Goal: Task Accomplishment & Management: Complete application form

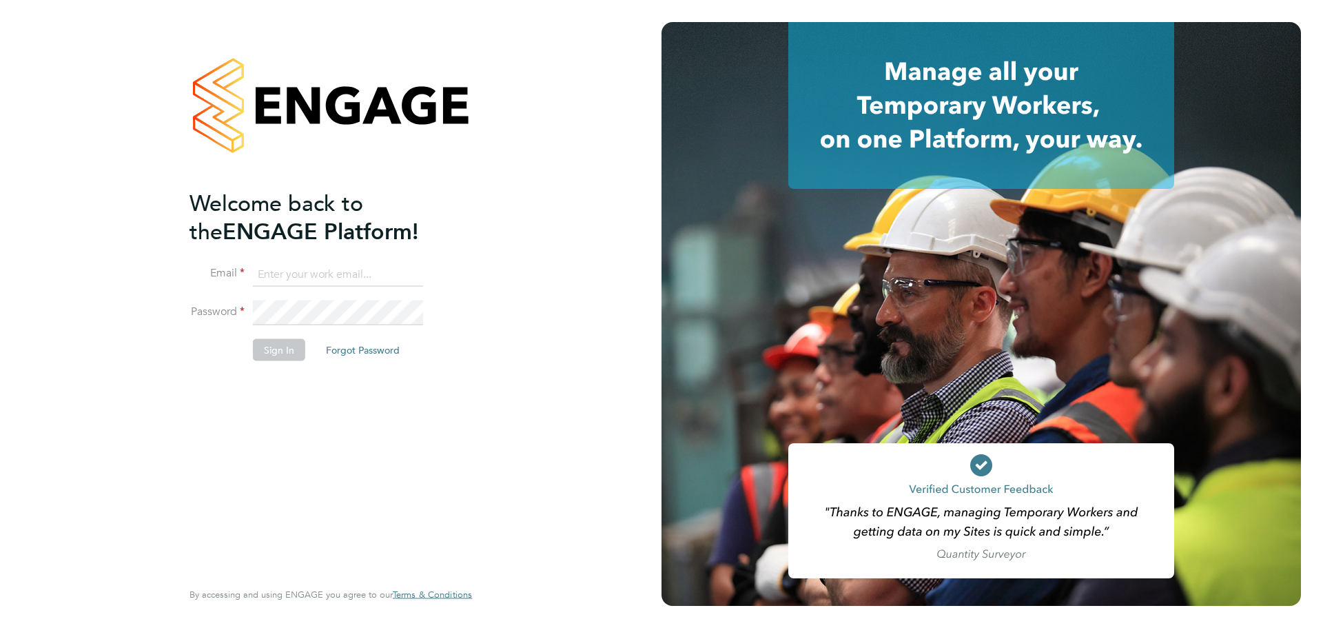
type input "lewis.saunders@randstadcpe.com"
click at [285, 358] on button "Sign In" at bounding box center [279, 349] width 52 height 22
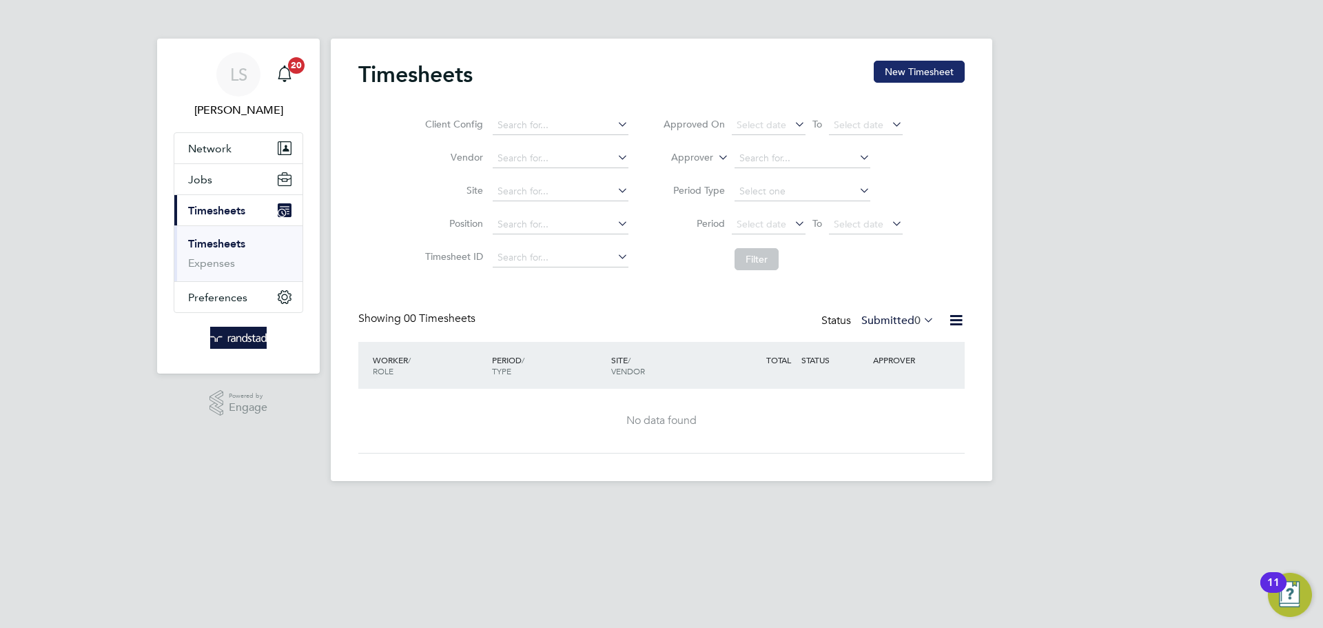
click at [909, 74] on button "New Timesheet" at bounding box center [919, 72] width 91 height 22
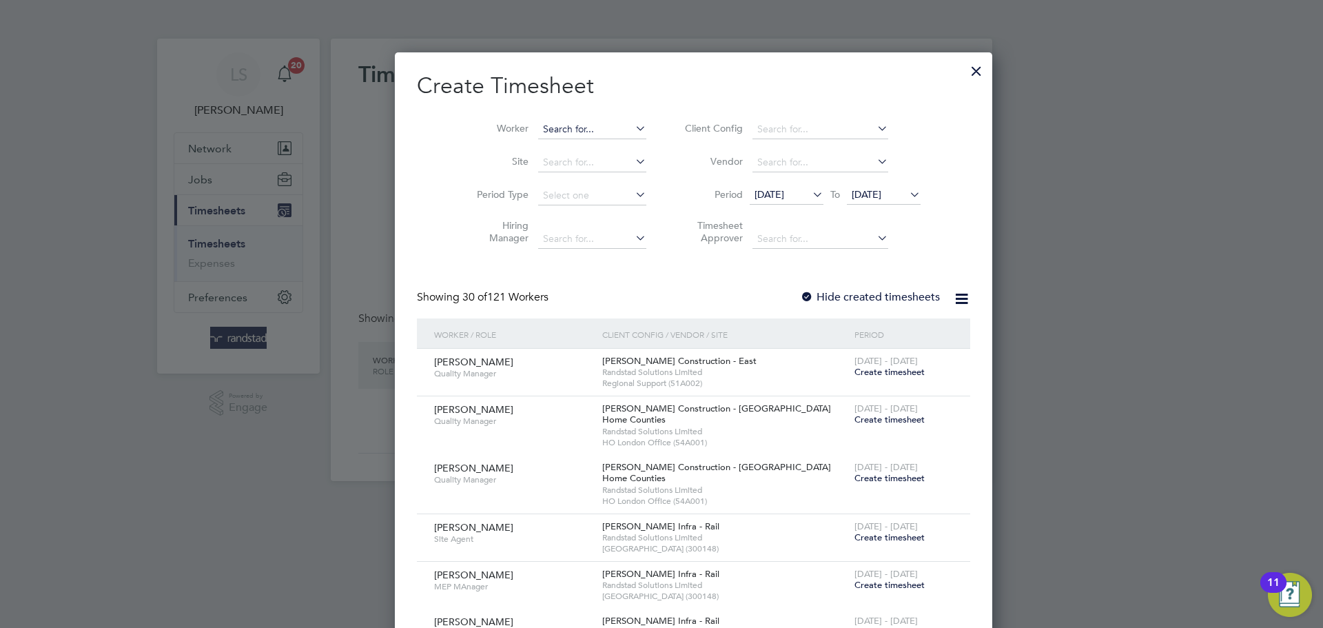
scroll to position [3013, 533]
click at [538, 128] on input at bounding box center [592, 129] width 108 height 19
click at [541, 148] on b "William" at bounding box center [551, 148] width 80 height 12
type input "[PERSON_NAME]"
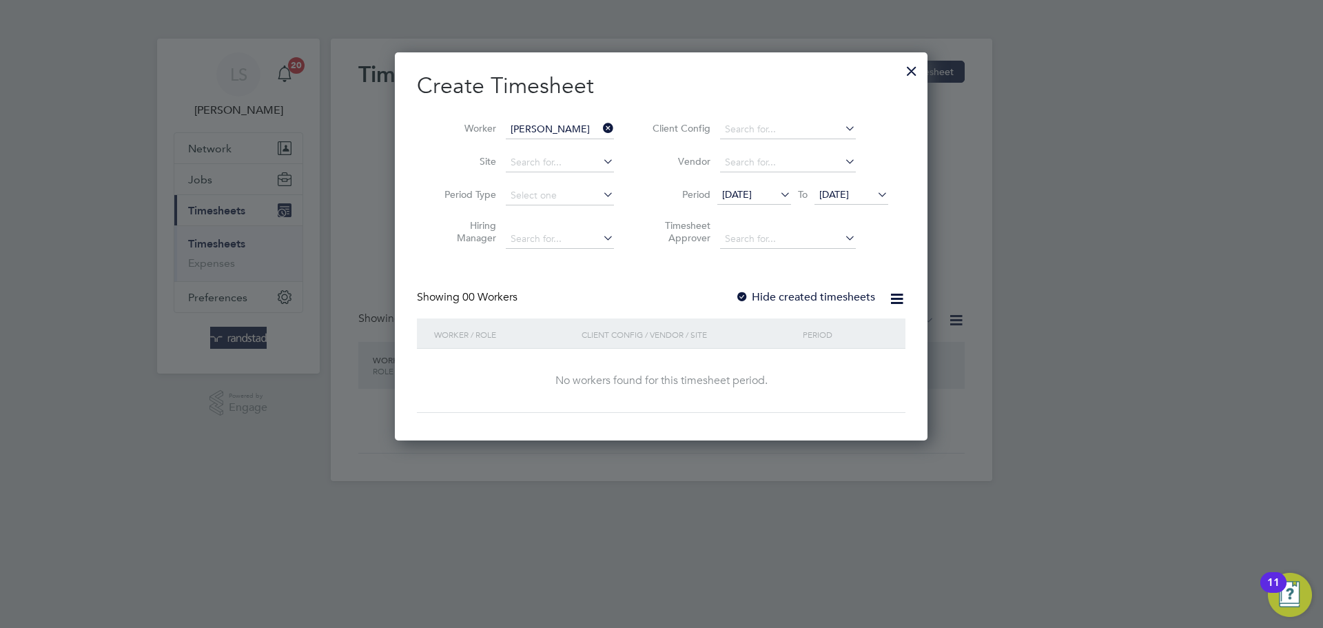
scroll to position [389, 533]
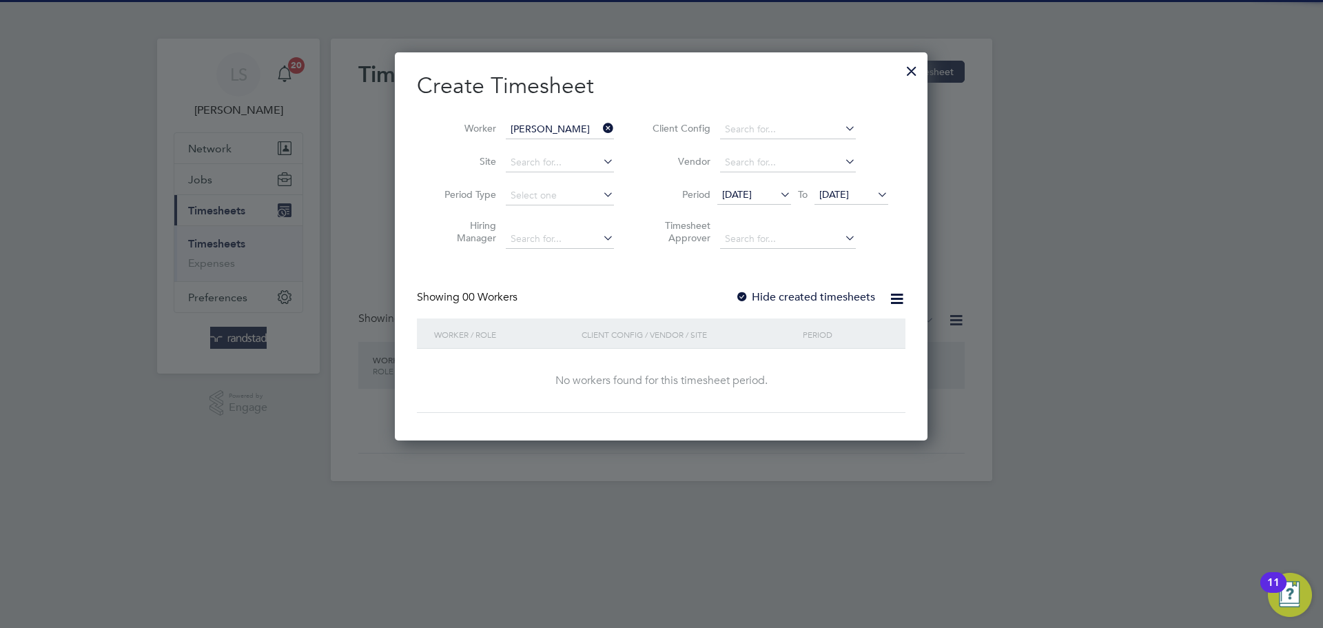
click at [742, 286] on div "Create Timesheet Worker William North Site Period Type Hiring Manager Client Co…" at bounding box center [661, 242] width 489 height 341
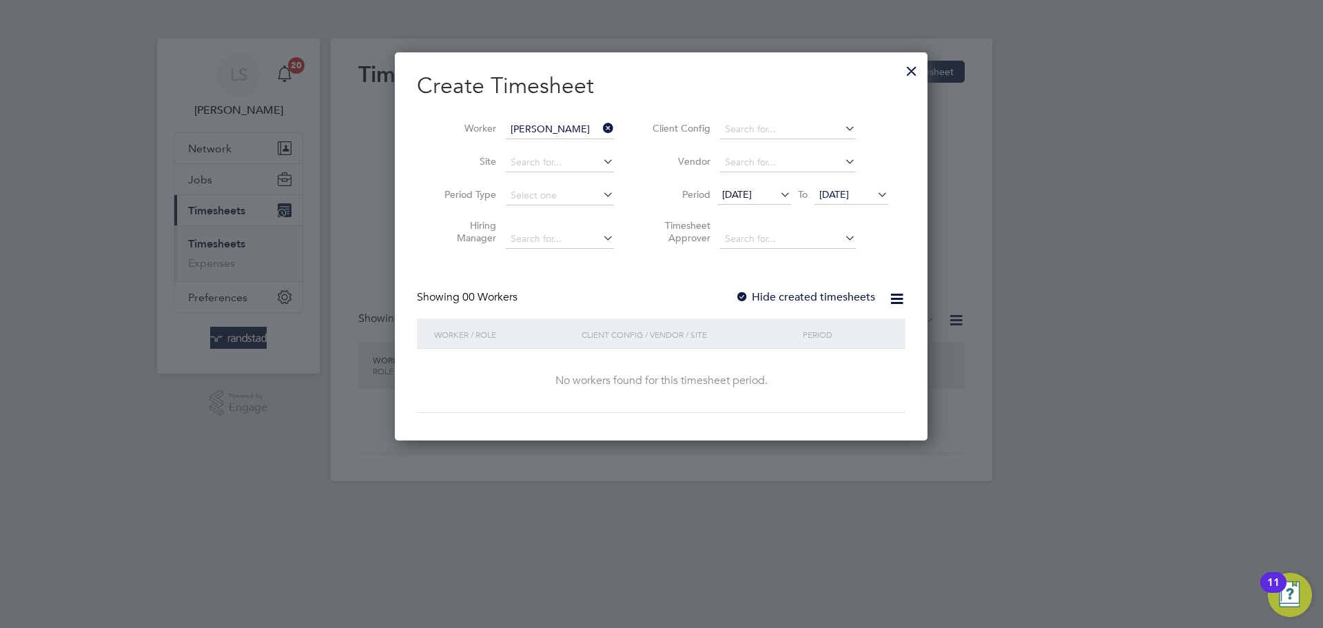
click at [744, 291] on div at bounding box center [742, 298] width 14 height 14
click at [839, 194] on span "26 Sep 2025" at bounding box center [835, 194] width 30 height 12
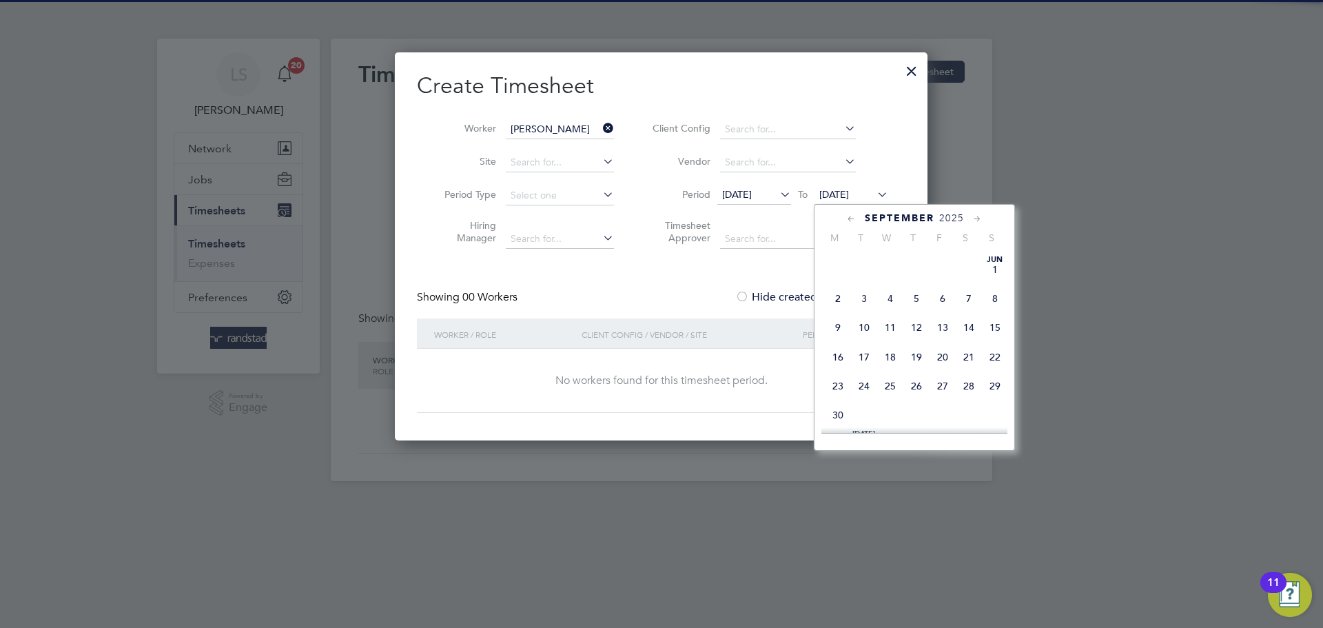
scroll to position [520, 0]
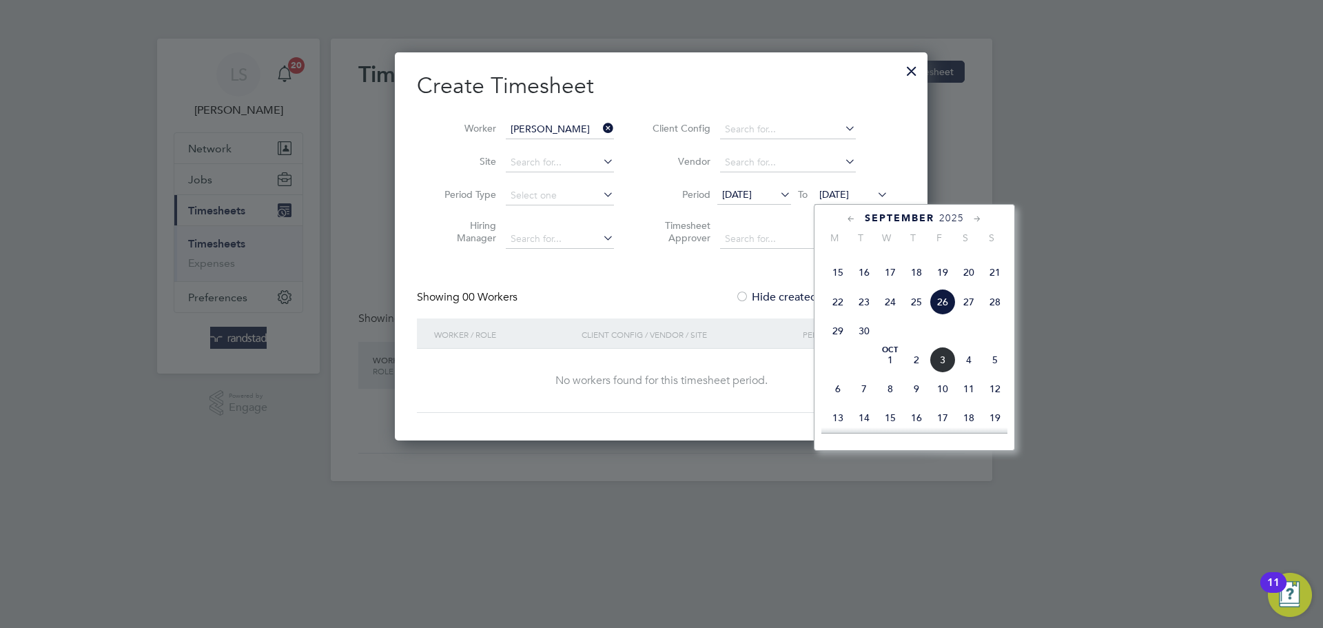
click at [946, 373] on span "3" at bounding box center [943, 360] width 26 height 26
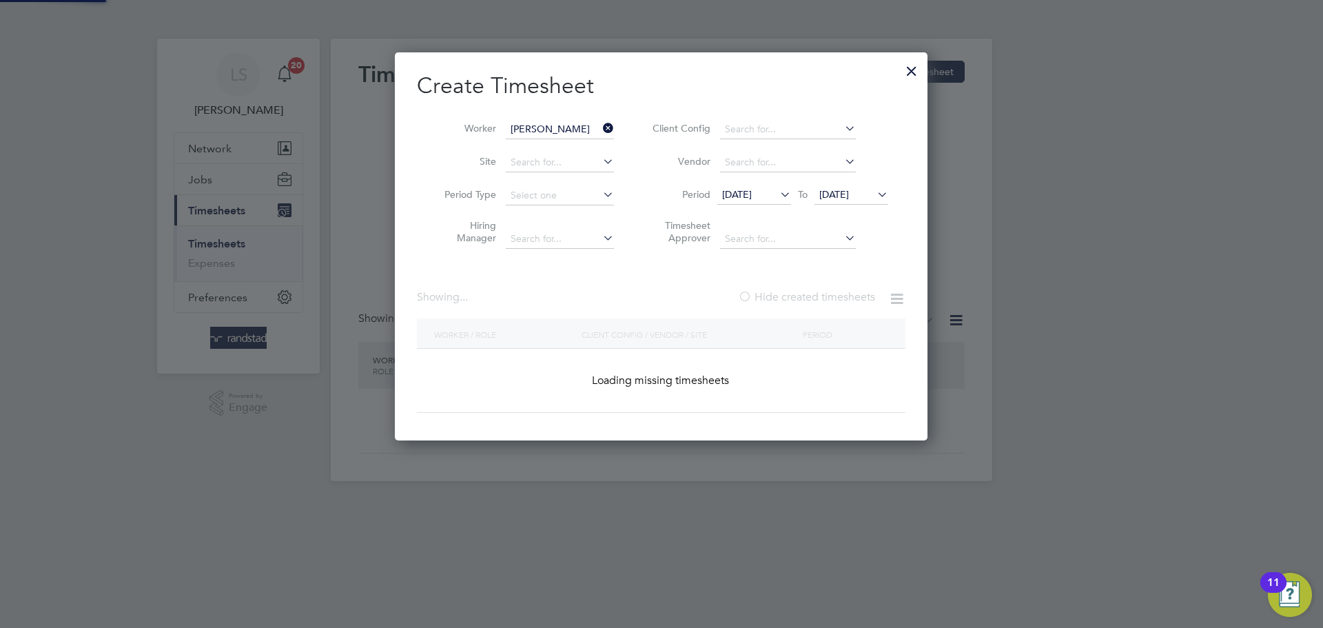
scroll to position [372, 533]
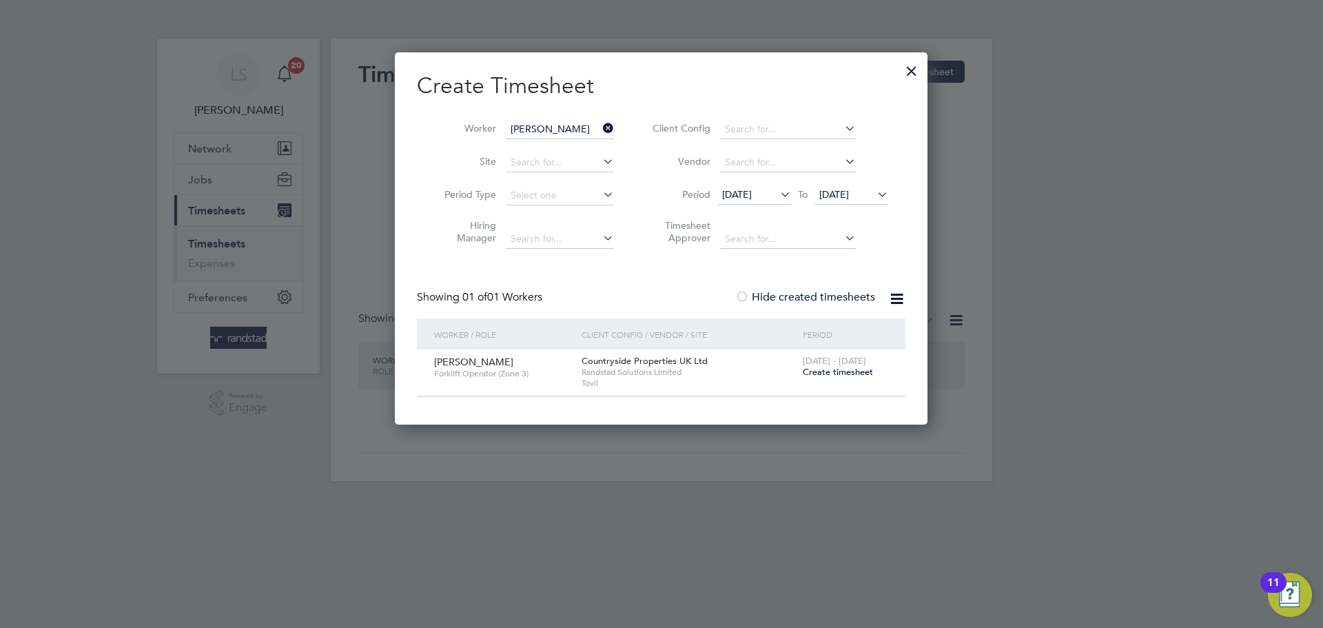
click at [848, 376] on span "Create timesheet" at bounding box center [838, 372] width 70 height 12
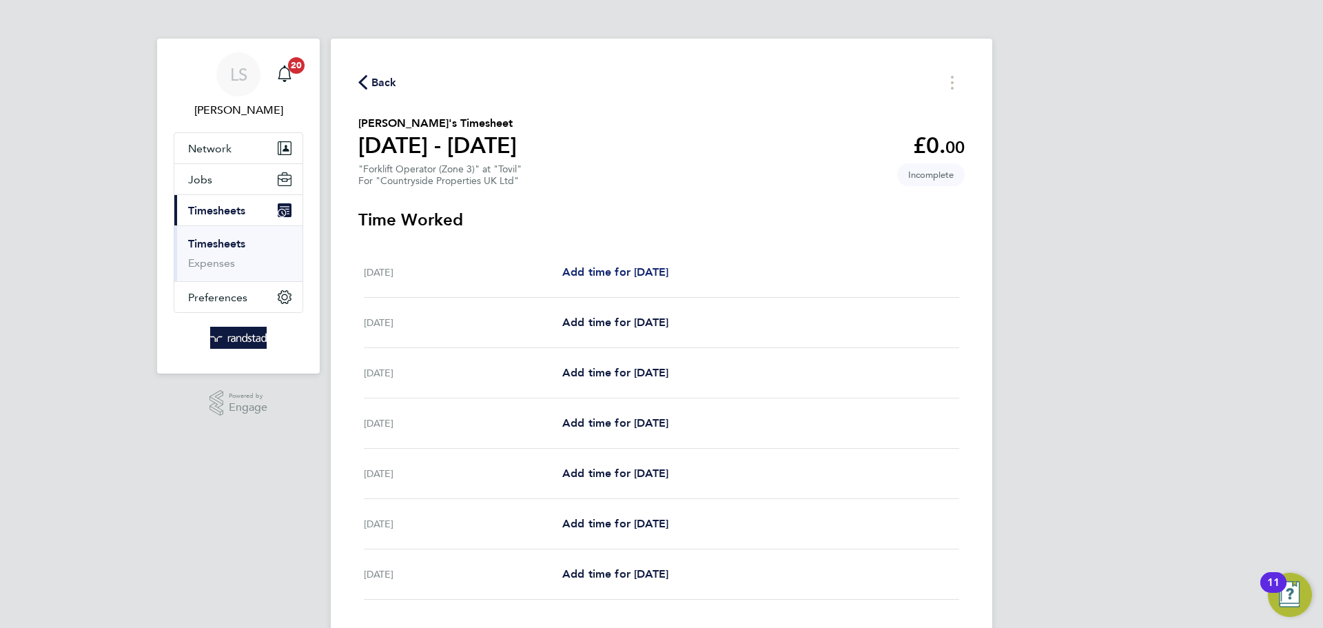
click at [643, 269] on span "Add time for Mon 29 Sep" at bounding box center [615, 271] width 106 height 13
select select "30"
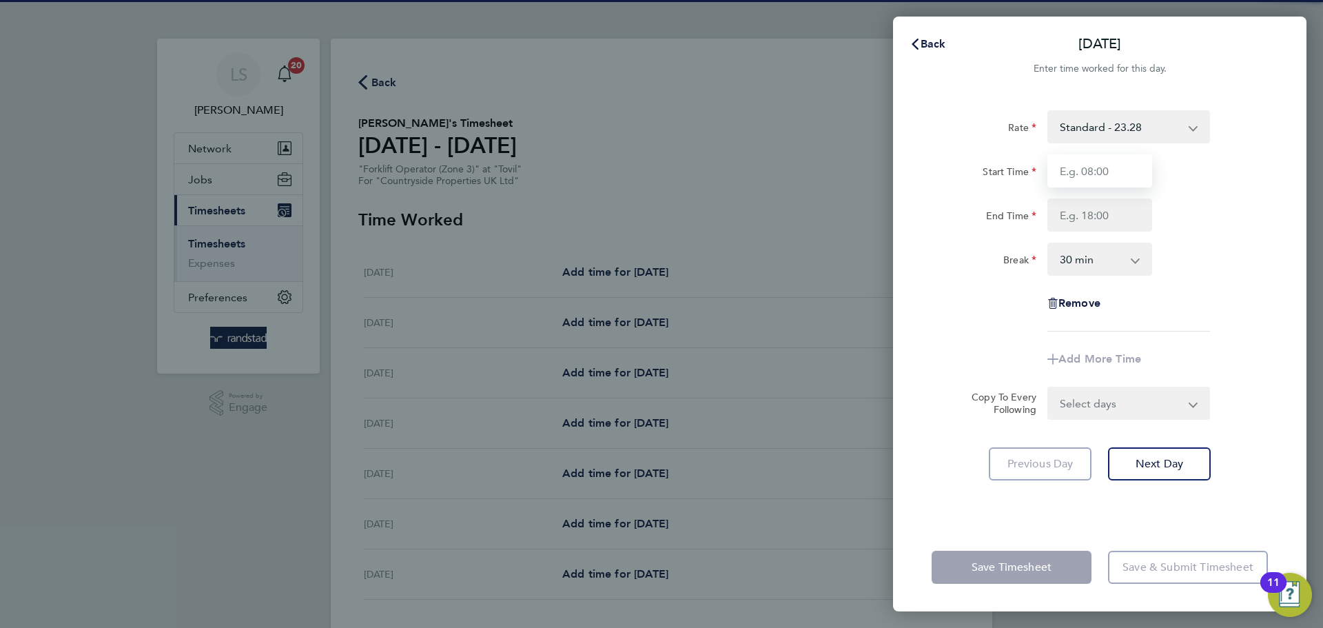
click at [1088, 178] on input "Start Time" at bounding box center [1100, 170] width 105 height 33
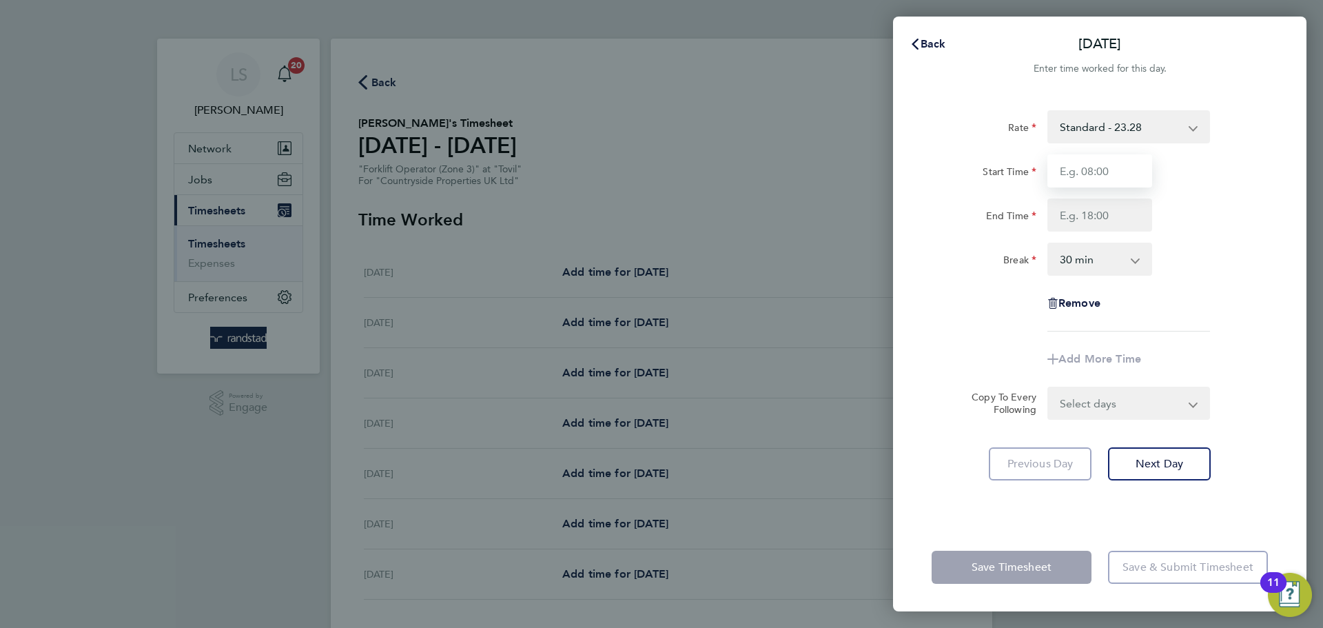
type input "07:30"
click at [1107, 207] on input "End Time" at bounding box center [1100, 215] width 105 height 33
type input "17:00"
click at [1110, 263] on select "0 min 15 min 30 min 45 min 60 min 75 min 90 min" at bounding box center [1091, 259] width 85 height 30
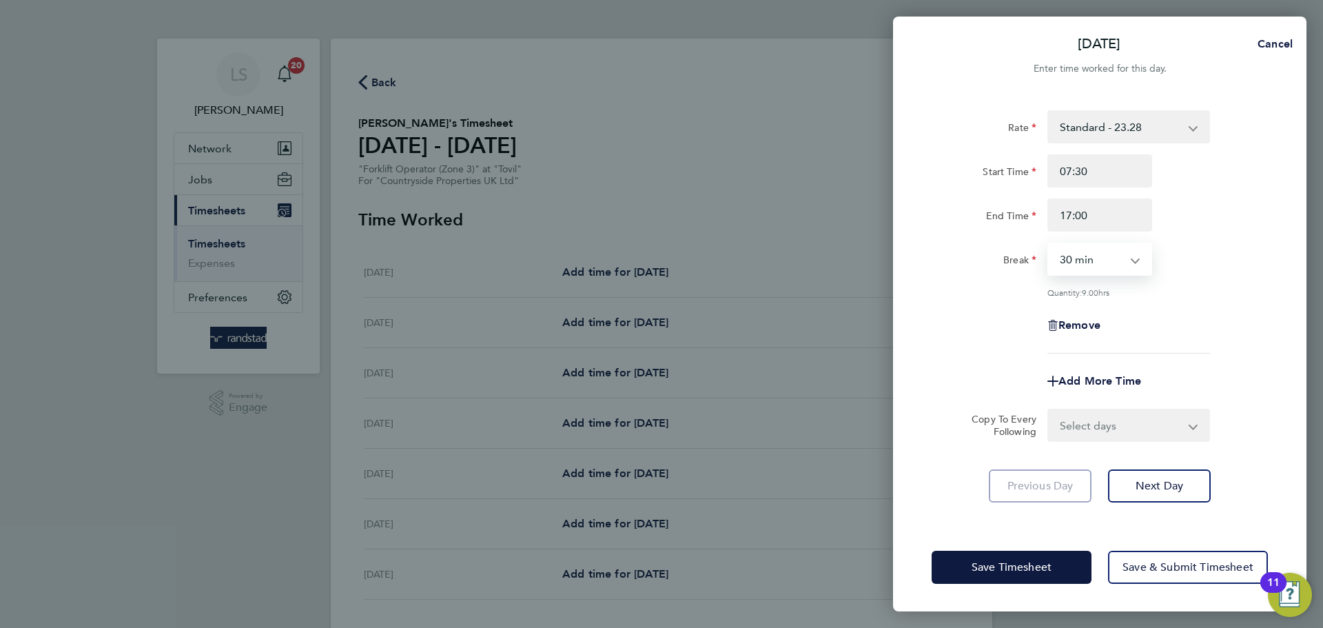
select select "0"
click at [1049, 244] on select "0 min 15 min 30 min 45 min 60 min 75 min 90 min" at bounding box center [1091, 259] width 85 height 30
click at [1110, 430] on select "Select days Day Weekday (Mon-Fri) Weekend (Sat-Sun) Tuesday Wednesday Thursday …" at bounding box center [1121, 425] width 145 height 30
select select "WEEKDAY"
click at [1049, 410] on select "Select days Day Weekday (Mon-Fri) Weekend (Sat-Sun) Tuesday Wednesday Thursday …" at bounding box center [1121, 425] width 145 height 30
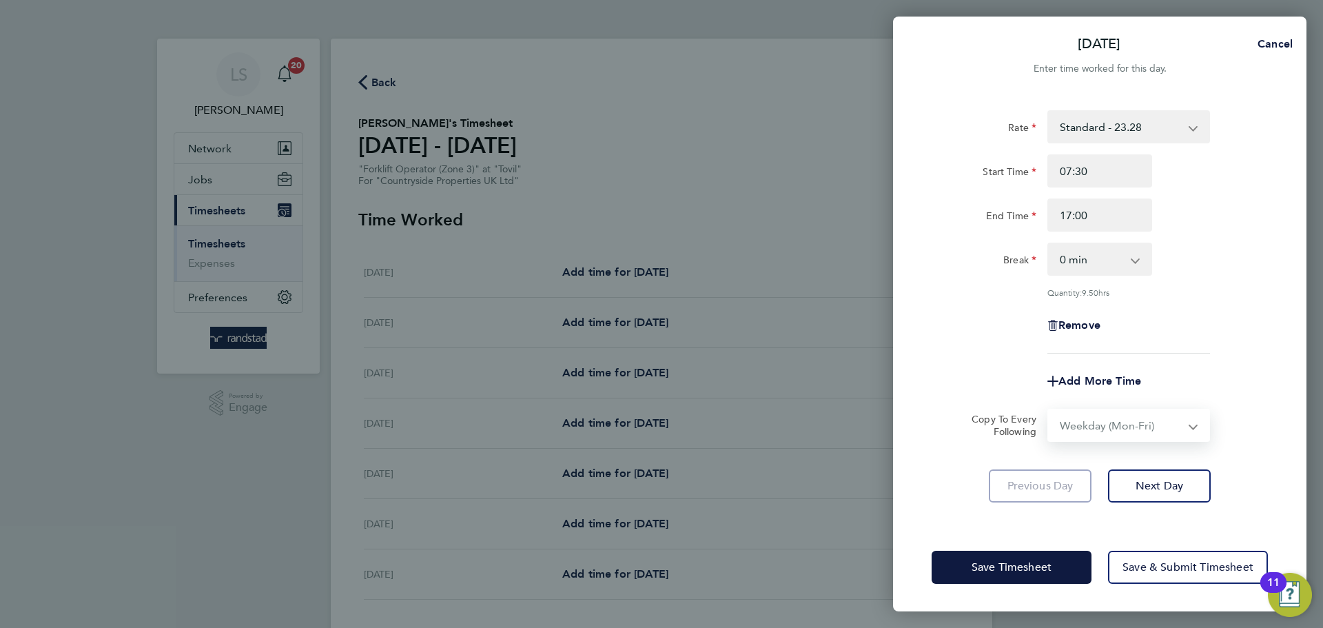
select select "2025-10-05"
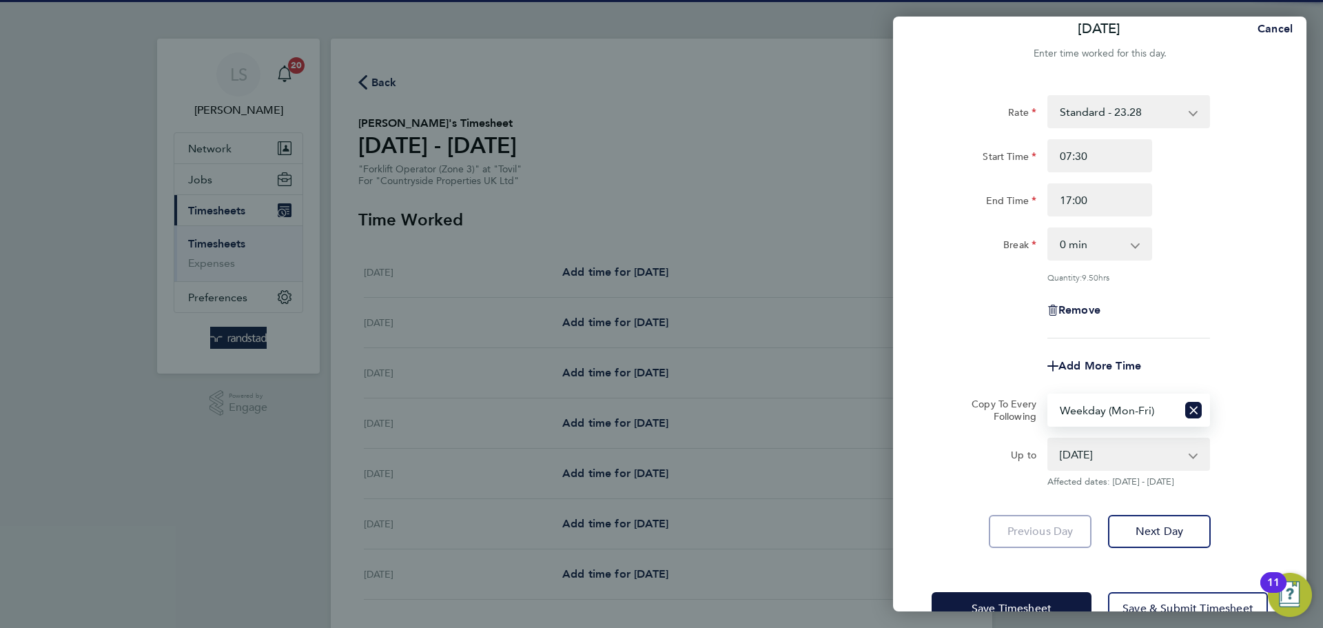
scroll to position [55, 0]
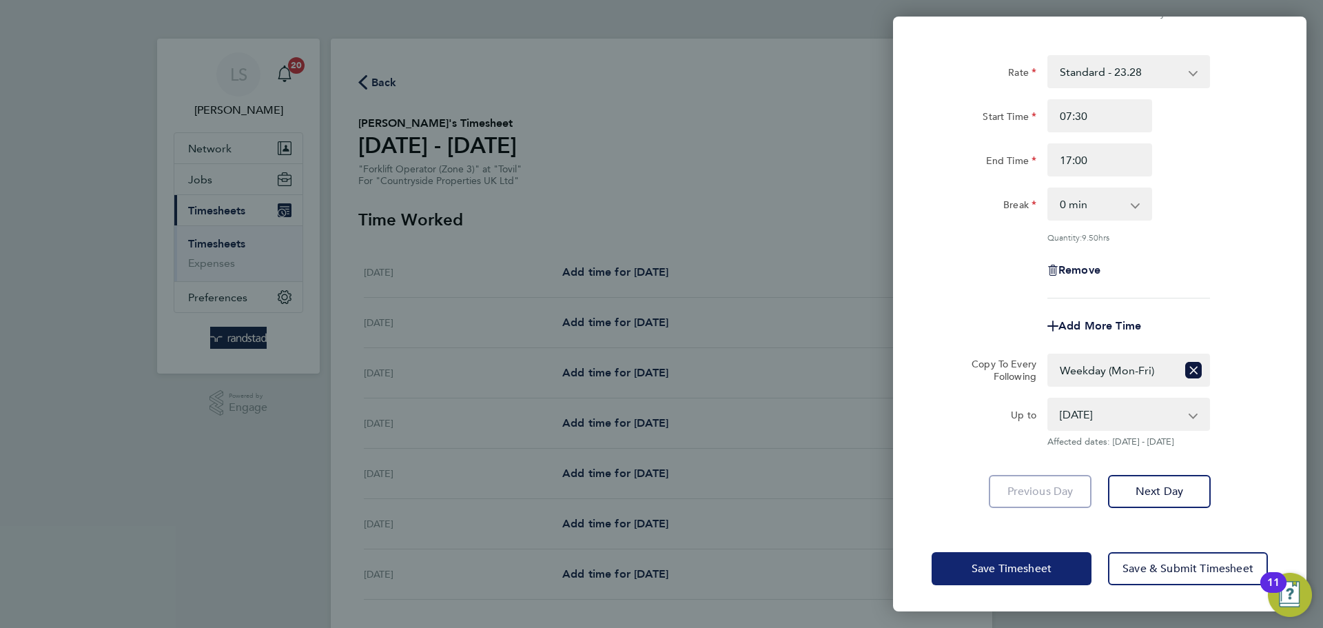
click at [1044, 574] on button "Save Timesheet" at bounding box center [1012, 568] width 160 height 33
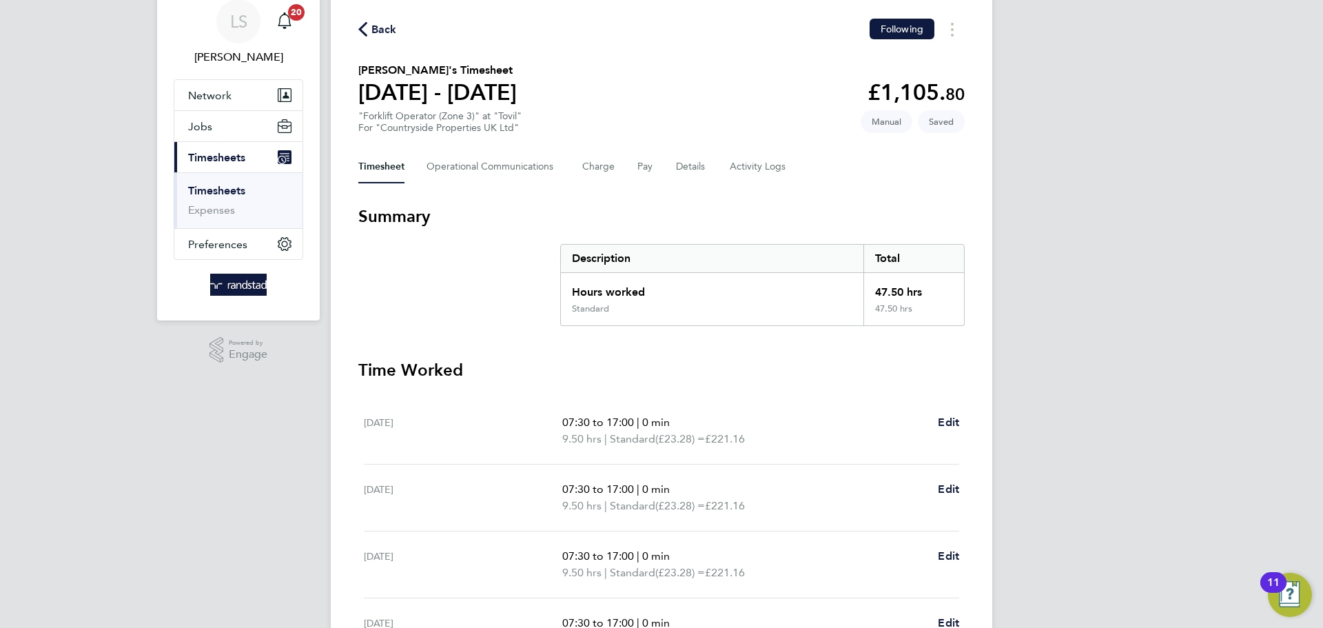
scroll to position [154, 0]
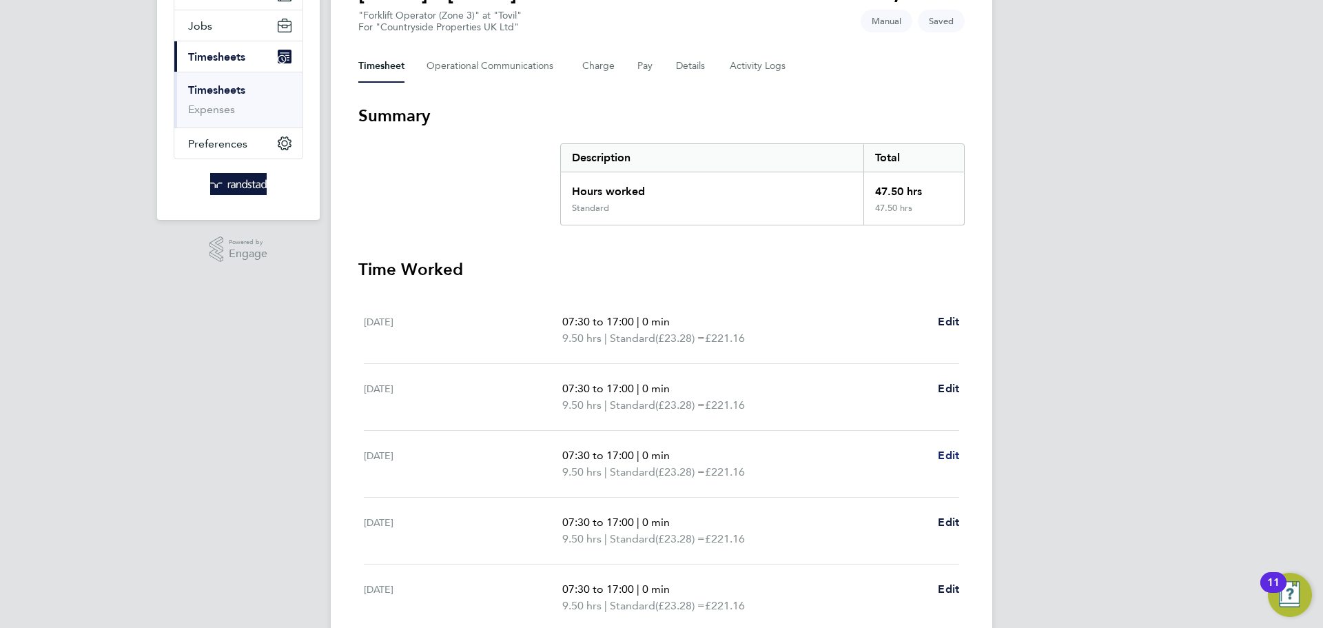
click at [953, 460] on span "Edit" at bounding box center [948, 455] width 21 height 13
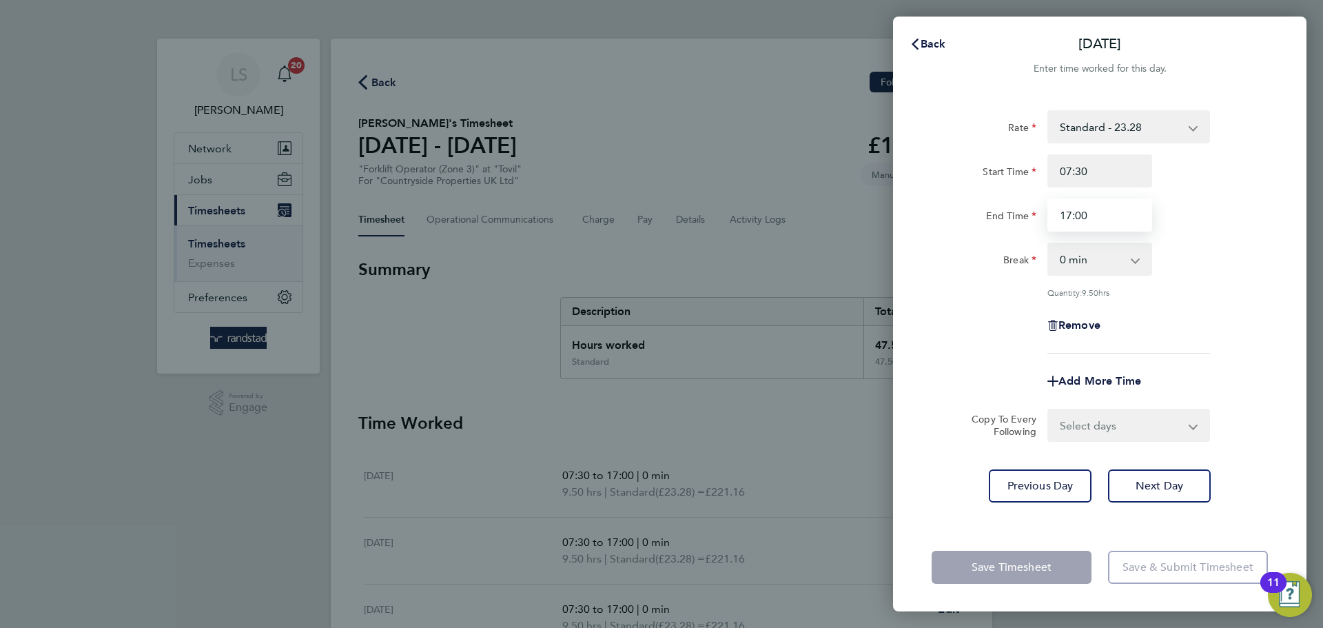
click at [1077, 210] on input "17:00" at bounding box center [1100, 215] width 105 height 33
click at [1063, 212] on input "17:00" at bounding box center [1100, 215] width 105 height 33
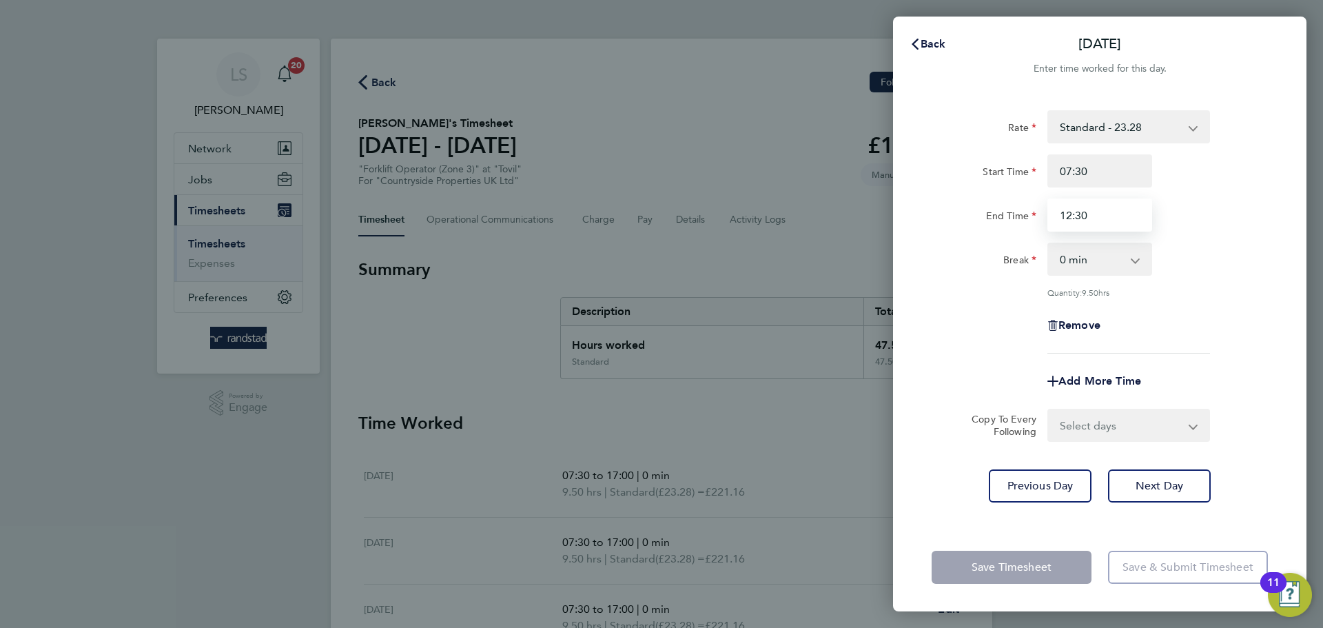
type input "12:30"
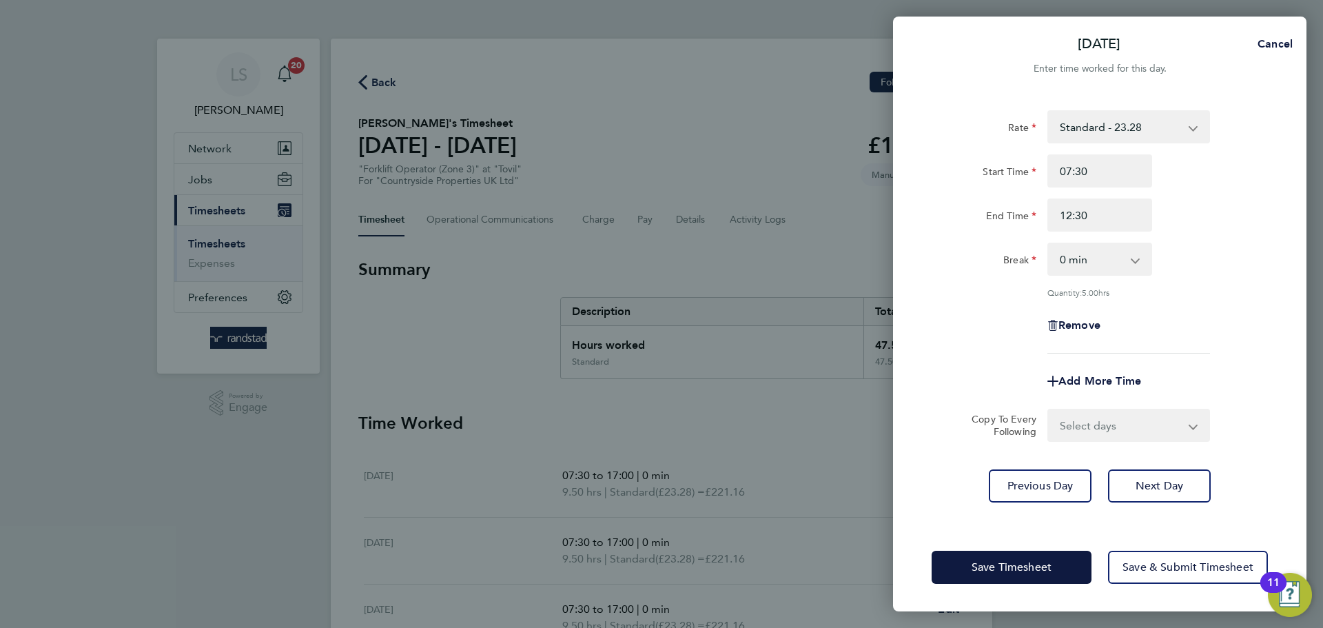
click at [1238, 331] on div "Remove" at bounding box center [1099, 325] width 347 height 33
click at [1040, 567] on span "Save Timesheet" at bounding box center [1012, 567] width 80 height 14
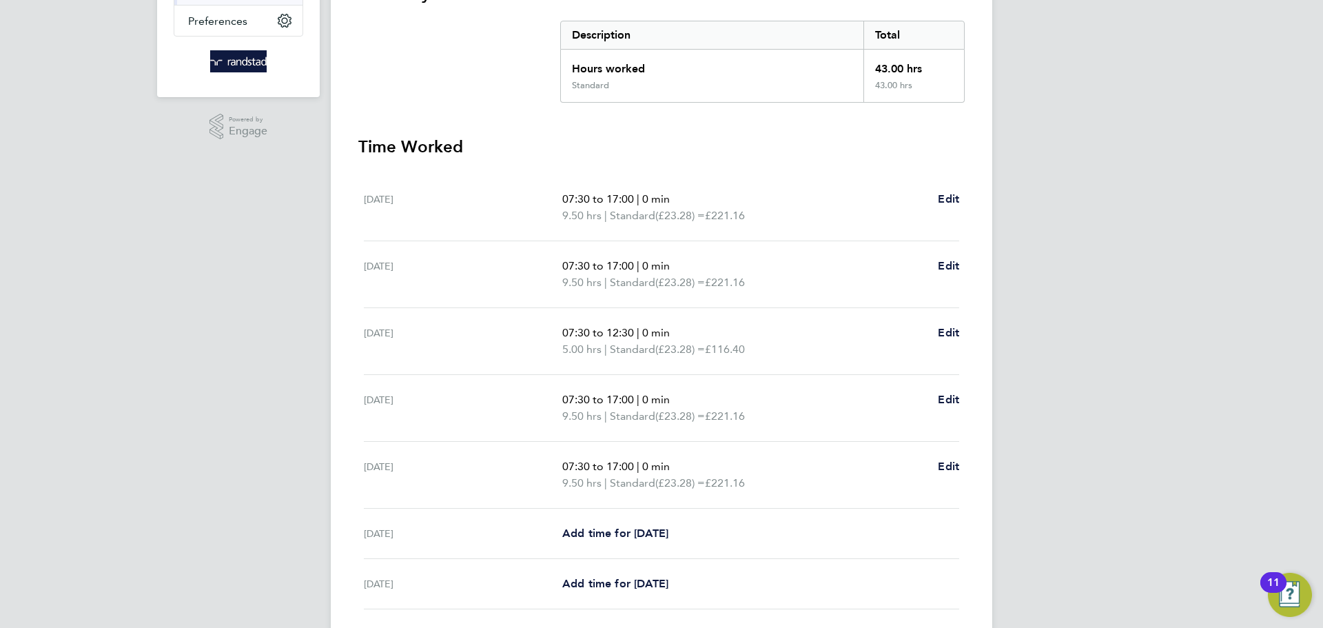
scroll to position [379, 0]
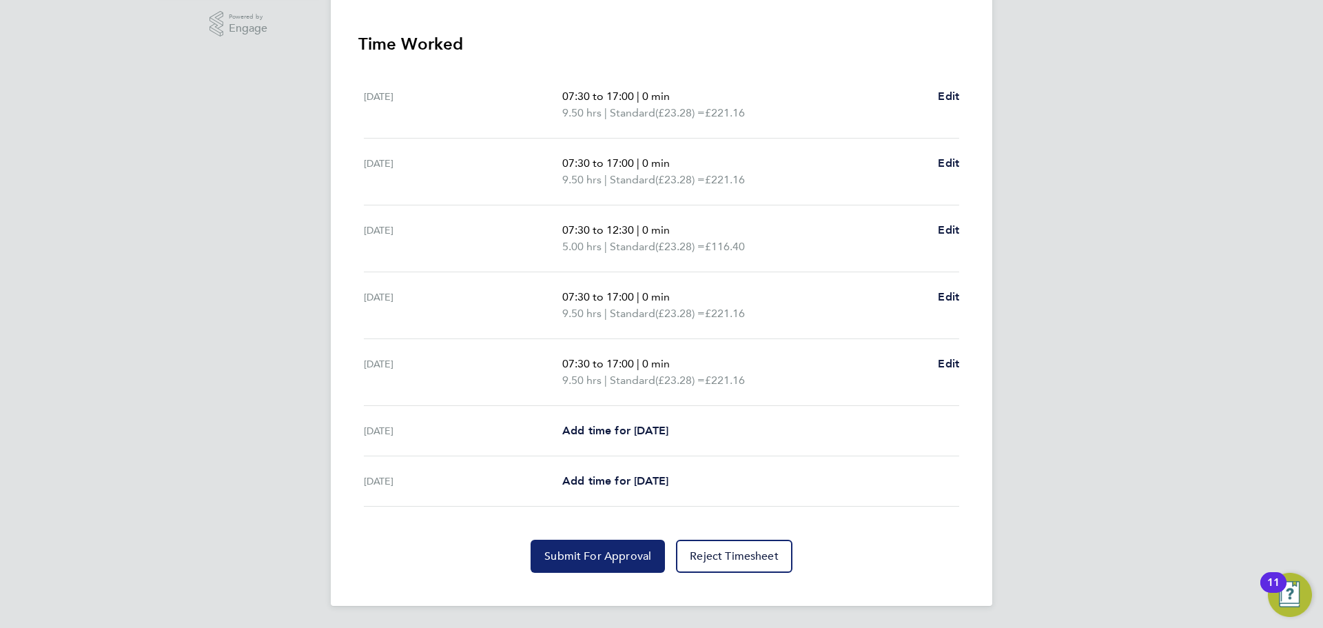
click at [600, 548] on button "Submit For Approval" at bounding box center [598, 556] width 134 height 33
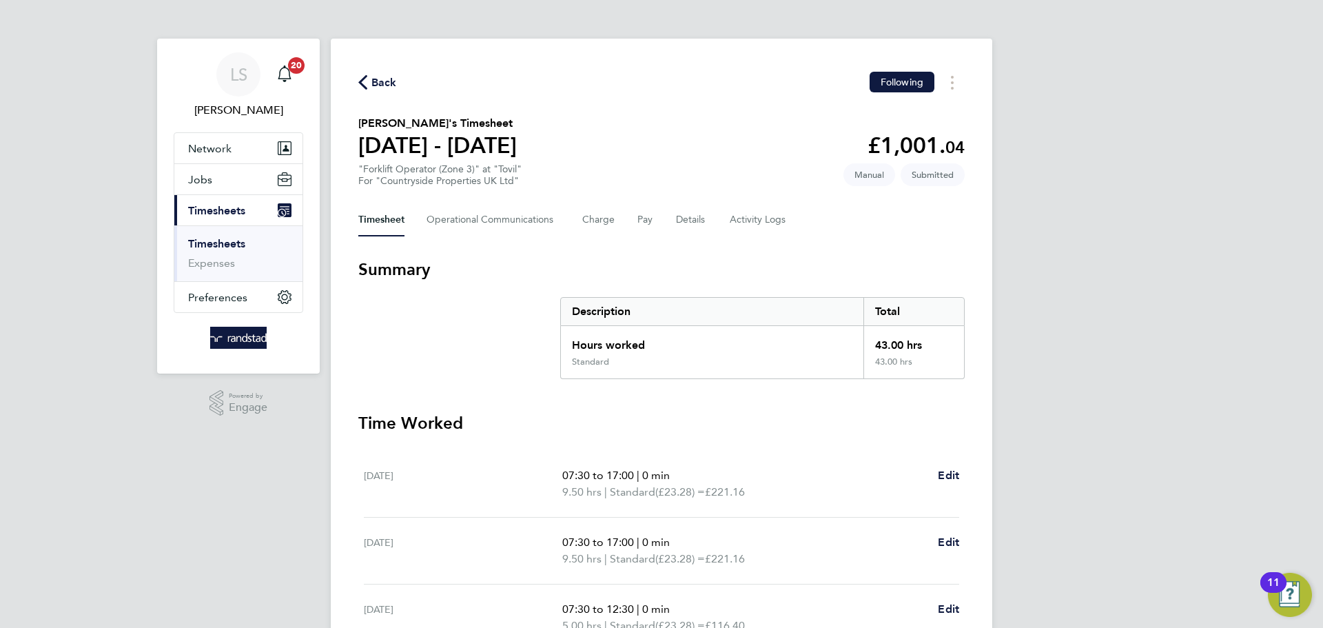
click at [579, 207] on div "Timesheet Operational Communications Charge Pay Details Activity Logs" at bounding box center [661, 219] width 607 height 33
click at [604, 208] on button "Charge" at bounding box center [598, 219] width 33 height 33
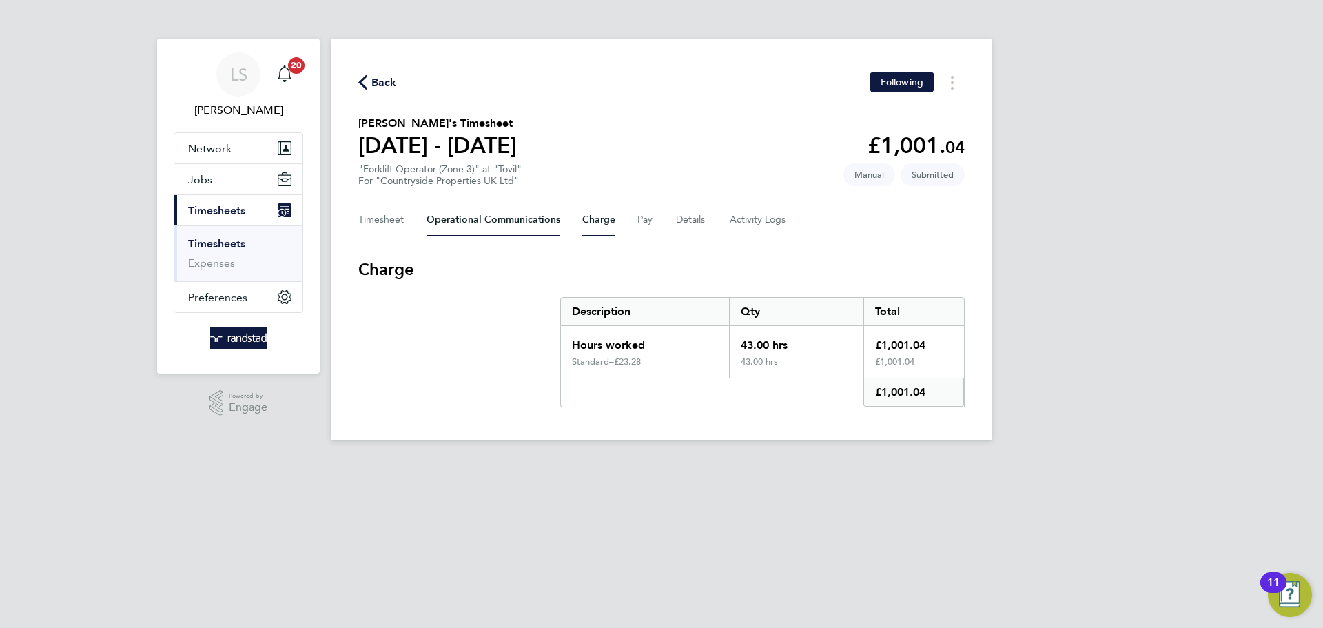
click at [551, 232] on Communications-tab "Operational Communications" at bounding box center [494, 219] width 134 height 33
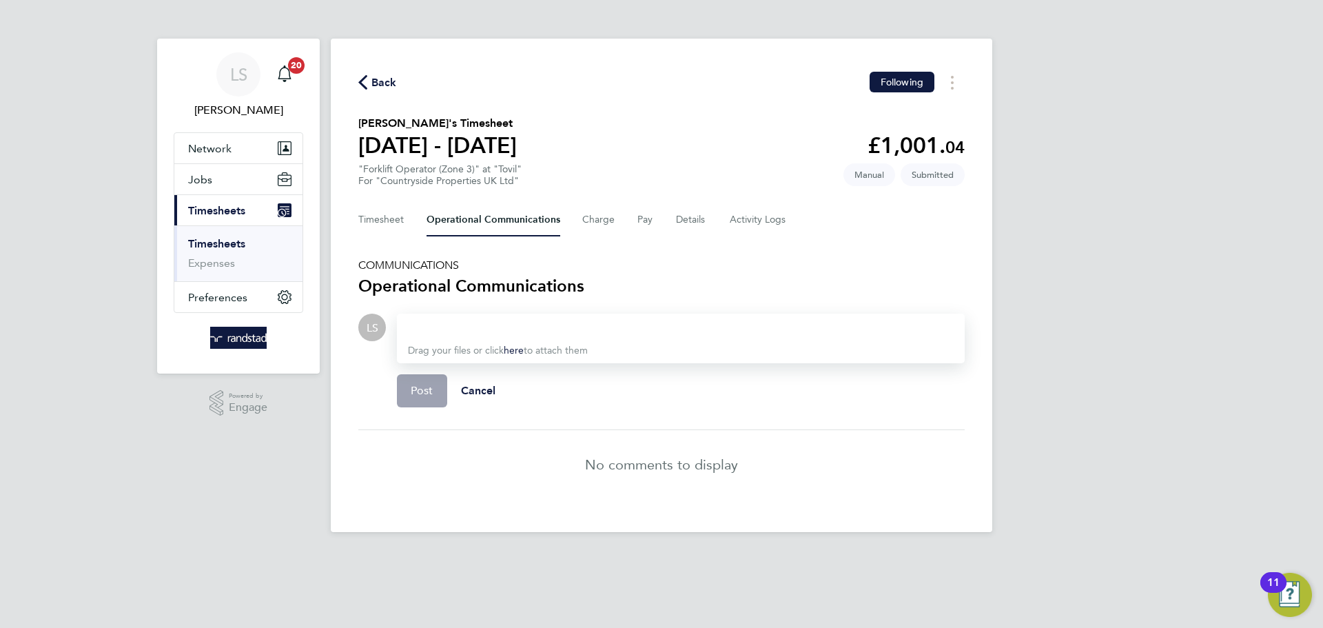
click at [706, 215] on div "Timesheet Operational Communications Charge Pay Details Activity Logs" at bounding box center [661, 219] width 607 height 33
click at [702, 216] on button "Details" at bounding box center [692, 219] width 32 height 33
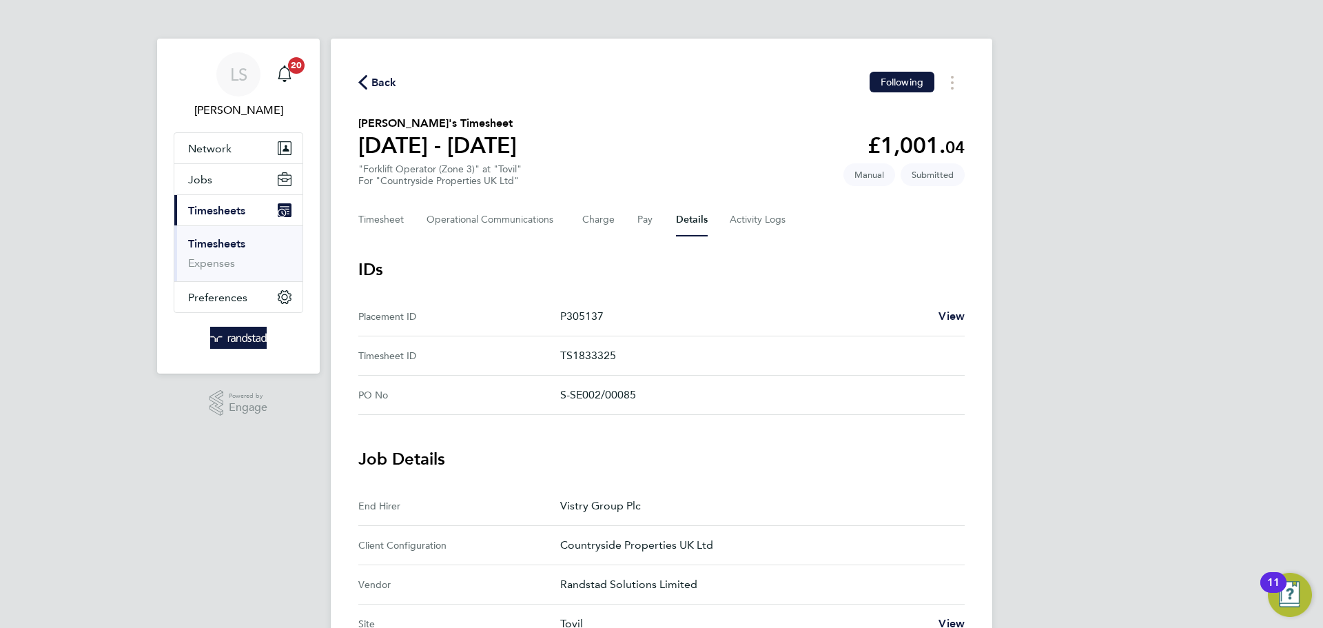
click at [377, 86] on span "Back" at bounding box center [385, 82] width 26 height 17
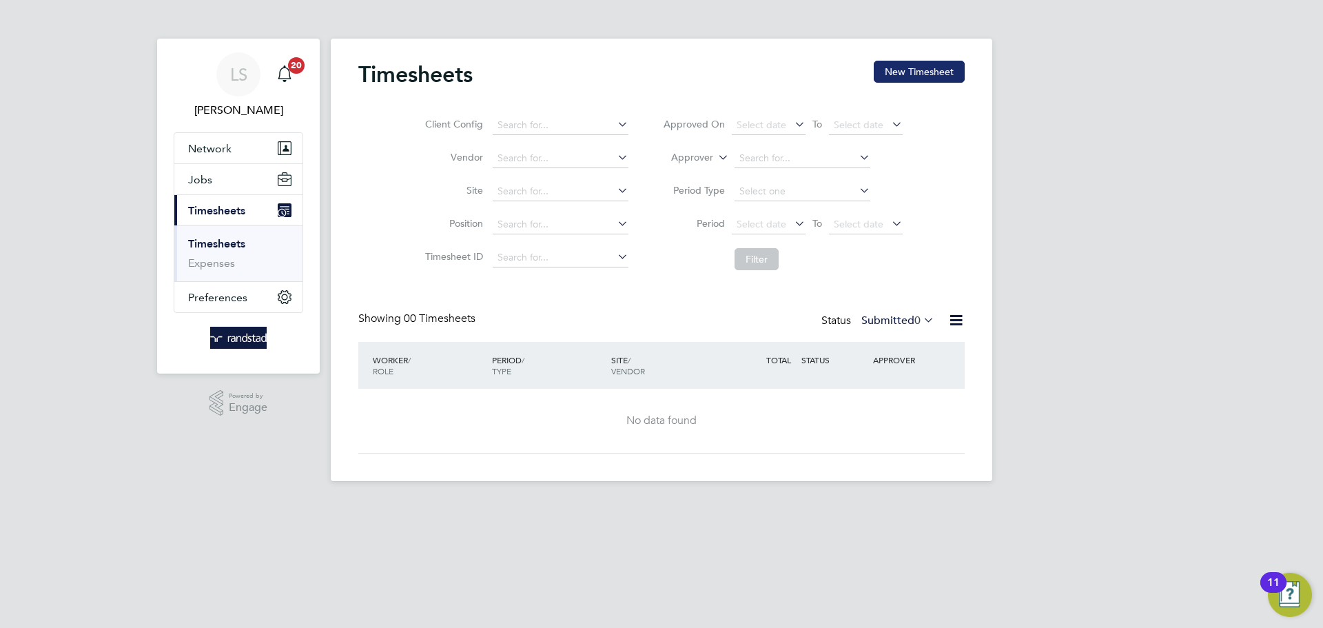
click at [889, 63] on button "New Timesheet" at bounding box center [919, 72] width 91 height 22
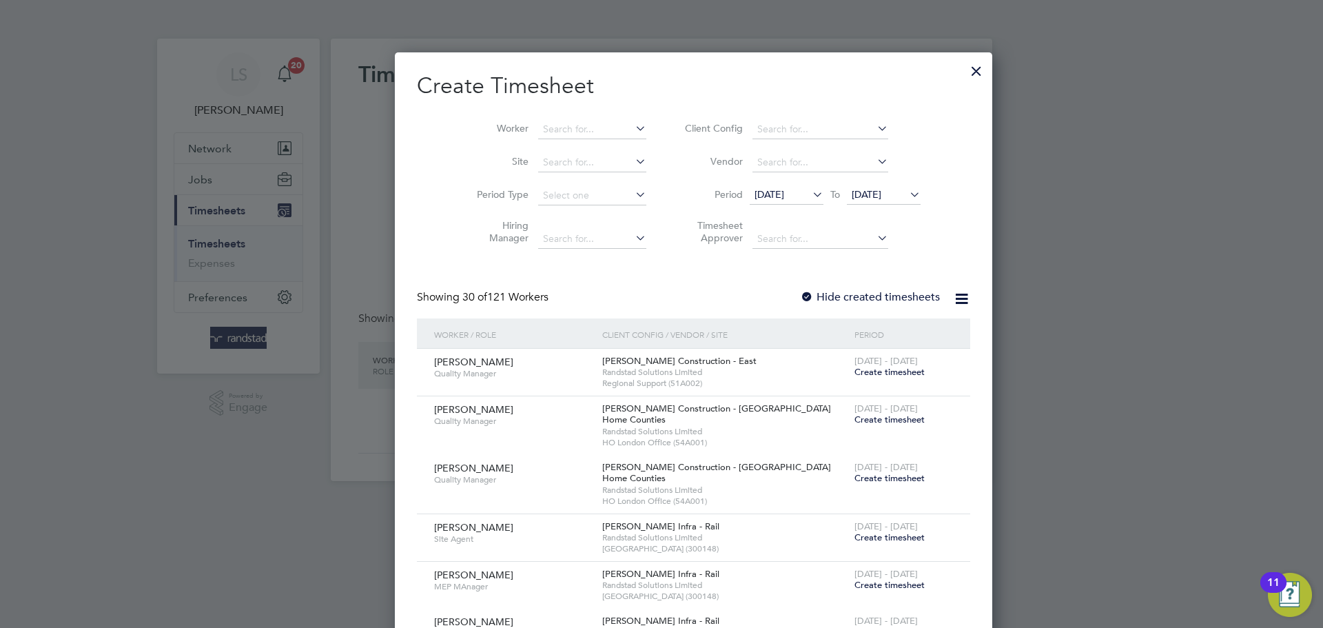
scroll to position [3013, 533]
click at [588, 157] on input at bounding box center [592, 162] width 108 height 19
click at [589, 189] on li "East Mal ling" at bounding box center [560, 181] width 110 height 19
type input "East Malling"
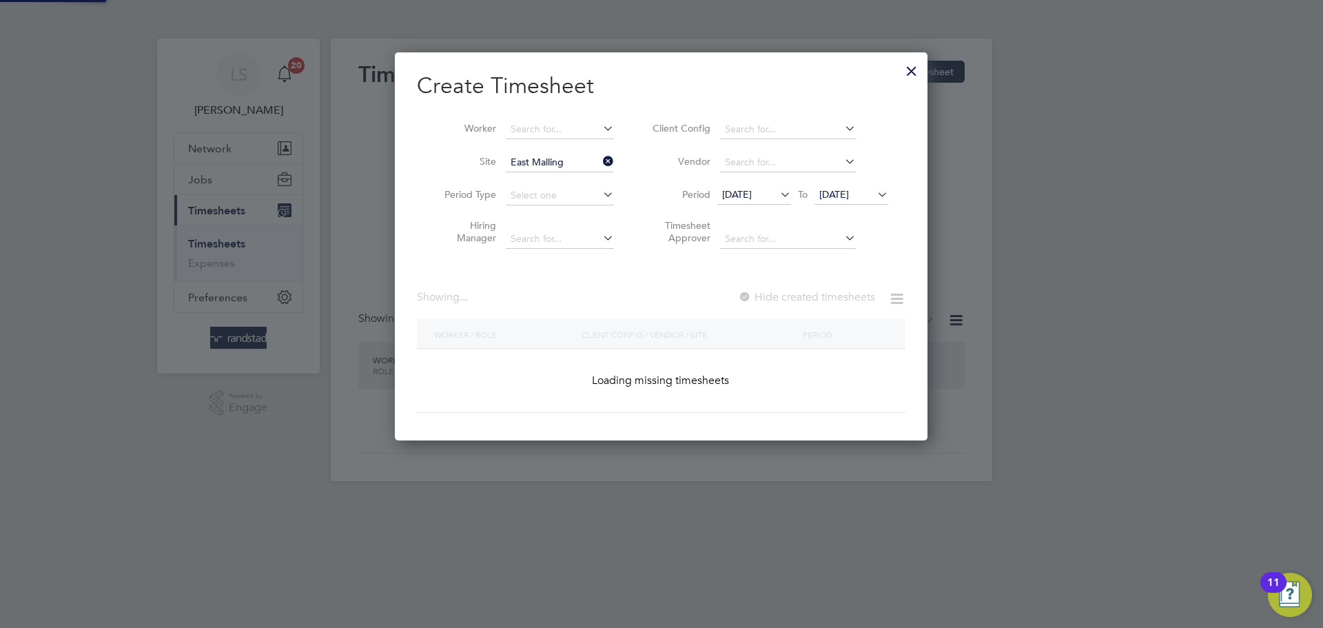
scroll to position [372, 533]
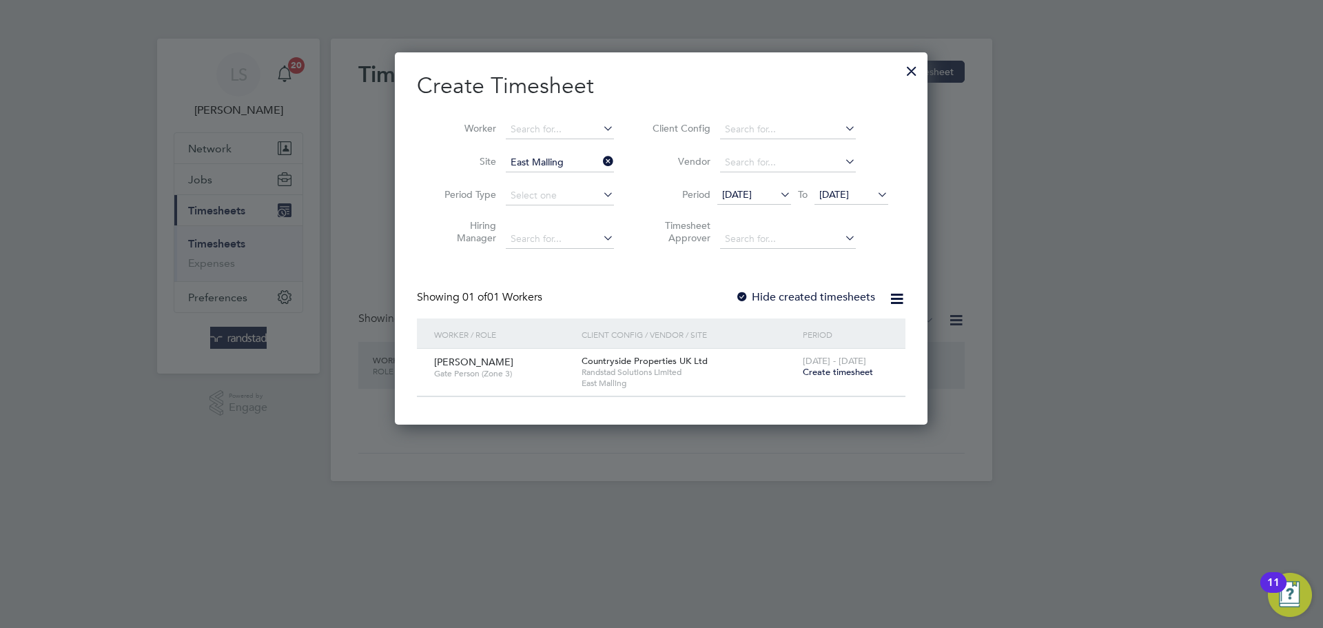
click at [815, 367] on span "Create timesheet" at bounding box center [838, 372] width 70 height 12
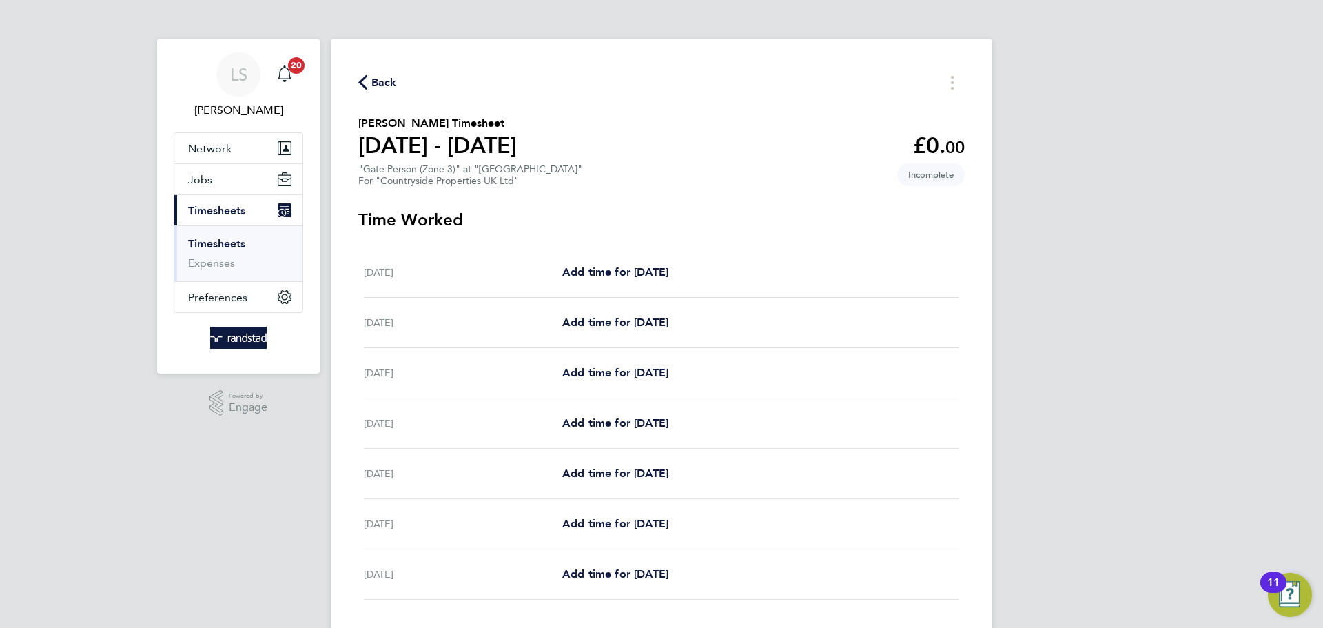
click at [368, 76] on span "Back" at bounding box center [377, 81] width 39 height 13
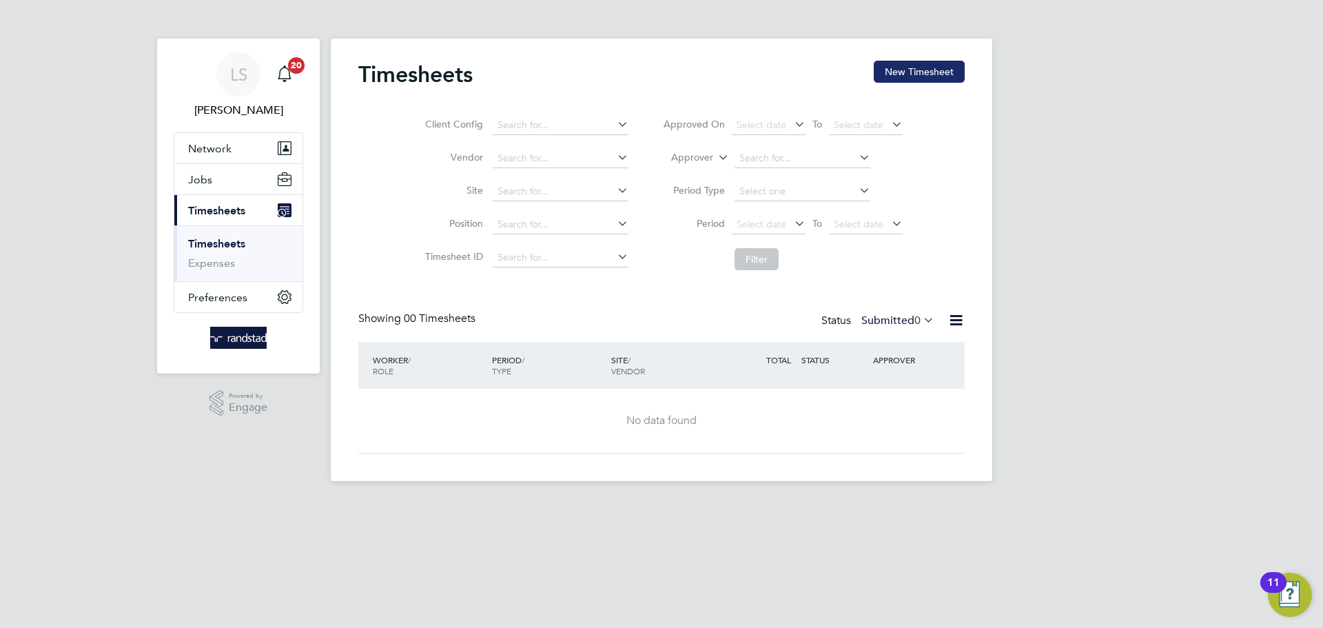
click at [932, 74] on button "New Timesheet" at bounding box center [919, 72] width 91 height 22
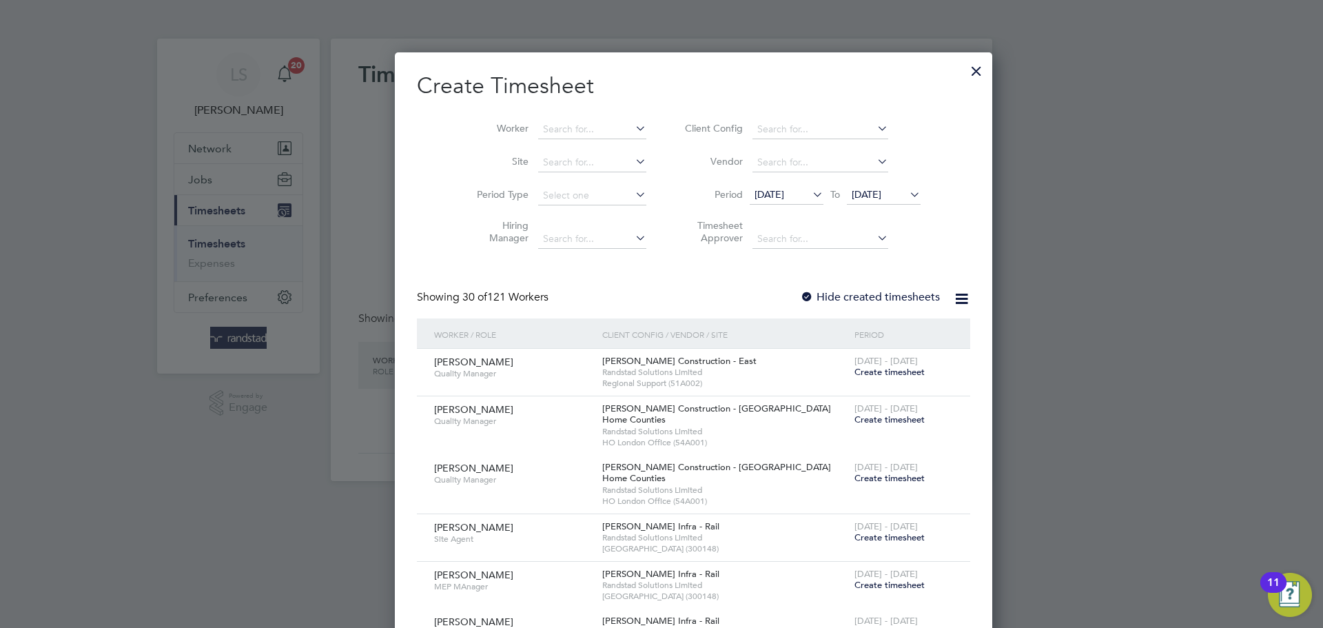
scroll to position [3013, 533]
click at [545, 157] on input at bounding box center [592, 162] width 108 height 19
click at [548, 177] on b "Mall" at bounding box center [543, 181] width 20 height 12
type input "East Malling"
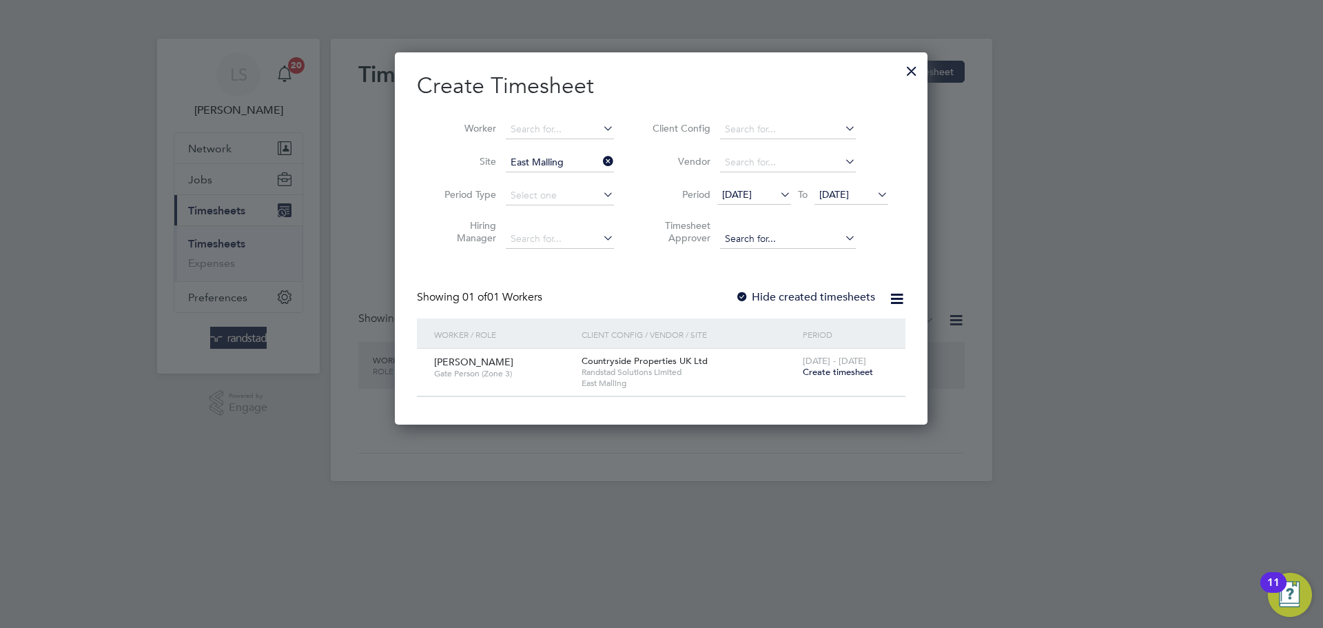
scroll to position [372, 533]
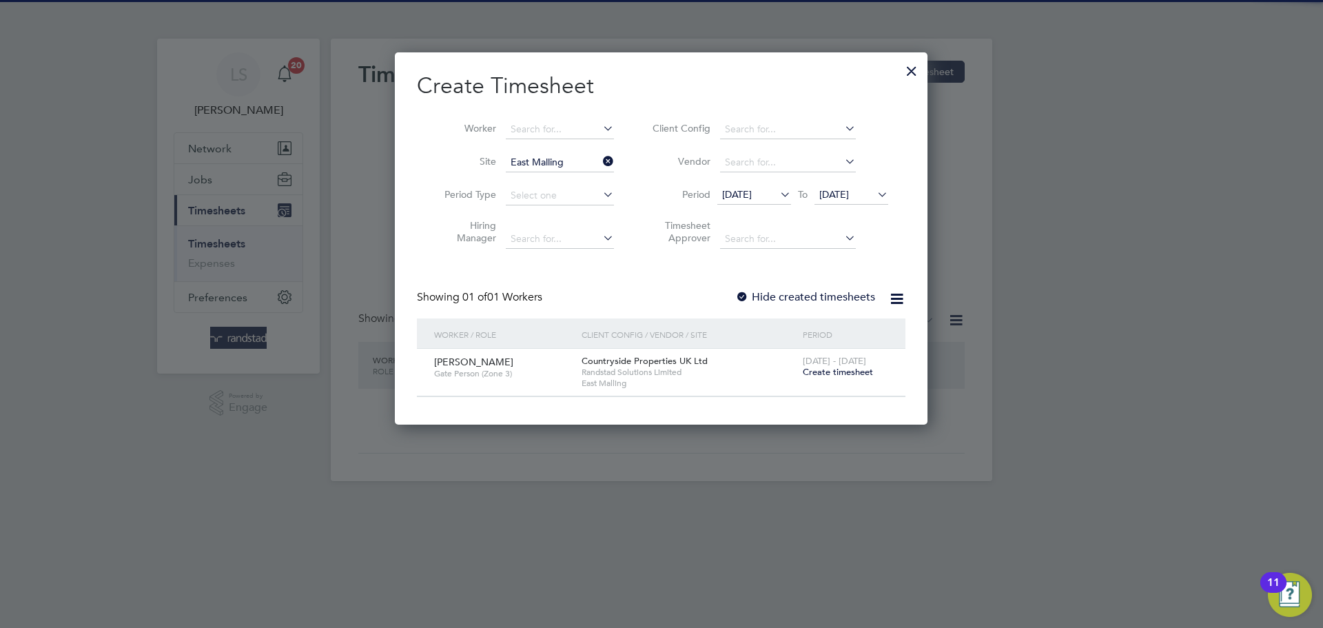
click at [849, 197] on span "[DATE]" at bounding box center [835, 194] width 30 height 12
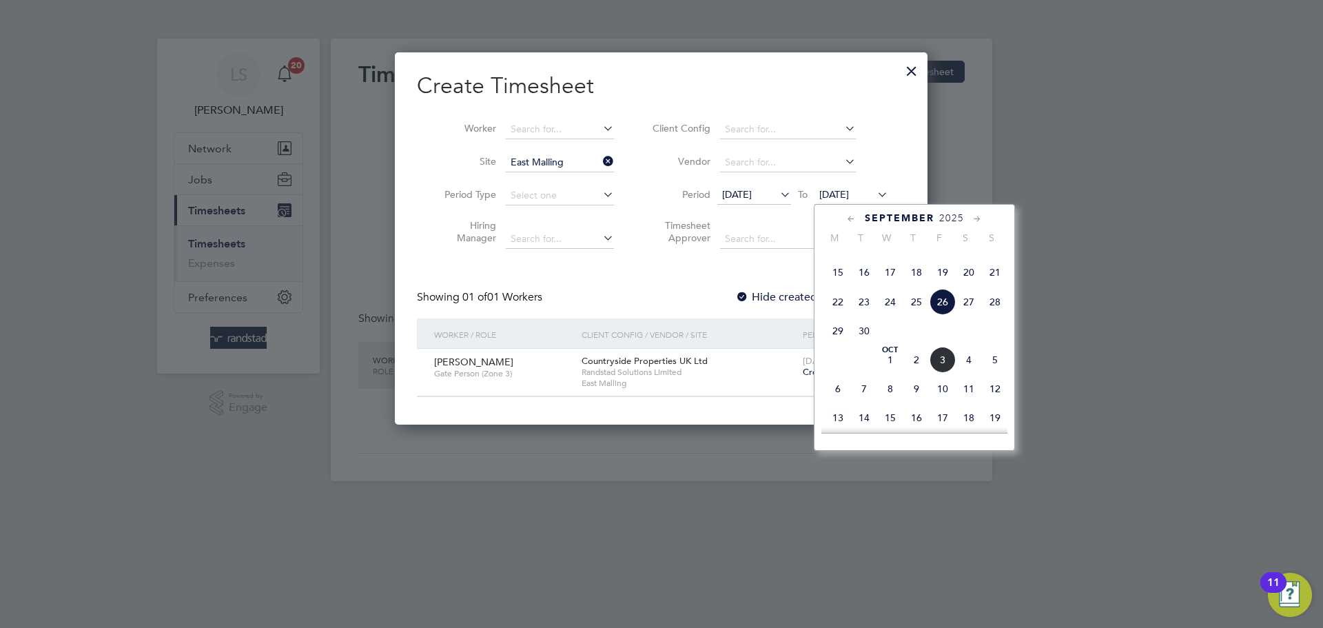
click at [944, 373] on span "3" at bounding box center [943, 360] width 26 height 26
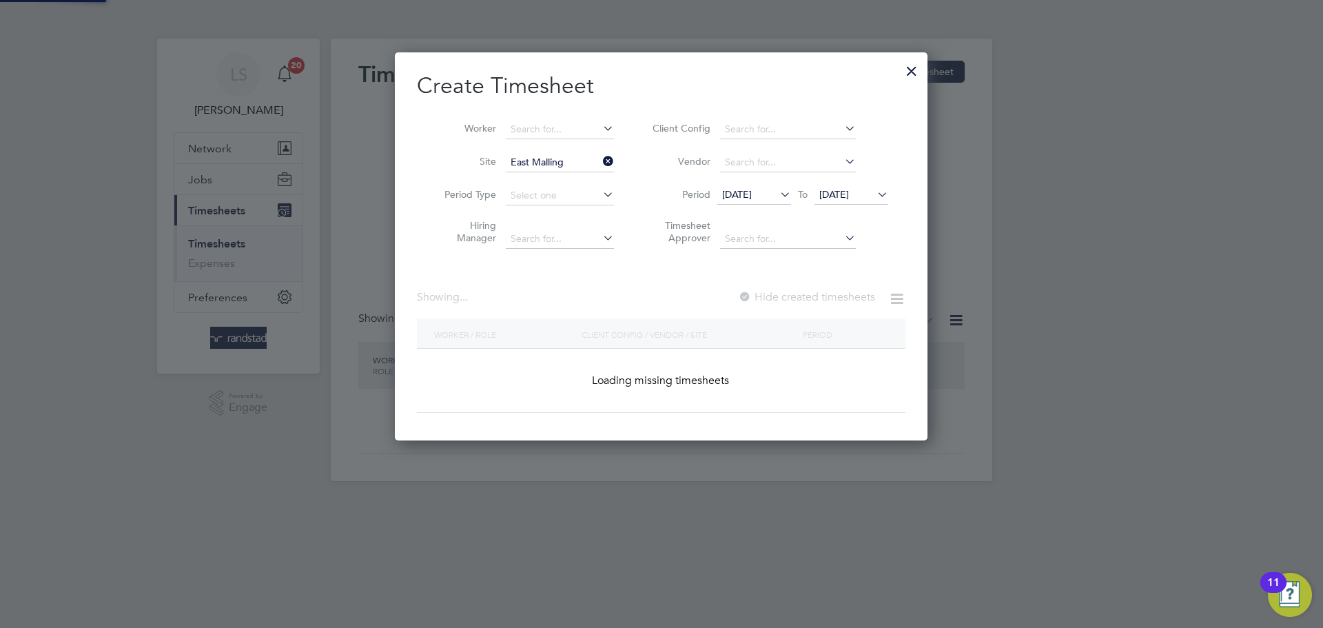
scroll to position [514, 533]
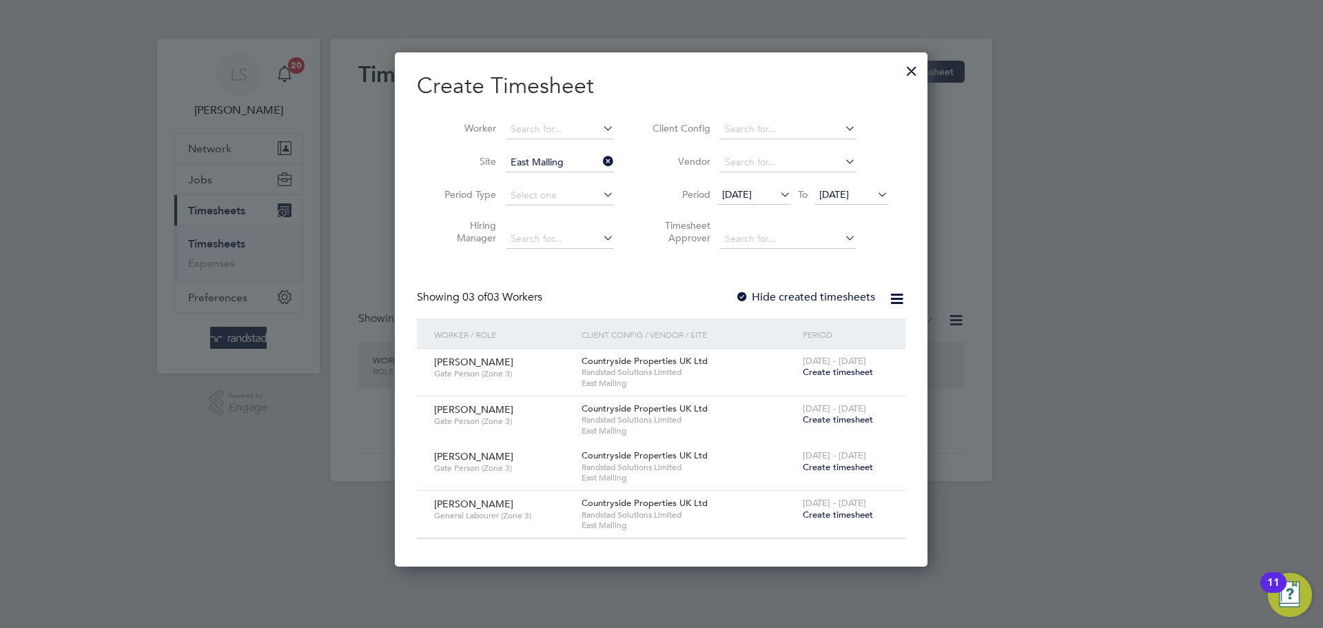
click at [820, 517] on span "Create timesheet" at bounding box center [838, 515] width 70 height 12
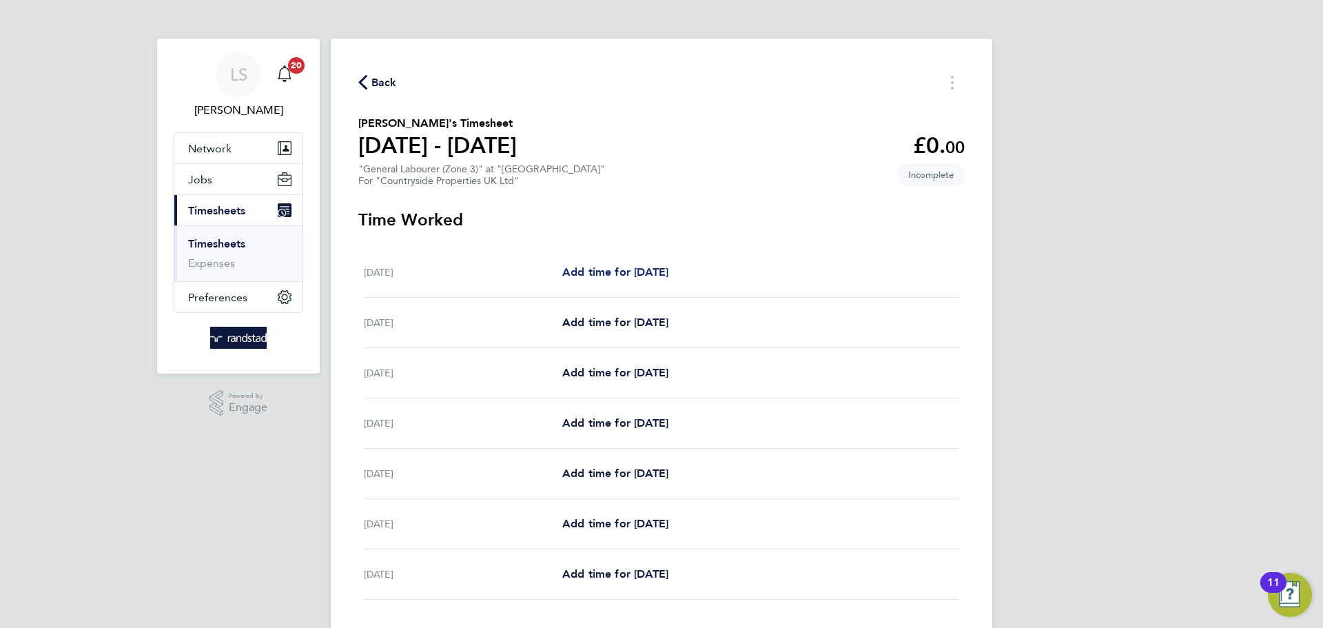
click at [632, 272] on span "Add time for [DATE]" at bounding box center [615, 271] width 106 height 13
select select "30"
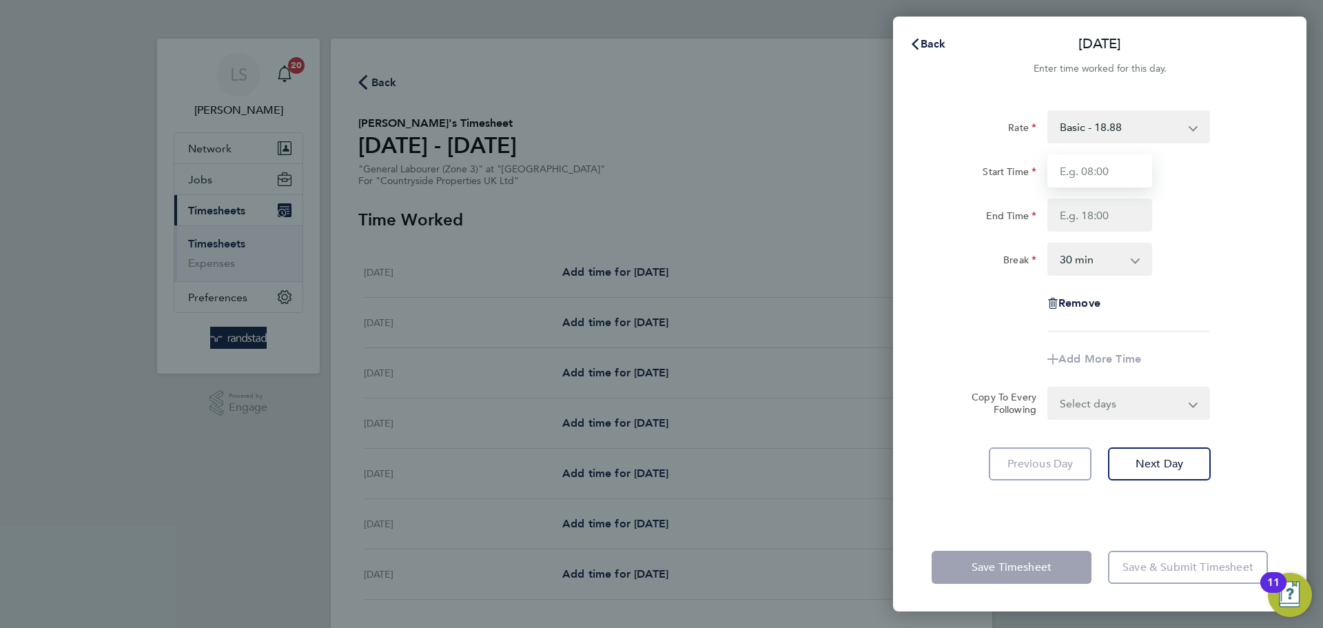
click at [1136, 170] on input "Start Time" at bounding box center [1100, 170] width 105 height 33
type input "07:30"
click at [1102, 213] on input "End Time" at bounding box center [1100, 215] width 105 height 33
type input "16:30"
click at [1102, 258] on select "0 min 15 min 30 min 45 min 60 min 75 min 90 min" at bounding box center [1091, 259] width 85 height 30
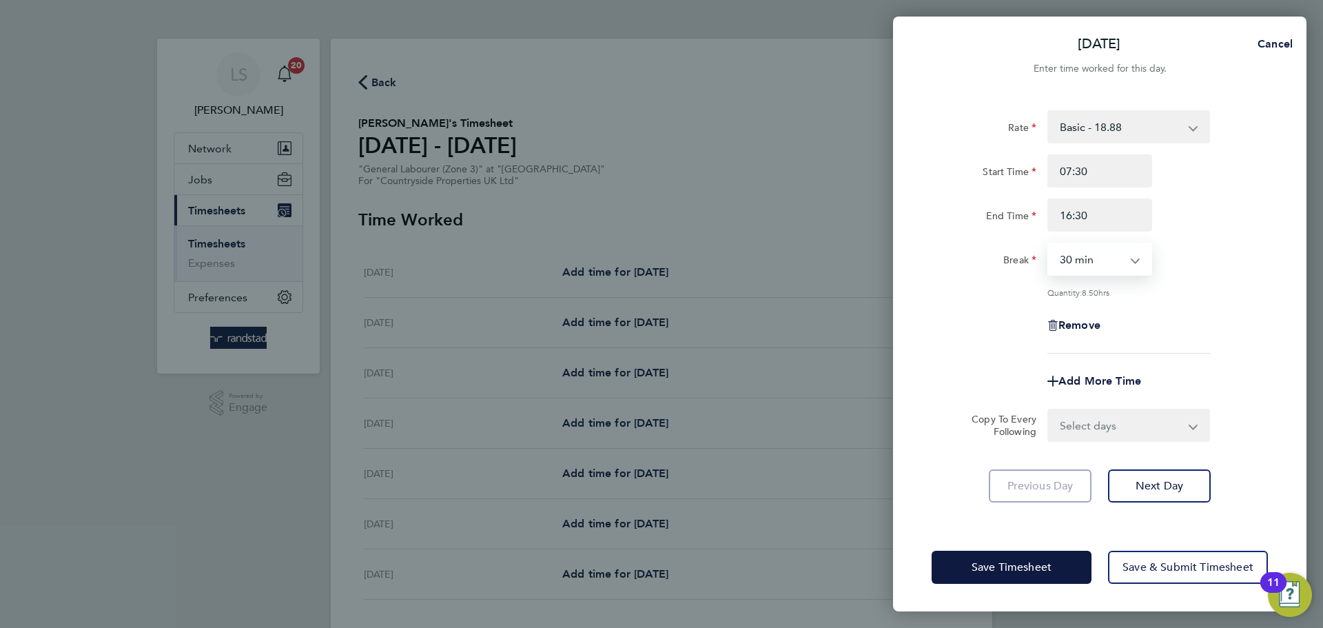
select select "0"
click at [1049, 244] on select "0 min 15 min 30 min 45 min 60 min 75 min 90 min" at bounding box center [1091, 259] width 85 height 30
click at [1098, 418] on select "Select days Day Weekday (Mon-Fri) Weekend (Sat-Sun) Tuesday Wednesday Thursday …" at bounding box center [1121, 425] width 145 height 30
select select "WEEKDAY"
click at [1049, 410] on select "Select days Day Weekday (Mon-Fri) Weekend (Sat-Sun) Tuesday Wednesday Thursday …" at bounding box center [1121, 425] width 145 height 30
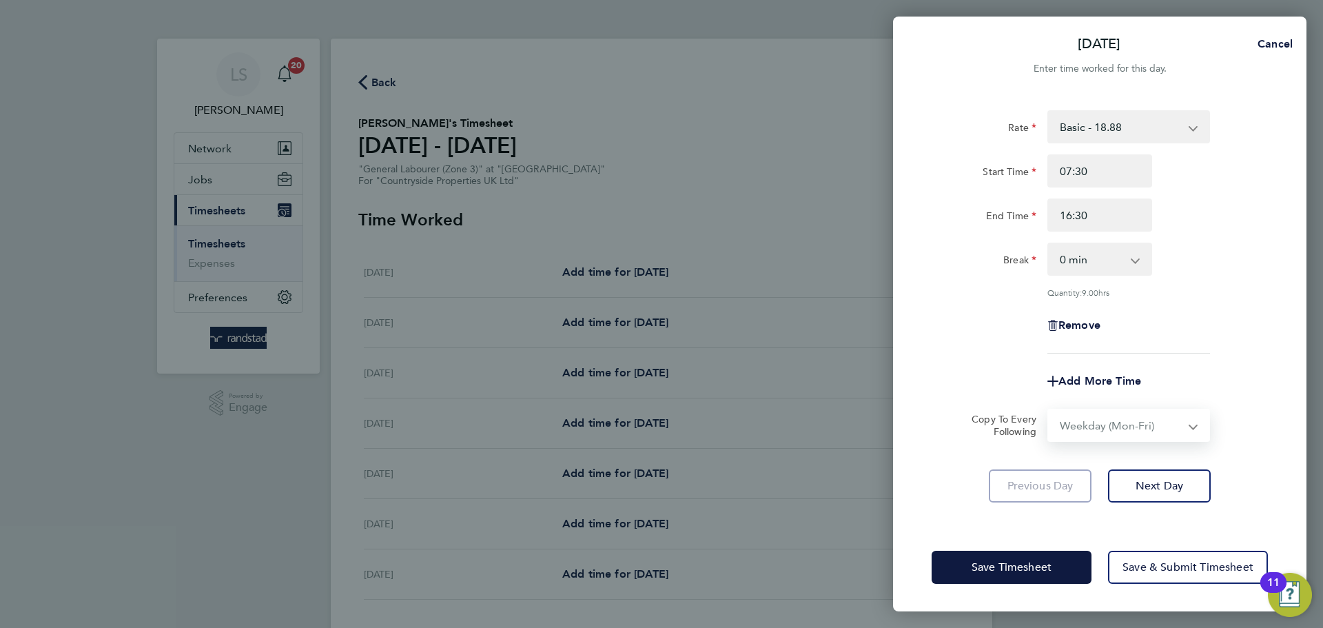
select select "2025-10-05"
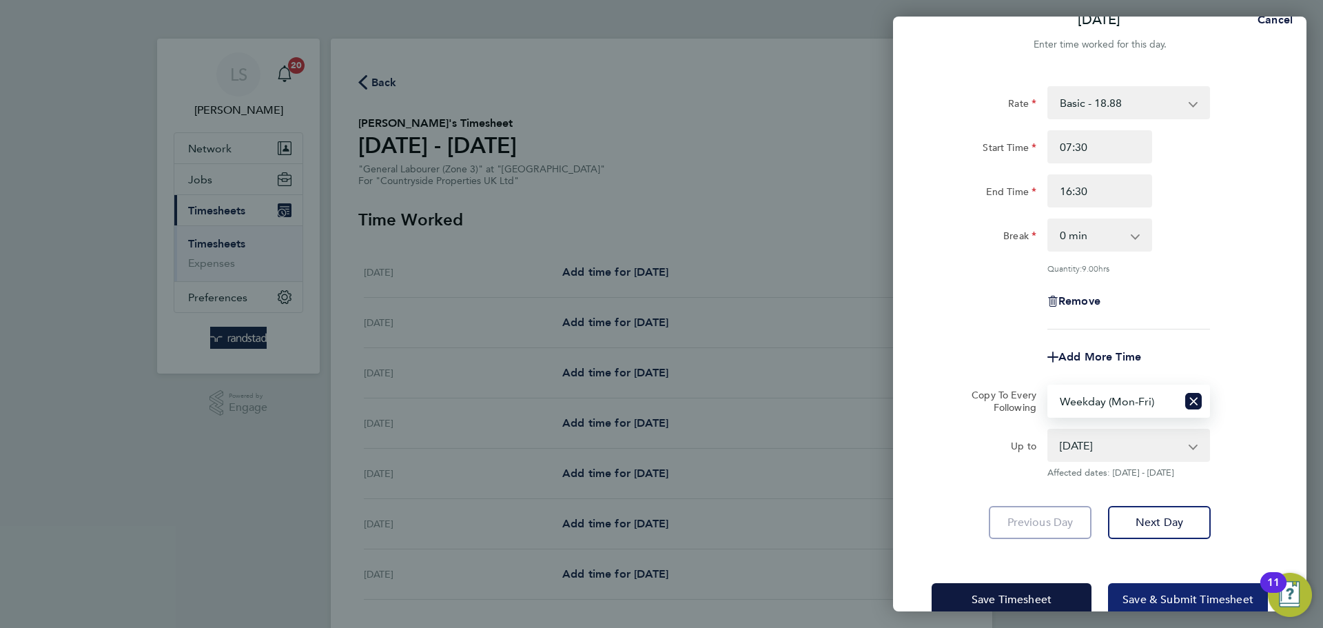
scroll to position [55, 0]
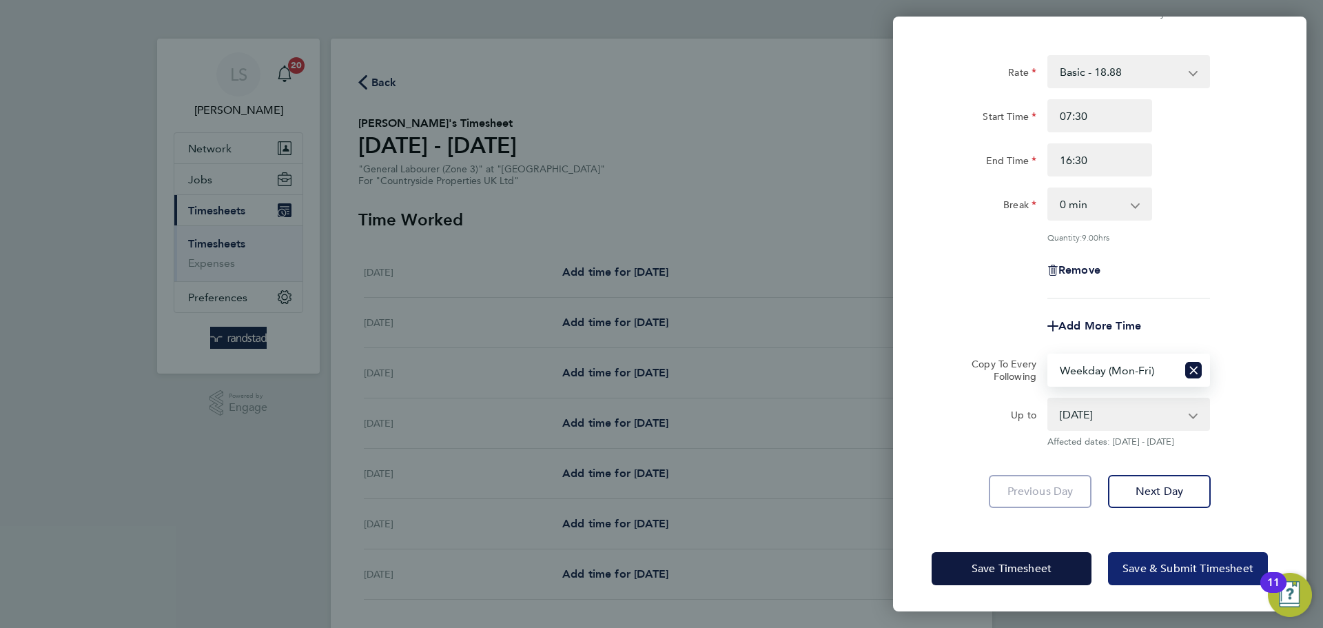
click at [1156, 565] on span "Save & Submit Timesheet" at bounding box center [1188, 569] width 131 height 14
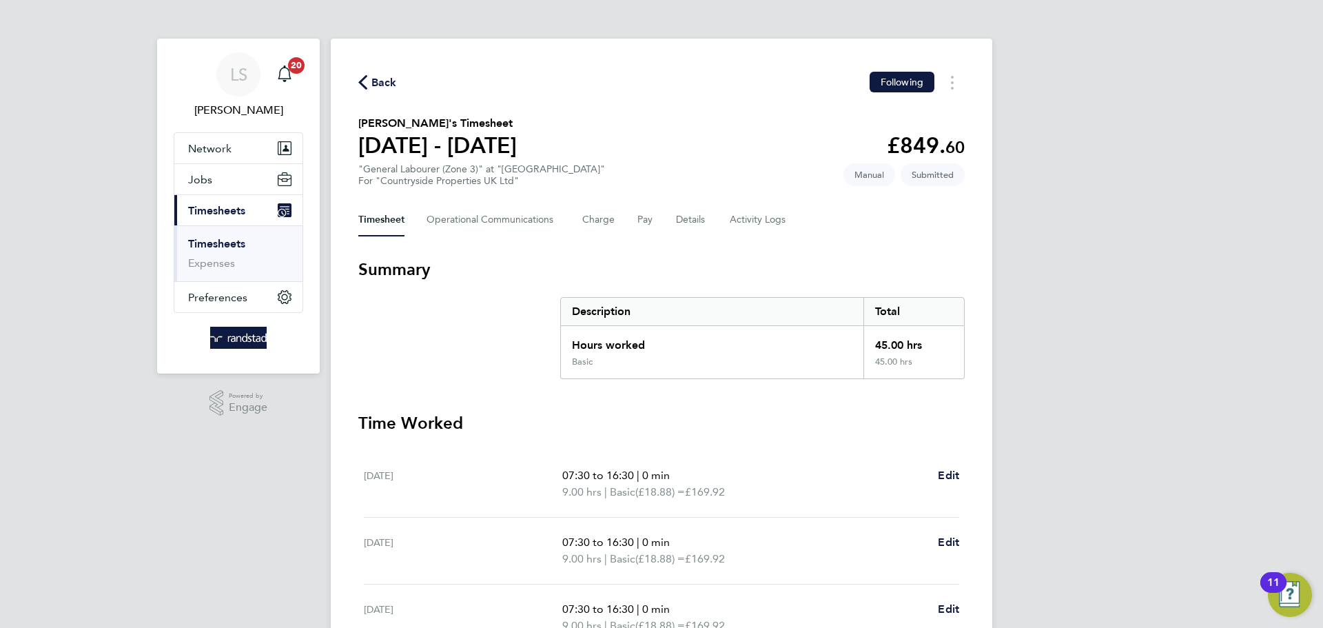
click at [378, 72] on div "Back Following" at bounding box center [661, 82] width 607 height 21
click at [376, 77] on span "Back" at bounding box center [385, 82] width 26 height 17
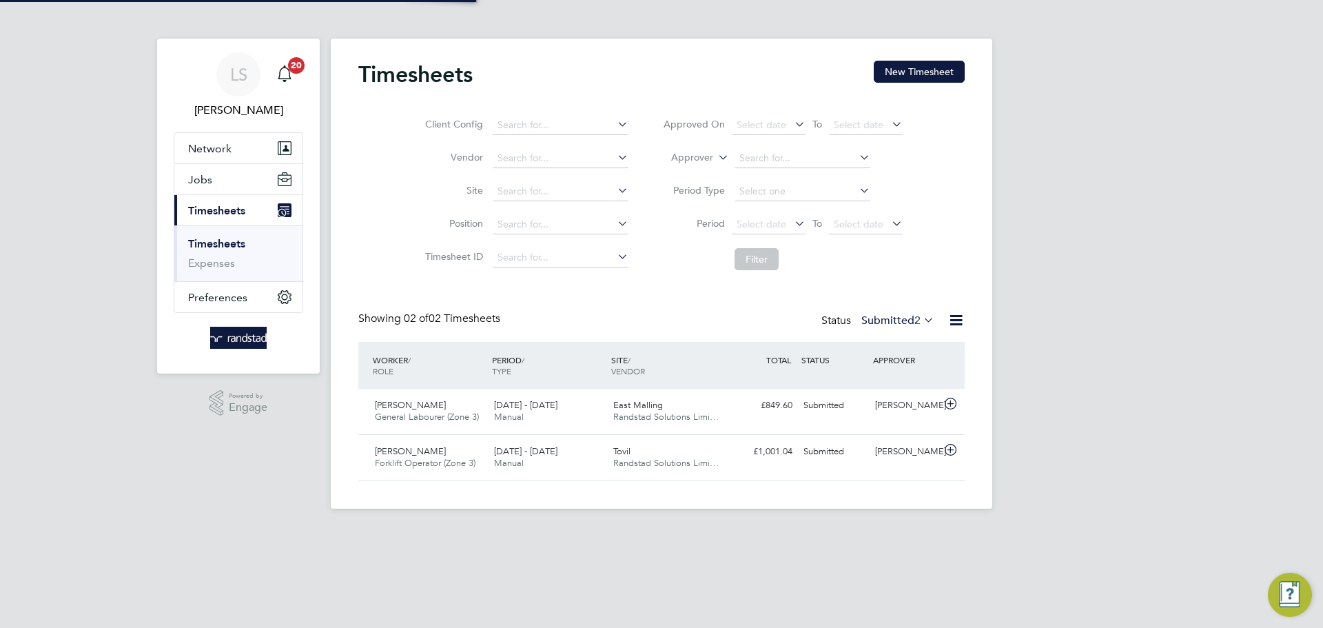
scroll to position [35, 120]
click at [907, 75] on button "New Timesheet" at bounding box center [919, 72] width 91 height 22
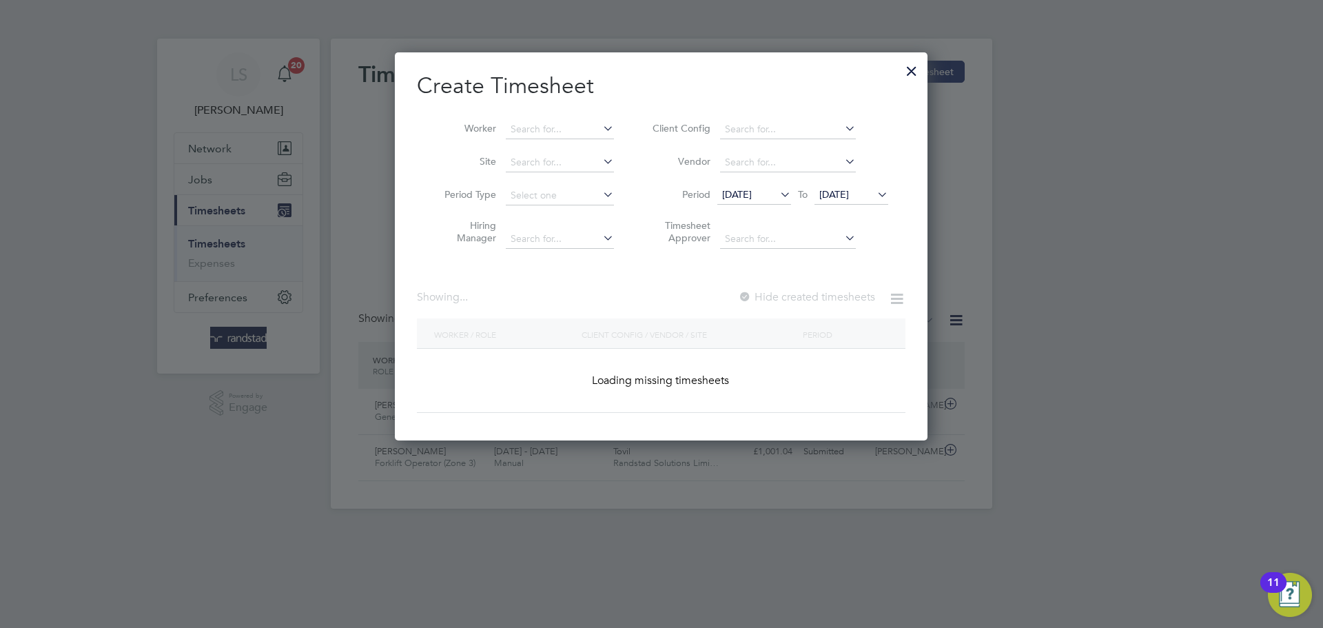
scroll to position [0, 0]
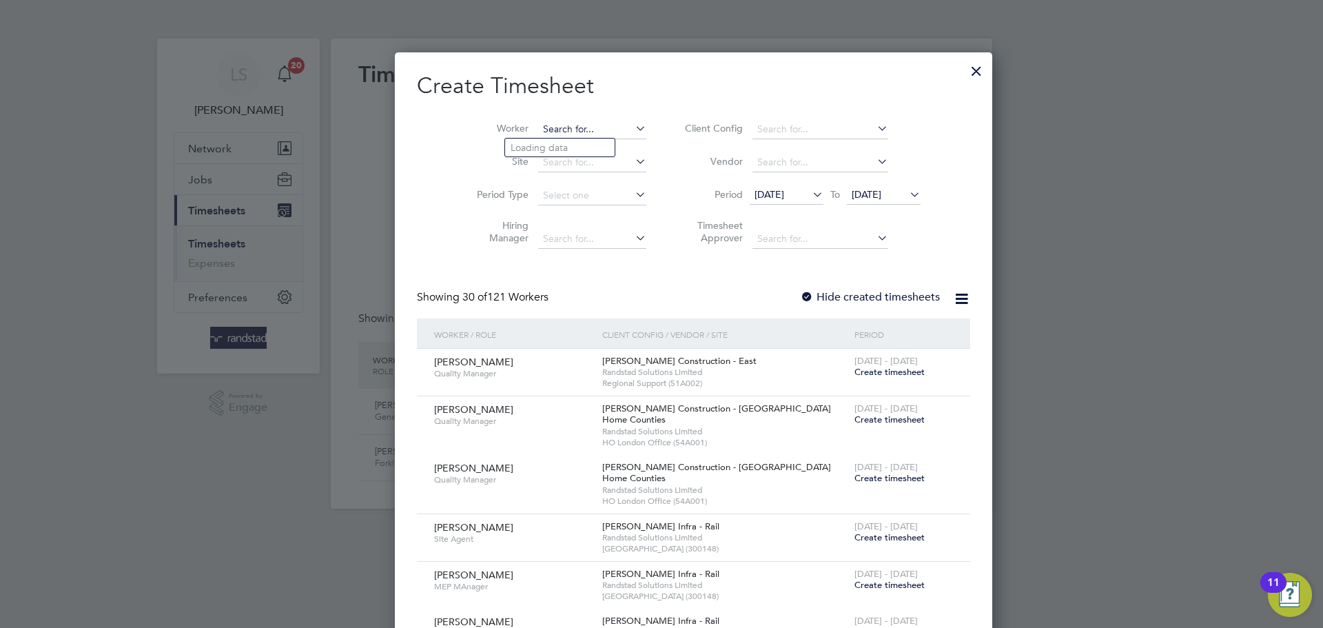
click at [540, 130] on input at bounding box center [592, 129] width 108 height 19
click at [590, 150] on b "Vart" at bounding box center [599, 148] width 19 height 12
type input "Dumitru Vartolomei"
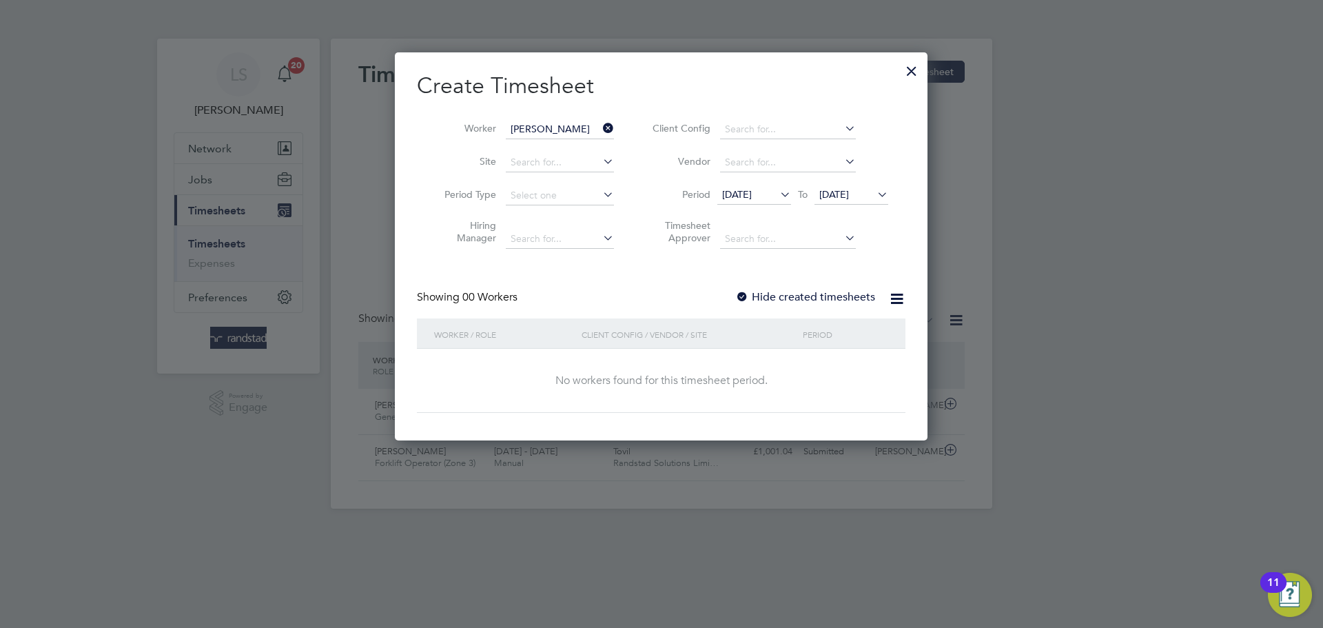
click at [828, 196] on span "[DATE]" at bounding box center [835, 194] width 30 height 12
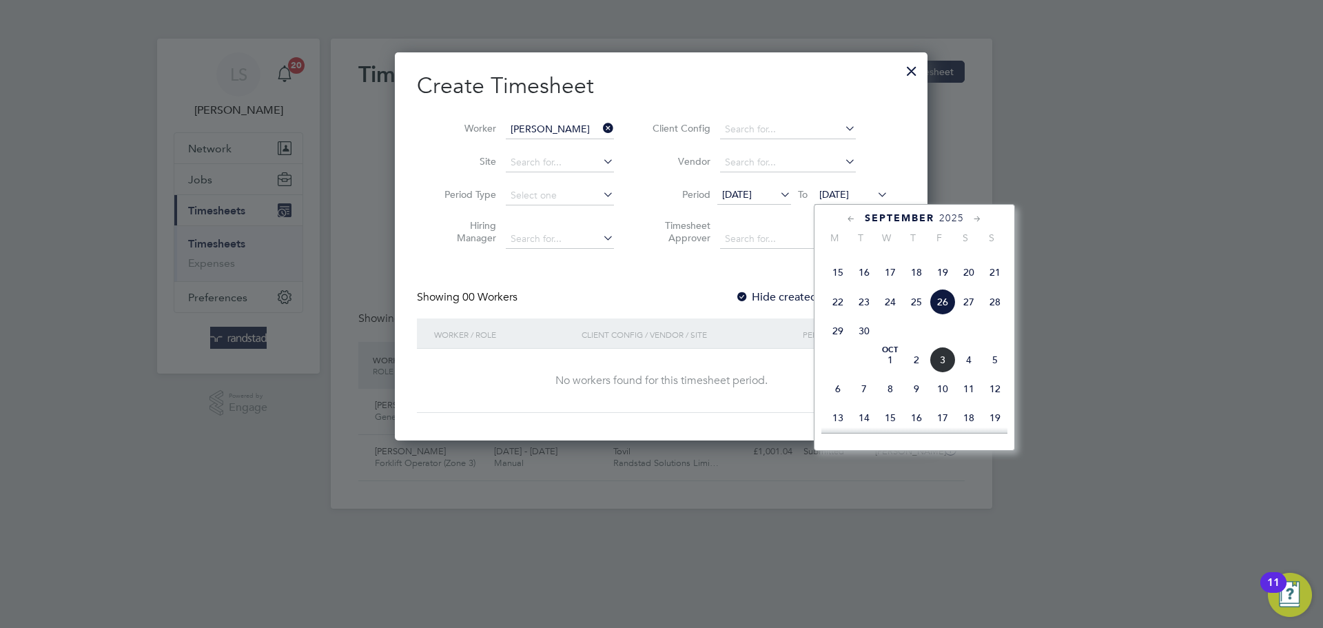
click at [951, 373] on span "3" at bounding box center [943, 360] width 26 height 26
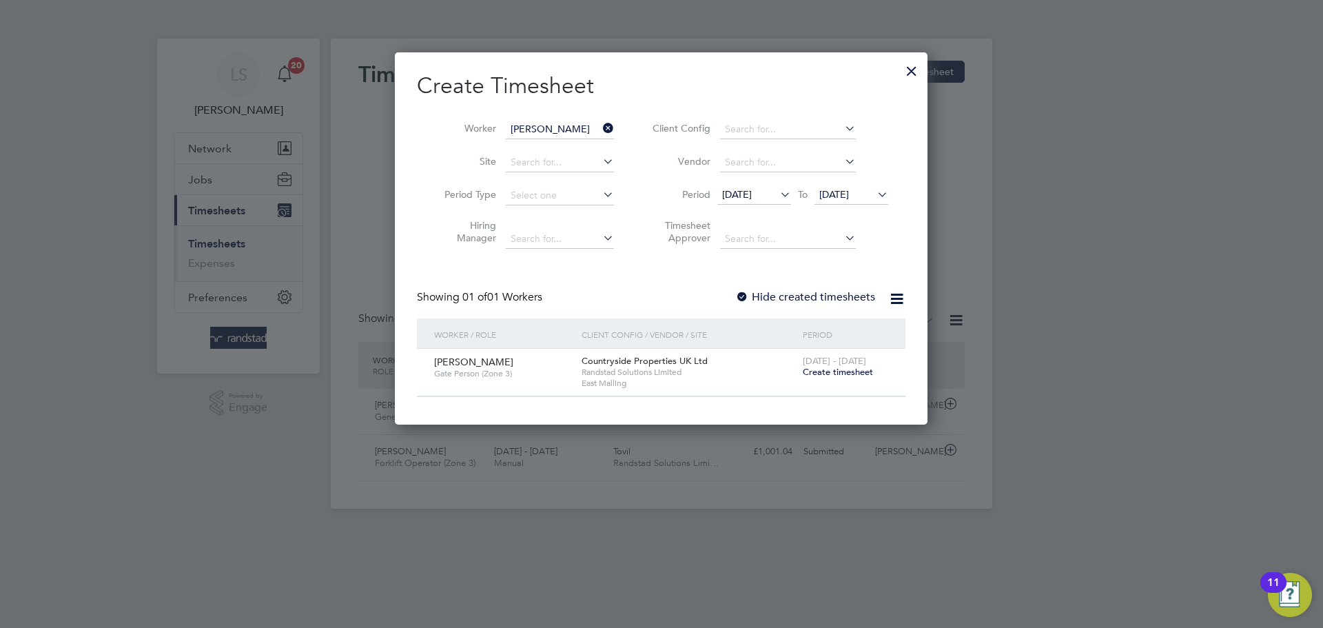
click at [862, 366] on span "Create timesheet" at bounding box center [838, 372] width 70 height 12
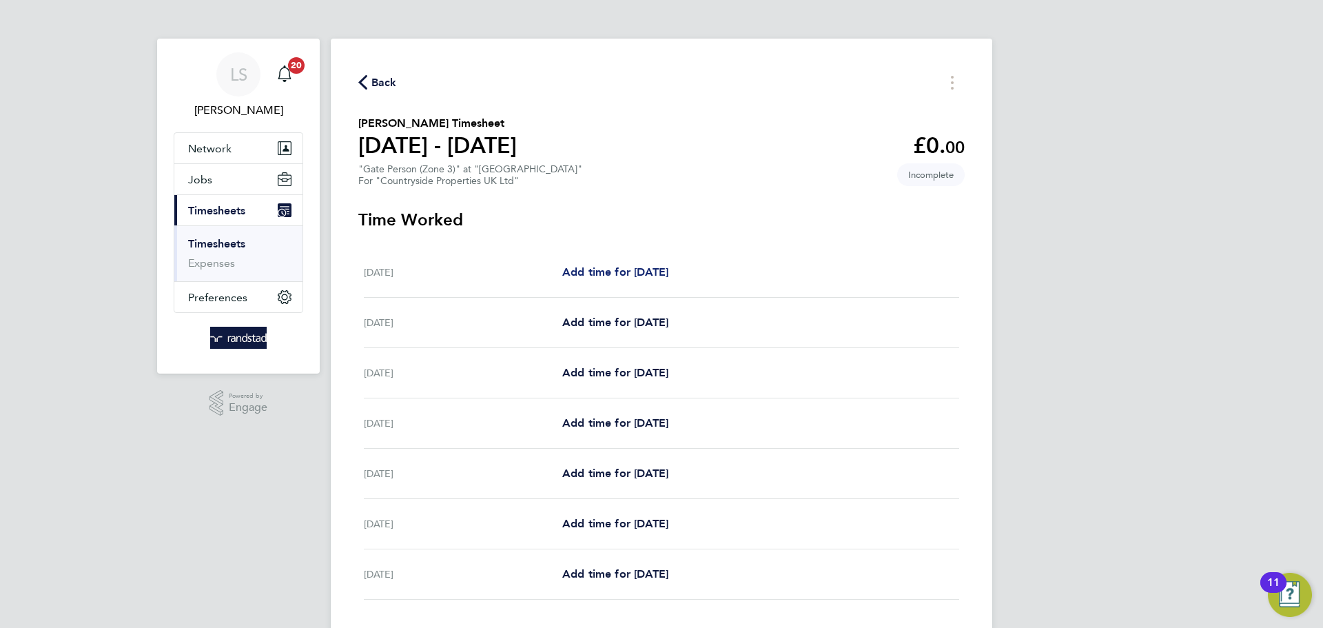
click at [634, 270] on span "Add time for [DATE]" at bounding box center [615, 271] width 106 height 13
select select "30"
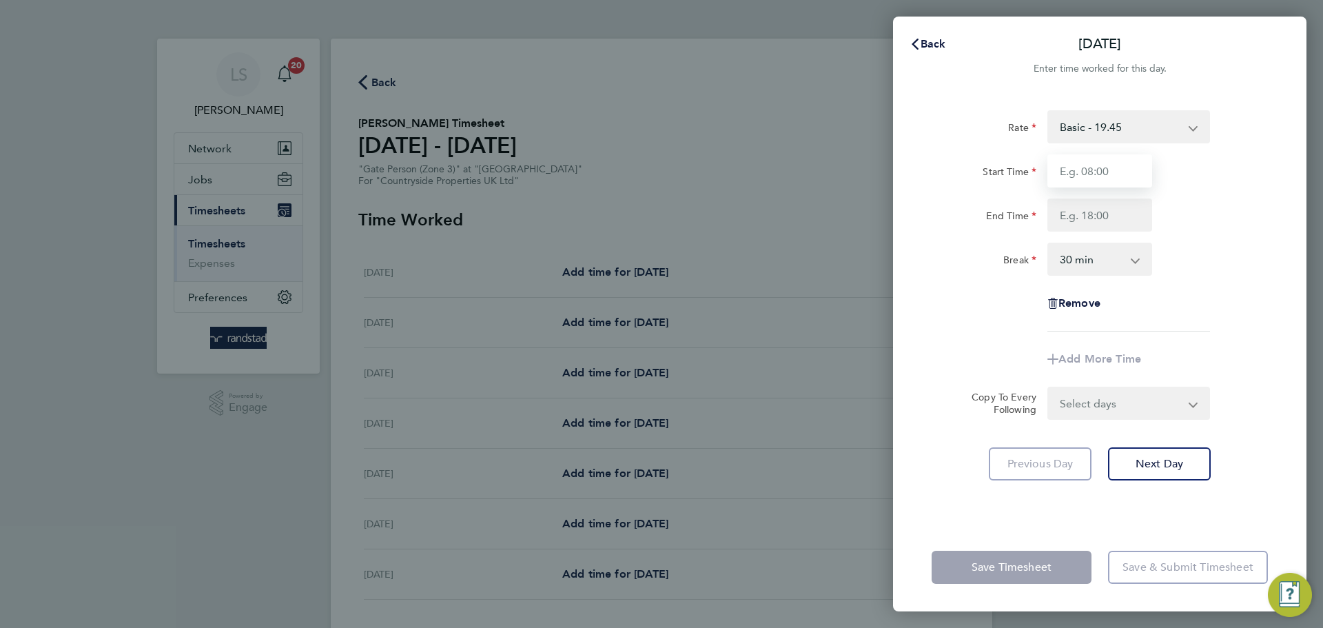
click at [1111, 164] on input "Start Time" at bounding box center [1100, 170] width 105 height 33
type input "07:30"
click at [1107, 212] on input "End Time" at bounding box center [1100, 215] width 105 height 33
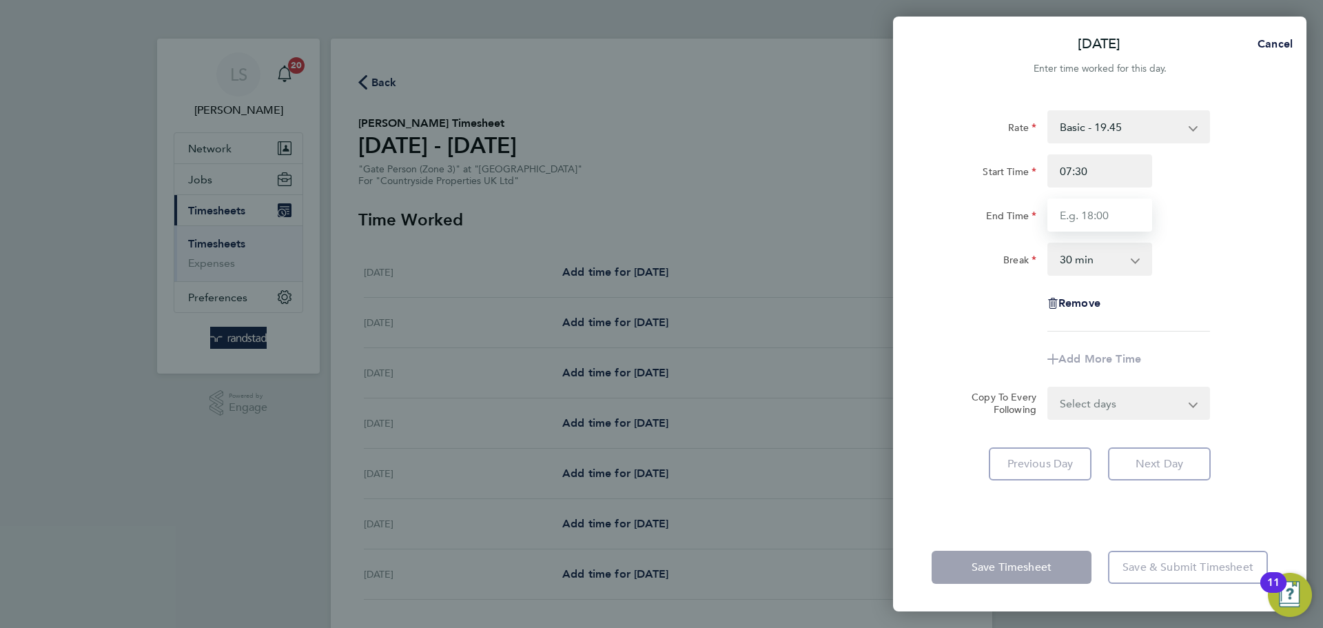
type input "16:30"
click at [1099, 253] on select "0 min 15 min 30 min 45 min 60 min 75 min 90 min" at bounding box center [1091, 259] width 85 height 30
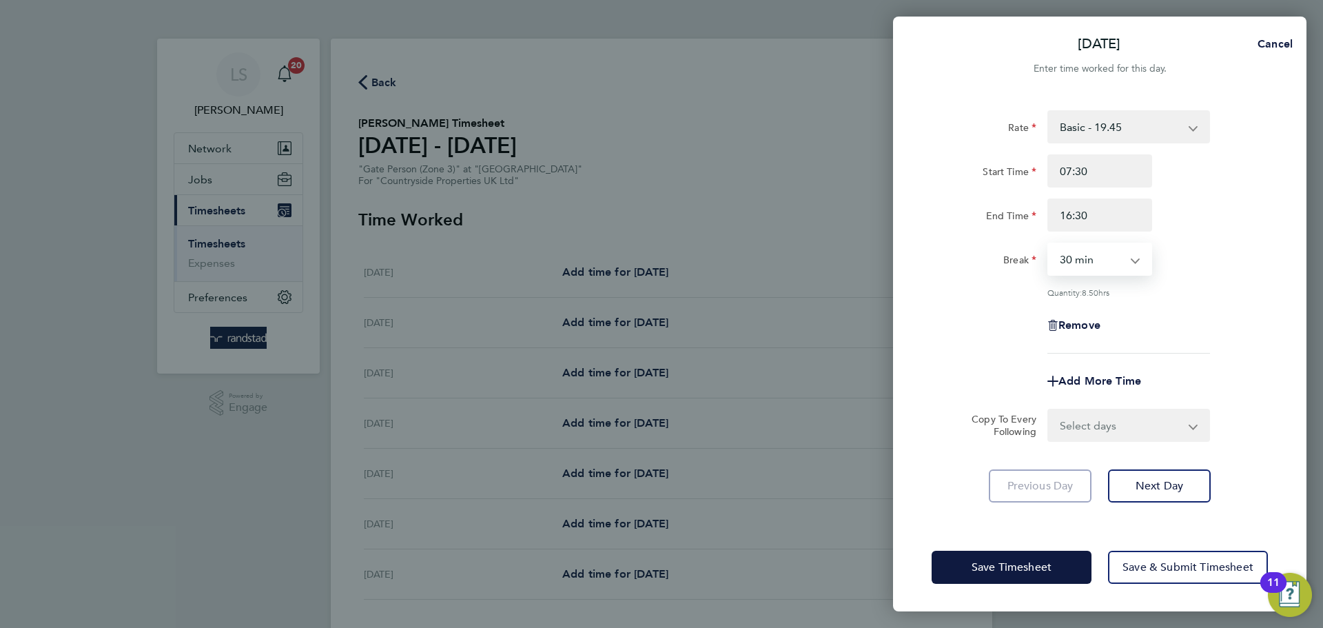
select select "0"
click at [1049, 244] on select "0 min 15 min 30 min 45 min 60 min 75 min 90 min" at bounding box center [1091, 259] width 85 height 30
click at [1083, 427] on select "Select days Day Weekday (Mon-Fri) Weekend (Sat-Sun) Tuesday Wednesday Thursday …" at bounding box center [1121, 425] width 145 height 30
select select "WEEKDAY"
click at [1049, 410] on select "Select days Day Weekday (Mon-Fri) Weekend (Sat-Sun) Tuesday Wednesday Thursday …" at bounding box center [1121, 425] width 145 height 30
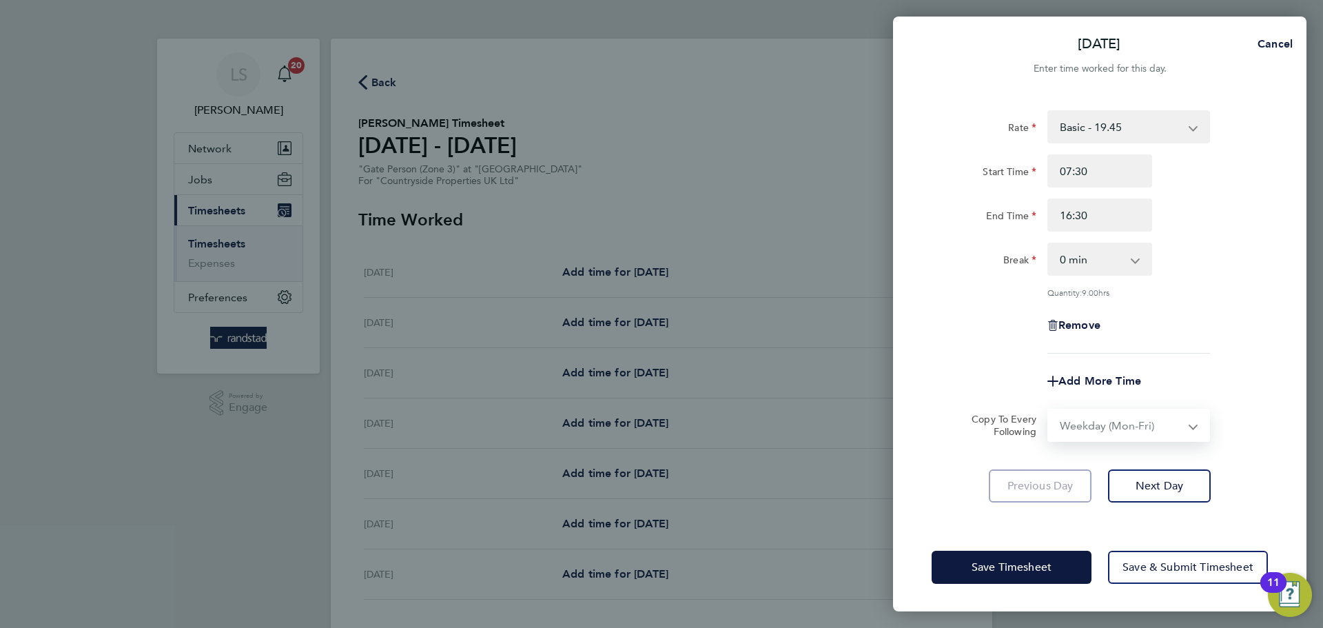
select select "2025-10-05"
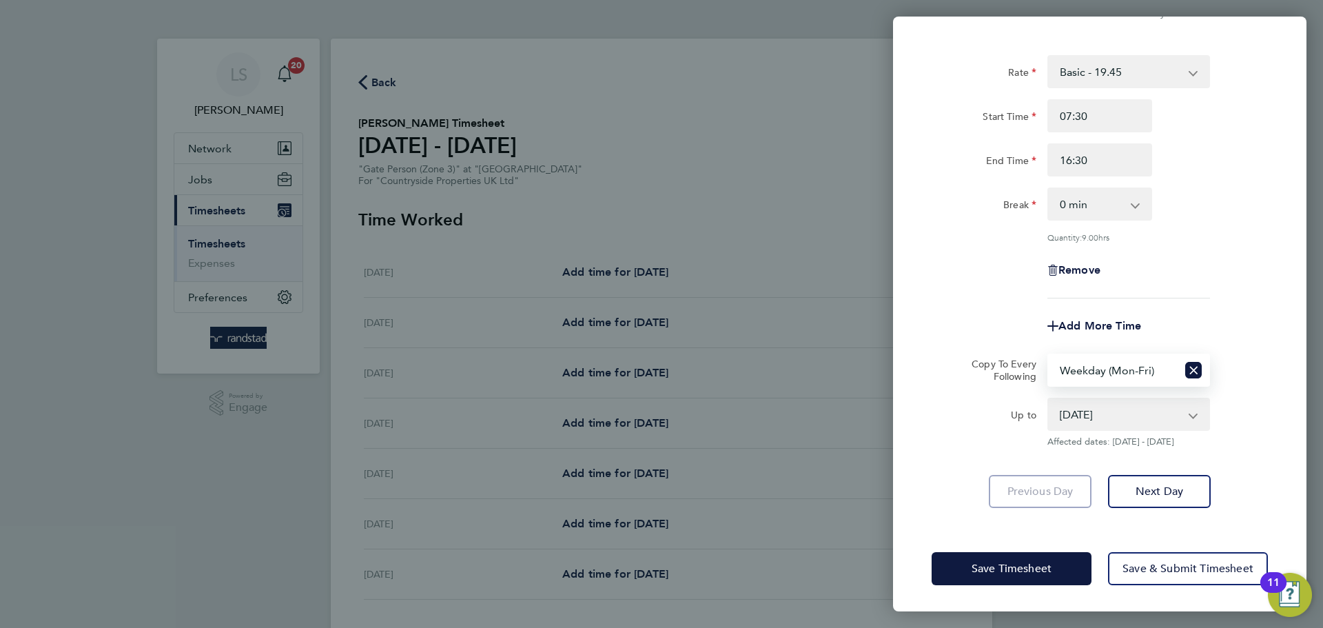
click at [1118, 545] on div "Save Timesheet Save & Submit Timesheet" at bounding box center [1100, 569] width 414 height 88
click at [1129, 552] on button "Save & Submit Timesheet" at bounding box center [1188, 568] width 160 height 33
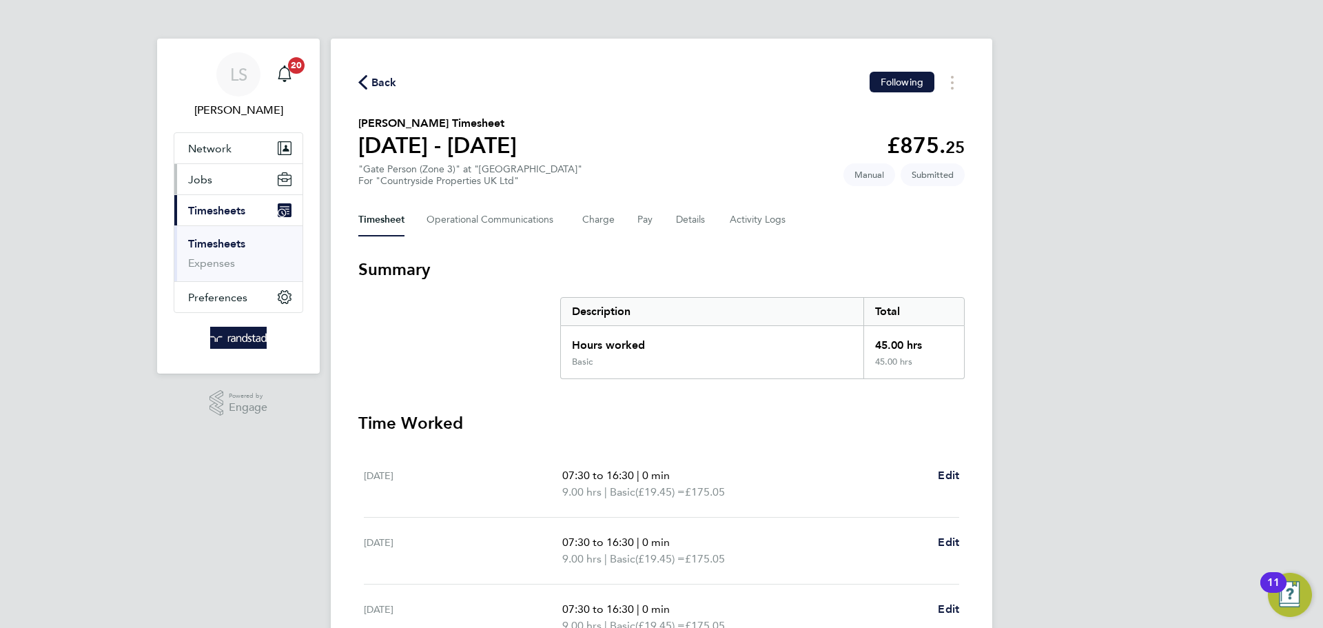
click at [232, 187] on button "Jobs" at bounding box center [238, 179] width 128 height 30
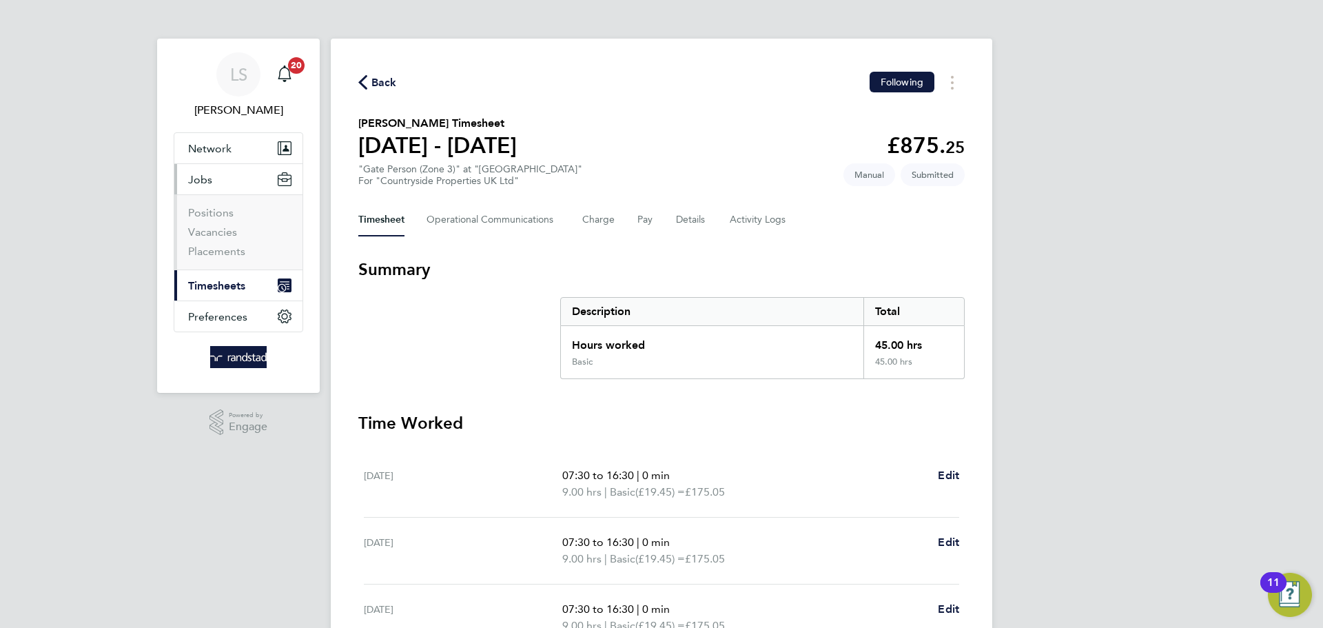
click at [223, 241] on li "Vacancies" at bounding box center [239, 234] width 103 height 19
click at [217, 237] on link "Vacancies" at bounding box center [212, 231] width 49 height 13
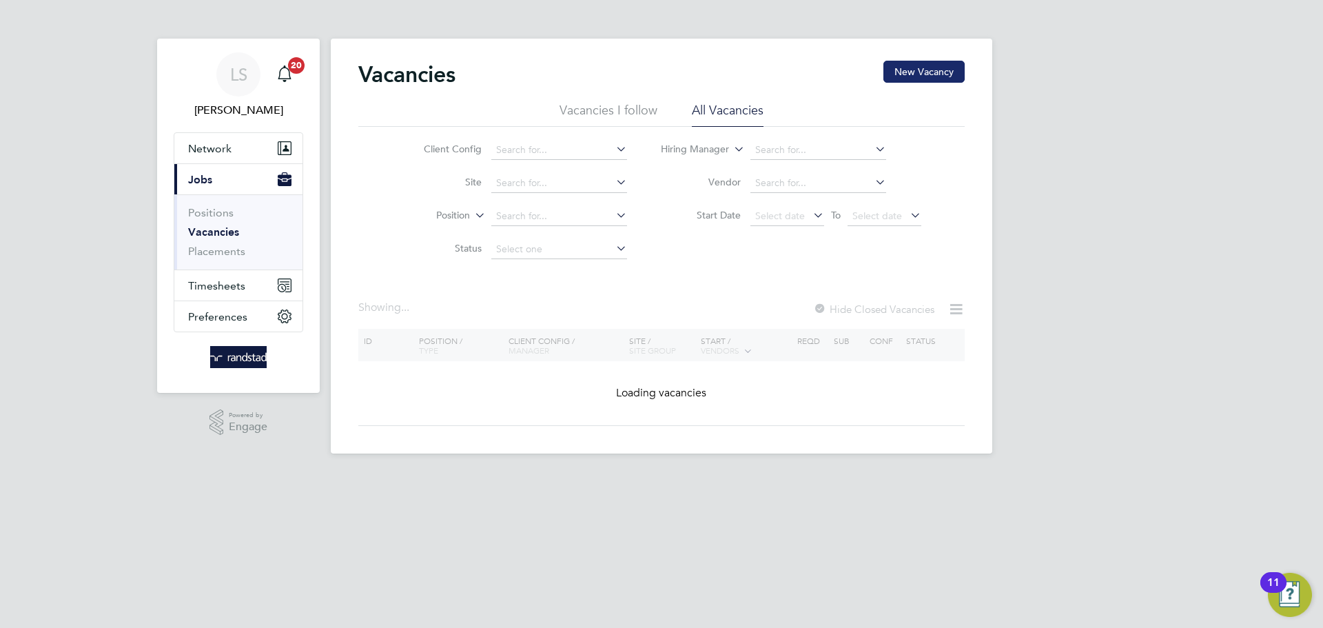
click at [908, 65] on button "New Vacancy" at bounding box center [924, 72] width 81 height 22
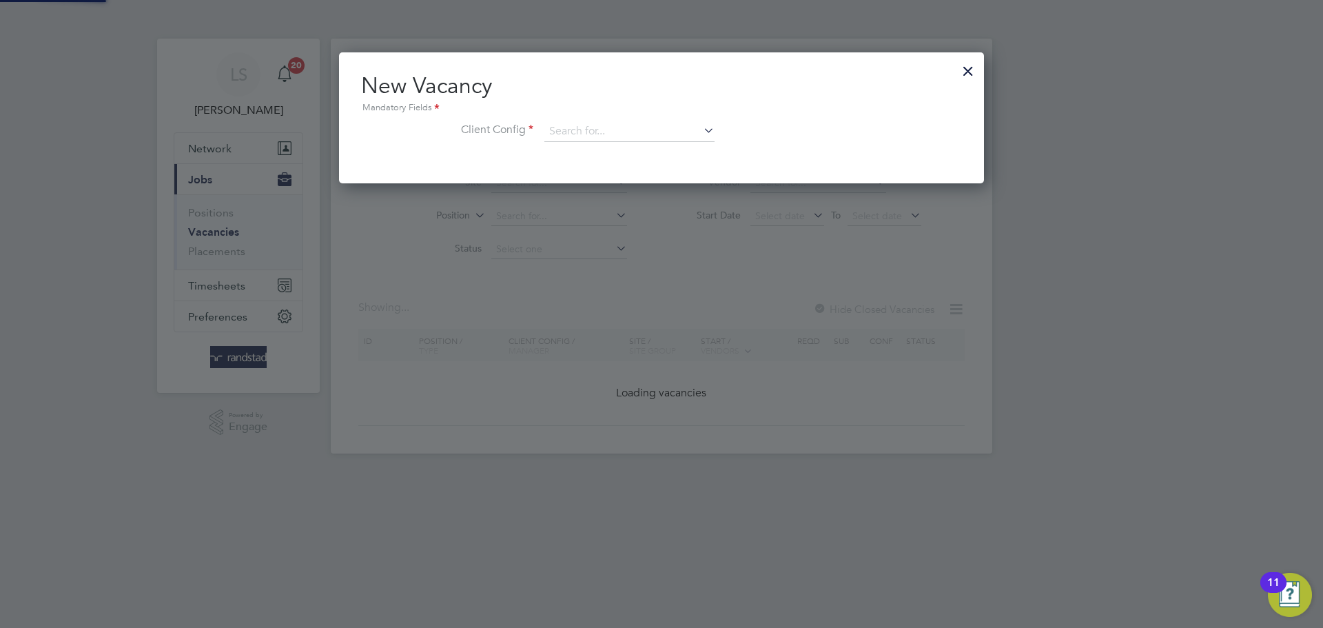
scroll to position [131, 646]
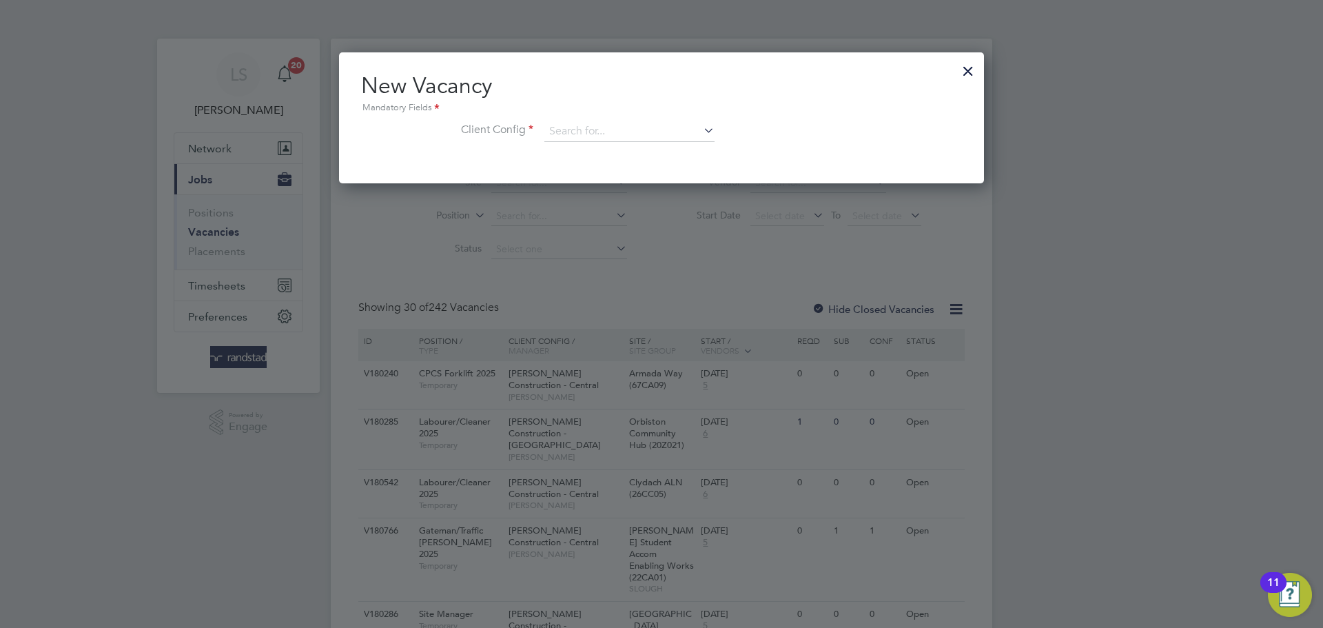
click at [976, 67] on div at bounding box center [968, 67] width 25 height 25
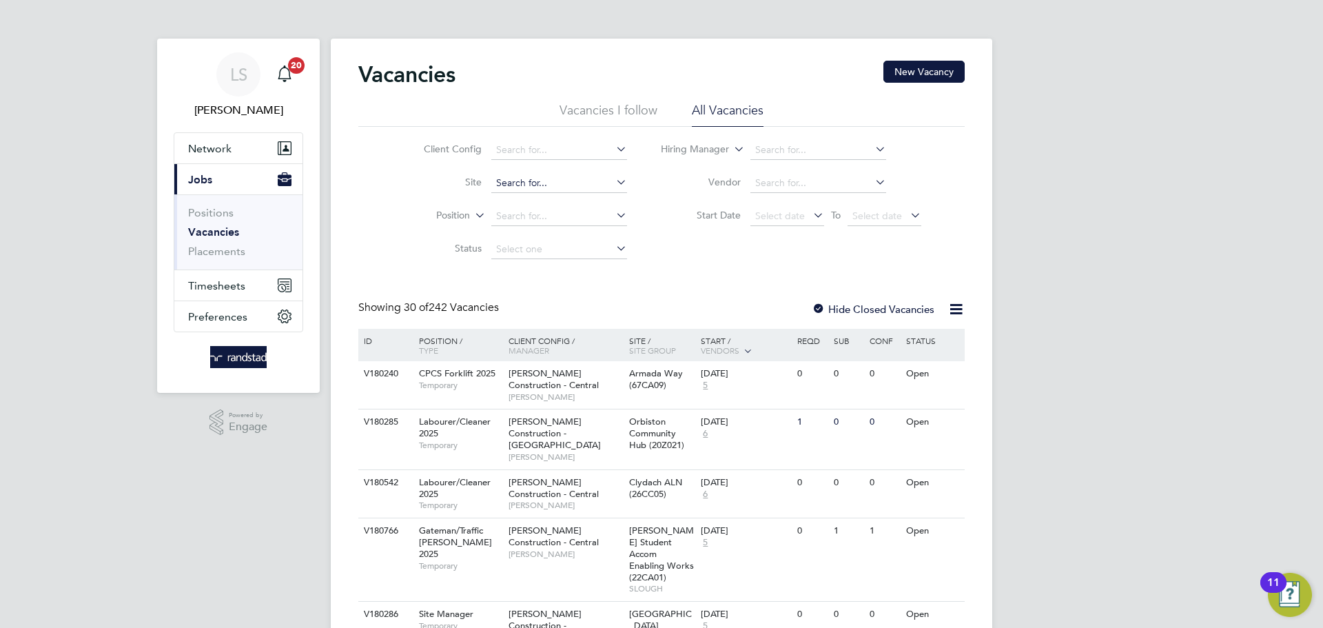
click at [560, 183] on input at bounding box center [559, 183] width 136 height 19
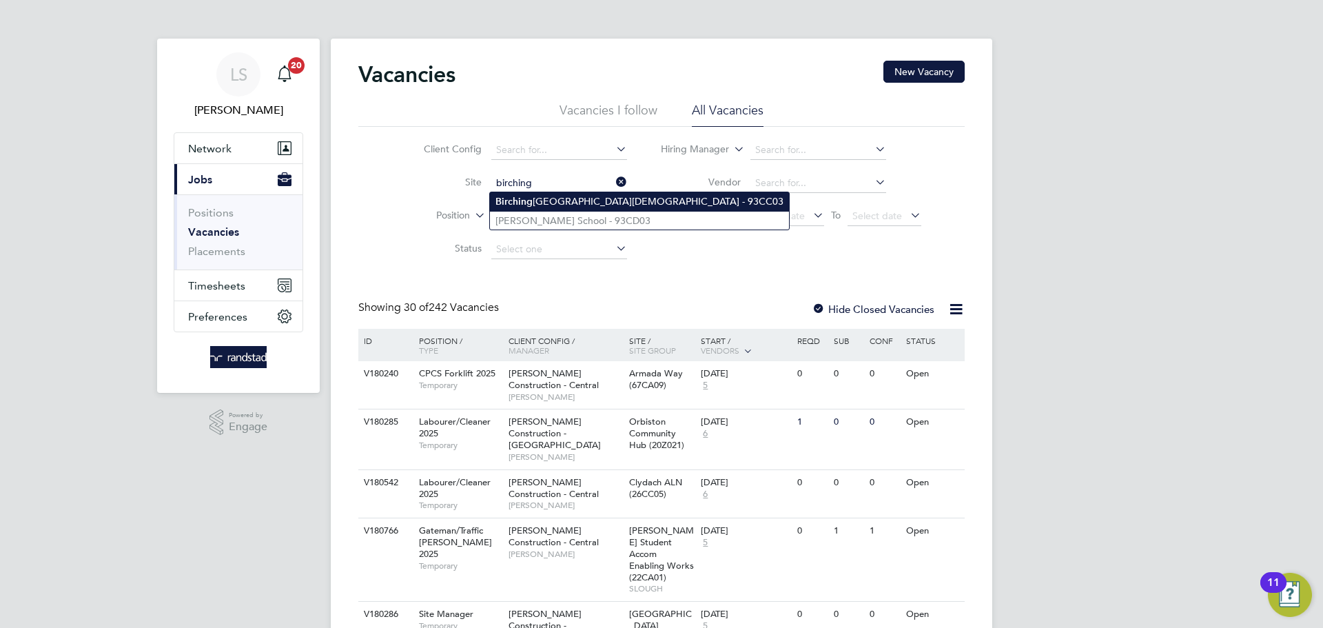
click at [517, 206] on b "Birching" at bounding box center [514, 202] width 37 height 12
type input "[GEOGRAPHIC_DATA][DEMOGRAPHIC_DATA] - 93CC03"
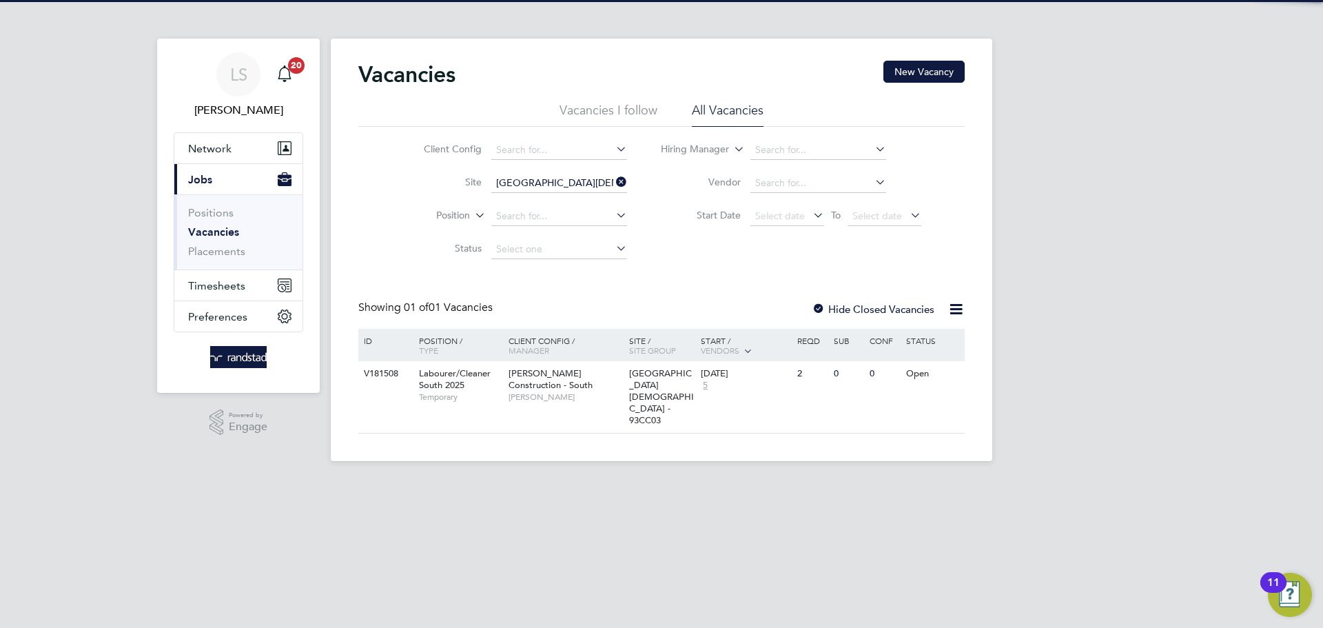
click at [830, 311] on label "Hide Closed Vacancies" at bounding box center [873, 309] width 123 height 13
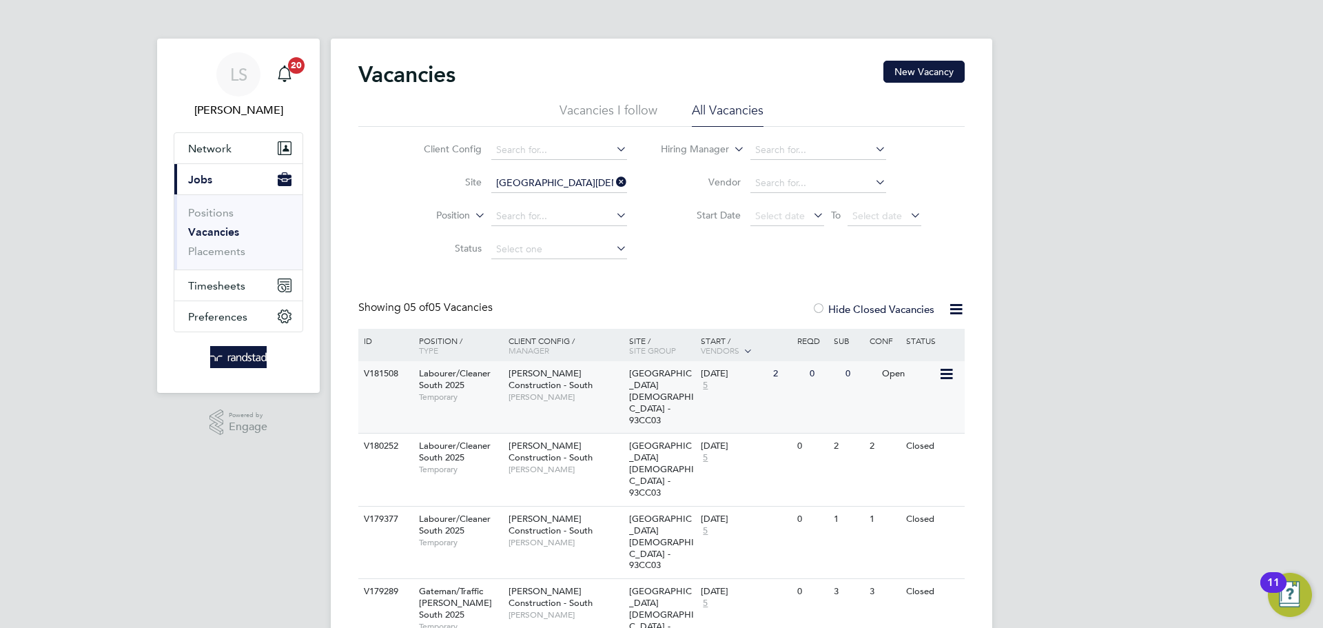
click at [445, 380] on span "Labourer/Cleaner South 2025" at bounding box center [455, 378] width 72 height 23
click at [229, 274] on button "Timesheets" at bounding box center [238, 285] width 128 height 30
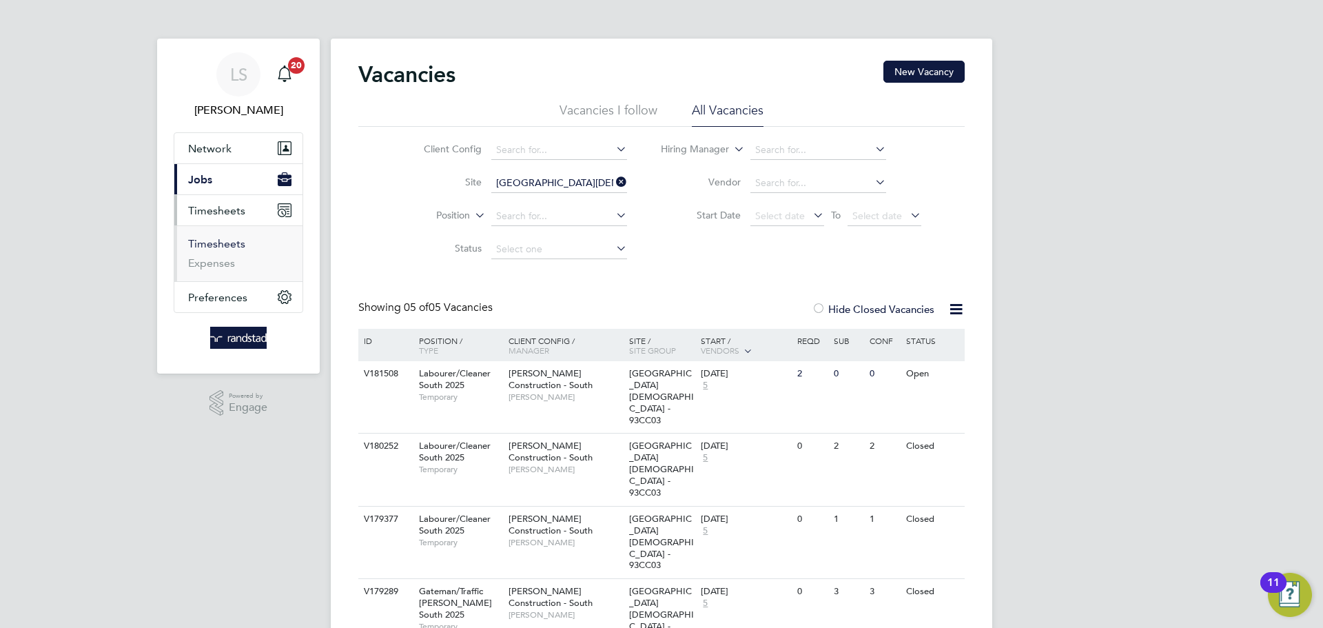
click at [194, 241] on link "Timesheets" at bounding box center [216, 243] width 57 height 13
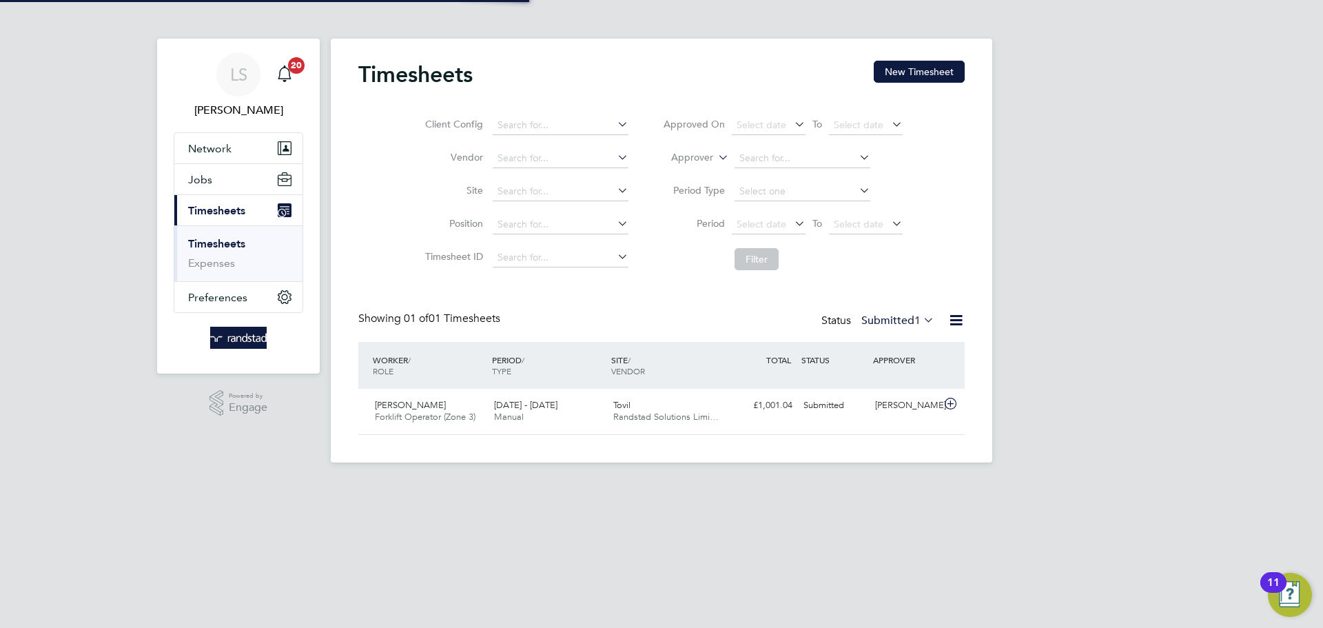
scroll to position [35, 120]
click at [485, 398] on div "William North Forklift Operator (Zone 3) 29 Sep - 5 Oct 2025" at bounding box center [428, 411] width 119 height 34
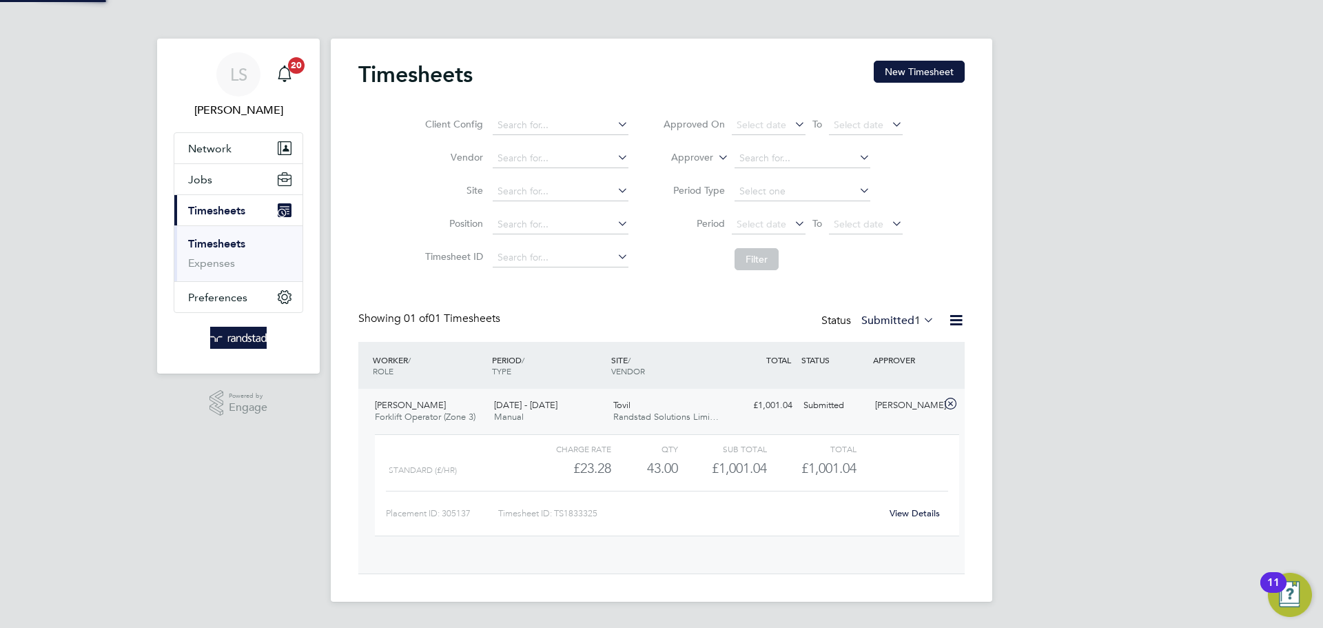
scroll to position [23, 134]
click at [908, 512] on link "View Details" at bounding box center [915, 513] width 50 height 12
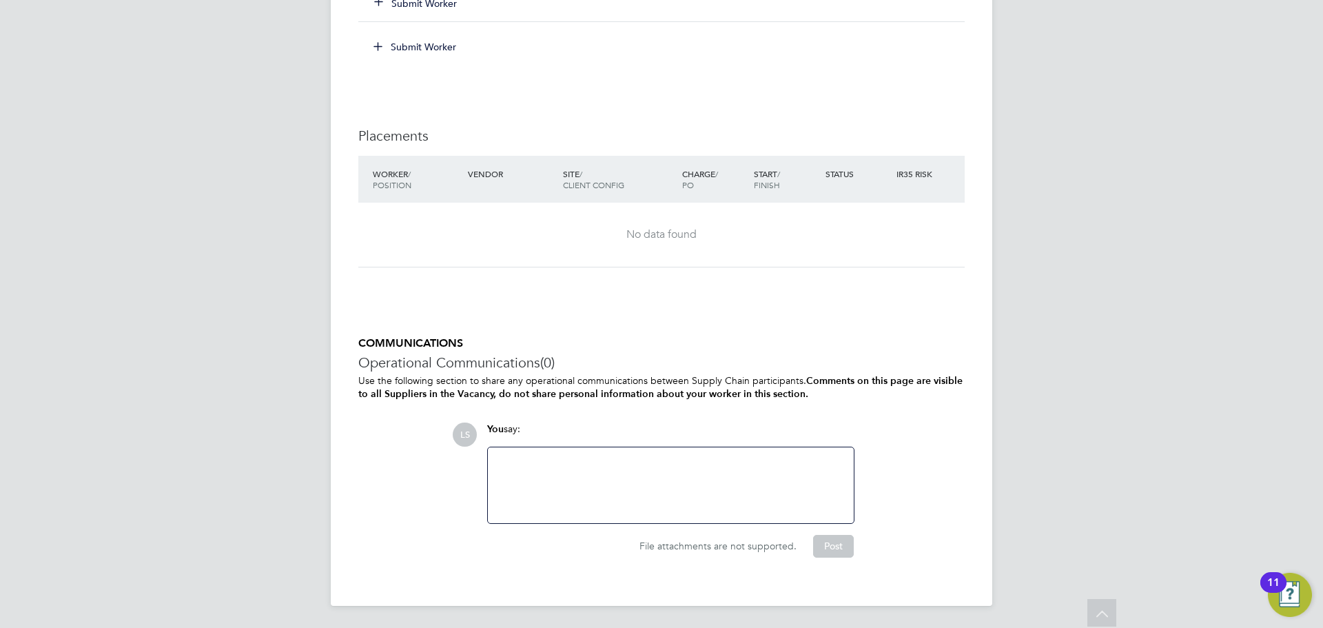
scroll to position [848, 0]
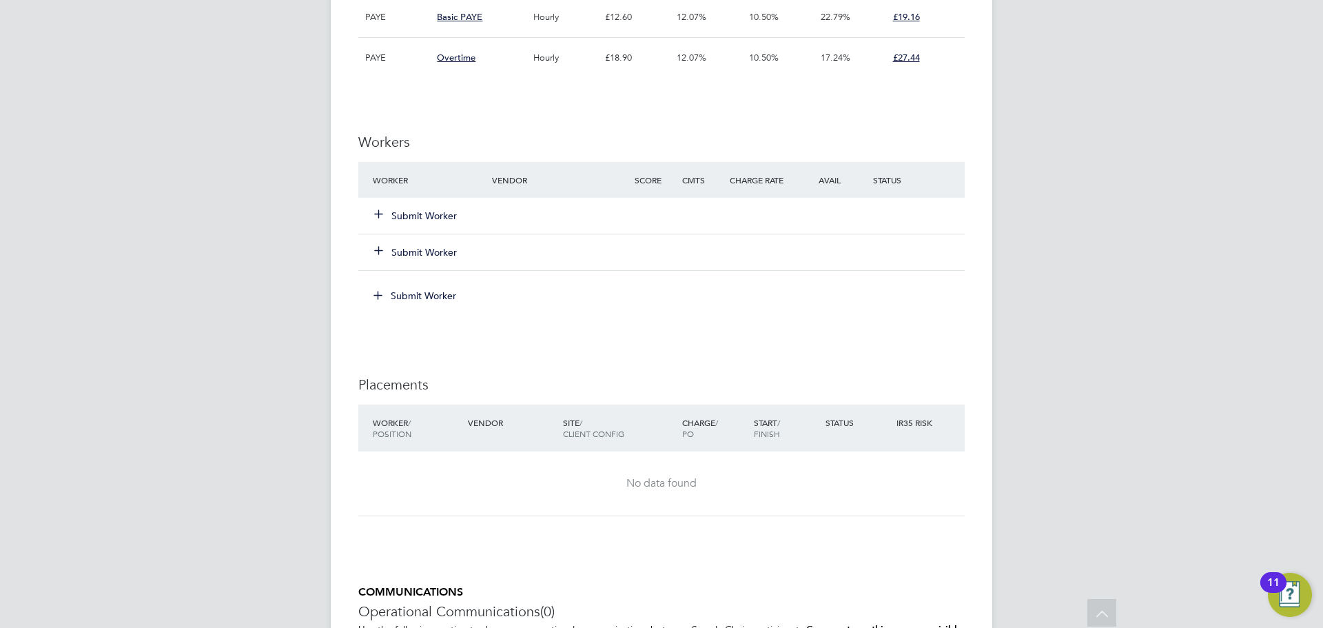
click at [429, 227] on div "Submit Worker" at bounding box center [440, 215] width 143 height 25
click at [428, 219] on button "Submit Worker" at bounding box center [416, 216] width 83 height 14
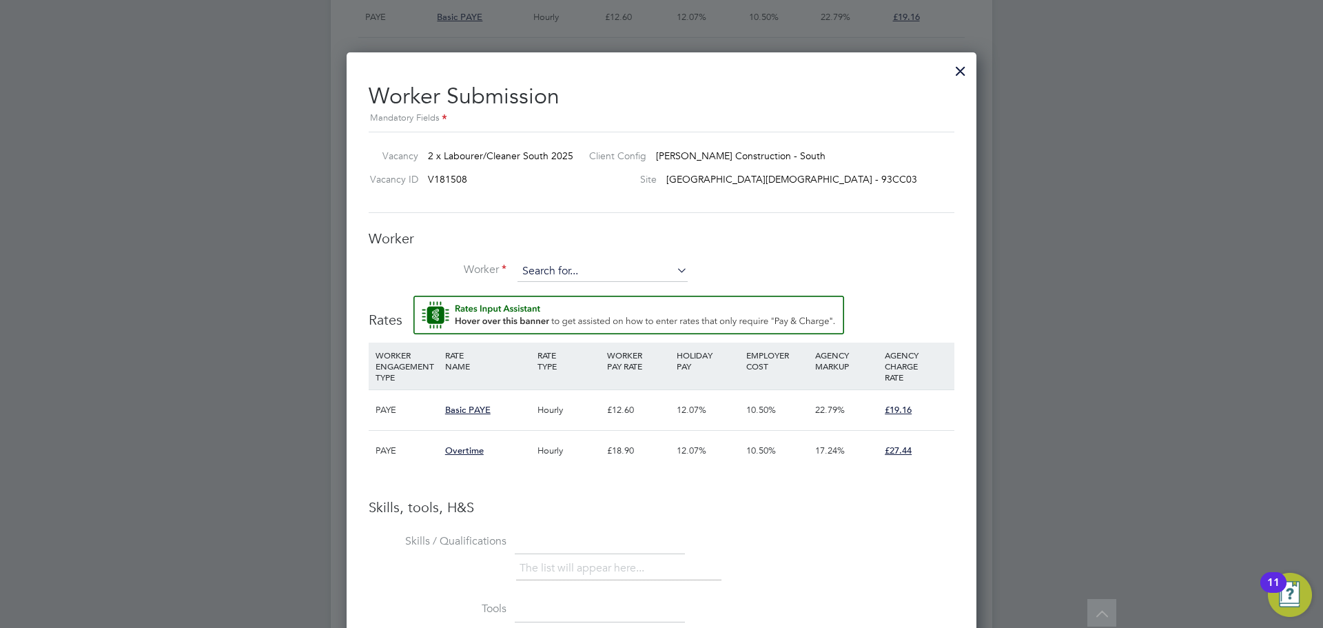
click at [547, 277] on input at bounding box center [603, 271] width 170 height 21
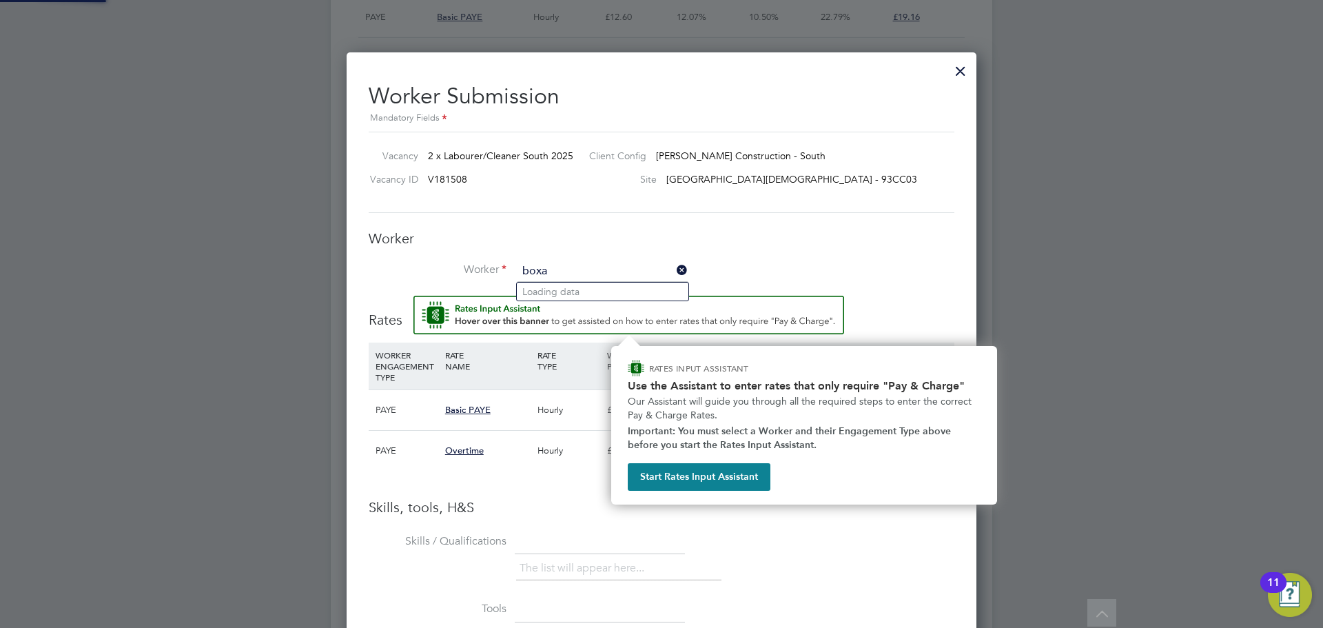
type input "boxa"
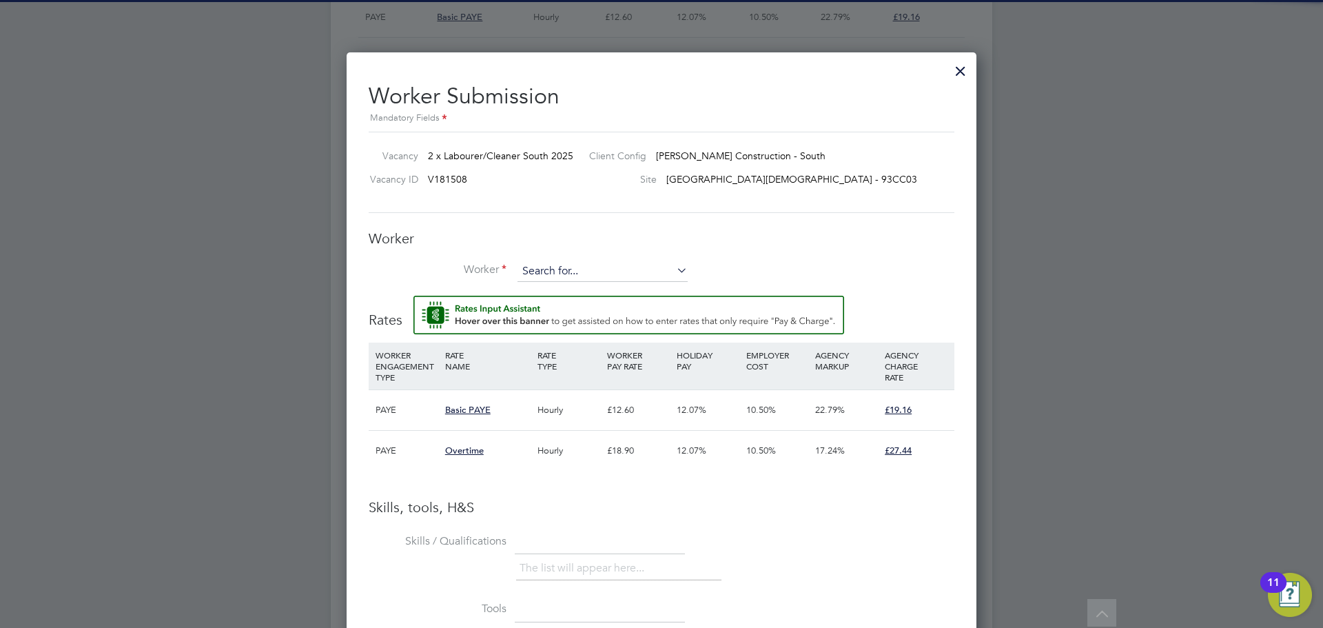
click at [558, 279] on input at bounding box center [603, 271] width 170 height 21
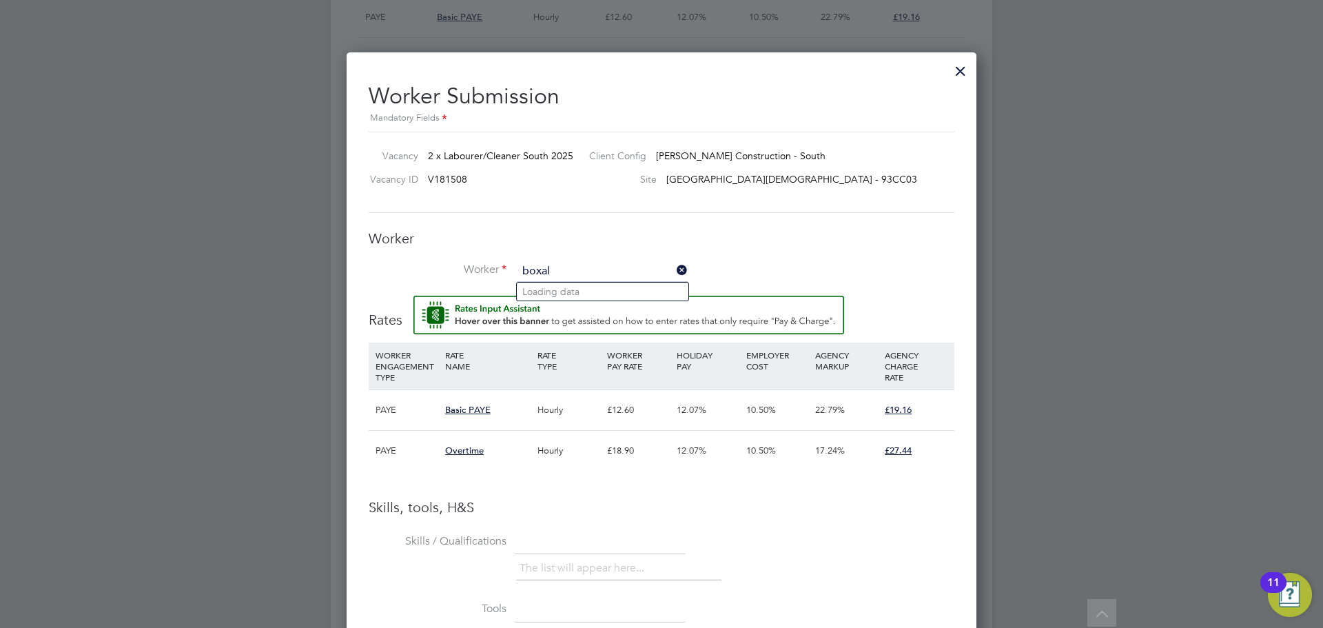
type input "boxall"
click at [534, 279] on input "boxall" at bounding box center [603, 271] width 170 height 21
type input "jamie whi"
click at [546, 271] on input at bounding box center [603, 271] width 170 height 21
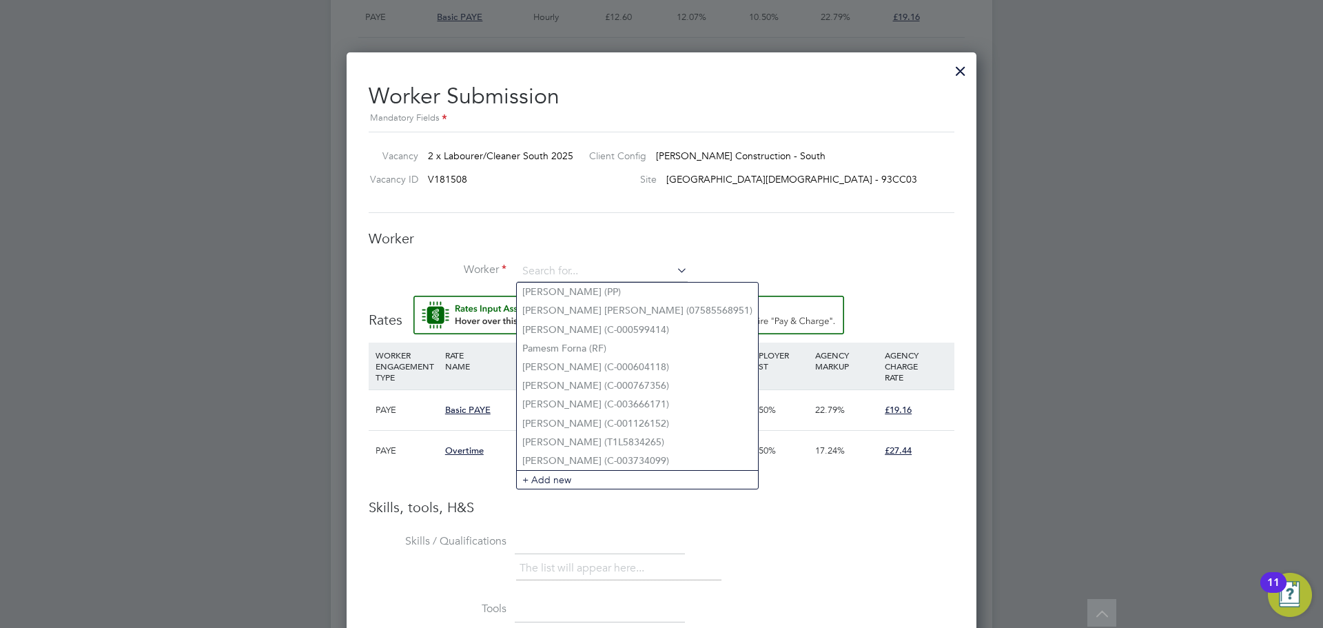
click at [970, 65] on div at bounding box center [960, 67] width 25 height 25
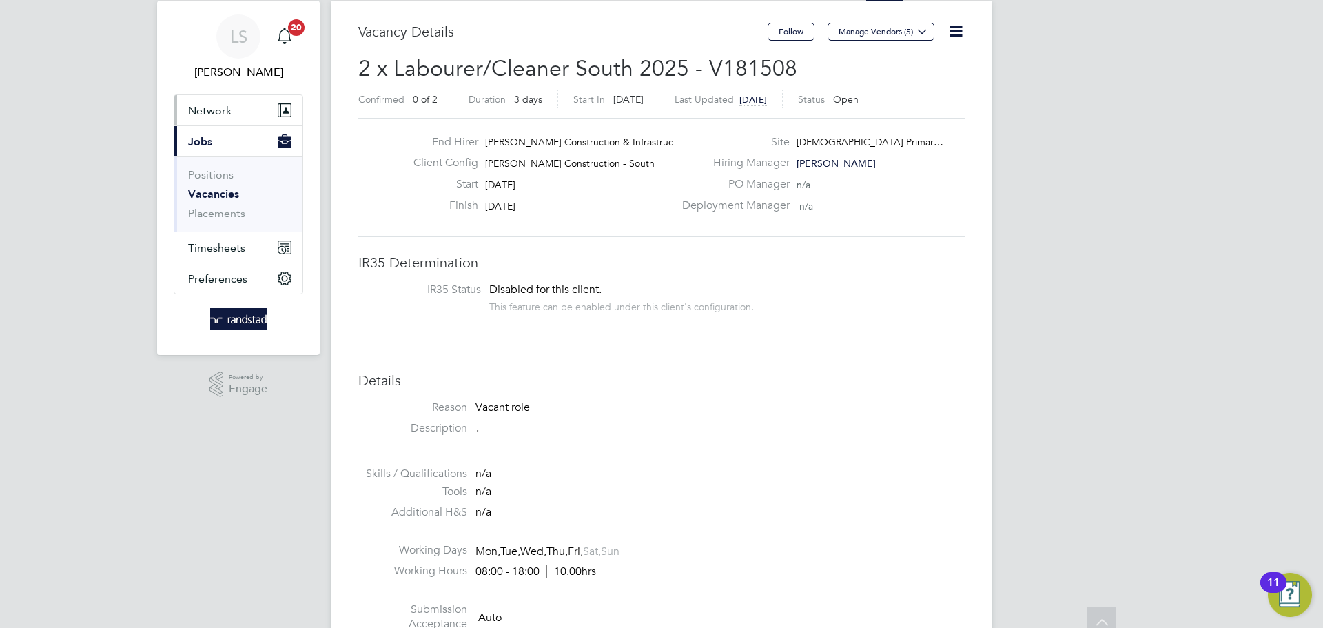
scroll to position [0, 0]
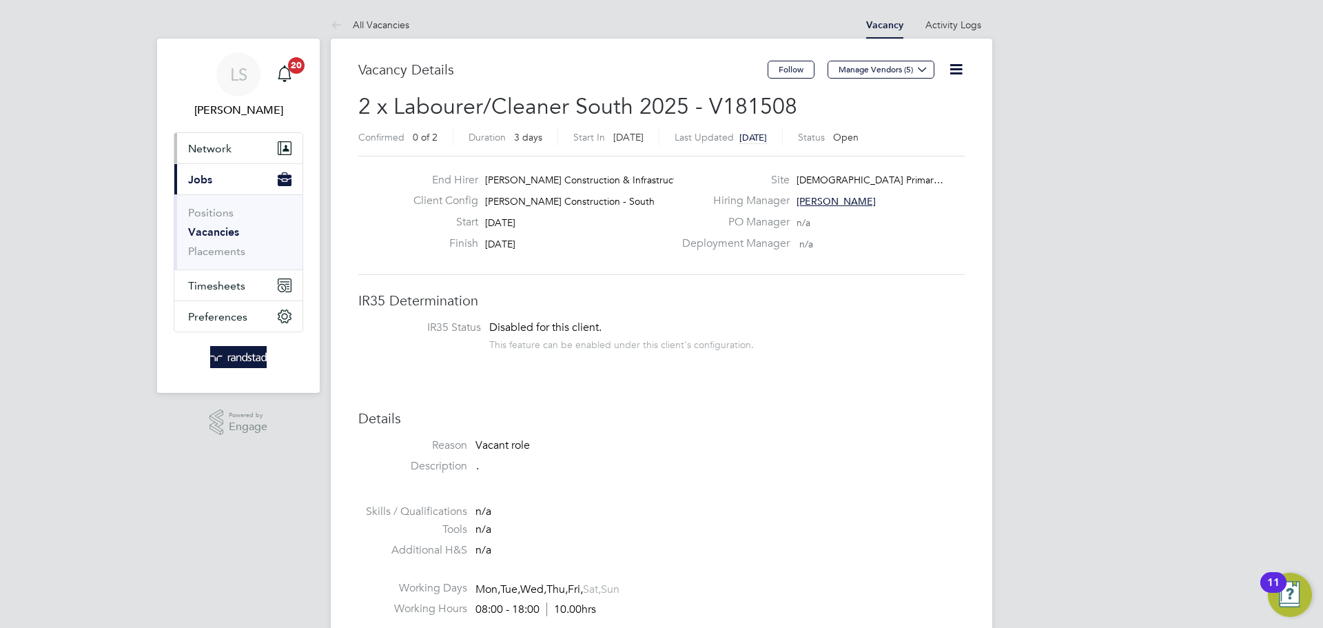
click at [223, 154] on span "Network" at bounding box center [209, 148] width 43 height 13
click at [366, 19] on link "All Vacancies" at bounding box center [370, 25] width 79 height 12
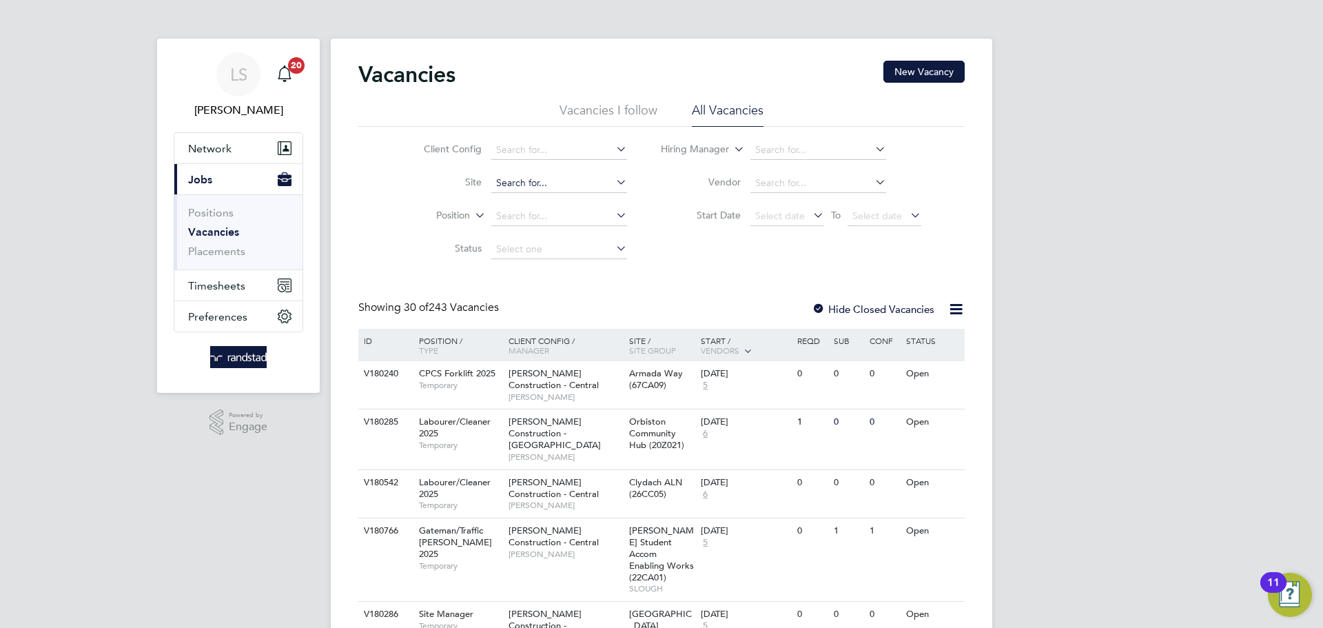
click at [535, 187] on input at bounding box center [559, 183] width 136 height 19
click at [552, 204] on li "Ashford Fire Station (93CC01)" at bounding box center [560, 202] width 141 height 19
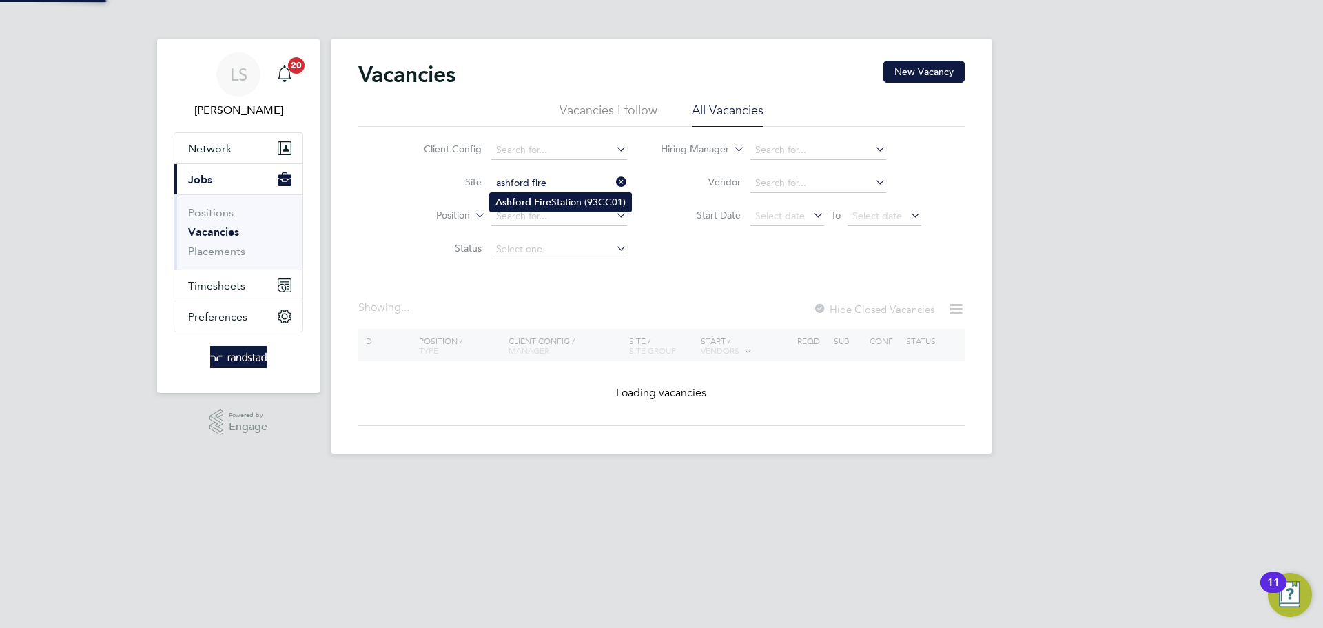
type input "Ashford Fire Station (93CC01)"
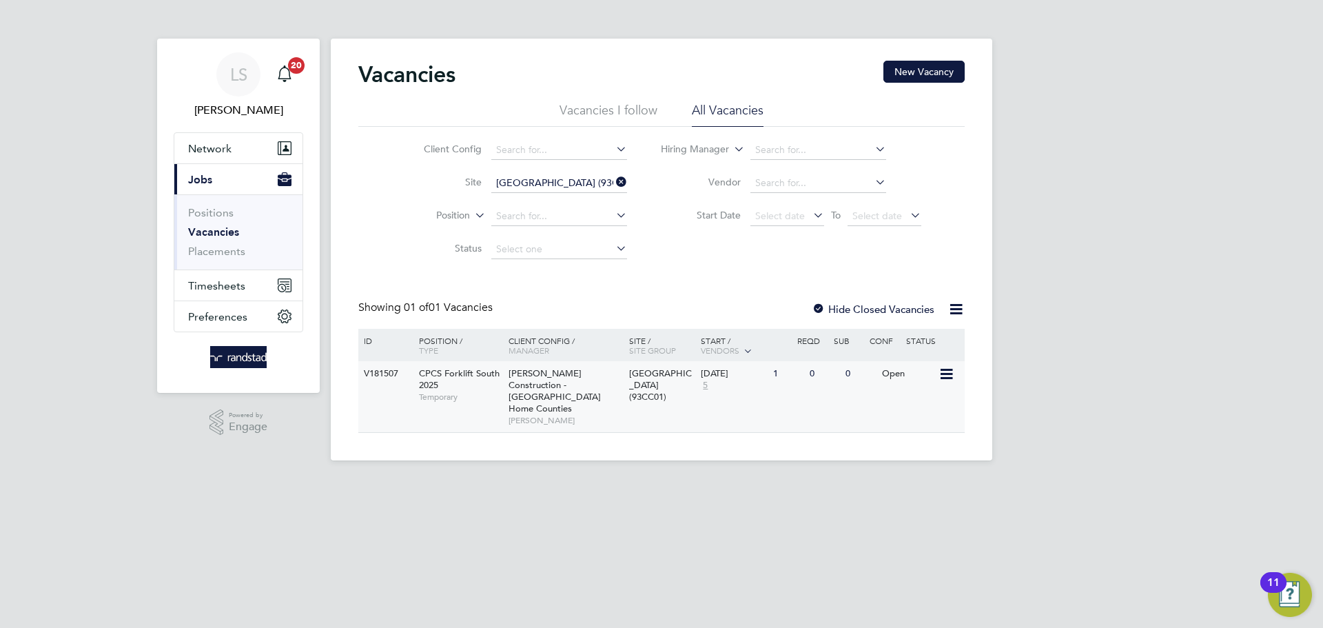
click at [591, 385] on span "Morgan Sindall Construction - London Home Counties" at bounding box center [555, 390] width 92 height 47
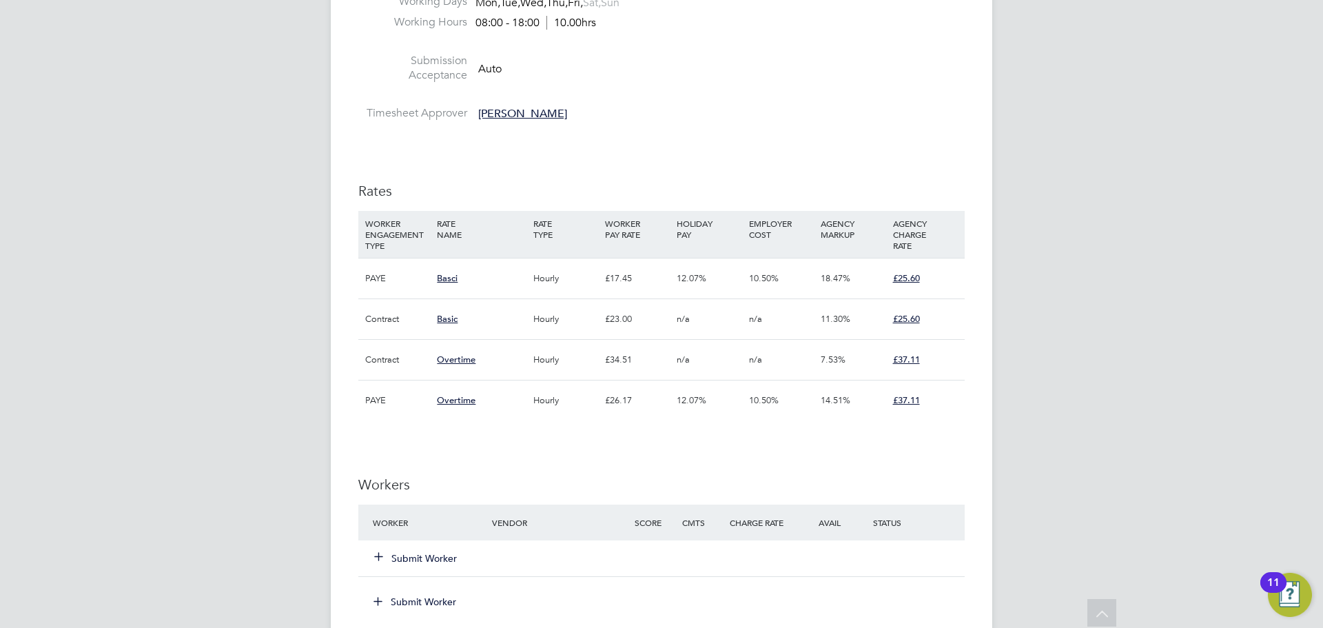
scroll to position [588, 0]
click at [436, 550] on button "Submit Worker" at bounding box center [416, 557] width 83 height 14
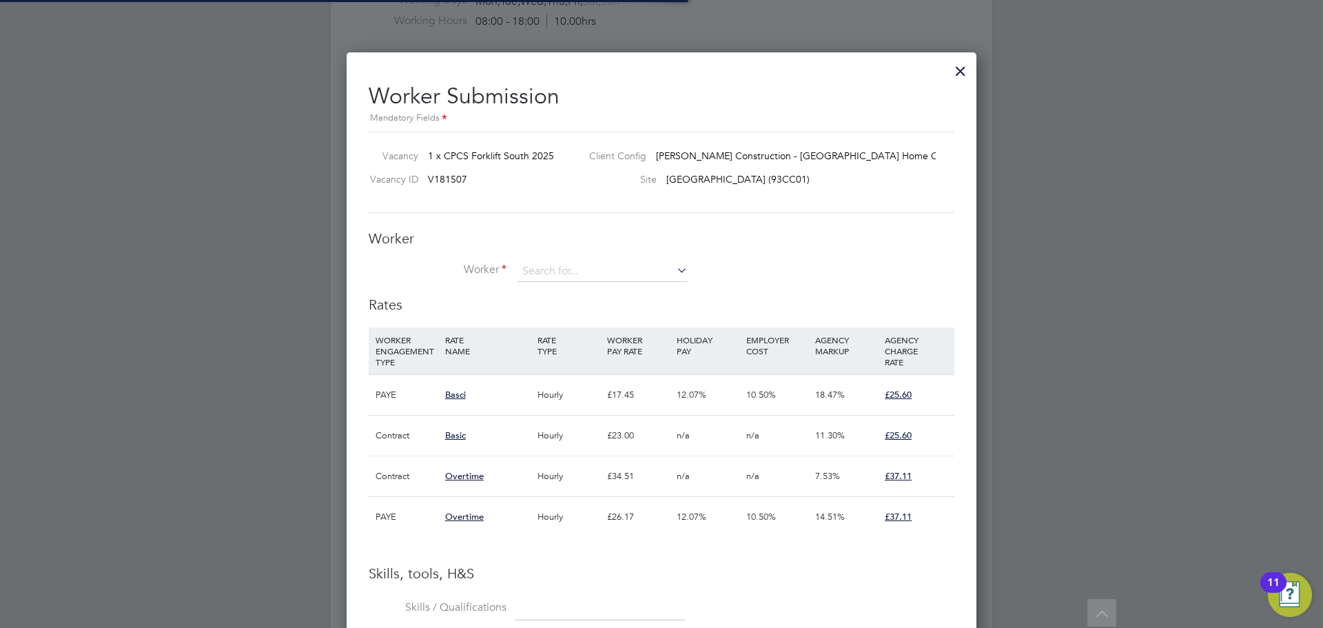
scroll to position [20, 358]
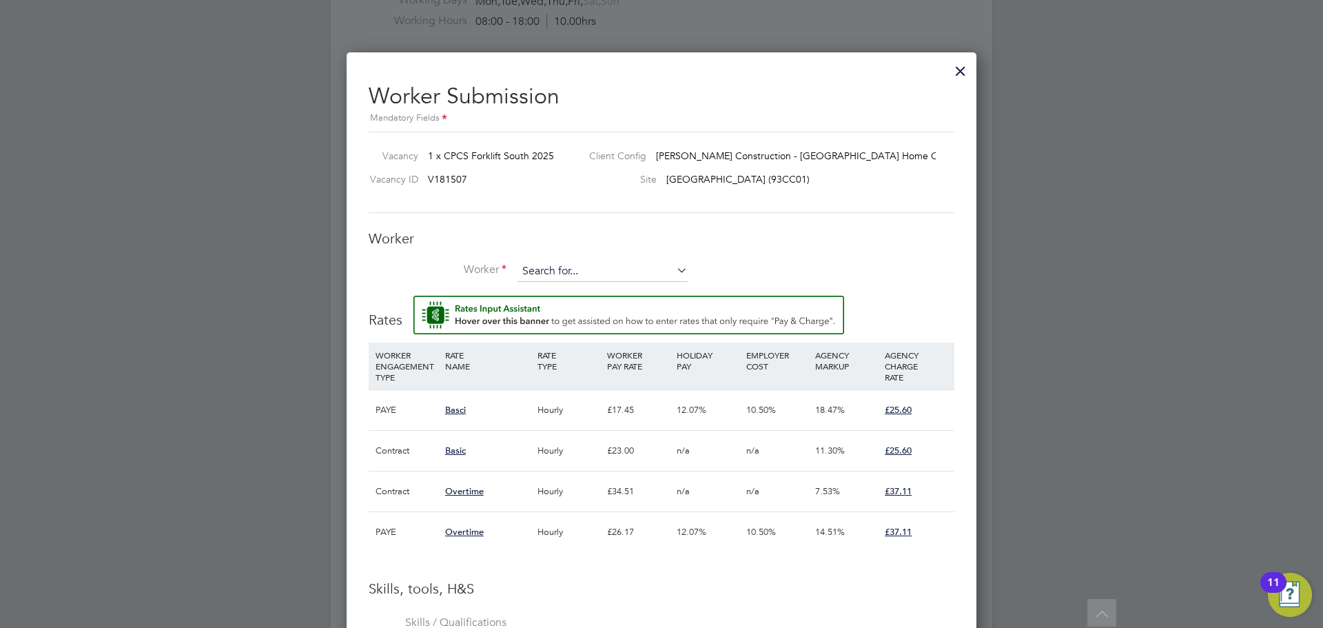
click at [565, 265] on input at bounding box center [603, 271] width 170 height 21
click at [602, 294] on b "Samuells" at bounding box center [622, 292] width 40 height 12
type input "Richard Samuells (C-000810348)"
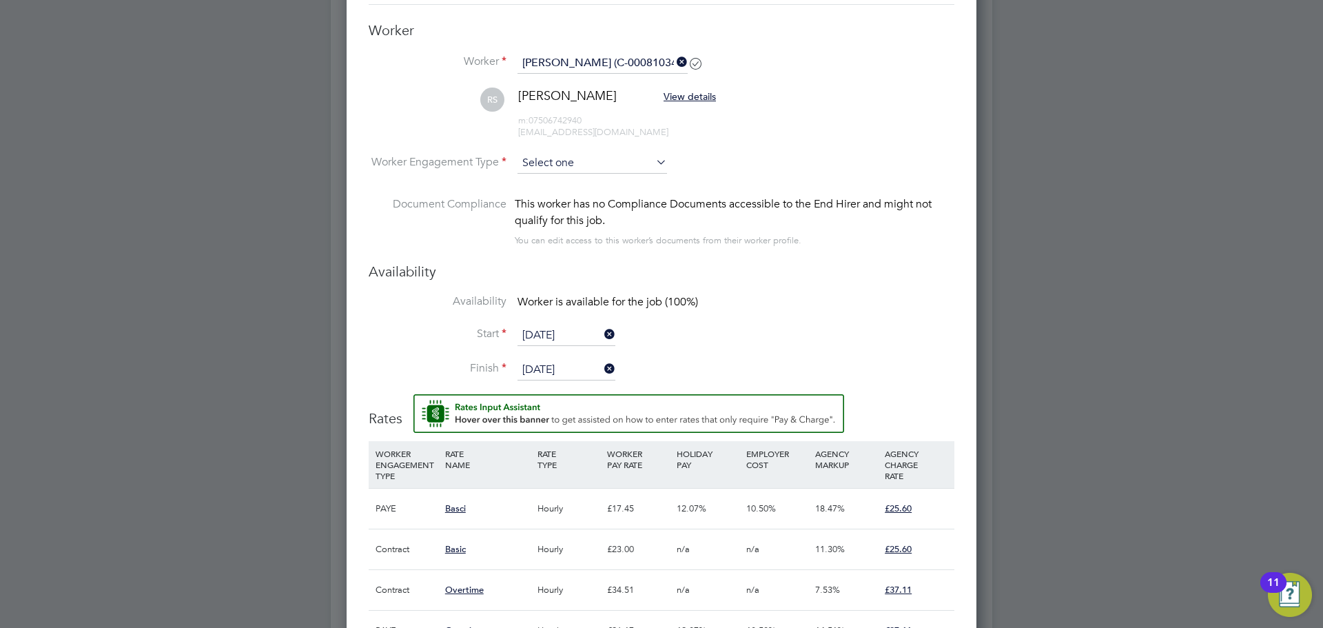
click at [538, 157] on input at bounding box center [593, 163] width 150 height 21
click at [545, 190] on li "Contract" at bounding box center [592, 183] width 151 height 18
type input "Contract"
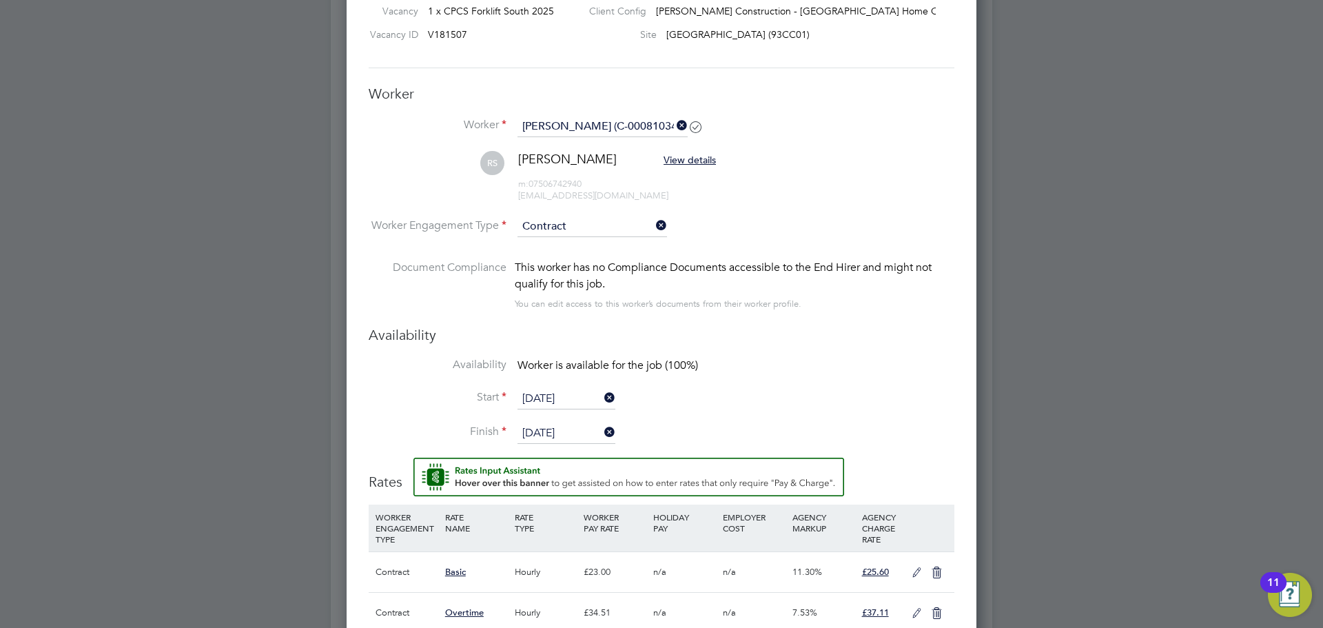
click at [914, 576] on icon at bounding box center [916, 572] width 17 height 11
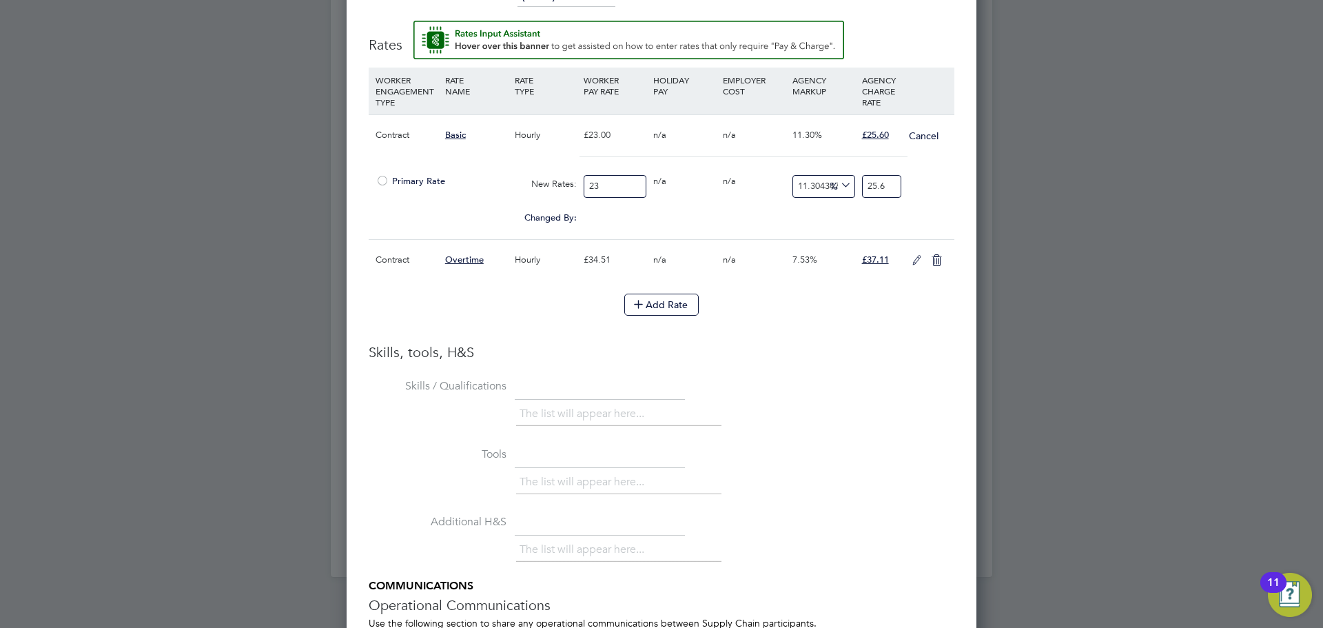
click at [429, 179] on span "Primary Rate" at bounding box center [411, 181] width 70 height 12
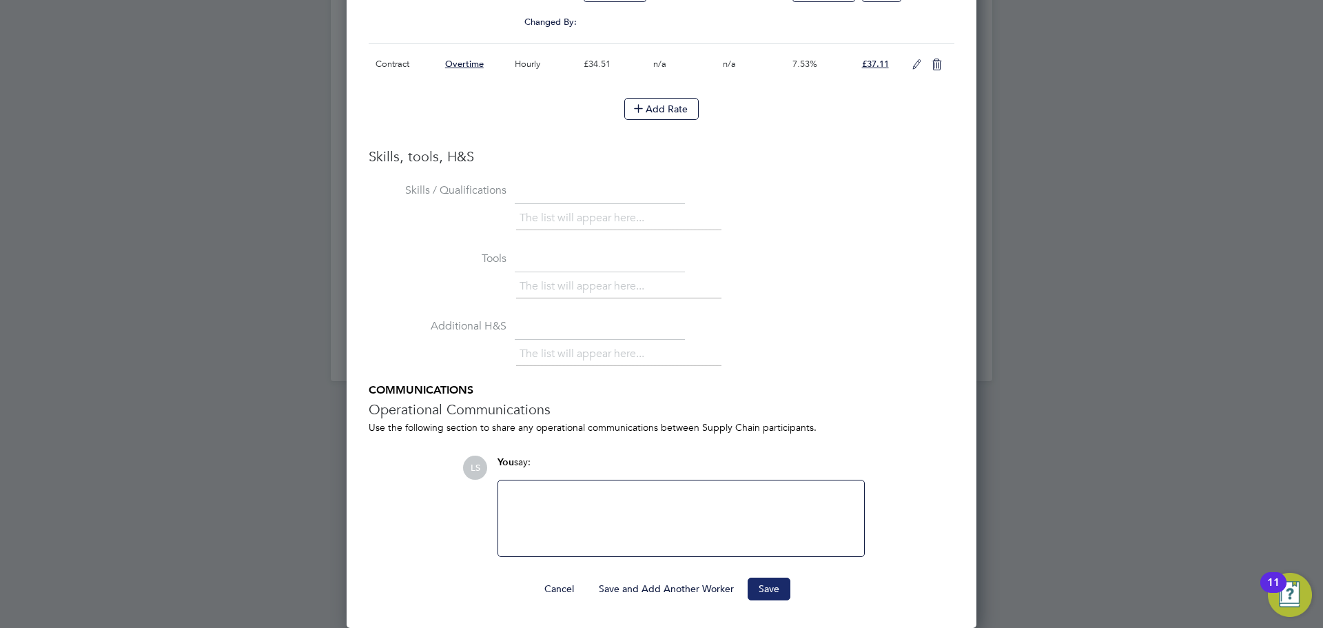
click at [779, 600] on button "Save" at bounding box center [769, 589] width 43 height 22
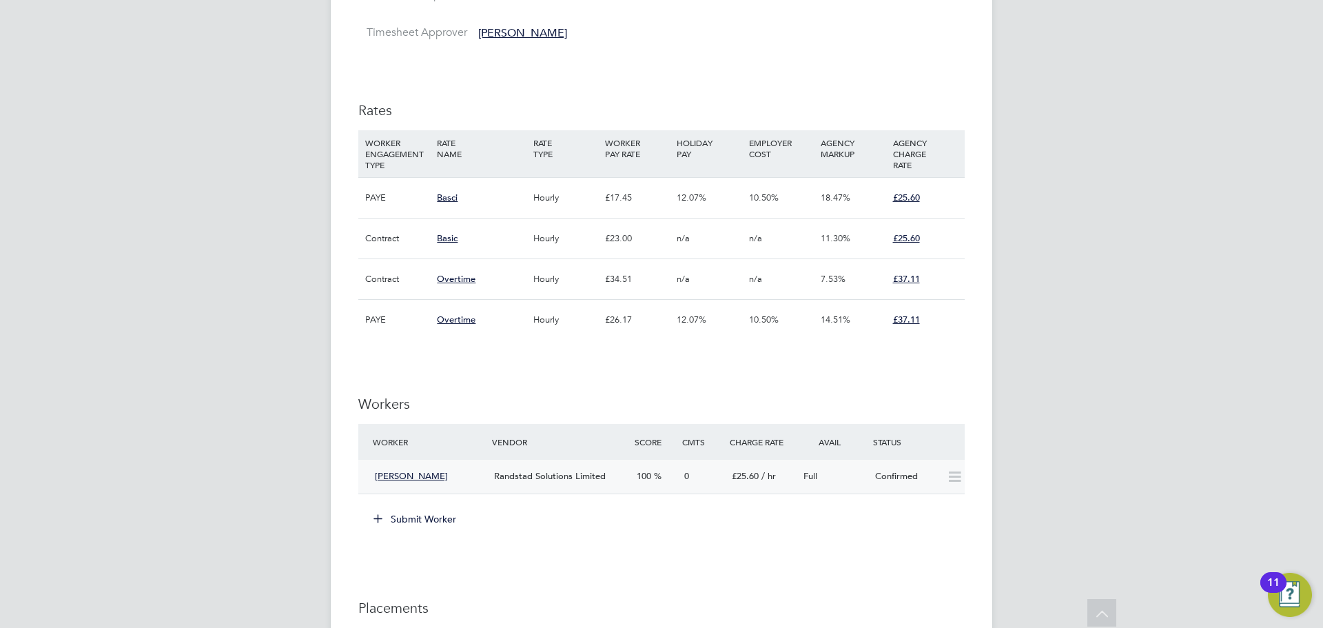
click at [569, 480] on span "Randstad Solutions Limited" at bounding box center [550, 476] width 112 height 12
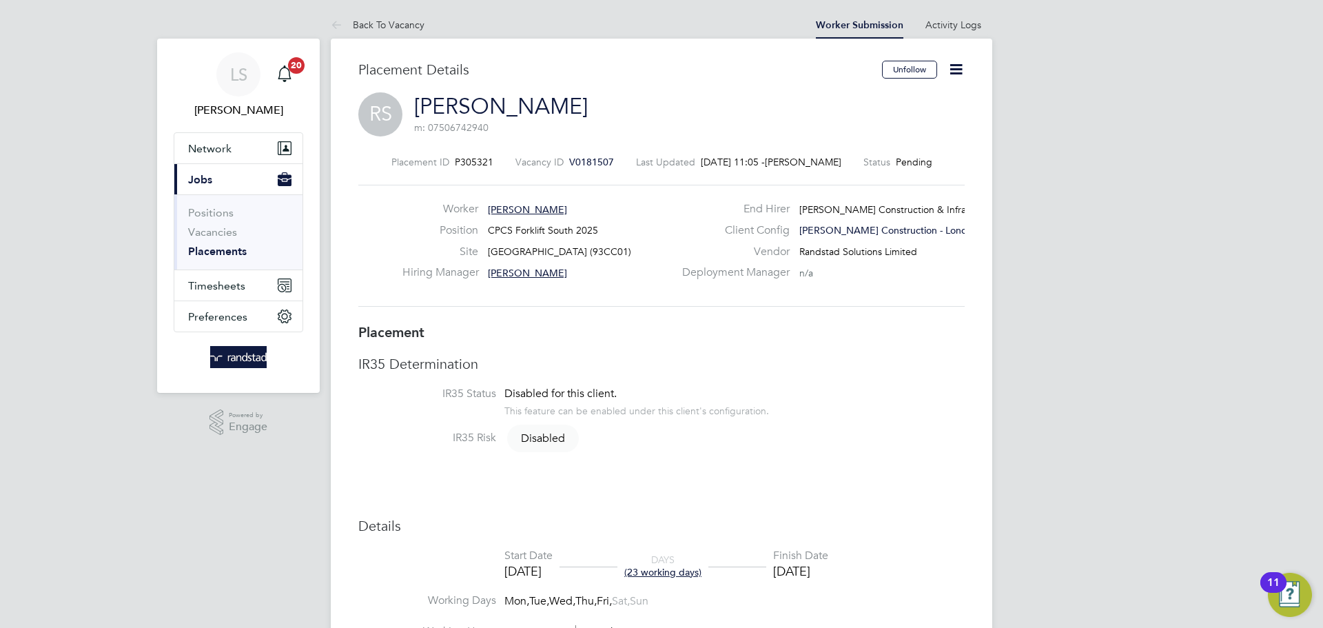
click at [960, 72] on icon at bounding box center [956, 69] width 17 height 17
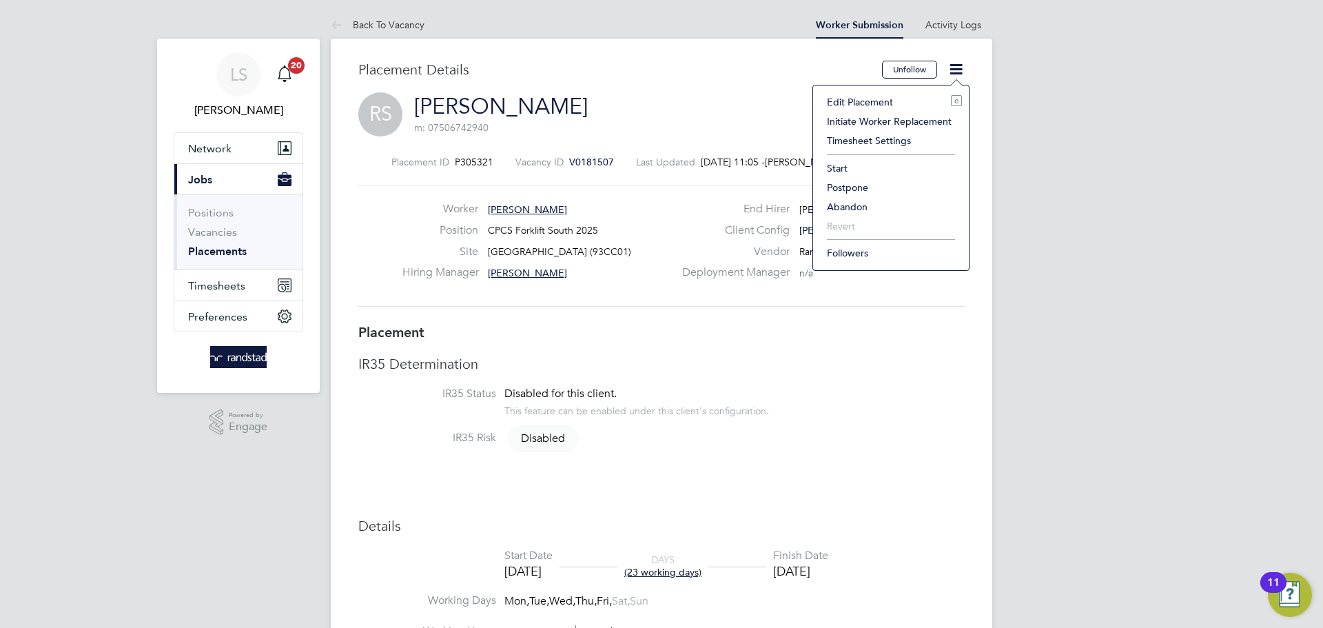
click at [844, 172] on li "Start" at bounding box center [891, 168] width 142 height 19
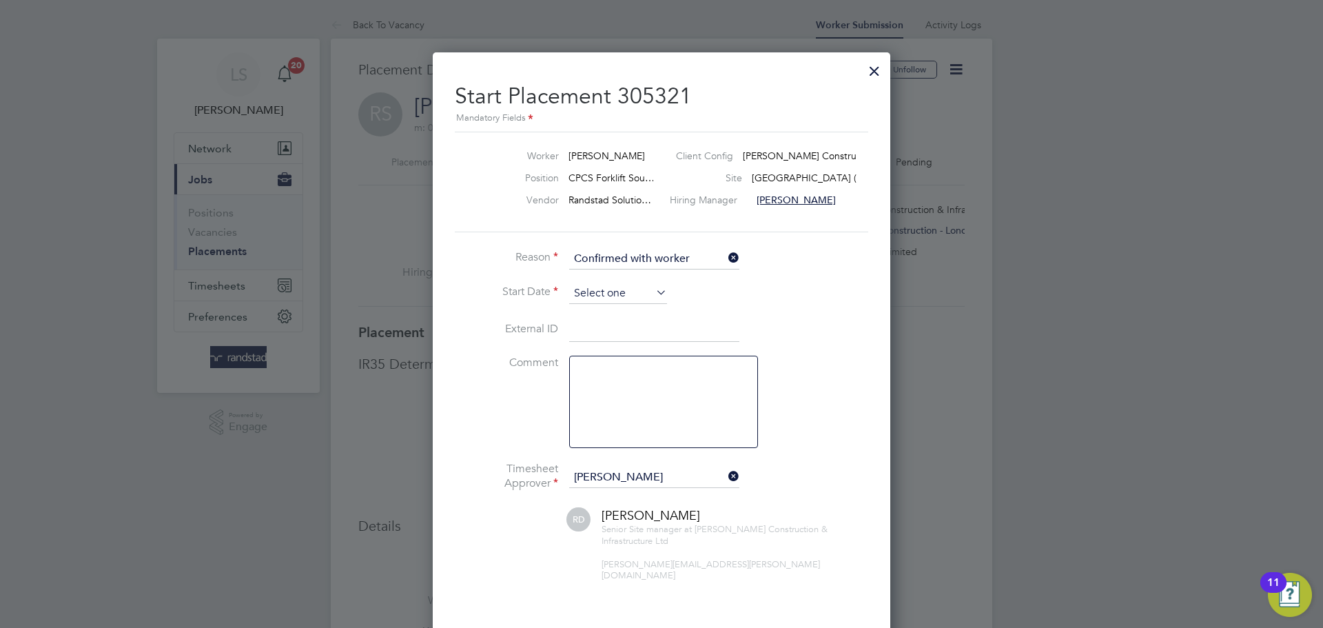
click at [587, 286] on input at bounding box center [618, 293] width 98 height 21
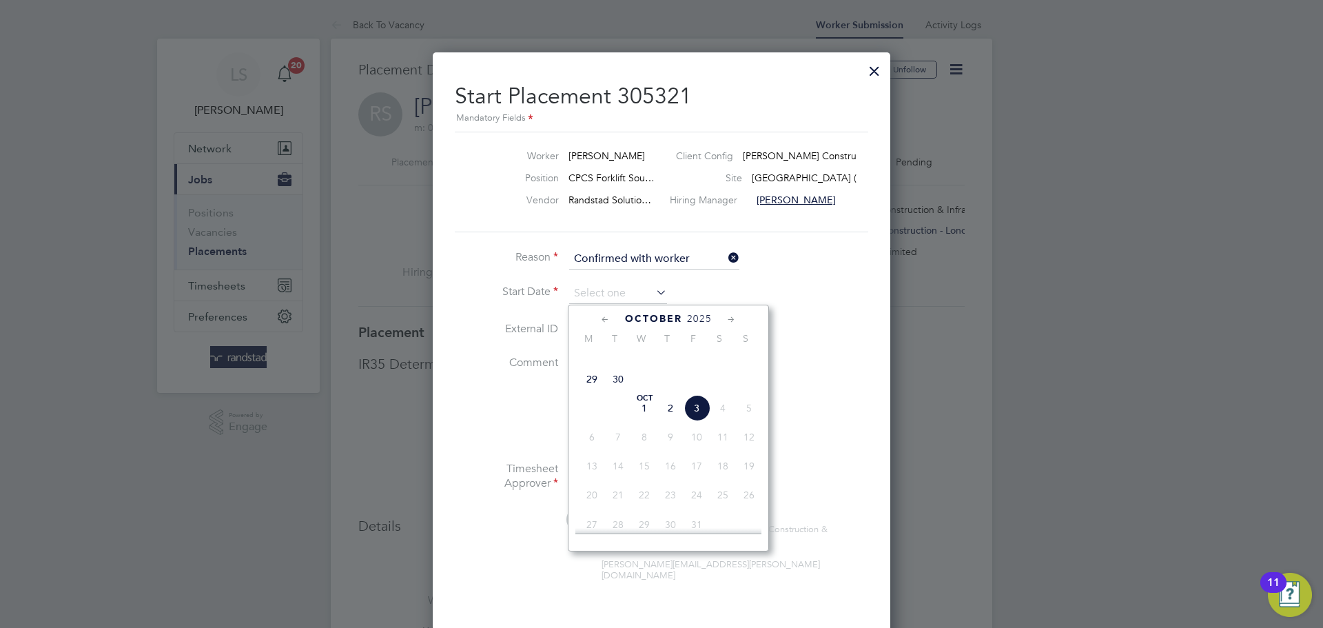
click at [591, 392] on span "29" at bounding box center [592, 379] width 26 height 26
type input "[DATE]"
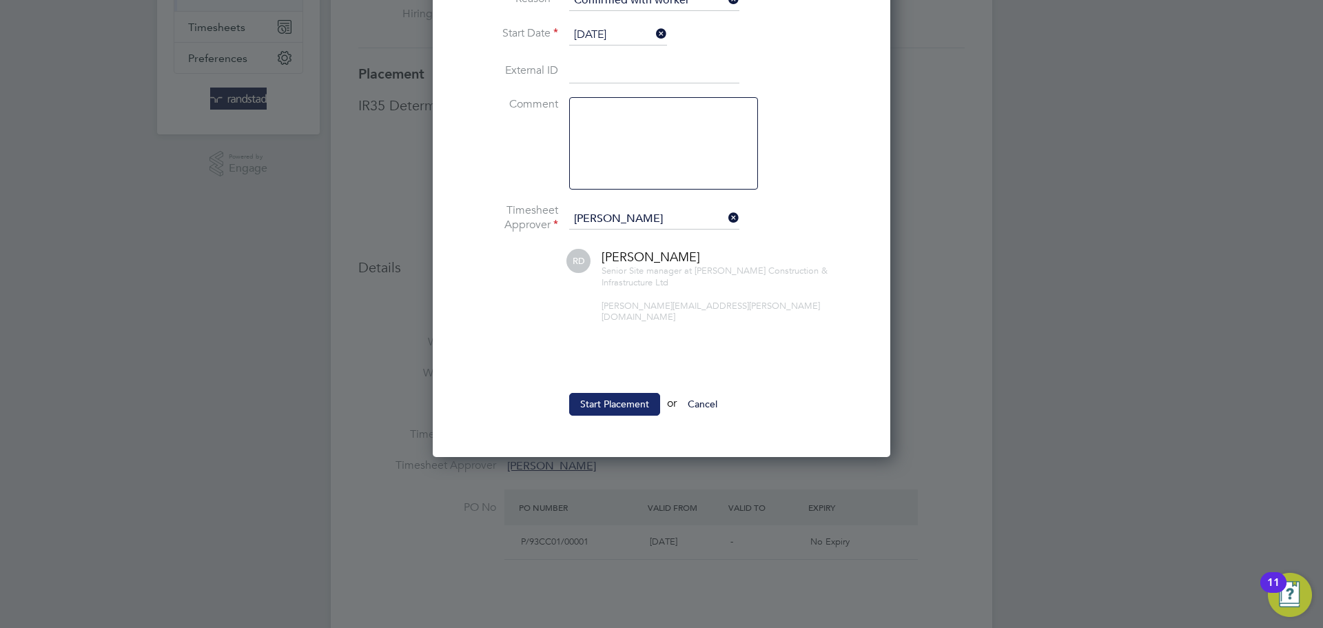
click at [618, 393] on button "Start Placement" at bounding box center [614, 404] width 91 height 22
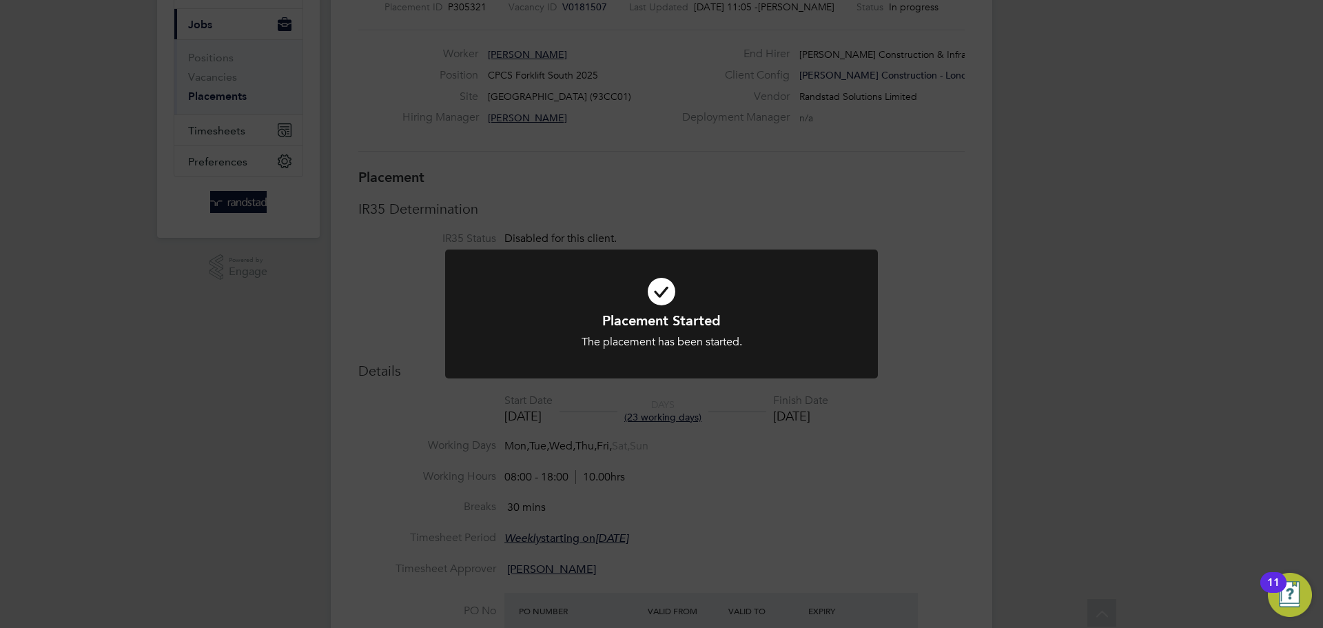
click at [820, 307] on icon at bounding box center [661, 292] width 358 height 54
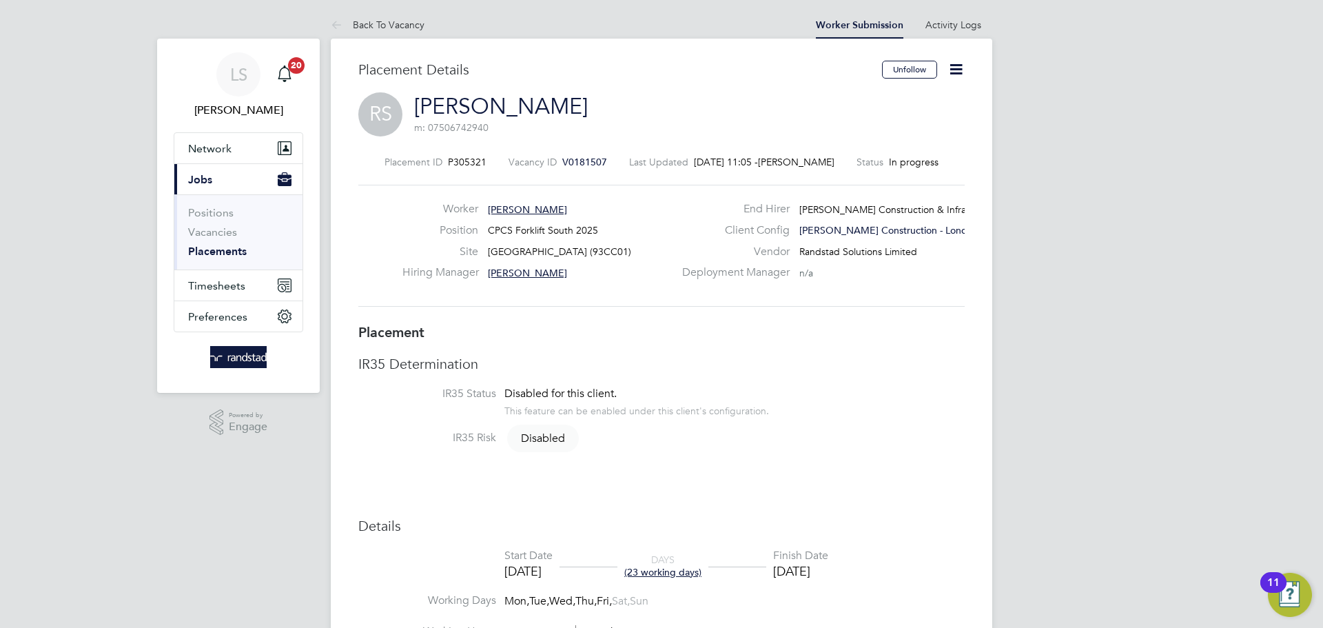
click at [959, 63] on icon at bounding box center [956, 69] width 17 height 17
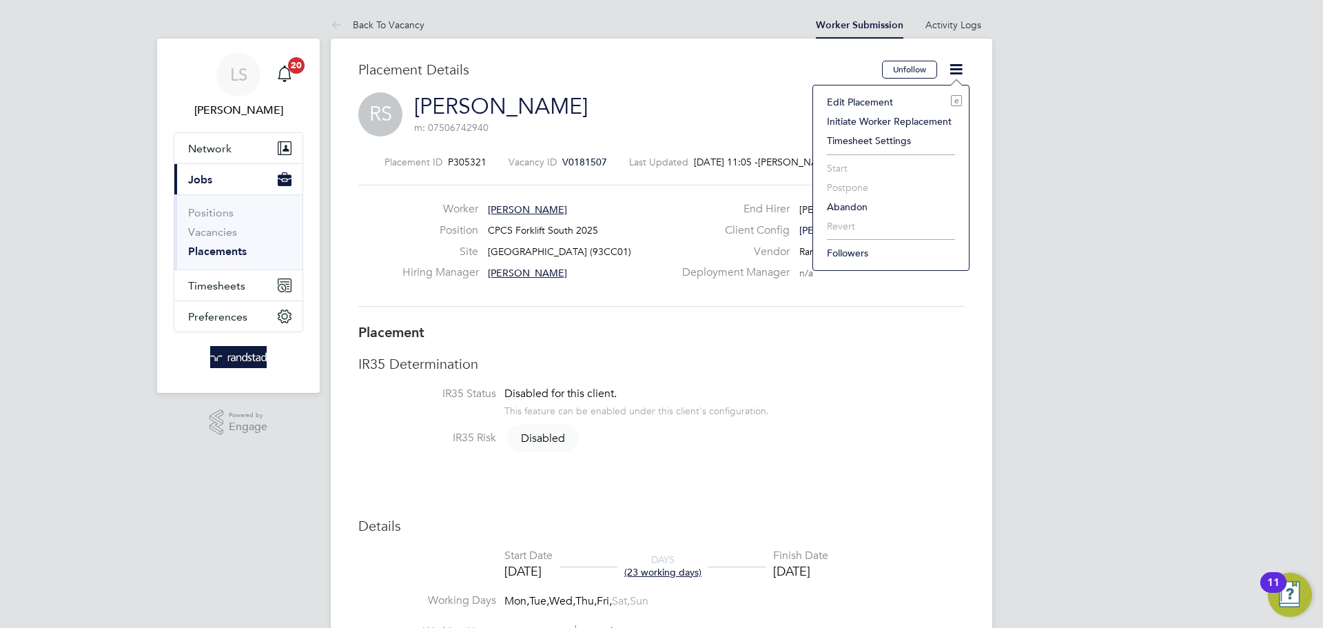
click at [866, 99] on li "Edit Placement e" at bounding box center [891, 101] width 142 height 19
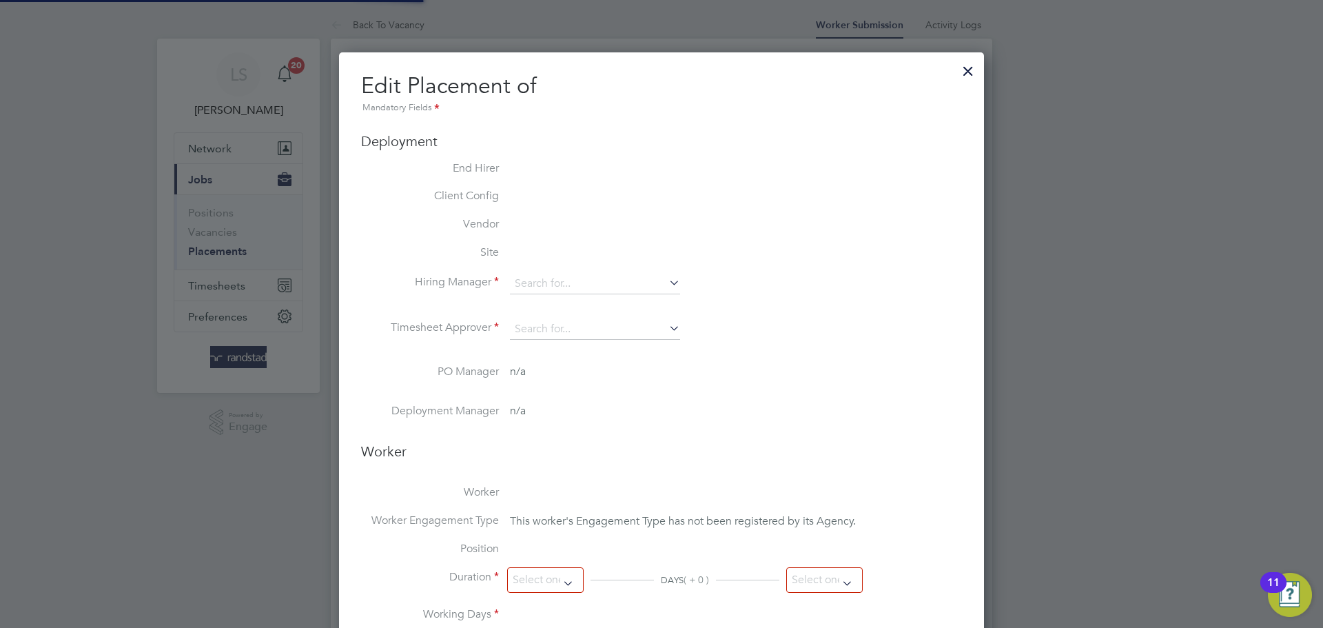
type input "Sam Mallia"
type input "[PERSON_NAME]"
type input "[DATE]"
type input "29 Oct 2025"
type input "08:00"
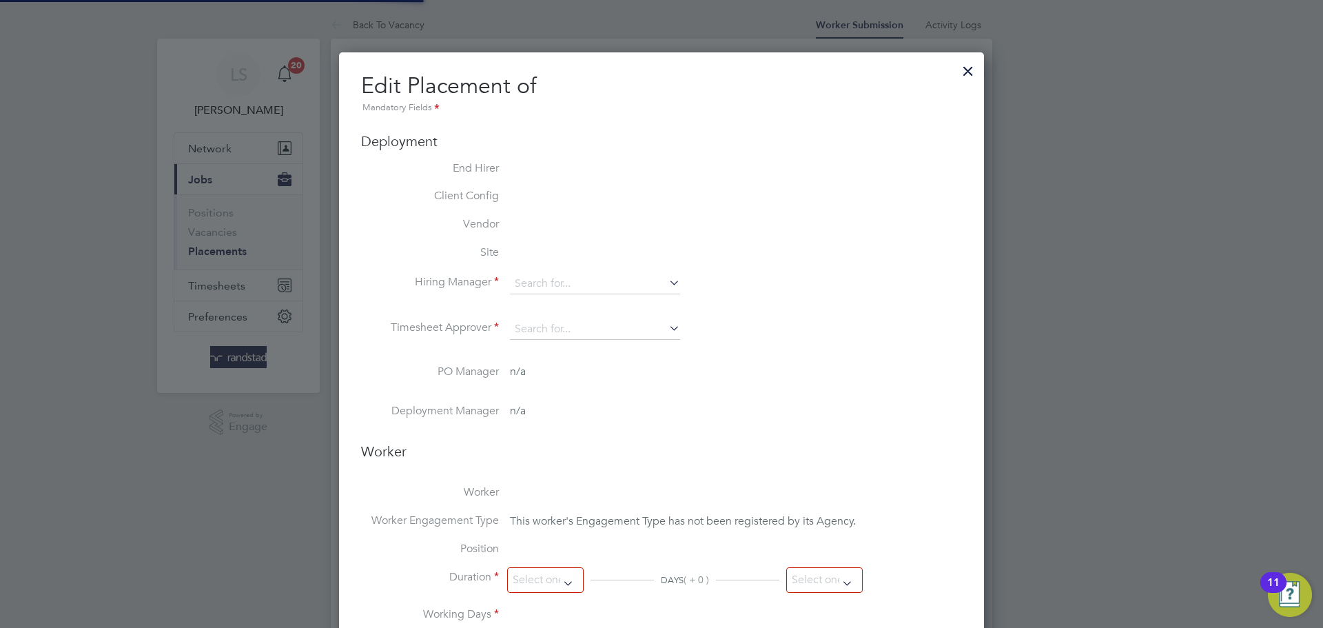
type input "18:00"
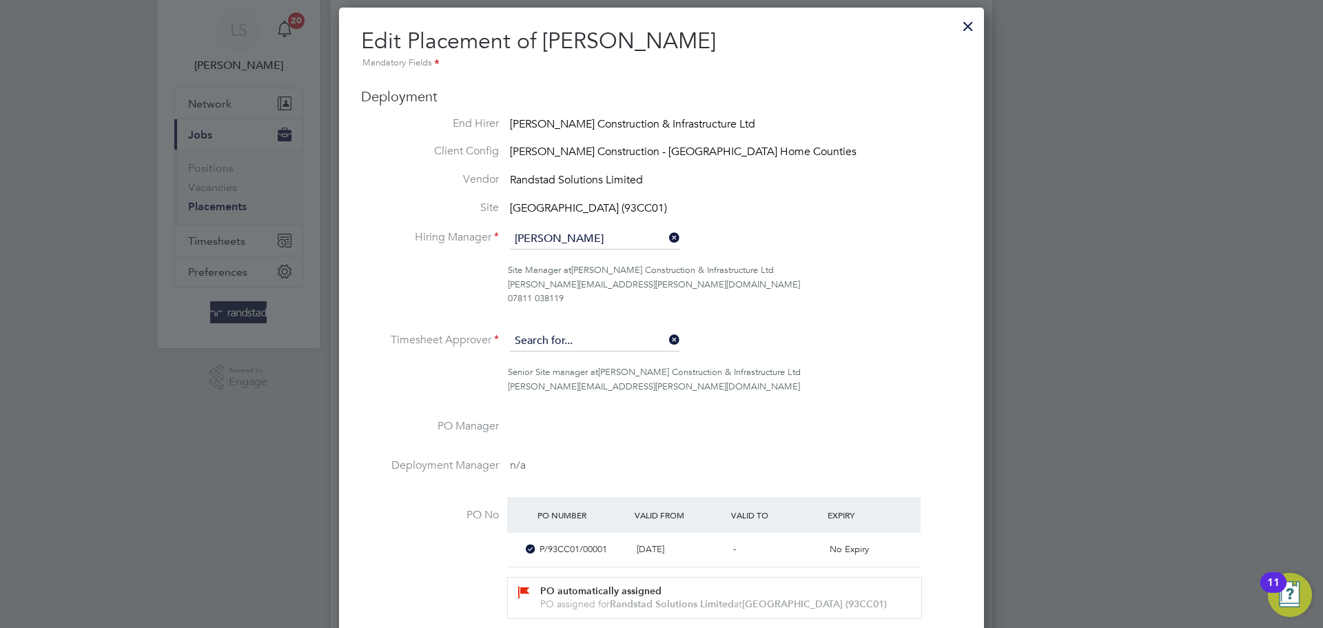
click at [580, 340] on input at bounding box center [595, 341] width 170 height 21
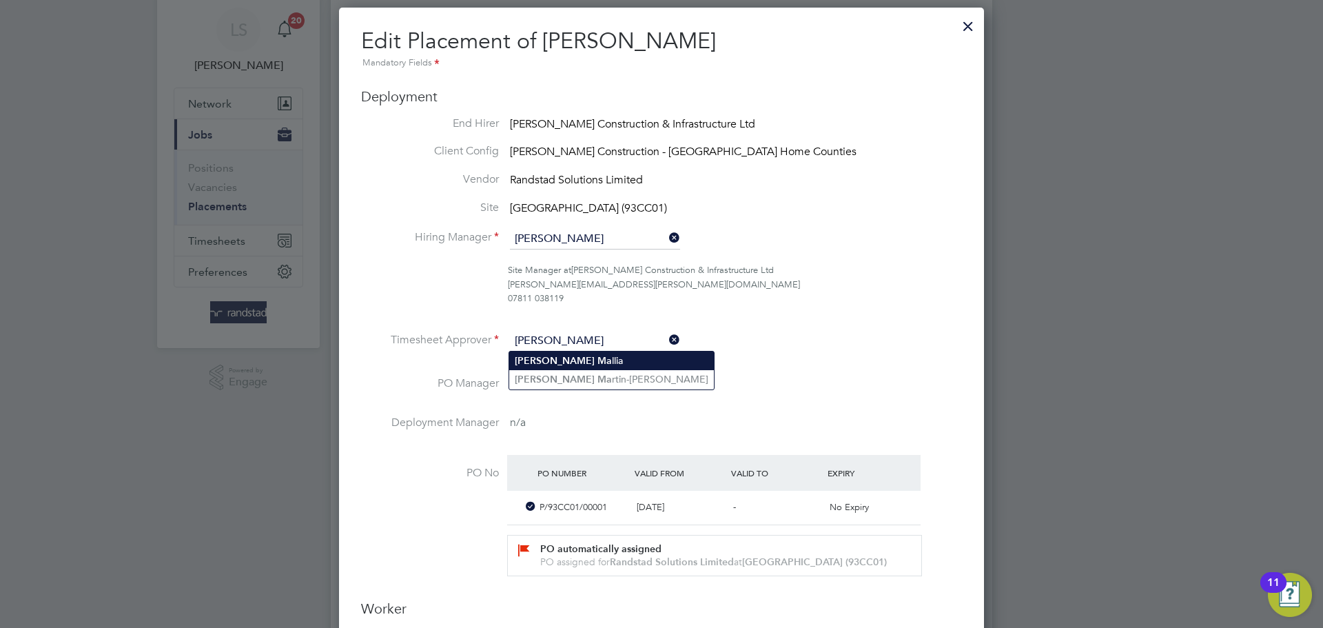
click at [590, 353] on li "Sam Ma llia" at bounding box center [611, 361] width 205 height 19
type input "Sam Mallia"
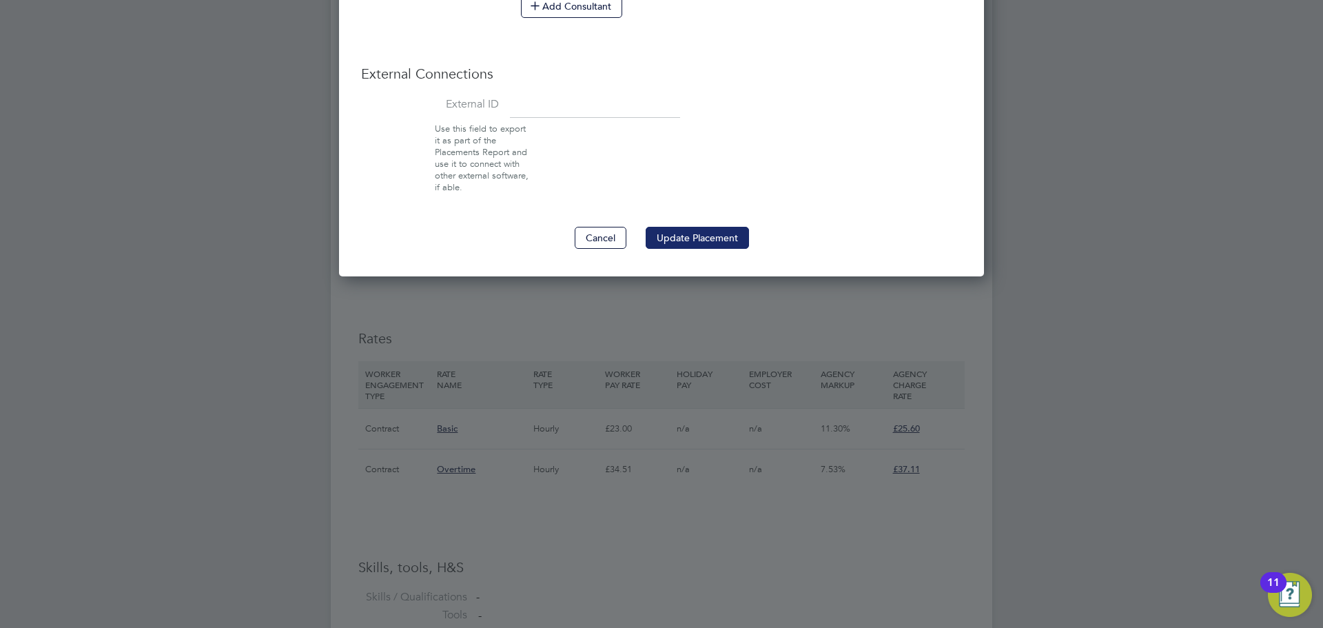
click at [689, 241] on button "Update Placement" at bounding box center [697, 238] width 103 height 22
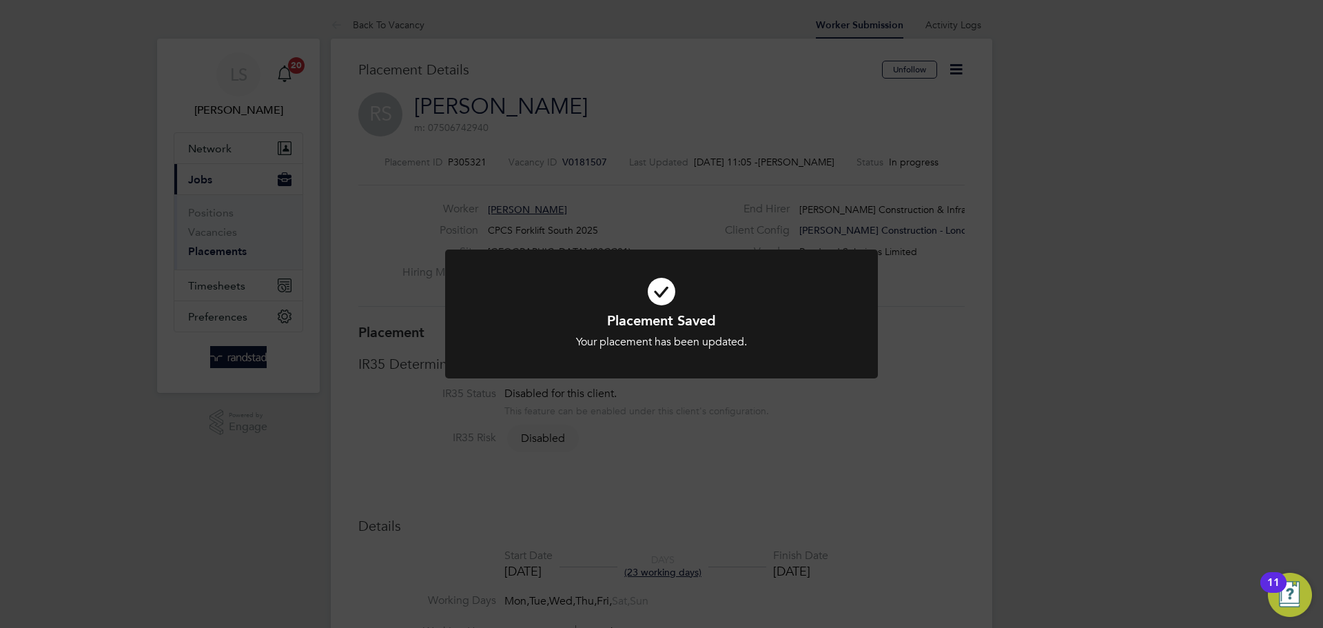
click at [709, 312] on h1 "Placement Saved" at bounding box center [661, 321] width 358 height 18
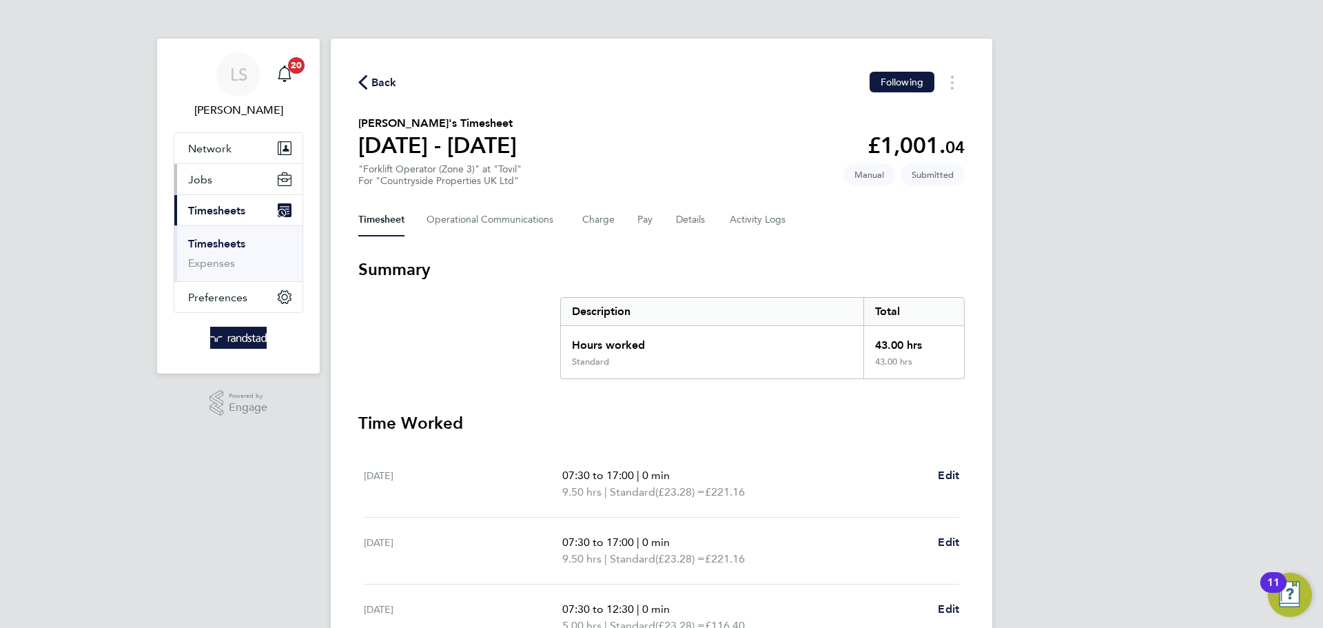
click at [224, 179] on button "Jobs" at bounding box center [238, 179] width 128 height 30
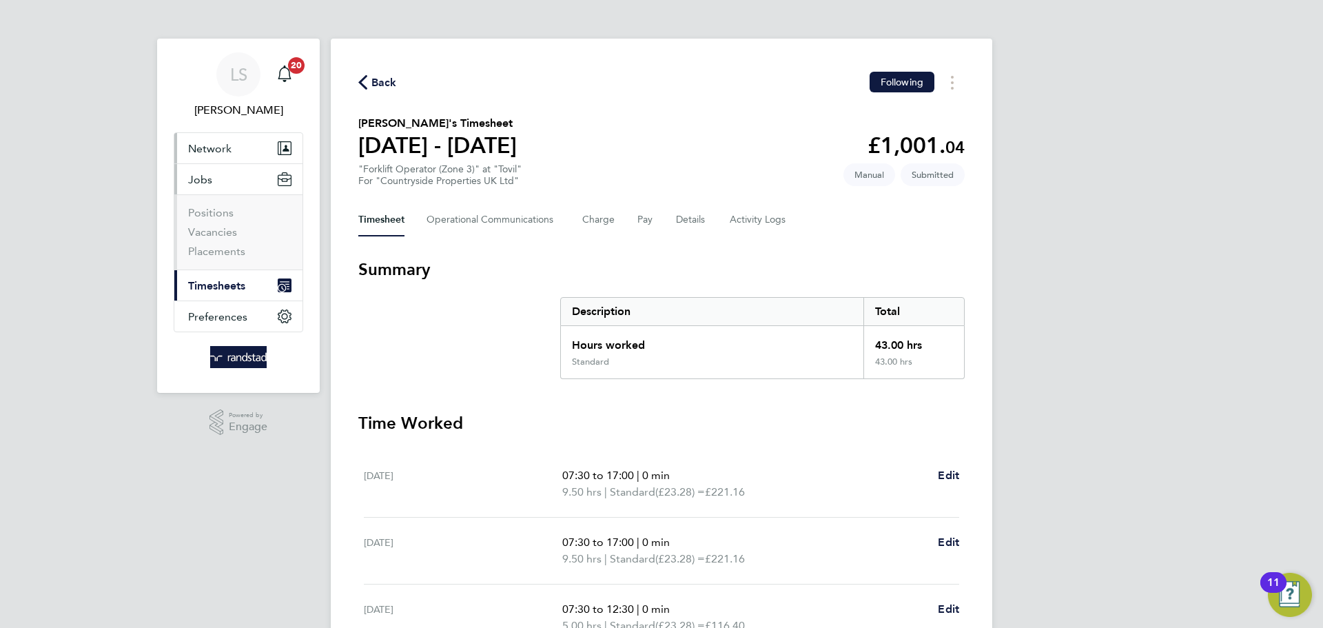
click at [219, 156] on button "Network" at bounding box center [238, 148] width 128 height 30
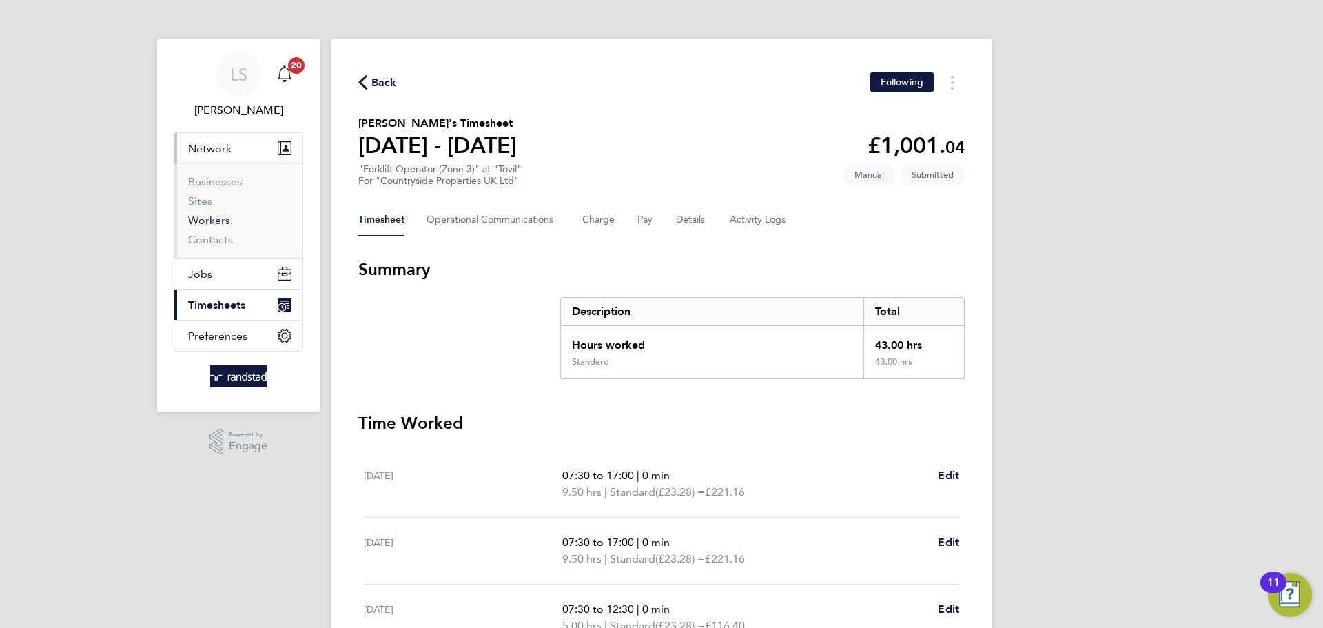
click at [202, 226] on link "Workers" at bounding box center [209, 220] width 42 height 13
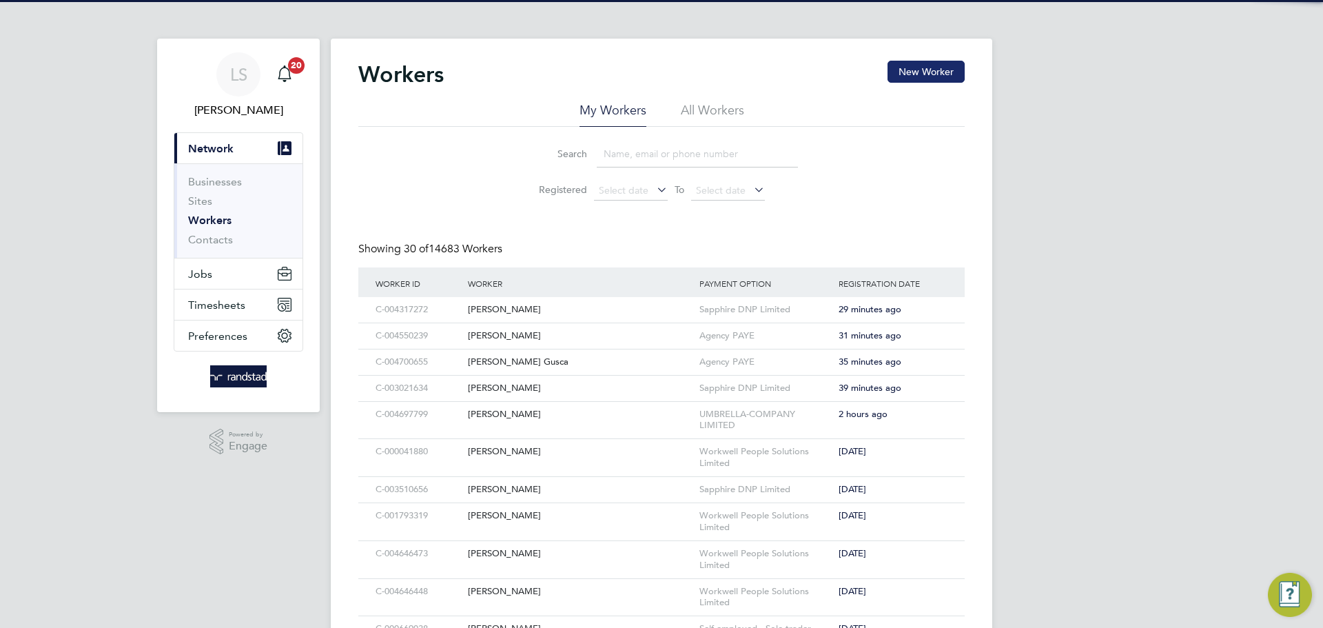
click at [926, 78] on button "New Worker" at bounding box center [926, 72] width 77 height 22
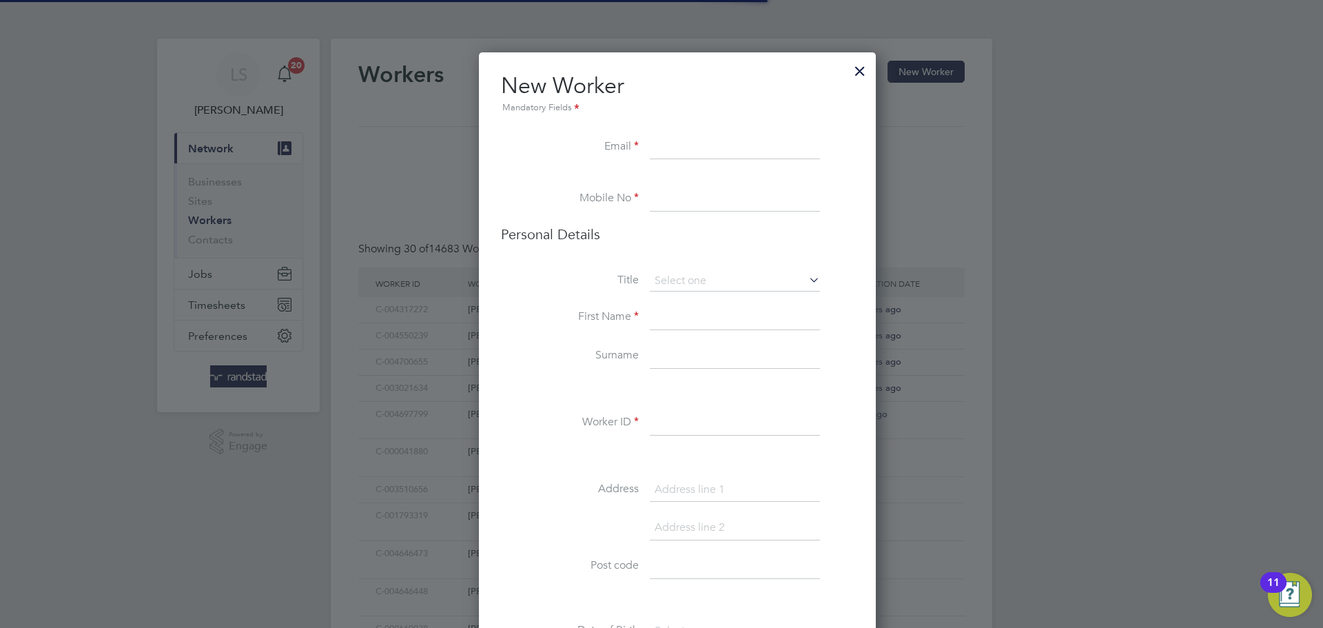
scroll to position [1230, 398]
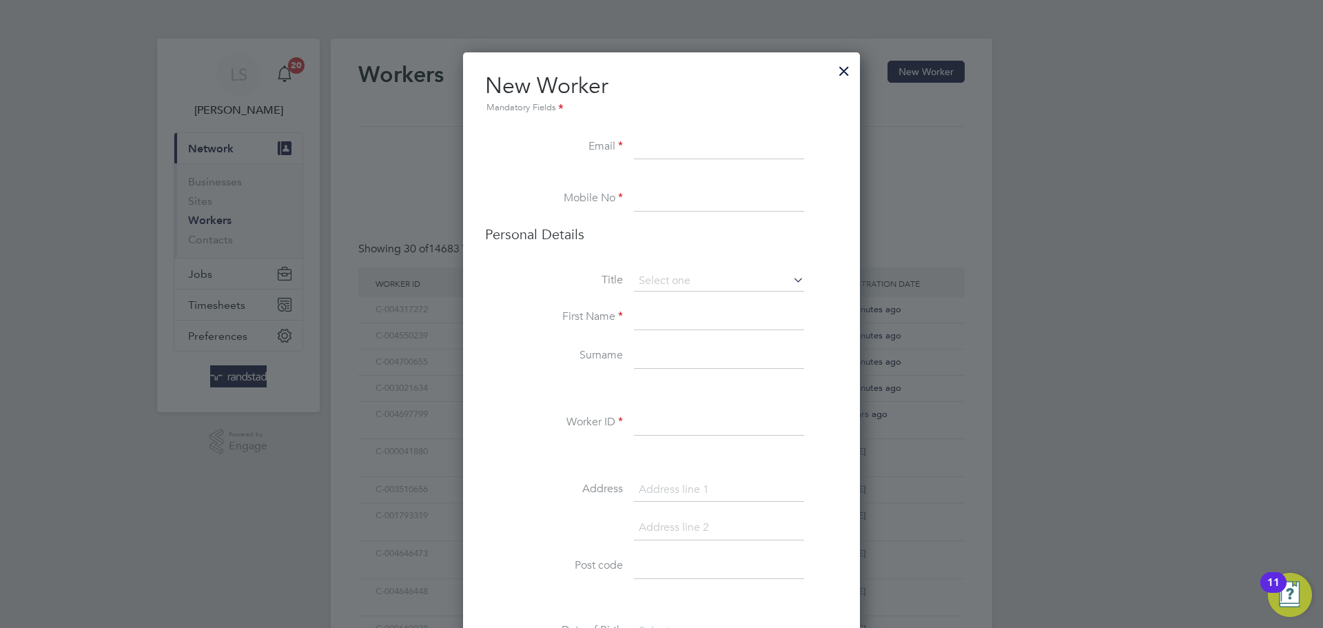
paste input "[EMAIL_ADDRESS][DOMAIN_NAME]"
type input "[EMAIL_ADDRESS][DOMAIN_NAME]"
click at [649, 189] on input at bounding box center [719, 199] width 170 height 25
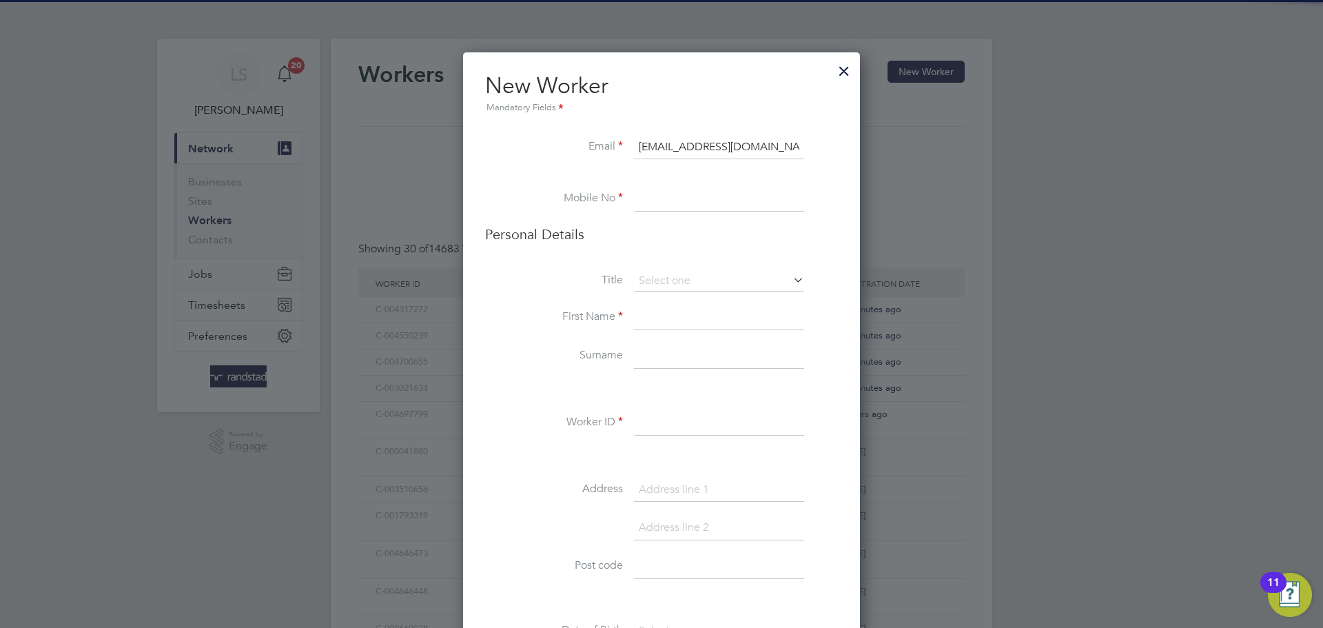
paste input "07516078824"
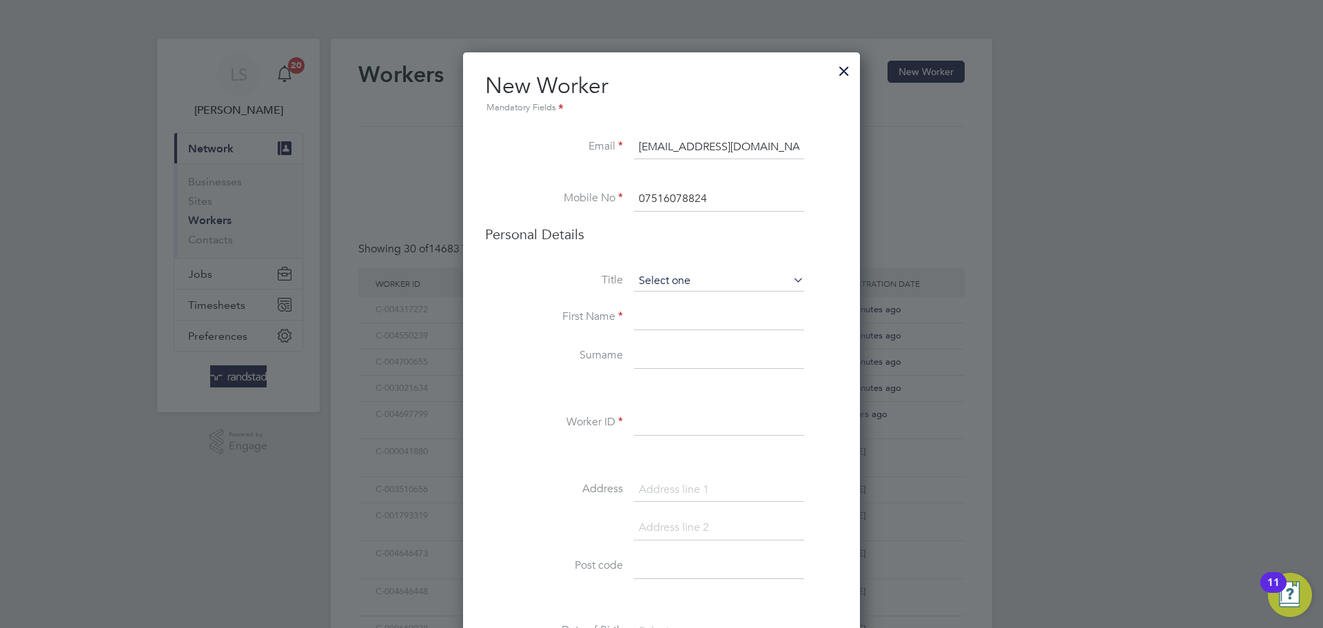
type input "07516078824"
click at [654, 280] on input at bounding box center [719, 281] width 170 height 21
click at [649, 307] on li "Mr" at bounding box center [719, 301] width 172 height 18
type input "Mr"
click at [657, 324] on input at bounding box center [719, 317] width 170 height 25
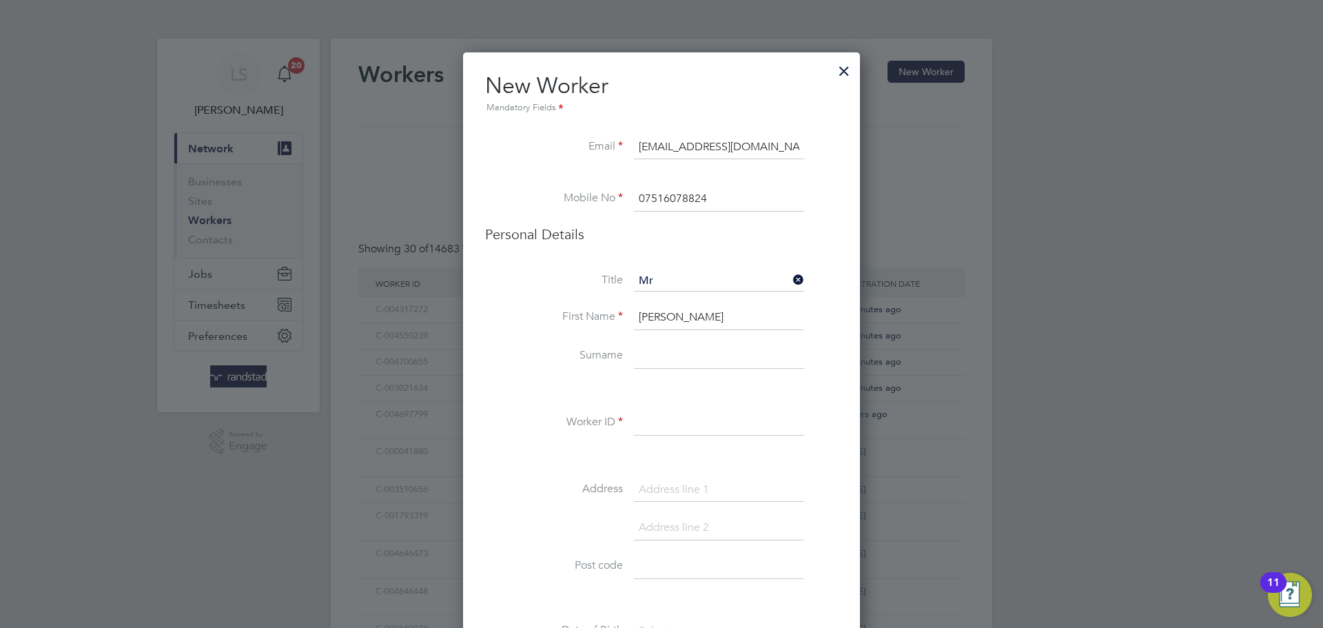
type input "[PERSON_NAME]"
type input "Boxall"
click at [674, 422] on input at bounding box center [719, 423] width 170 height 25
paste input "C-001729343"
type input "C-001729343"
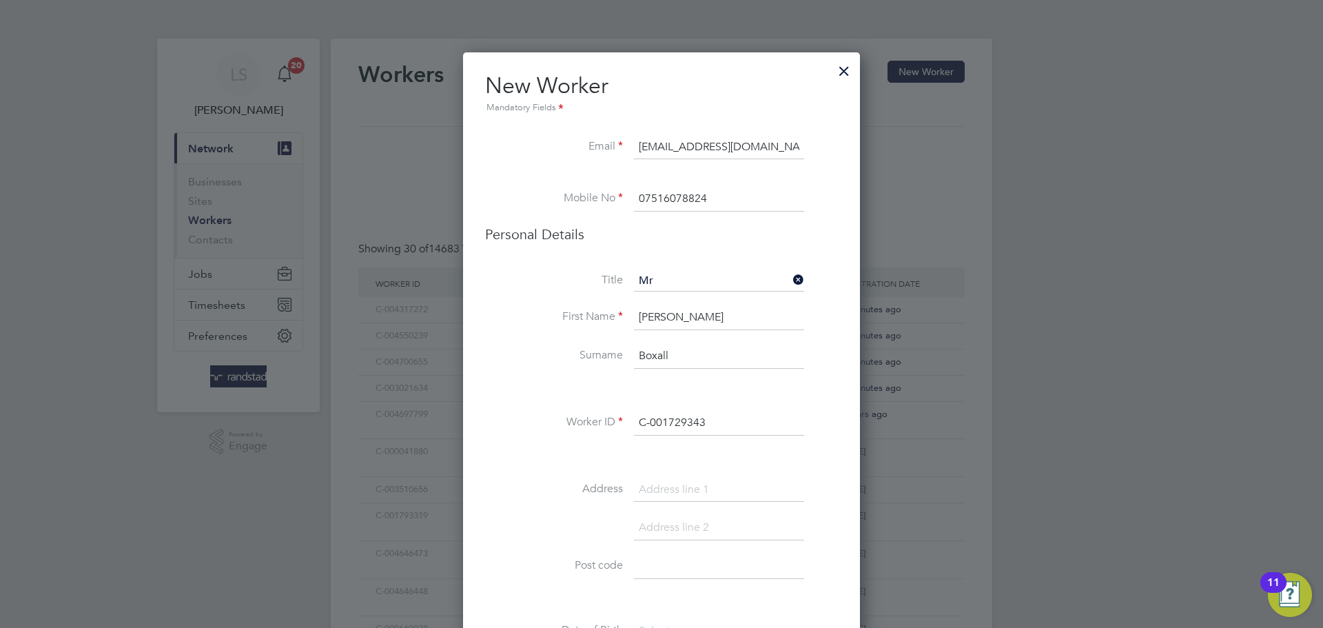
click at [661, 556] on input at bounding box center [719, 566] width 170 height 25
paste input "CT12 6JY"
type input "CT12 6JY"
click at [661, 489] on input at bounding box center [719, 490] width 170 height 25
paste input "13a Weyburn Drive"
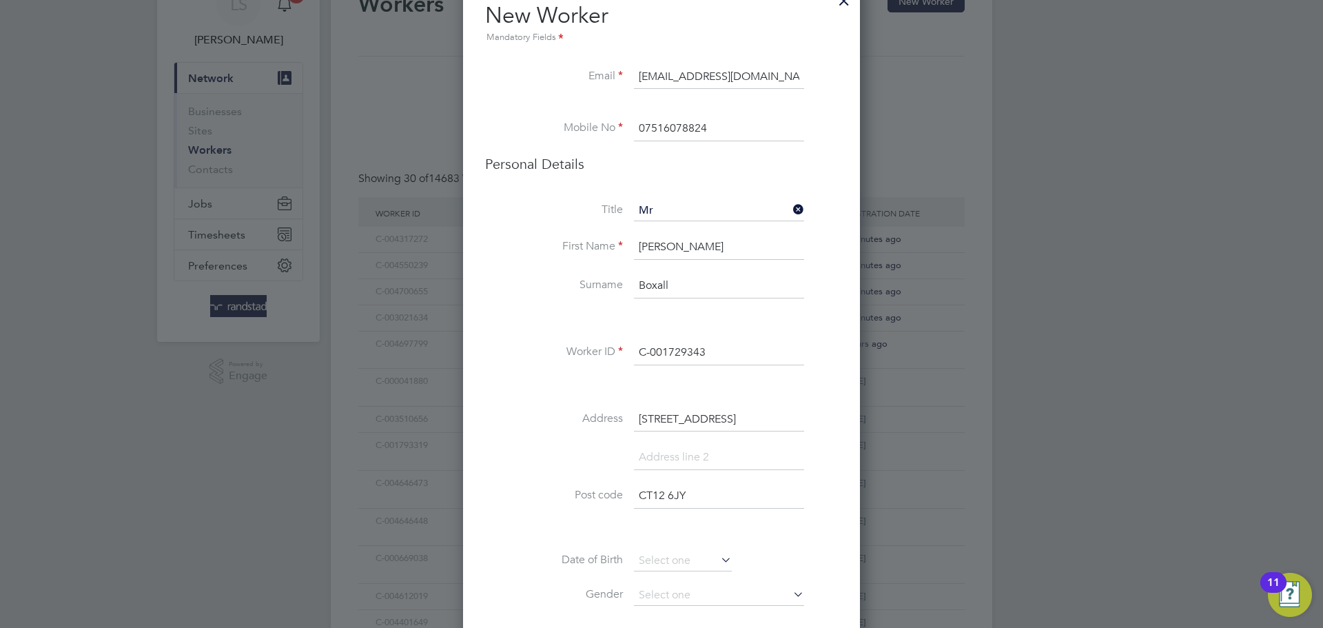
scroll to position [296, 0]
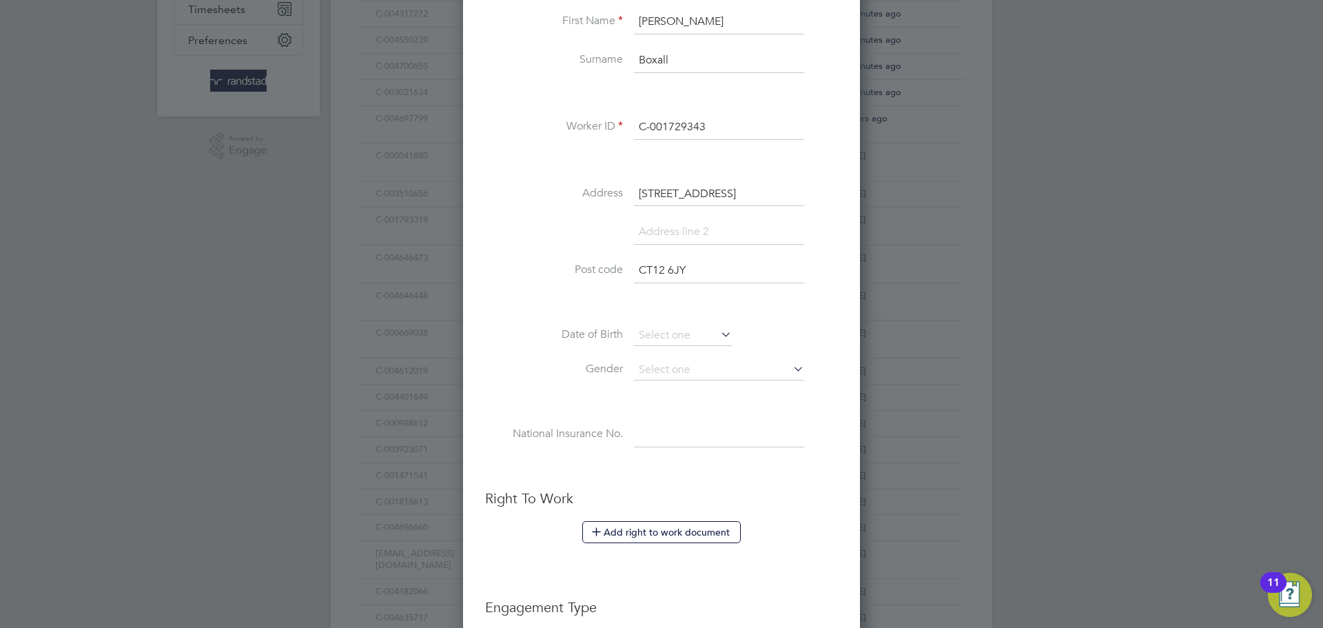
type input "13a Weyburn Drive"
click at [687, 327] on input at bounding box center [683, 335] width 98 height 21
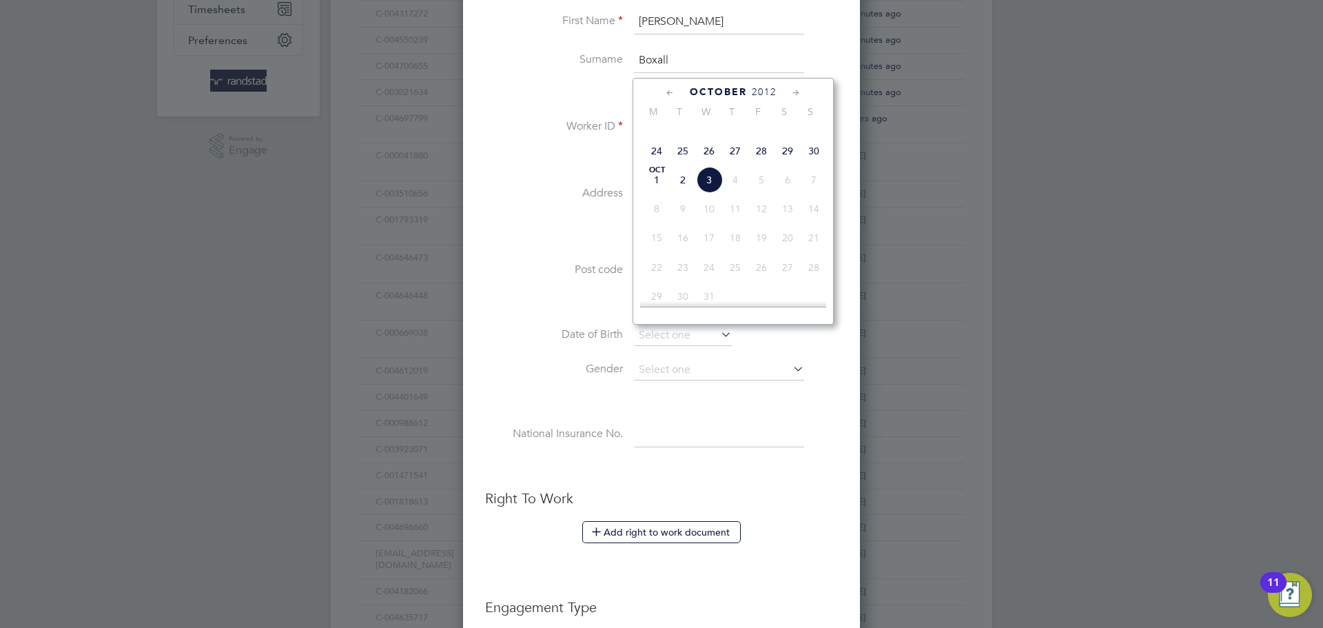
click at [757, 88] on span "2012" at bounding box center [764, 92] width 25 height 12
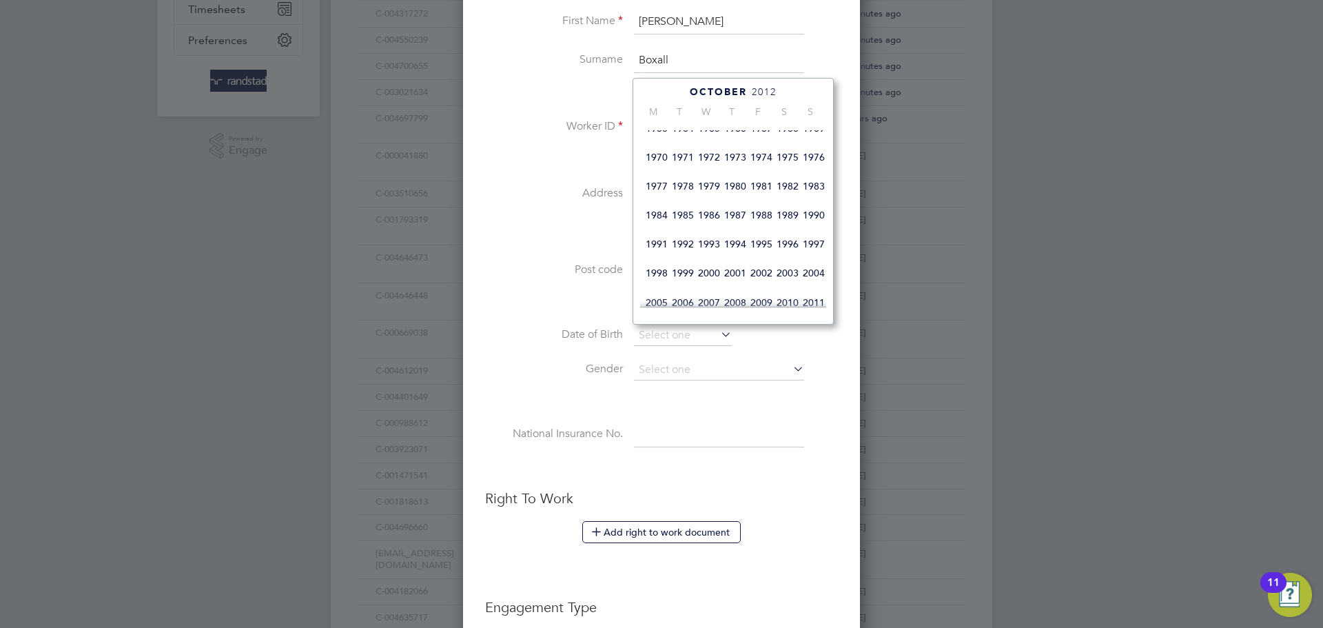
scroll to position [236, 0]
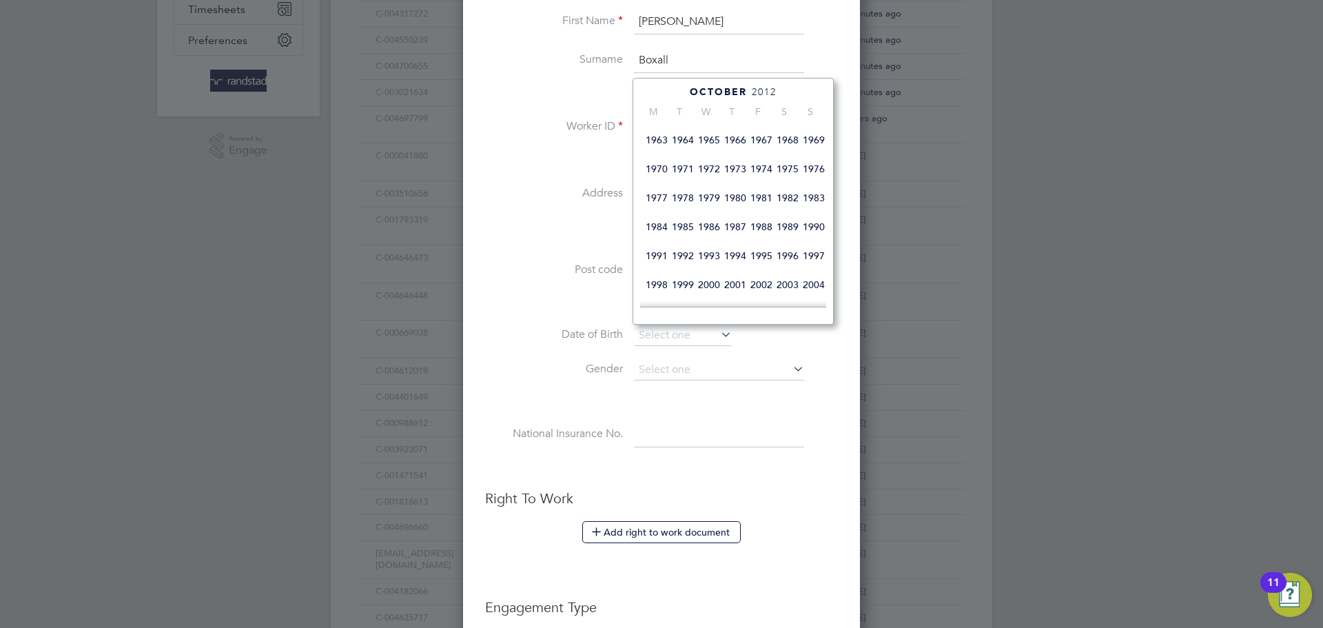
click at [659, 207] on span "1977" at bounding box center [657, 198] width 26 height 26
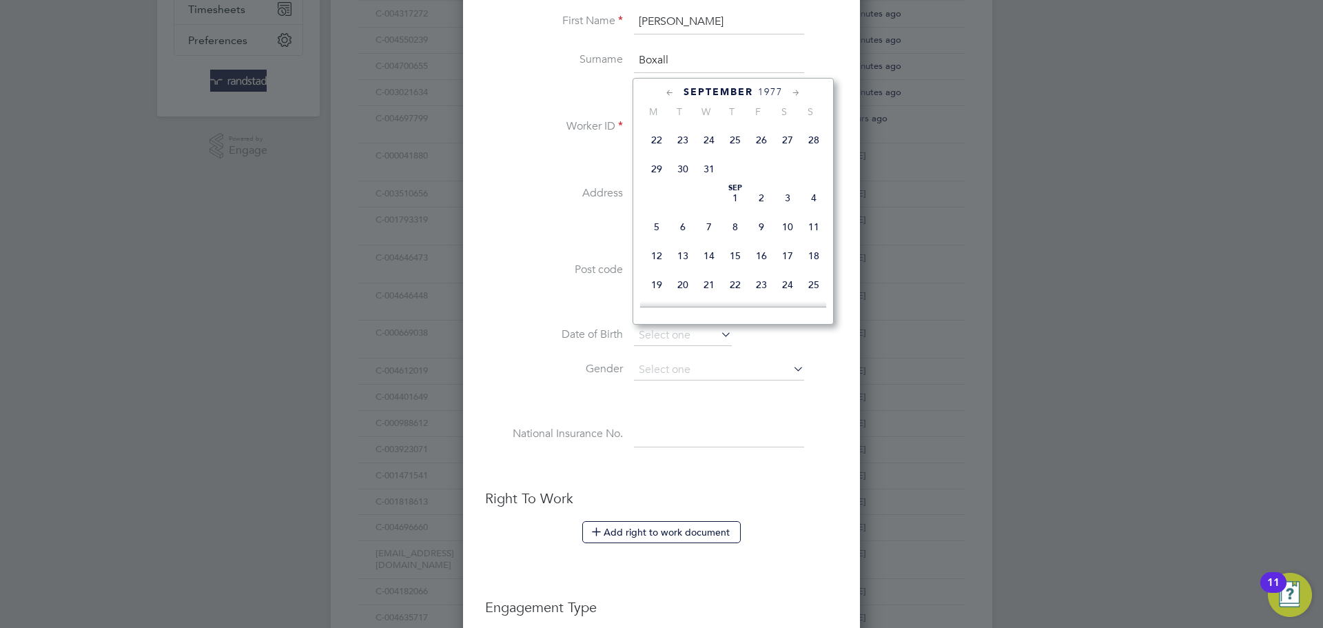
click at [667, 96] on icon at bounding box center [670, 92] width 13 height 15
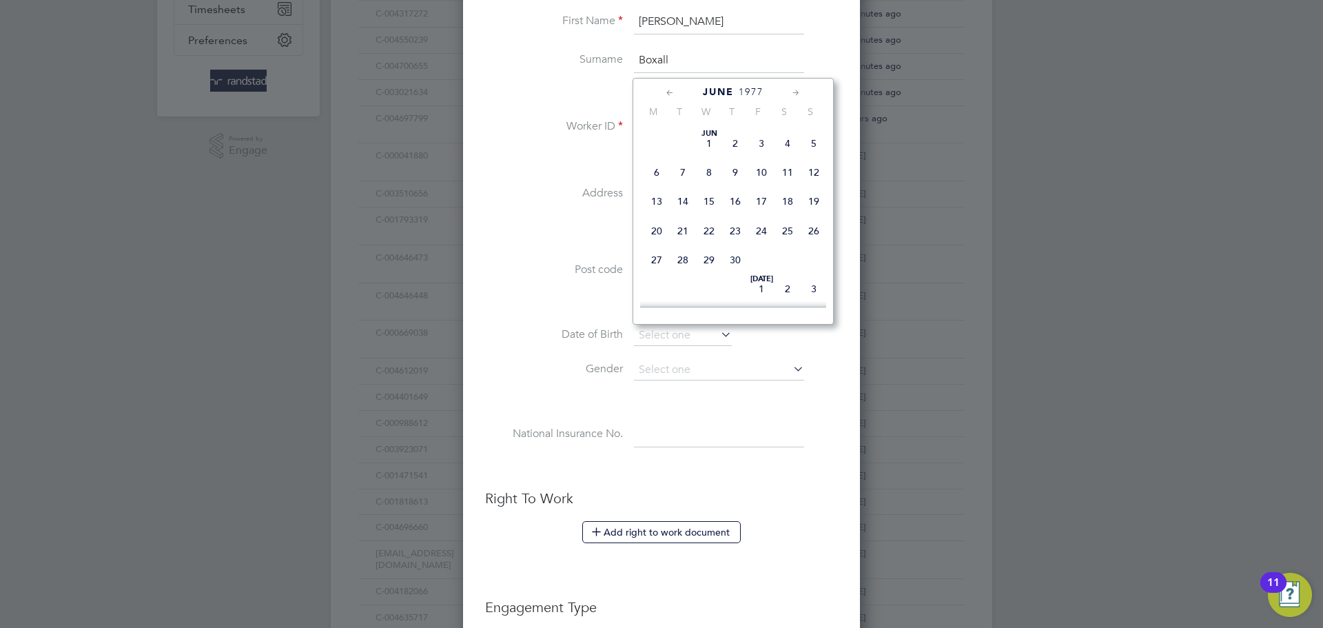
click at [667, 96] on icon at bounding box center [670, 92] width 13 height 15
click at [656, 270] on span "28" at bounding box center [657, 260] width 26 height 26
type input "28 Feb 1977"
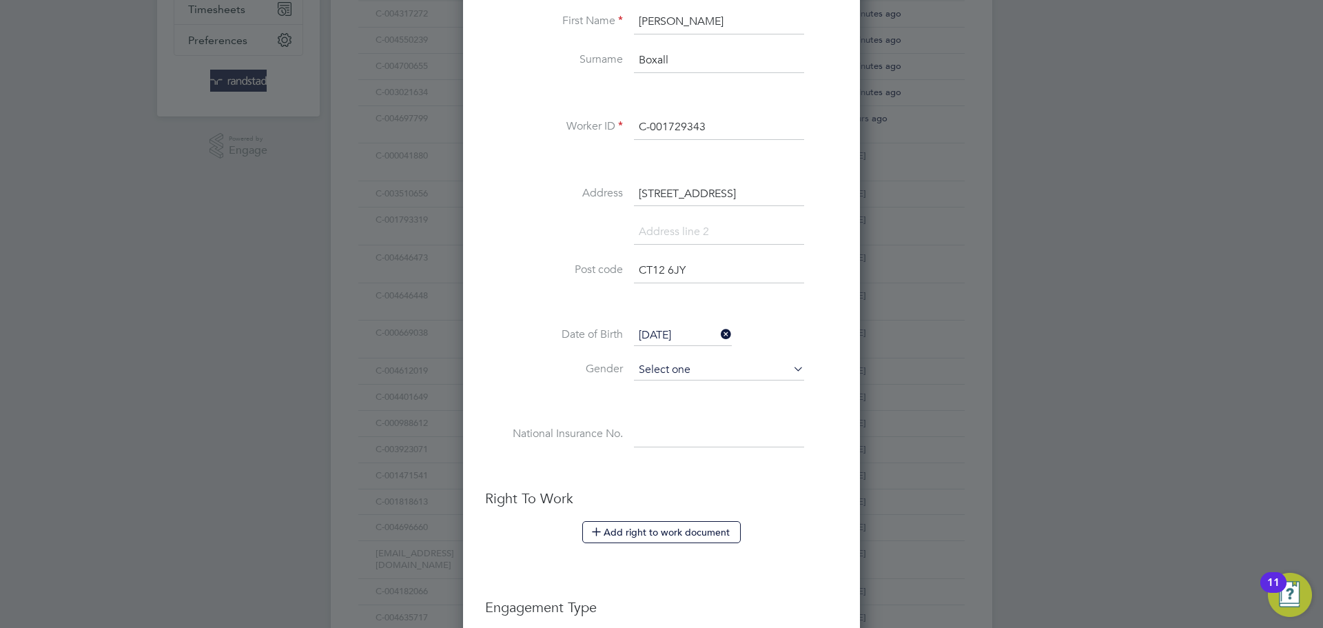
click at [662, 365] on input at bounding box center [719, 370] width 170 height 21
click at [667, 394] on li "Male" at bounding box center [719, 389] width 172 height 18
type input "Male"
click at [669, 441] on input at bounding box center [719, 435] width 170 height 25
paste input "JJ777557B"
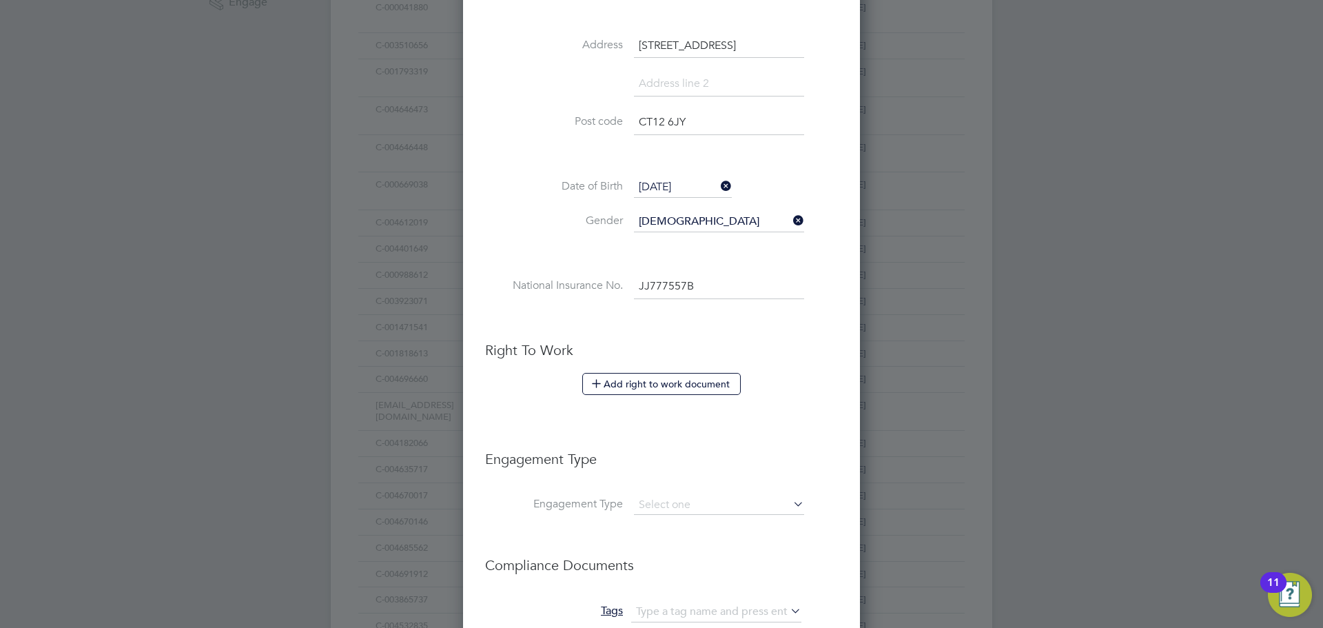
scroll to position [591, 0]
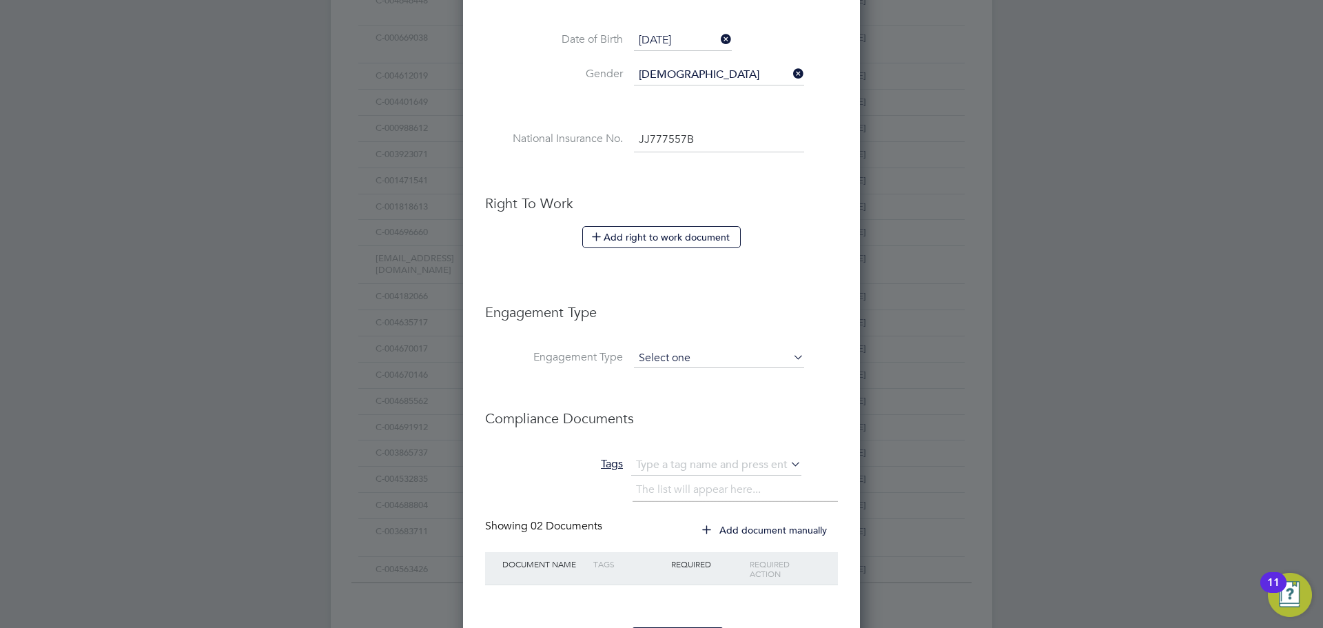
type input "JJ 77 75 57 B"
click at [648, 364] on input at bounding box center [719, 358] width 170 height 19
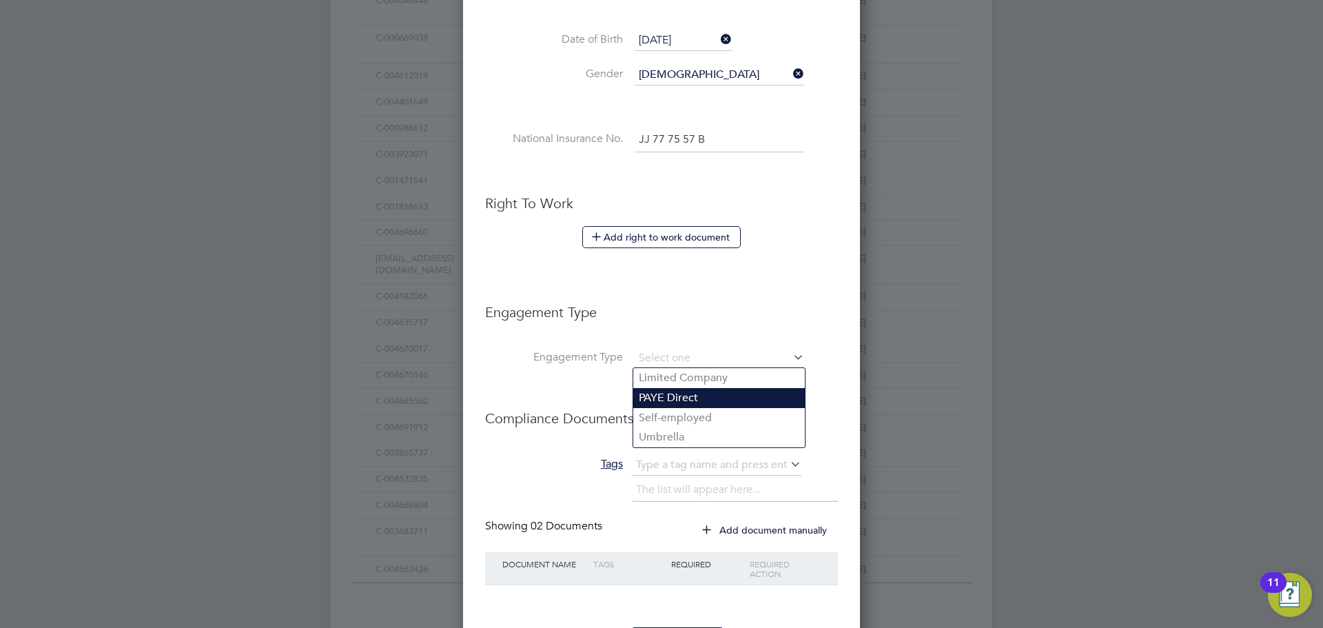
click at [657, 403] on li "PAYE Direct" at bounding box center [719, 398] width 172 height 20
type input "PAYE Direct"
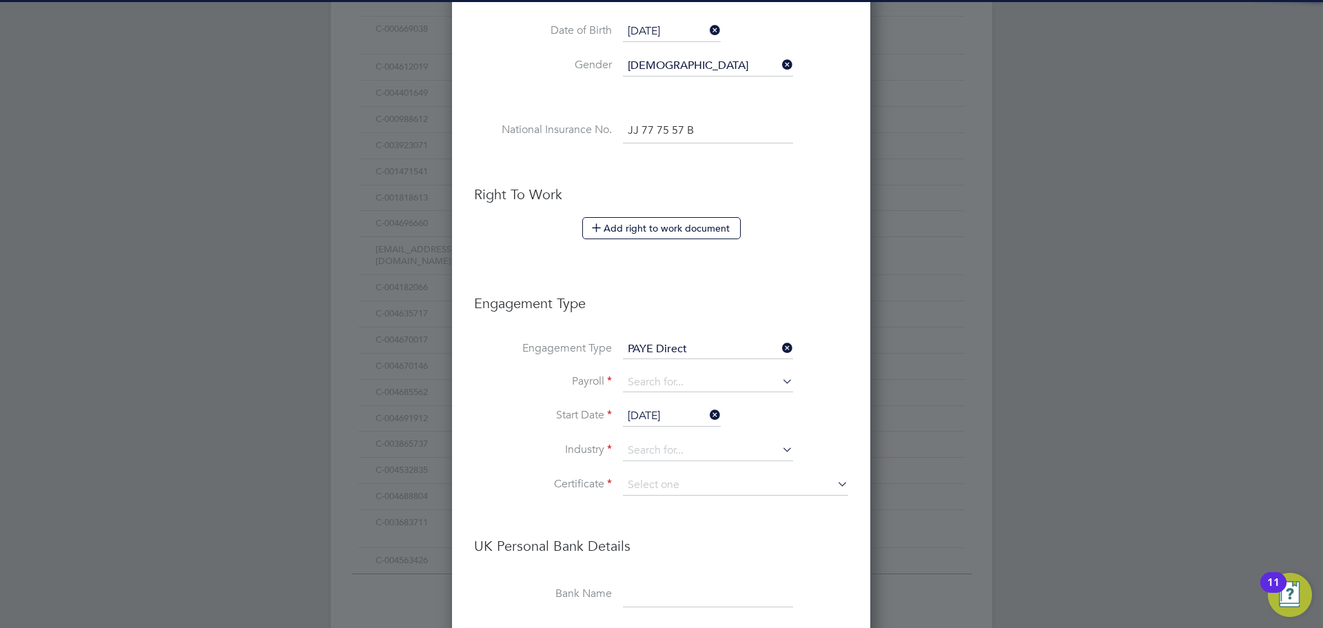
scroll to position [651, 0]
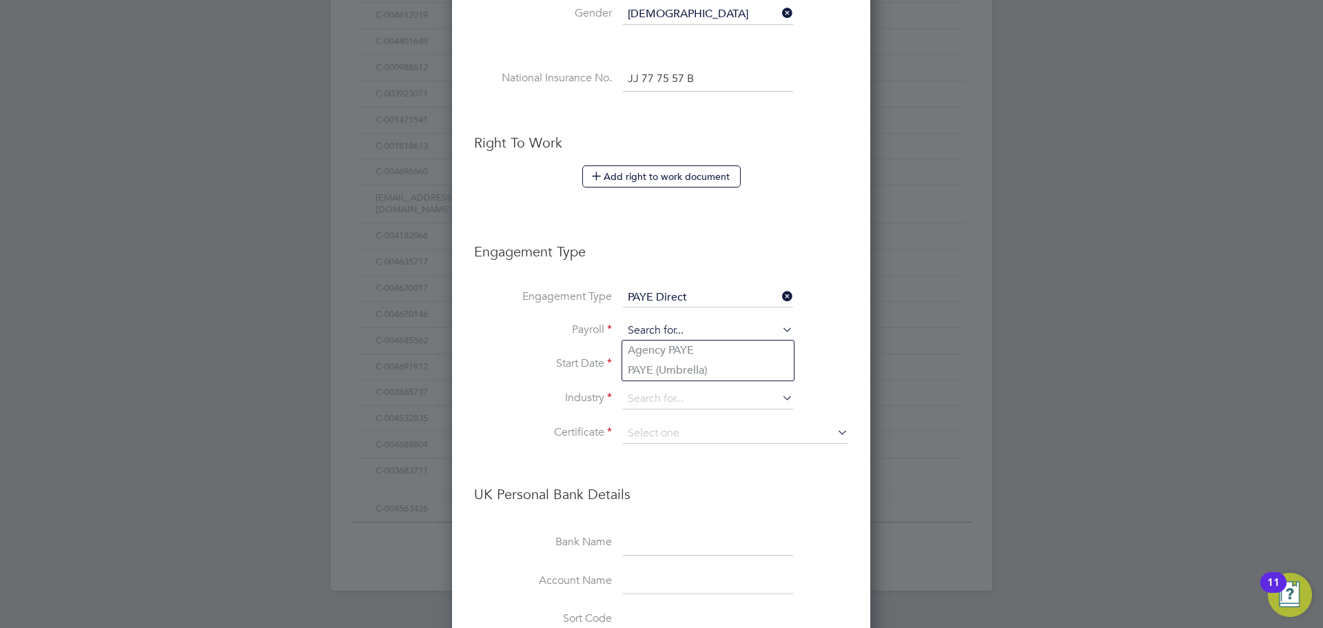
click at [649, 332] on input at bounding box center [708, 330] width 170 height 19
click at [647, 359] on li "Agency PAYE" at bounding box center [708, 350] width 172 height 20
type input "Agency PAYE"
click at [647, 359] on input "[DATE]" at bounding box center [672, 364] width 98 height 21
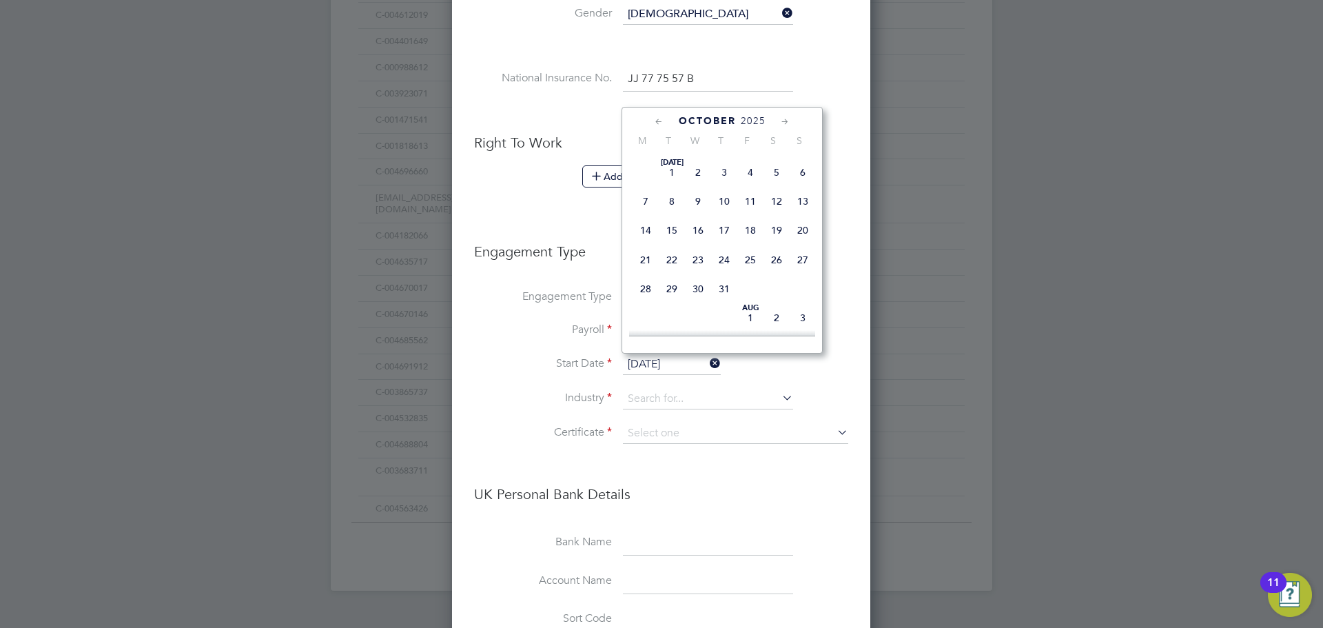
scroll to position [398, 0]
click at [651, 194] on span "29" at bounding box center [646, 181] width 26 height 26
type input "[DATE]"
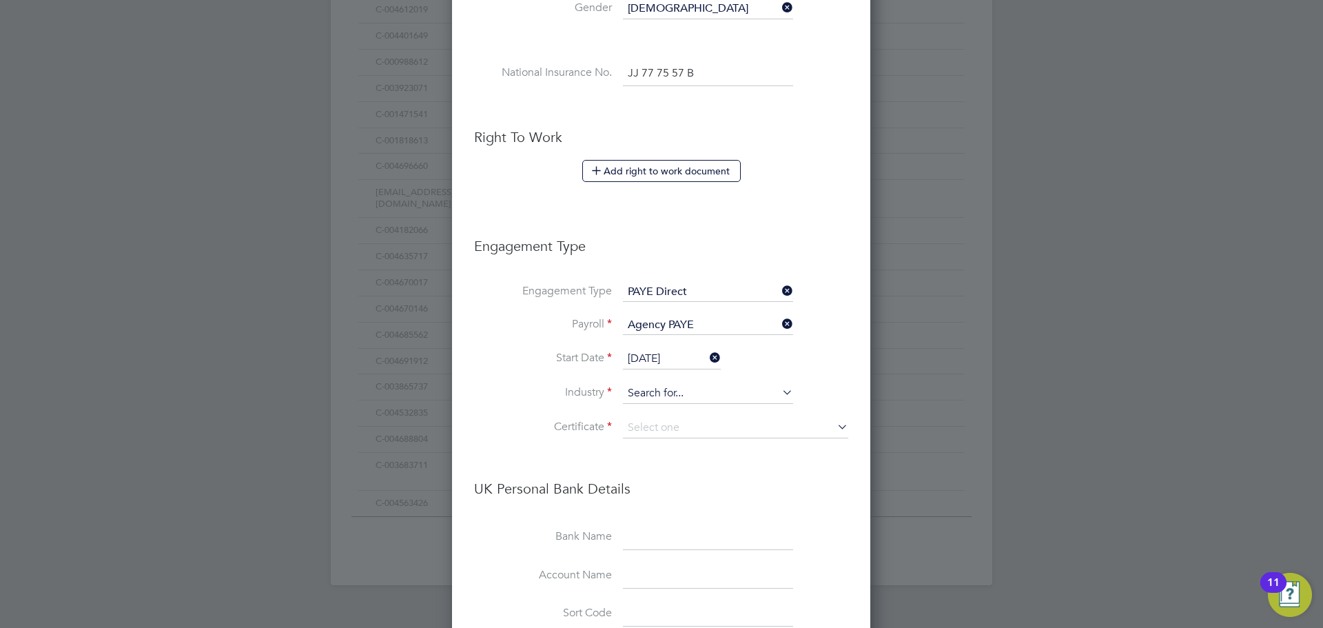
scroll to position [658, 0]
click at [651, 391] on input at bounding box center [708, 392] width 170 height 21
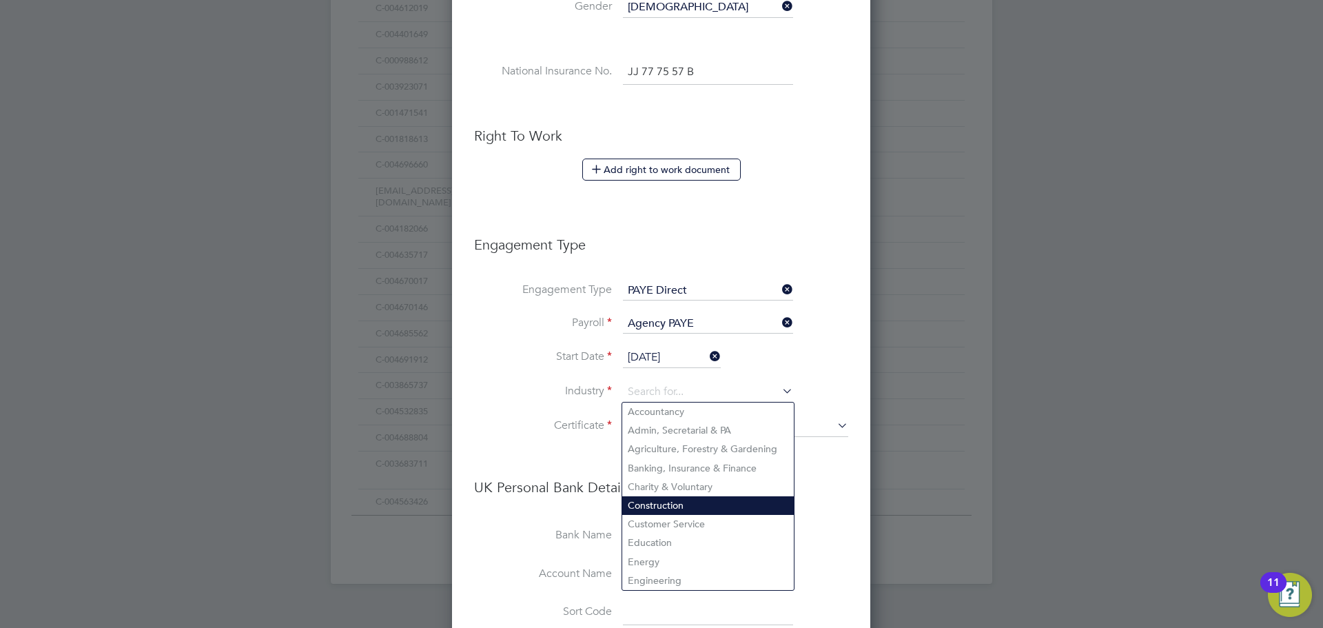
click at [673, 499] on li "Construction" at bounding box center [708, 505] width 172 height 19
type input "Construction"
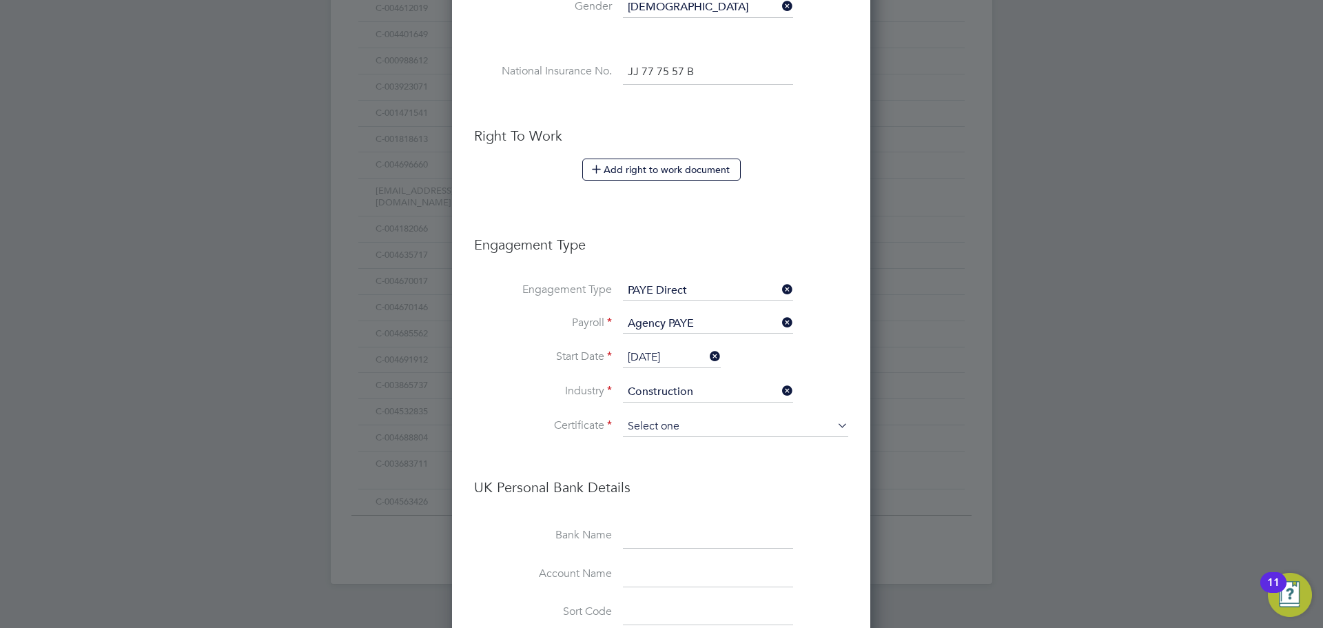
click at [648, 429] on input at bounding box center [735, 426] width 225 height 21
click at [636, 477] on li "Don't know" at bounding box center [735, 482] width 227 height 18
type input "Don't know"
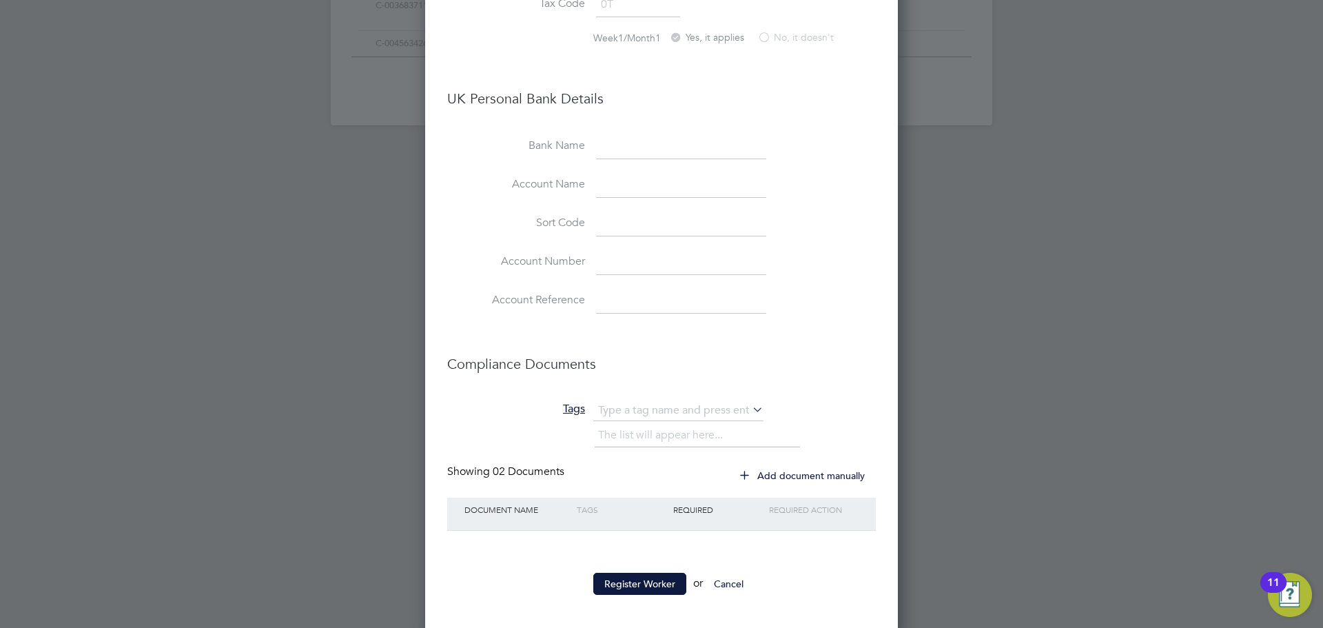
scroll to position [1124, 0]
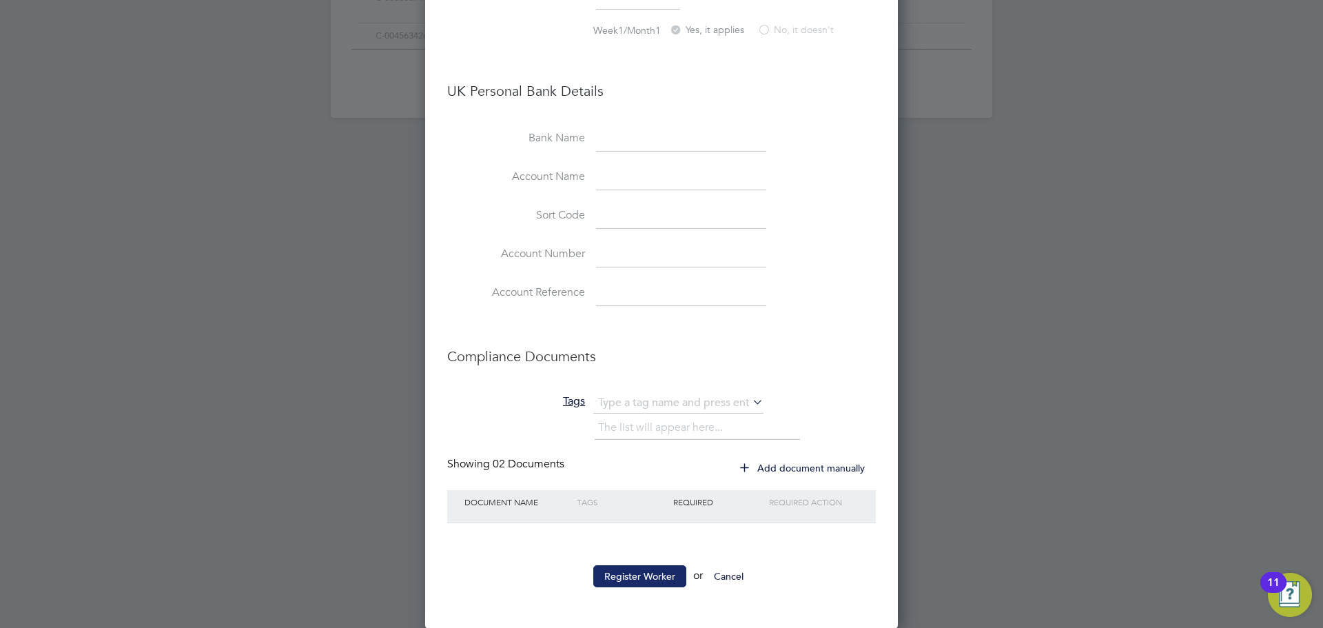
click at [655, 571] on button "Register Worker" at bounding box center [639, 576] width 93 height 22
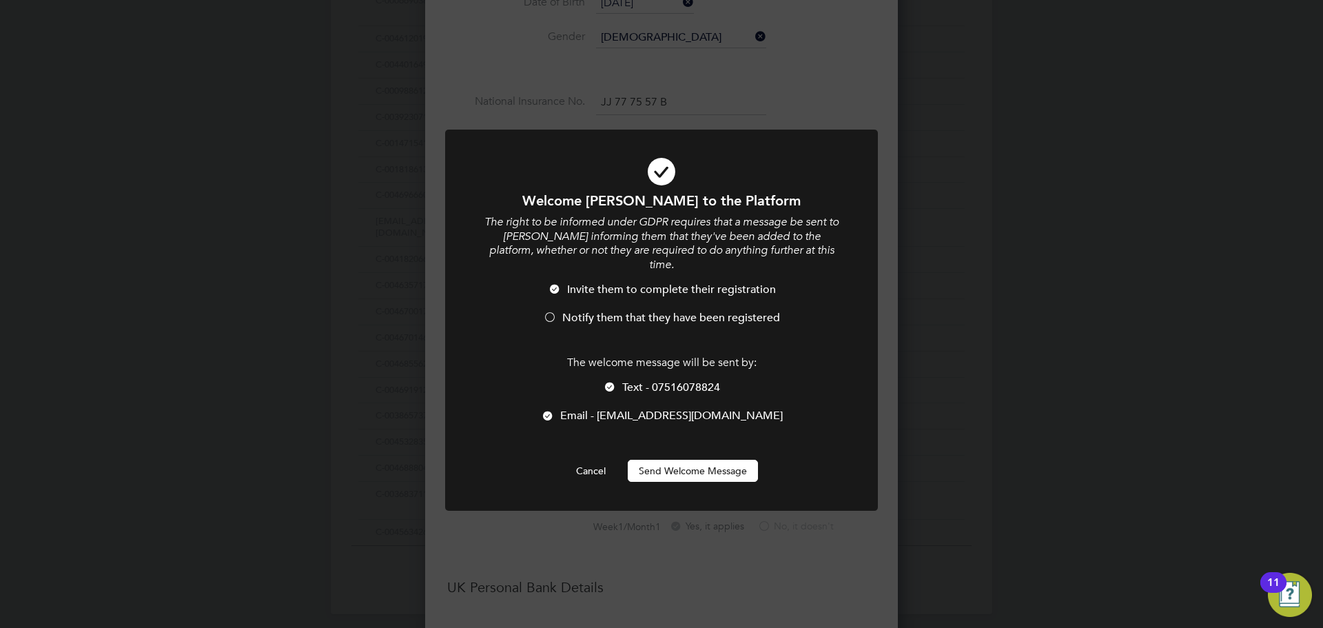
click at [656, 460] on button "Send Welcome Message" at bounding box center [693, 471] width 130 height 22
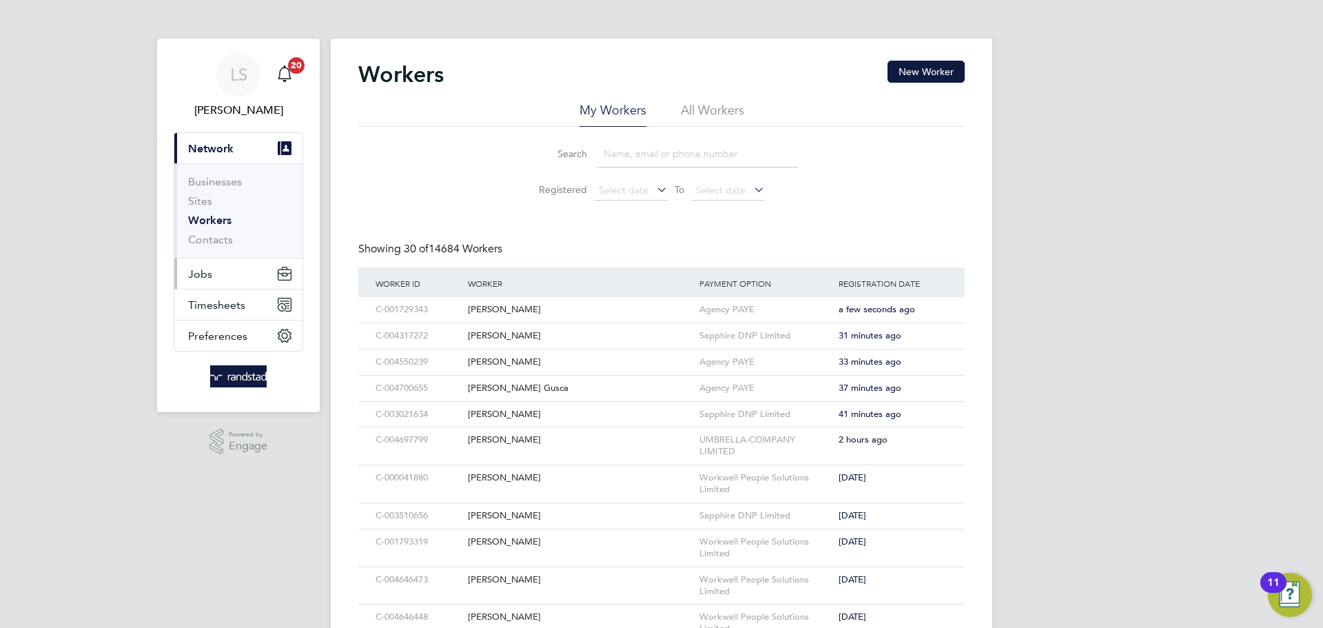
click at [199, 267] on span "Jobs" at bounding box center [200, 273] width 24 height 13
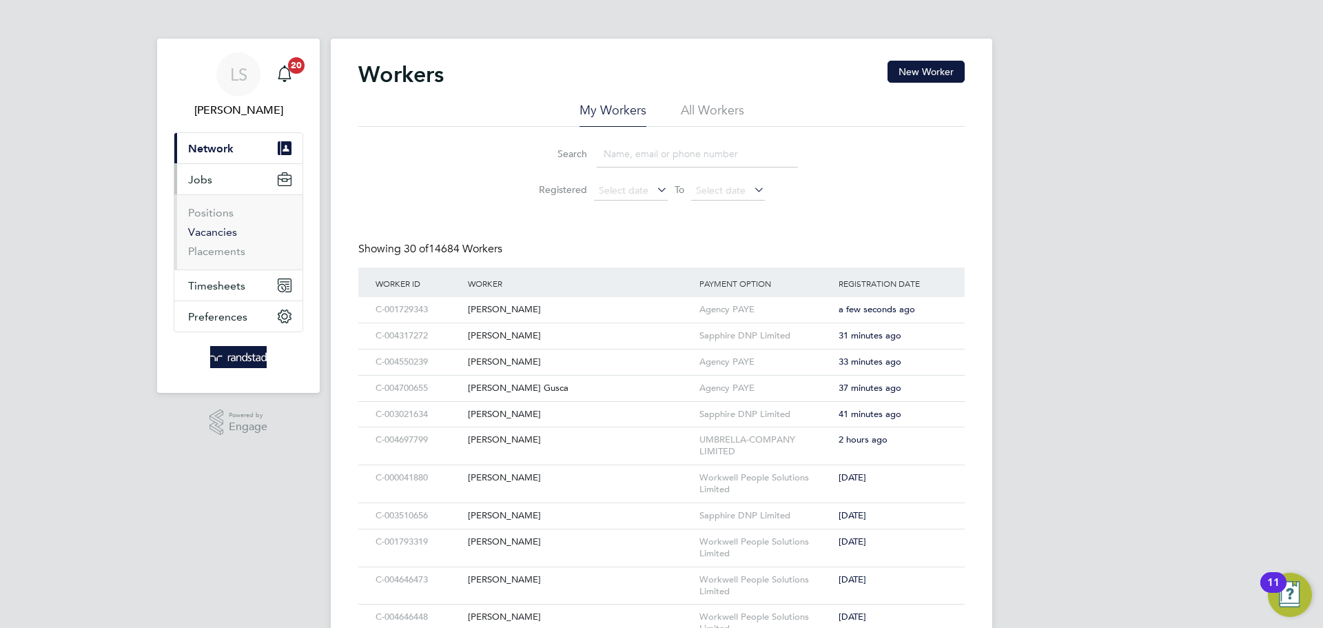
click at [192, 231] on link "Vacancies" at bounding box center [212, 231] width 49 height 13
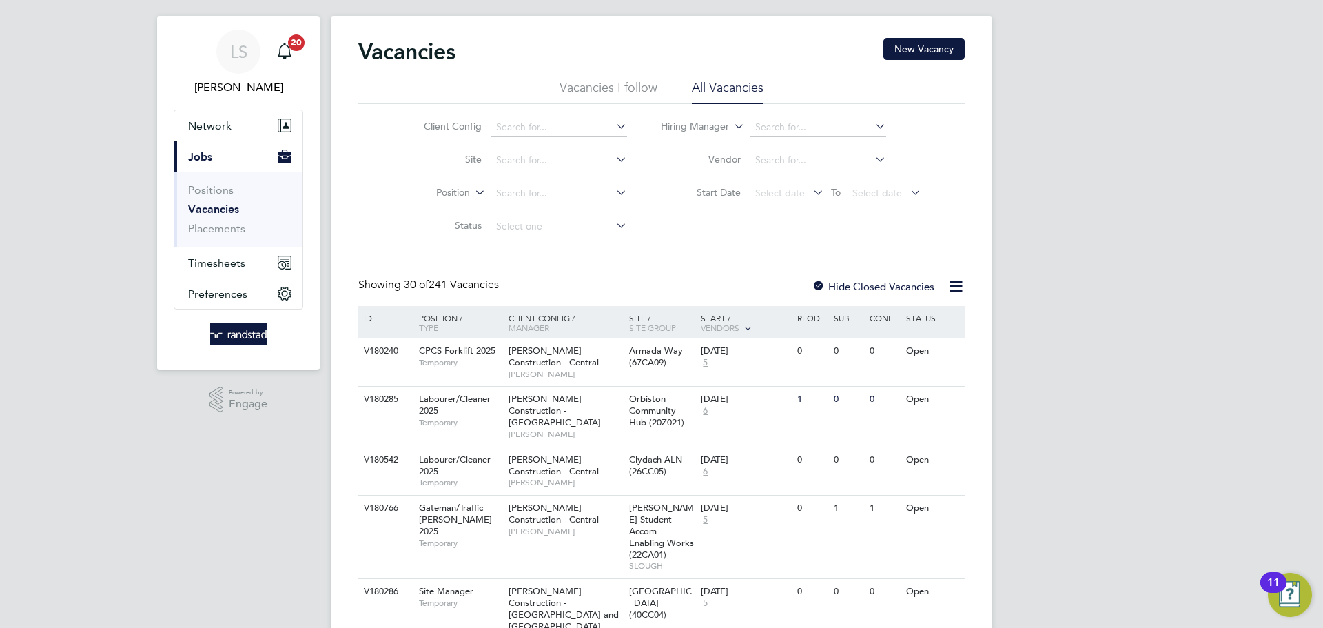
scroll to position [23, 0]
click at [542, 167] on input at bounding box center [559, 159] width 136 height 19
type input "c"
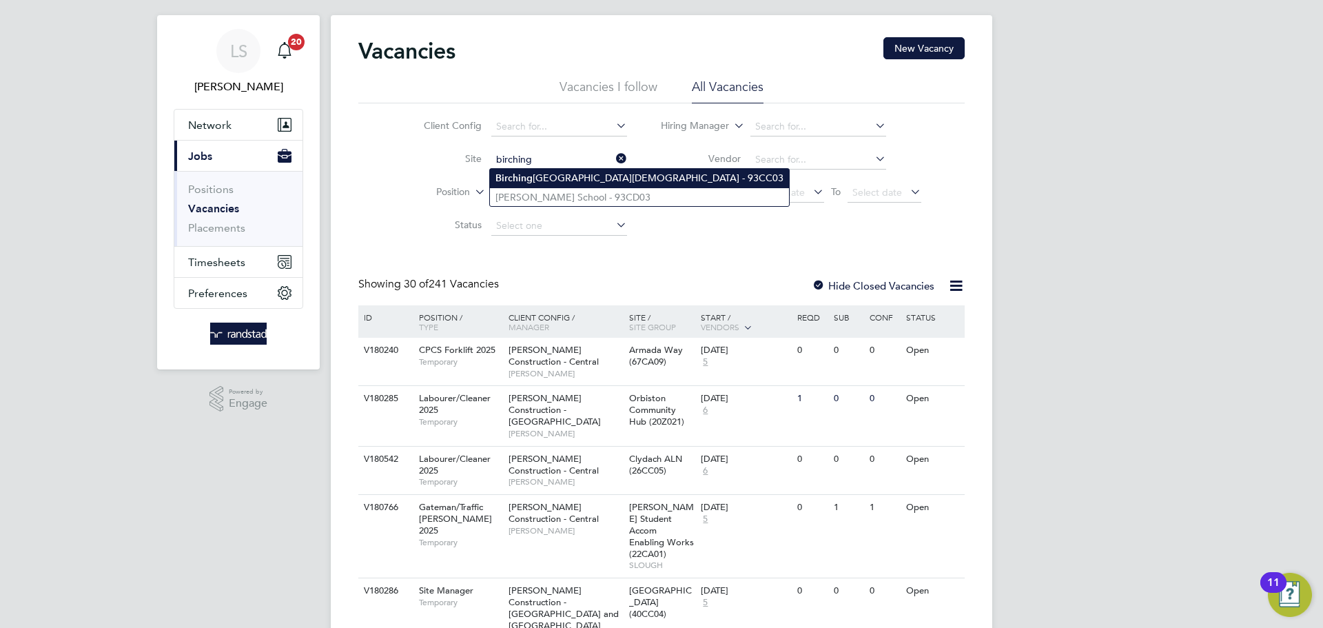
click at [520, 185] on li "[GEOGRAPHIC_DATA][DEMOGRAPHIC_DATA] - 93CC03" at bounding box center [639, 178] width 299 height 19
type input "[GEOGRAPHIC_DATA][DEMOGRAPHIC_DATA] - 93CC03"
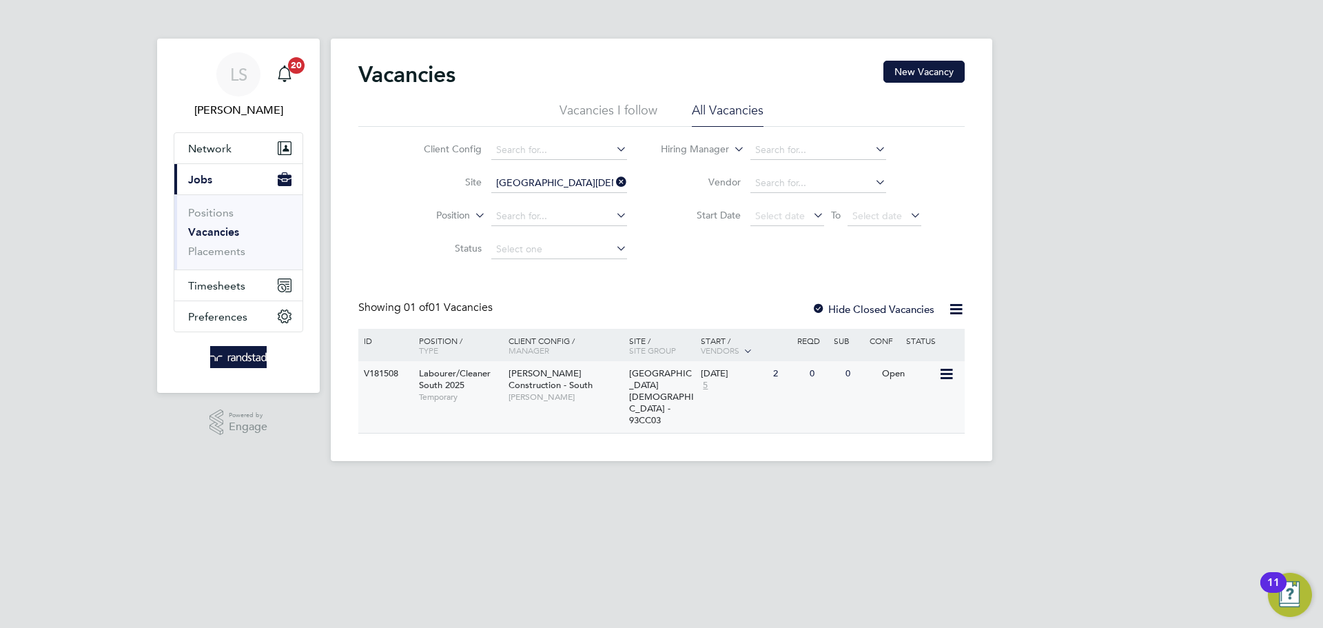
click at [766, 381] on div "29 Sep 2025 5" at bounding box center [734, 379] width 72 height 37
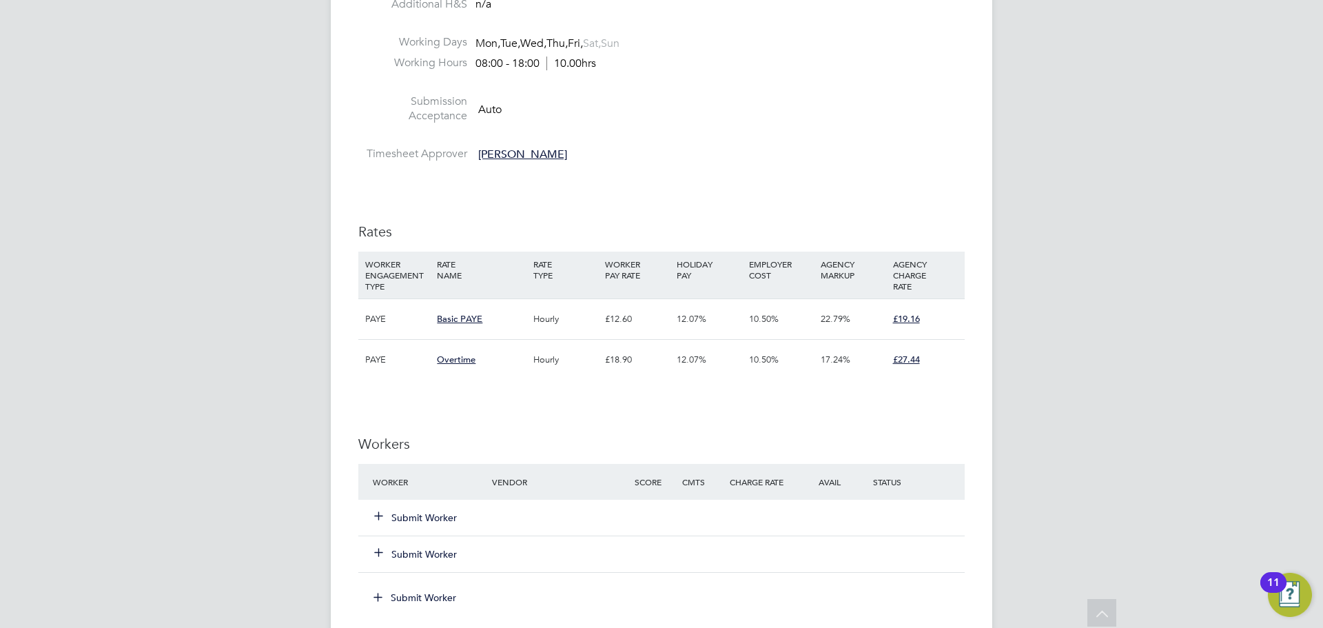
click at [400, 511] on button "Submit Worker" at bounding box center [416, 518] width 83 height 14
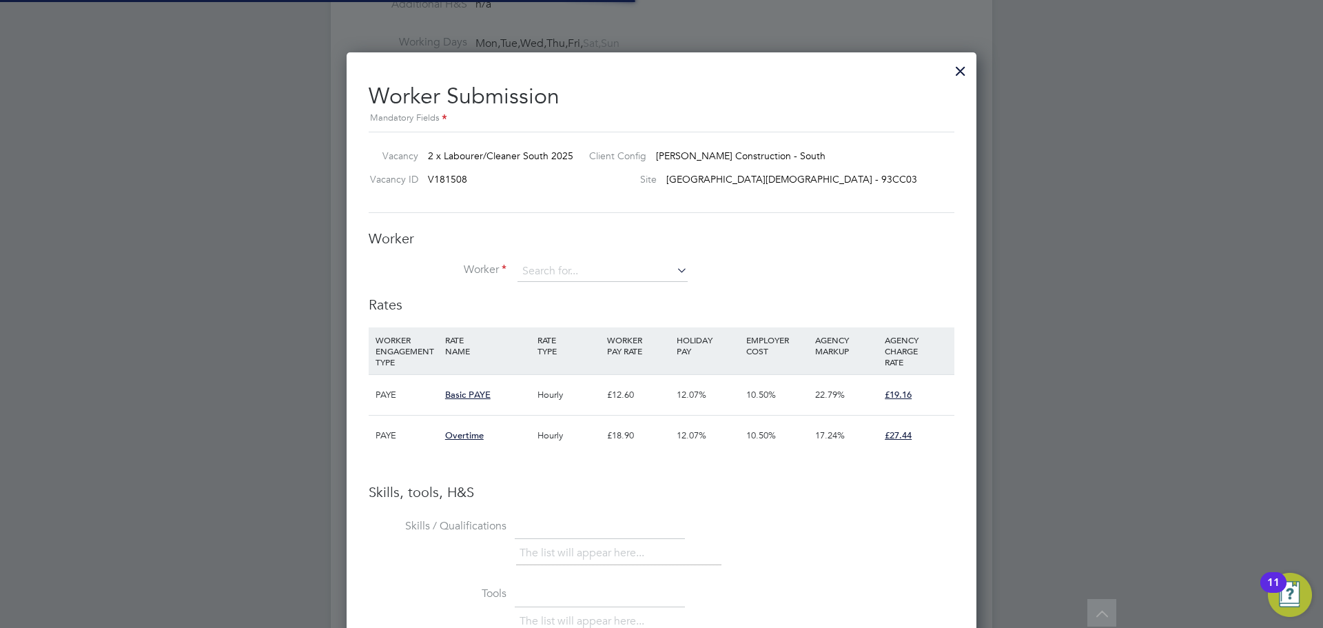
scroll to position [20, 216]
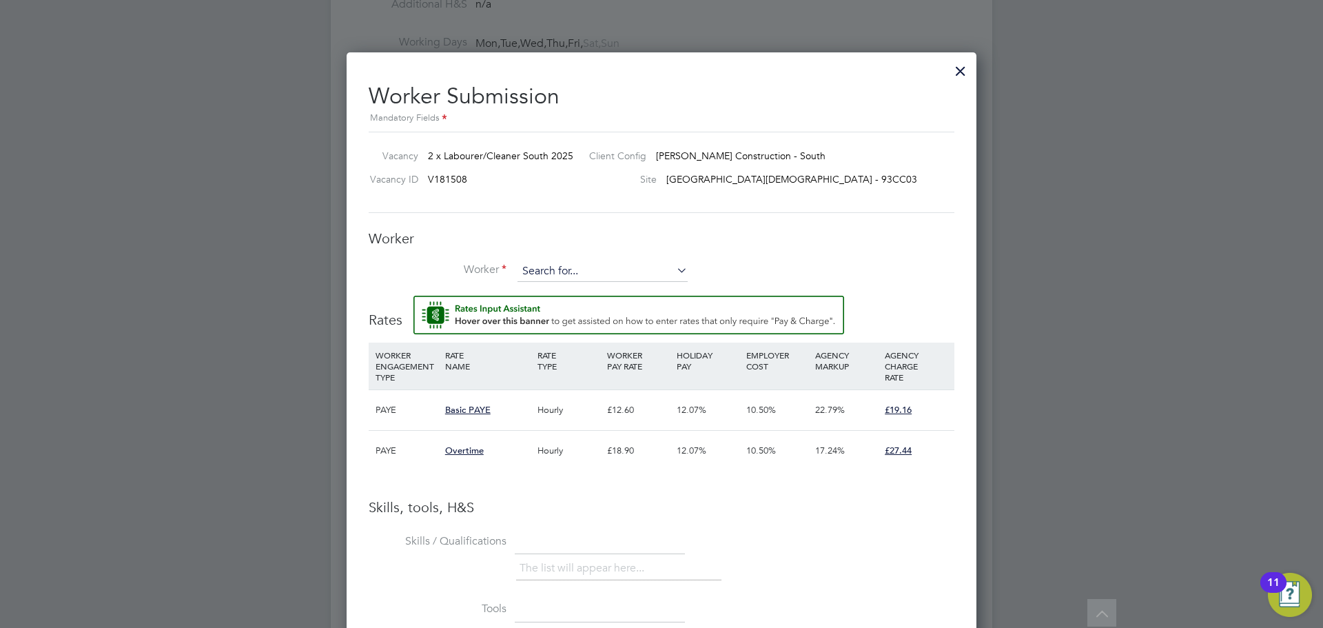
click at [545, 265] on input at bounding box center [603, 271] width 170 height 21
click at [540, 285] on li "[PERSON_NAME] (C-001729343)" at bounding box center [609, 292] width 184 height 19
type input "[PERSON_NAME] (C-001729343)"
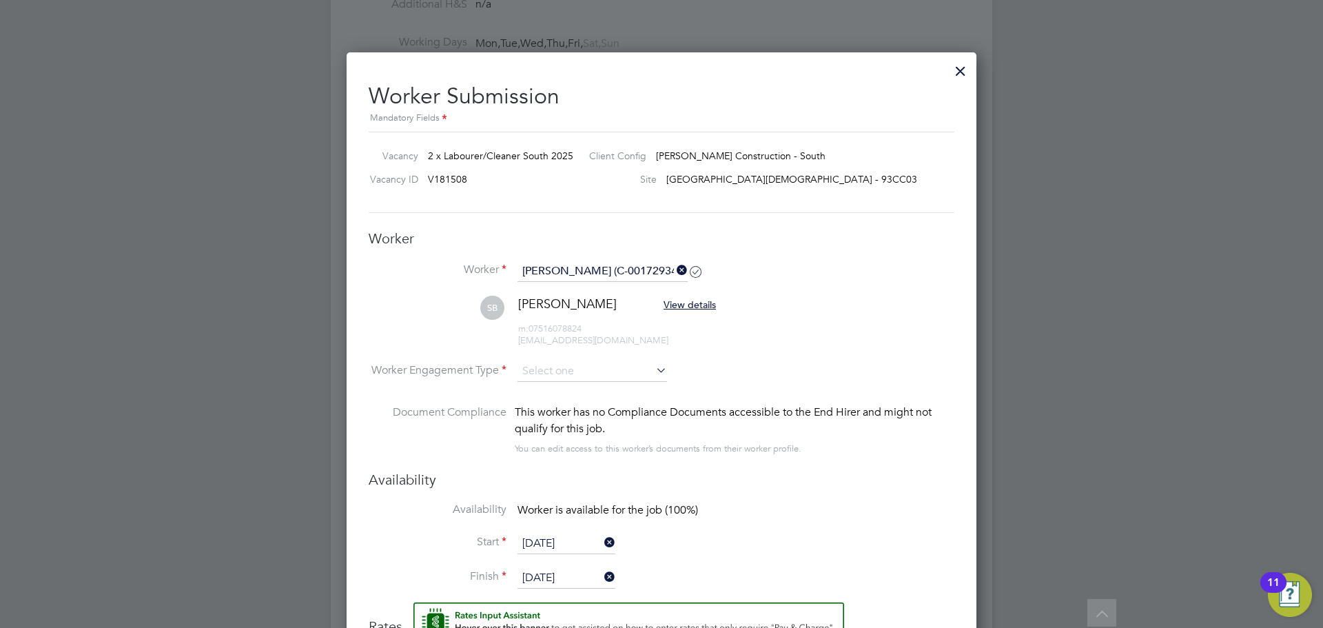
scroll to position [7, 7]
click at [541, 372] on input at bounding box center [593, 371] width 150 height 21
click at [536, 407] on li "PAYE" at bounding box center [592, 409] width 151 height 18
type input "PAYE"
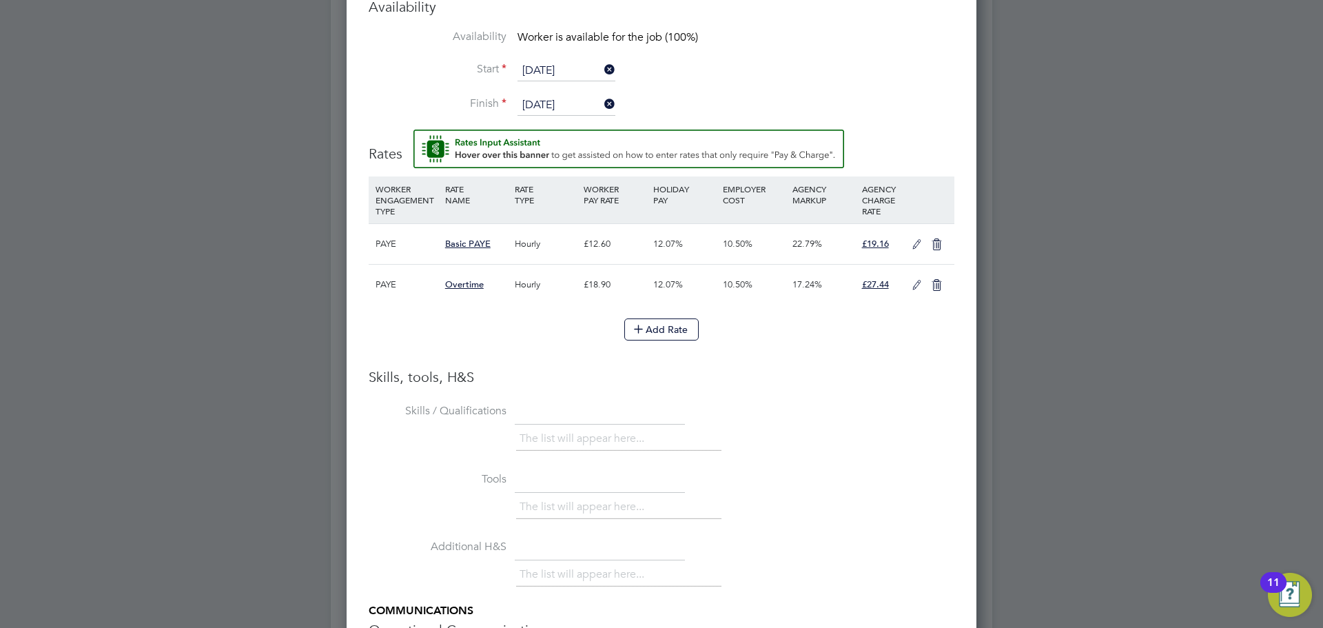
click at [914, 248] on icon at bounding box center [916, 244] width 17 height 11
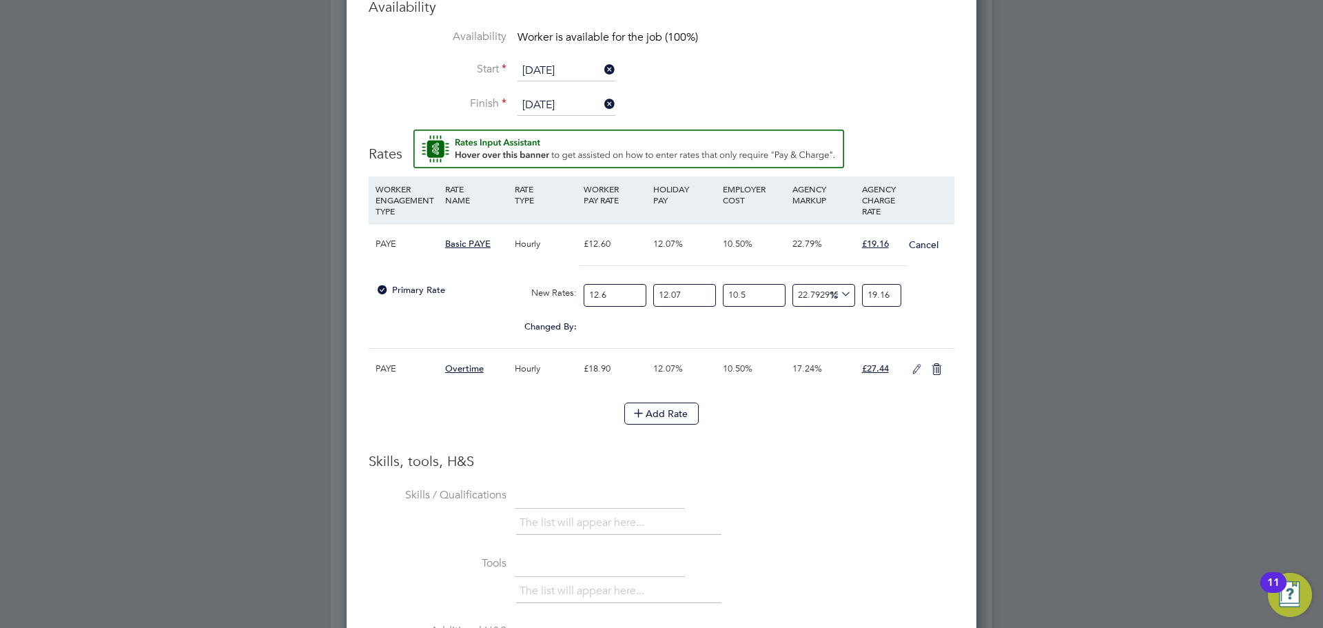
click at [587, 286] on input "12.6" at bounding box center [615, 295] width 63 height 23
type input "1"
type input "1.5206349206349206"
type input "13"
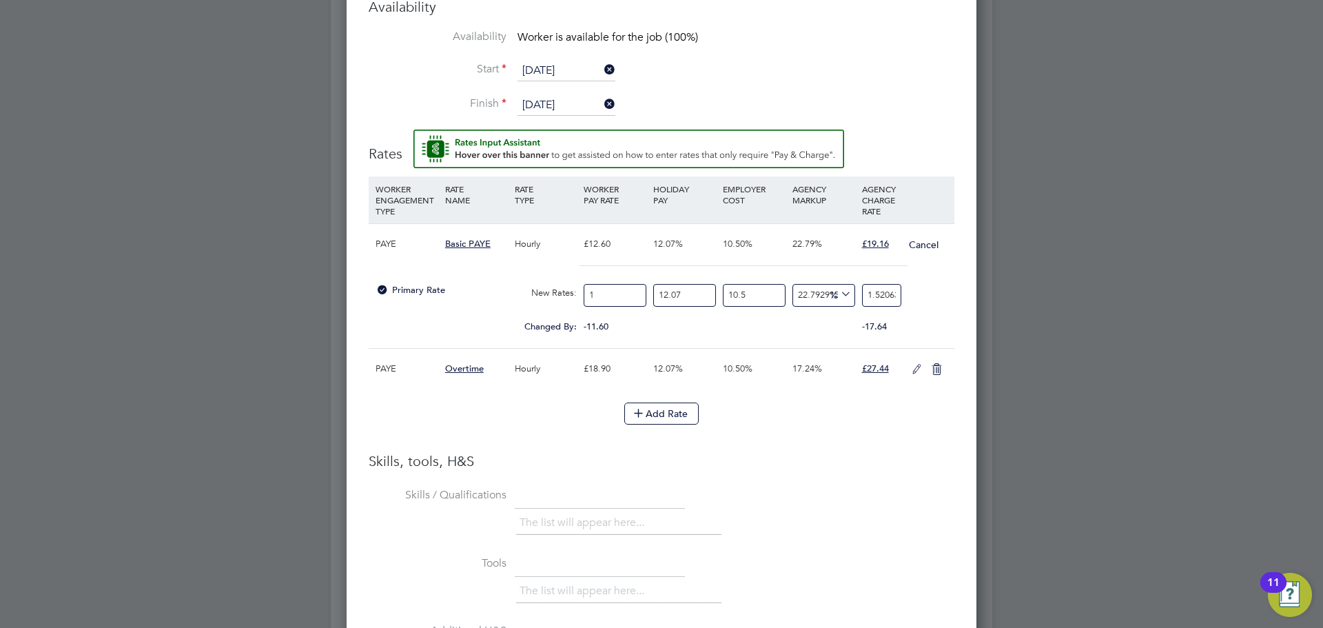
type input "19.76825396825397"
type input "13.6"
type input "20.680634920634922"
type input "13.68"
type input "20.802285714285713"
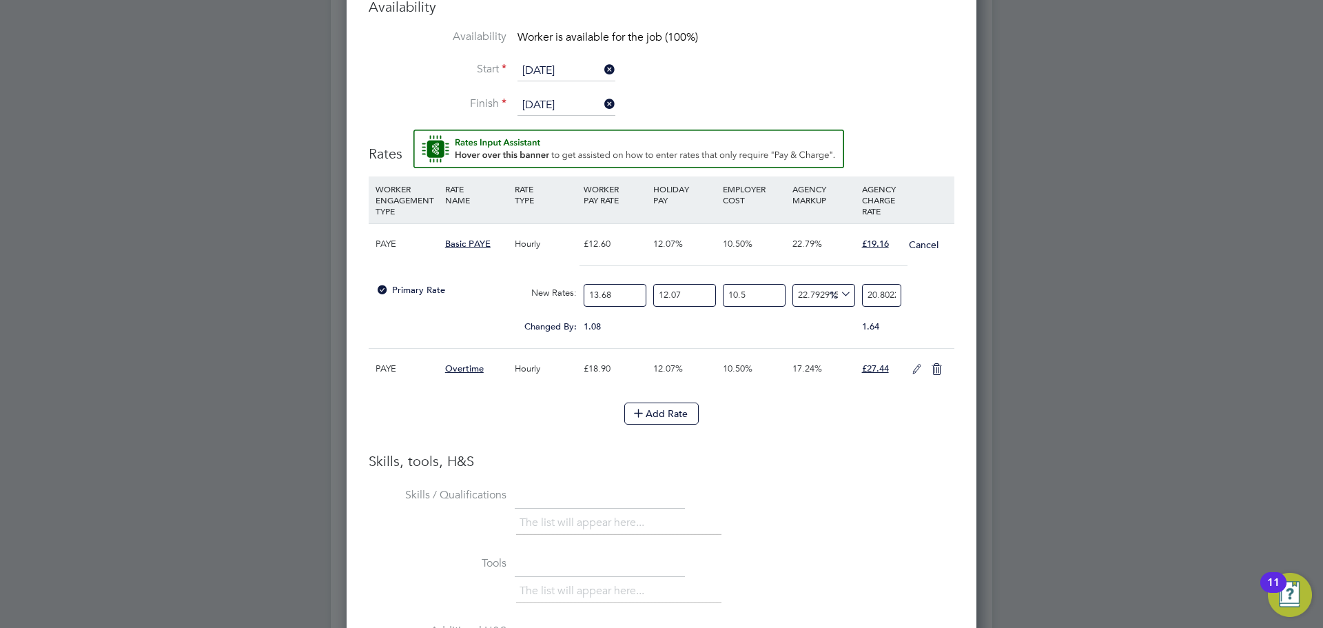
type input "13.68"
click at [888, 296] on input "20.802285714285713" at bounding box center [881, 295] width 39 height 23
type input "1"
type input "12.154280504943694"
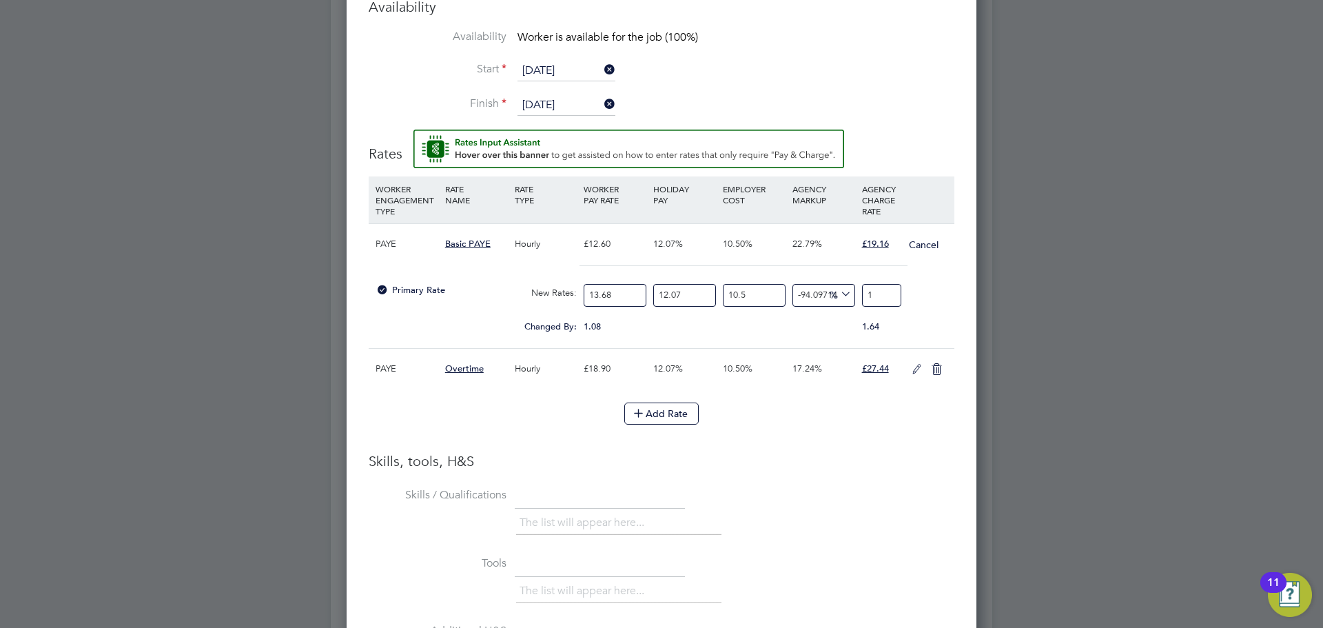
type input "19"
type input "12.744566191811819"
type input "19.1"
type input "13.098737603932692"
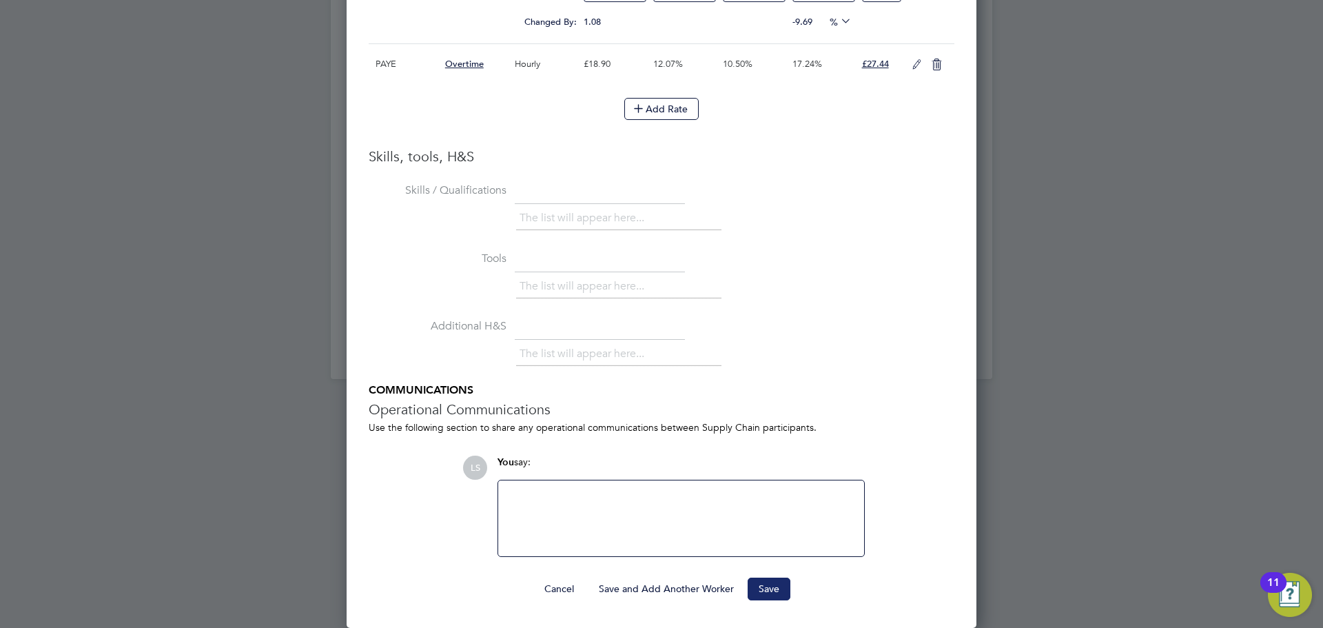
type input "19.16"
click at [763, 578] on button "Save" at bounding box center [769, 589] width 43 height 22
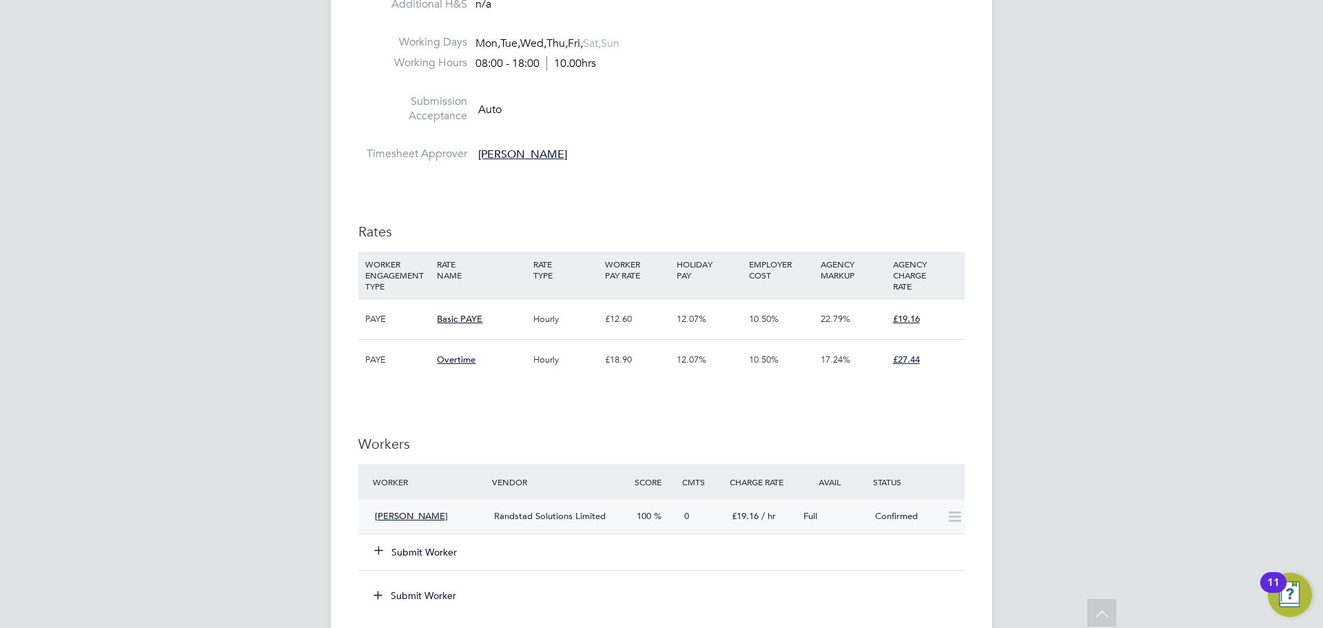
click at [448, 519] on div "[PERSON_NAME]" at bounding box center [428, 516] width 119 height 23
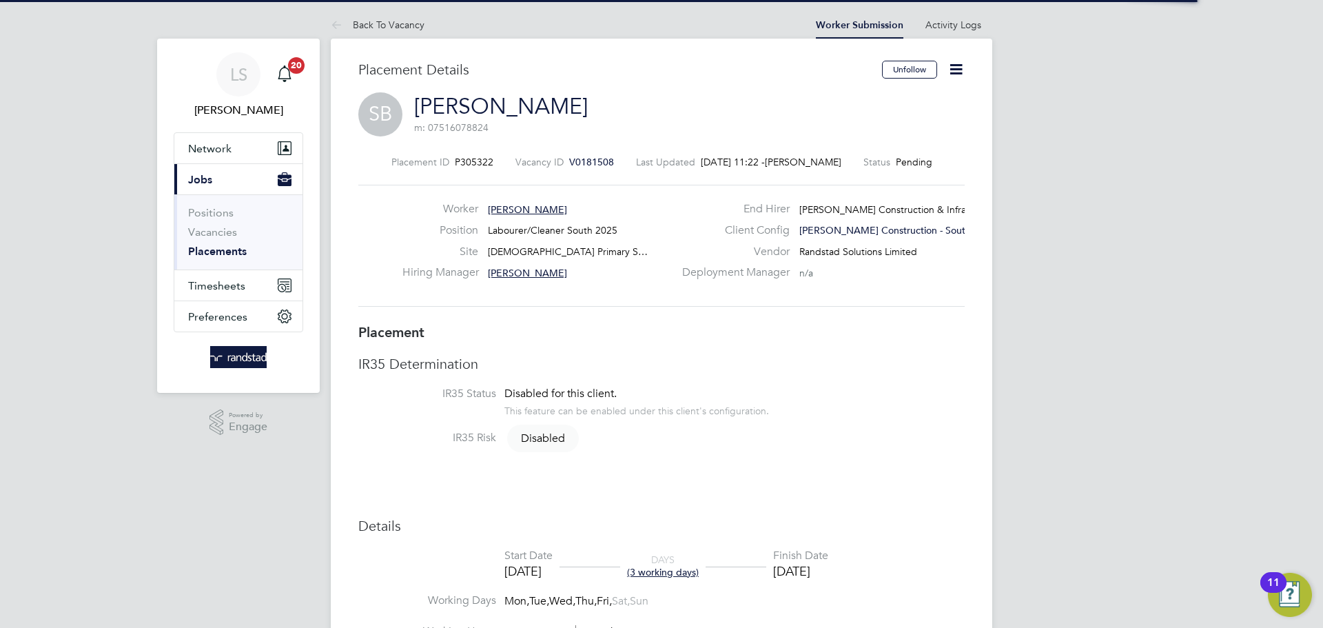
click at [949, 63] on icon at bounding box center [956, 69] width 17 height 17
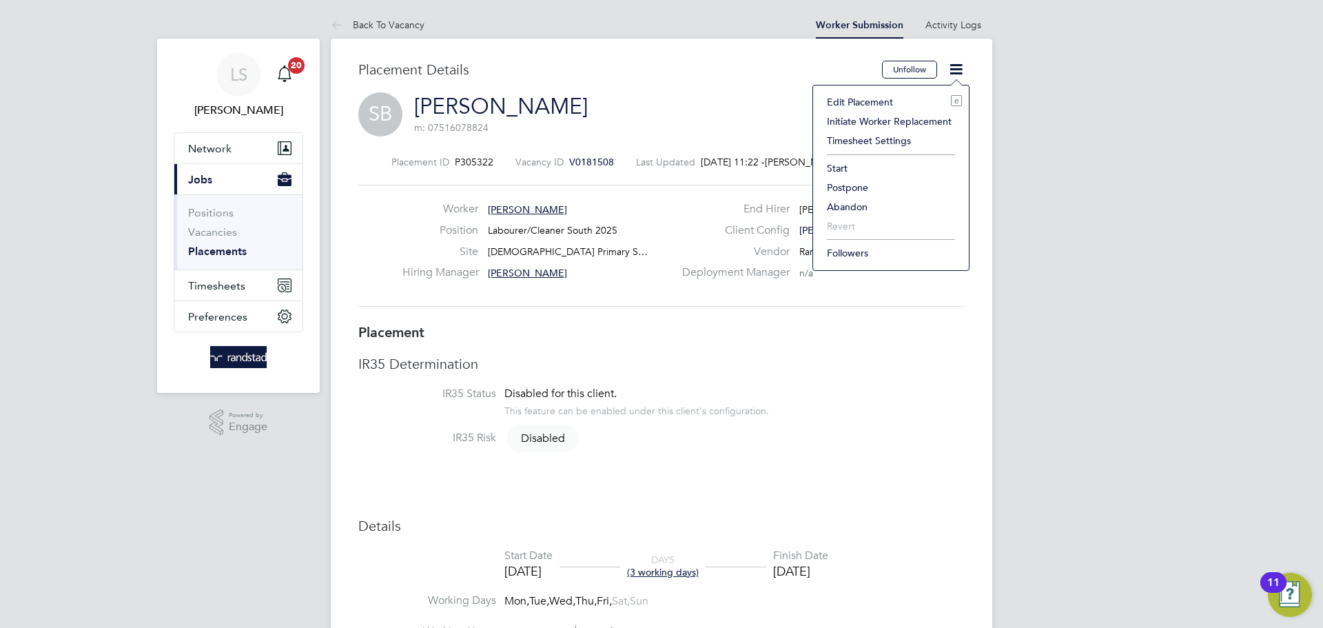
click at [844, 165] on li "Start" at bounding box center [891, 168] width 142 height 19
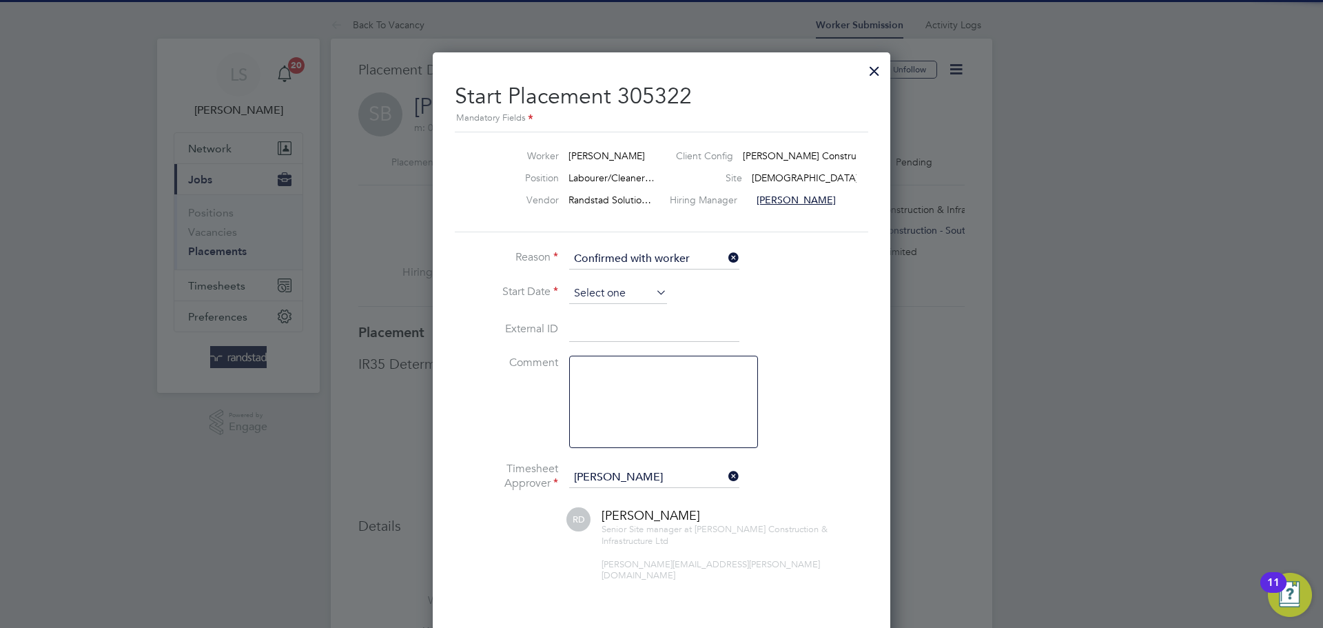
click at [599, 292] on input at bounding box center [618, 293] width 98 height 21
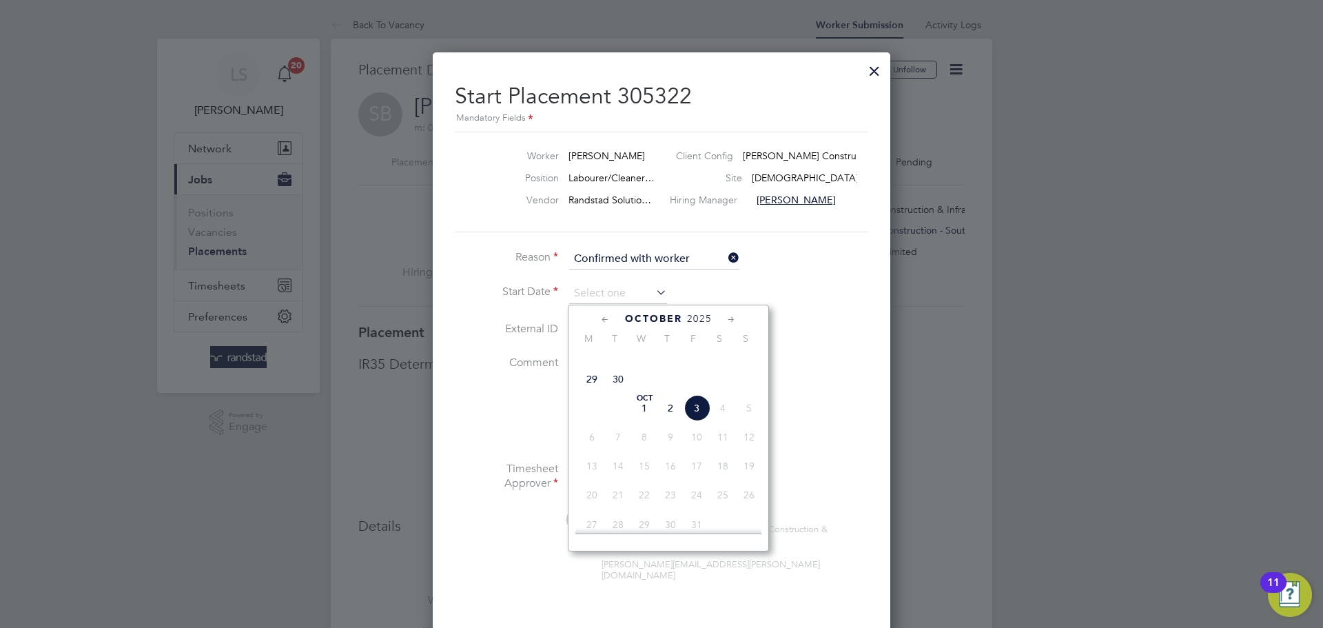
click at [589, 392] on span "29" at bounding box center [592, 379] width 26 height 26
type input "[DATE]"
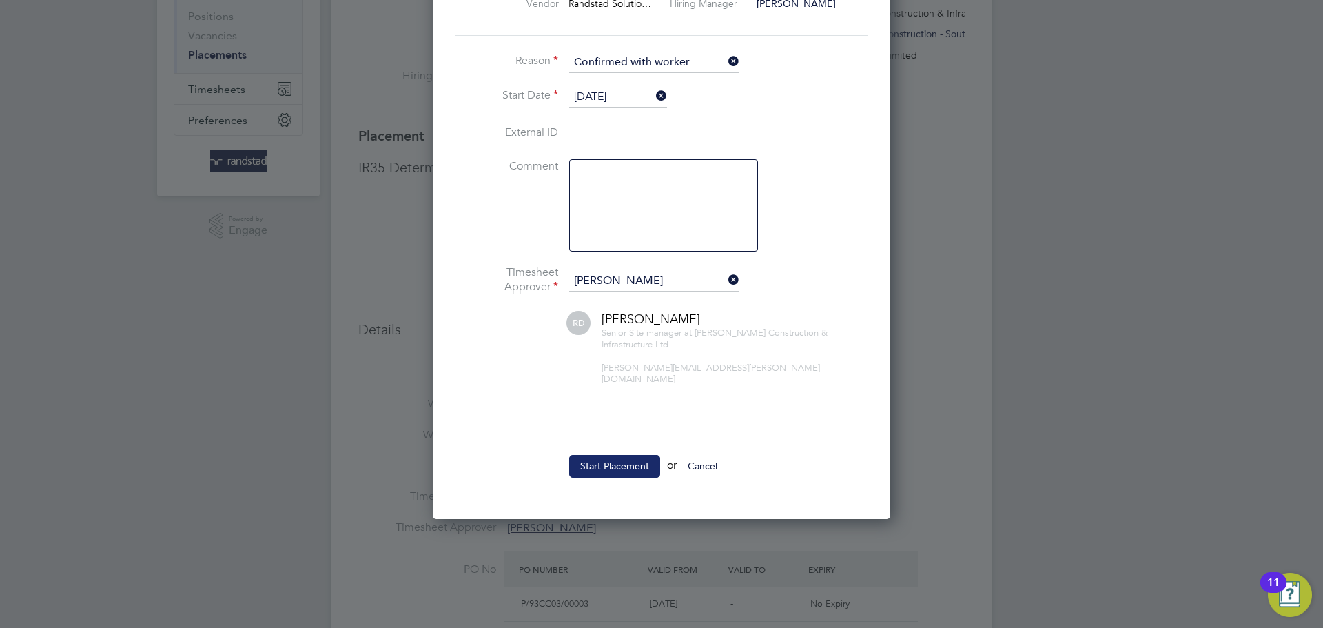
click at [636, 455] on button "Start Placement" at bounding box center [614, 466] width 91 height 22
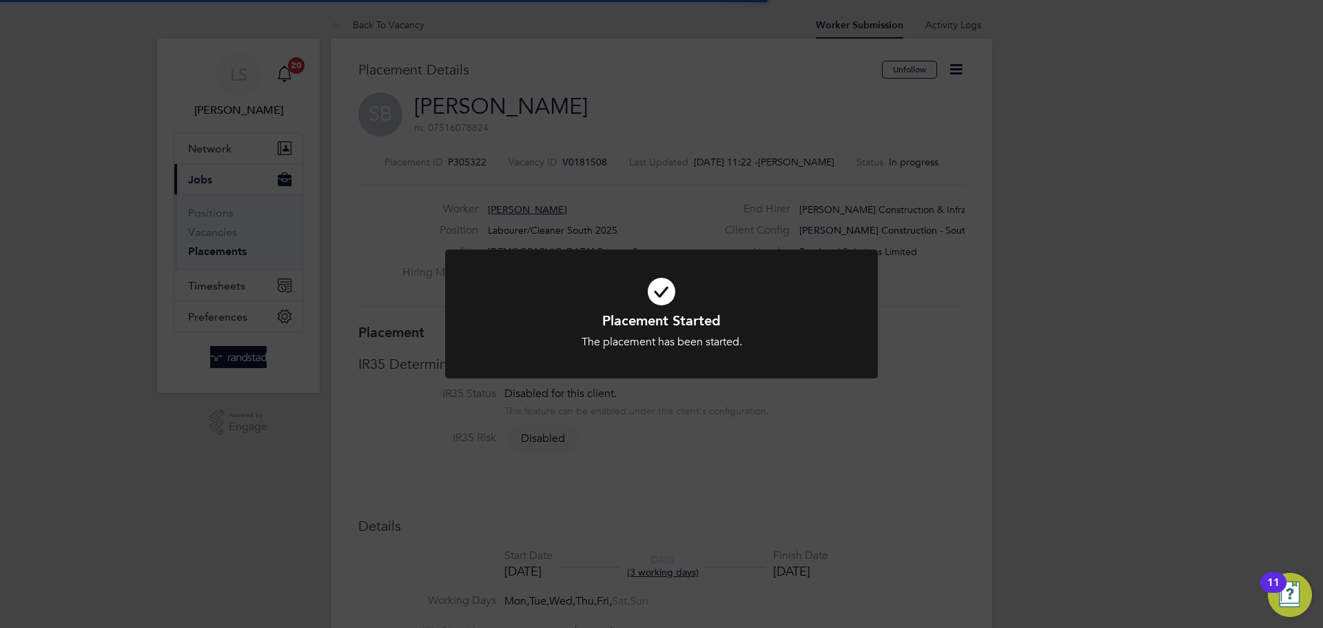
click at [636, 453] on div "Placement Started The placement has been started. Cancel Okay" at bounding box center [661, 314] width 1323 height 628
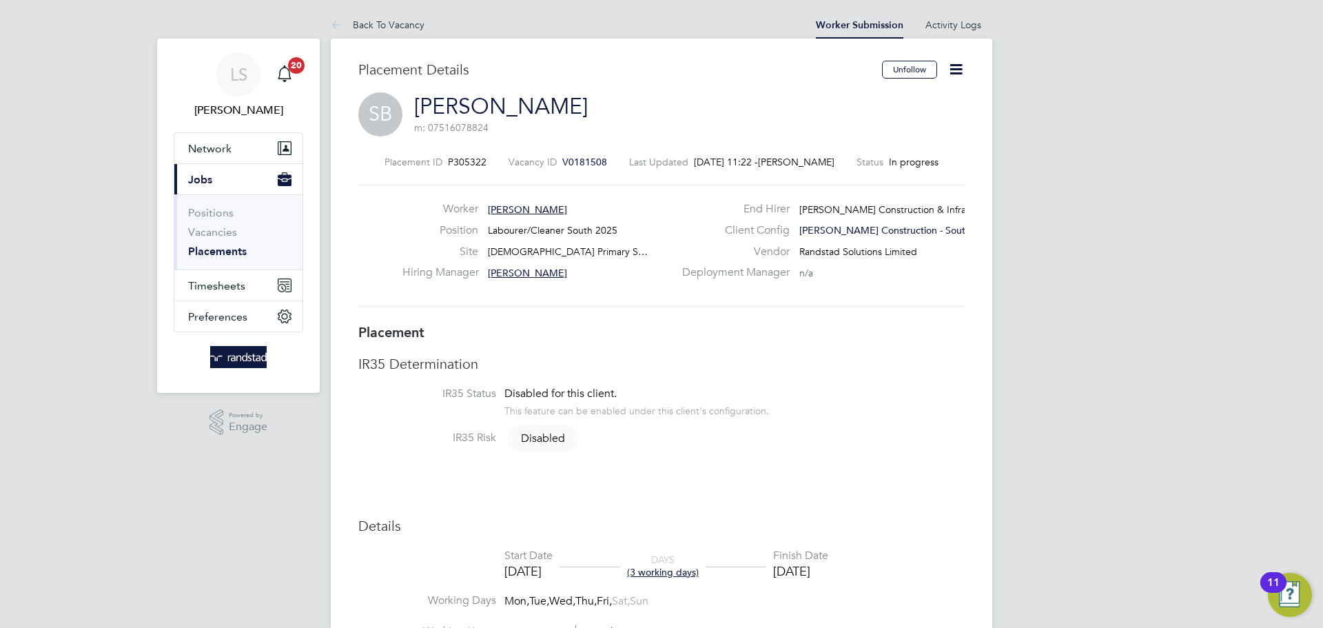
click at [957, 70] on icon at bounding box center [956, 69] width 17 height 17
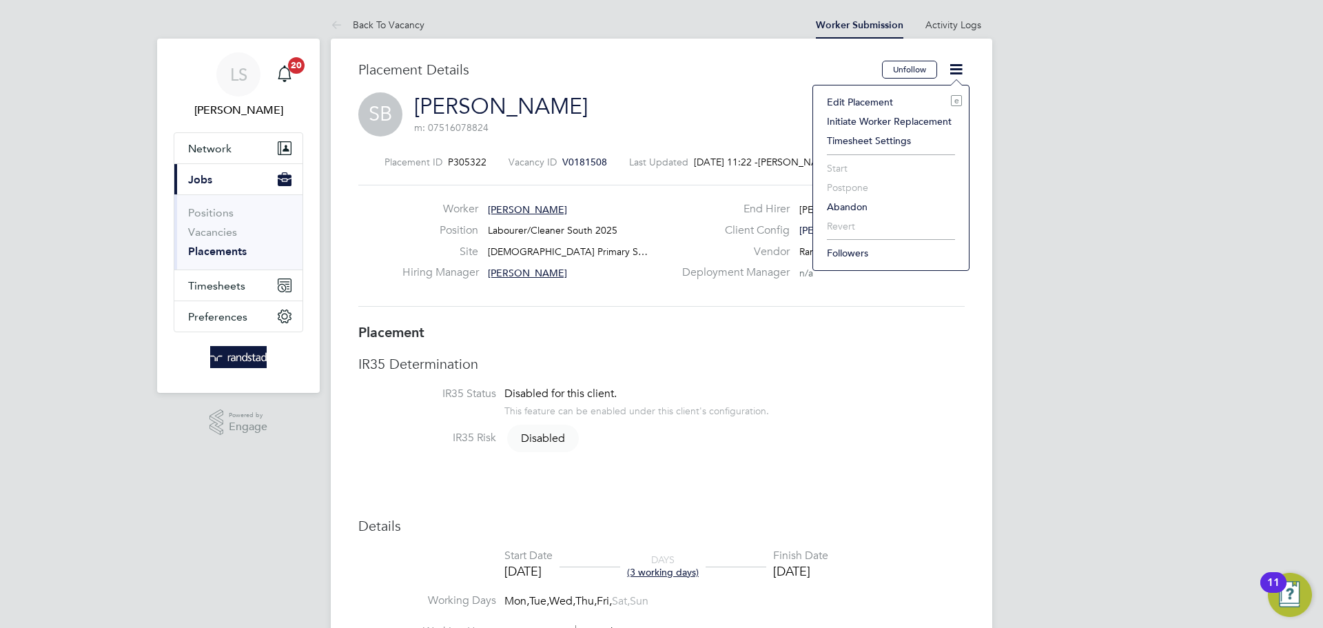
click at [872, 102] on li "Edit Placement e" at bounding box center [891, 101] width 142 height 19
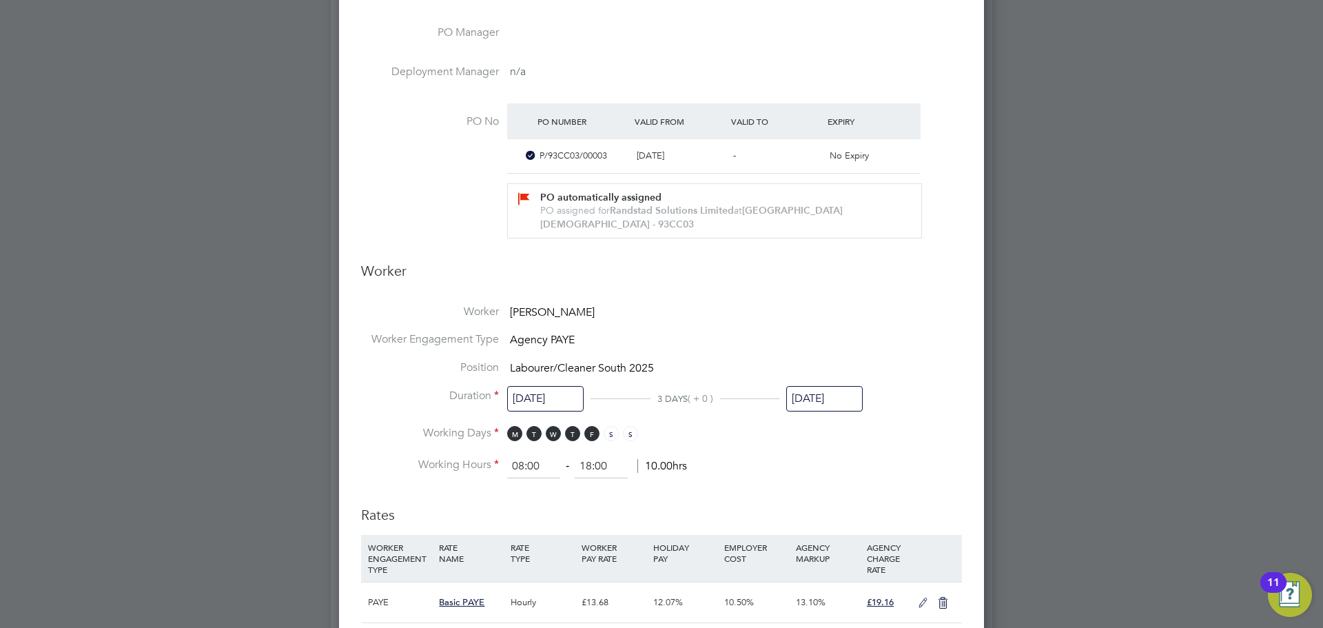
click at [809, 396] on input "[DATE]" at bounding box center [824, 399] width 77 height 26
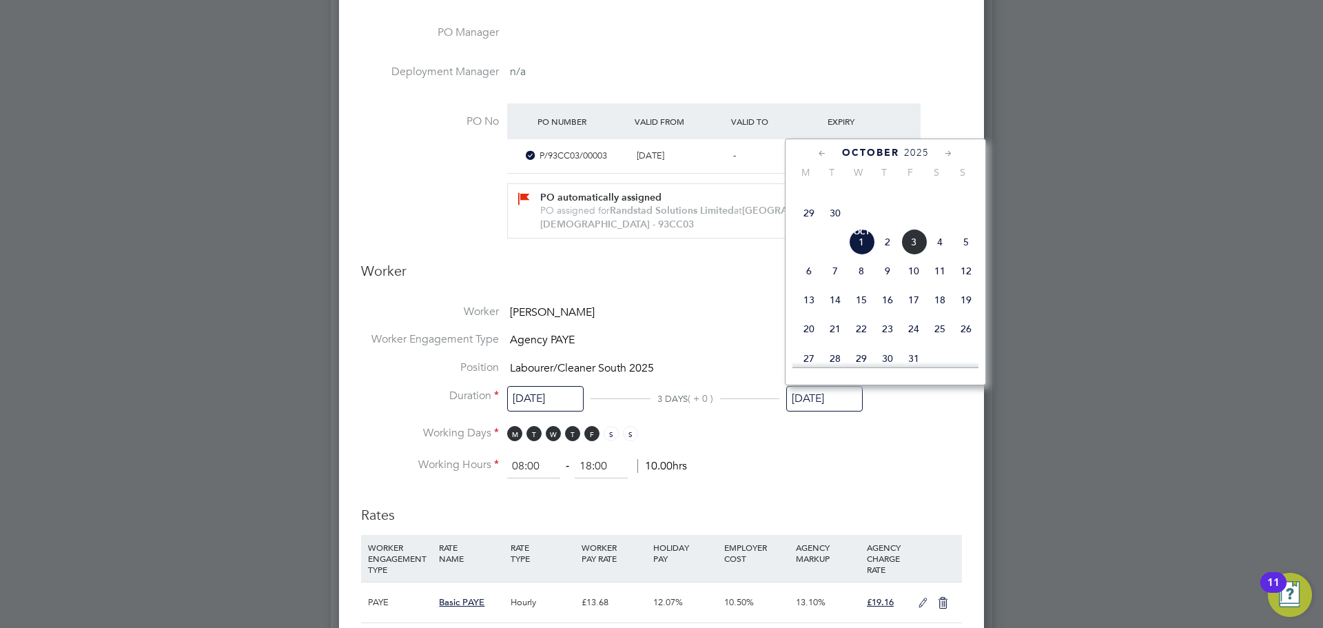
click at [966, 255] on span "5" at bounding box center [966, 242] width 26 height 26
type input "[DATE]"
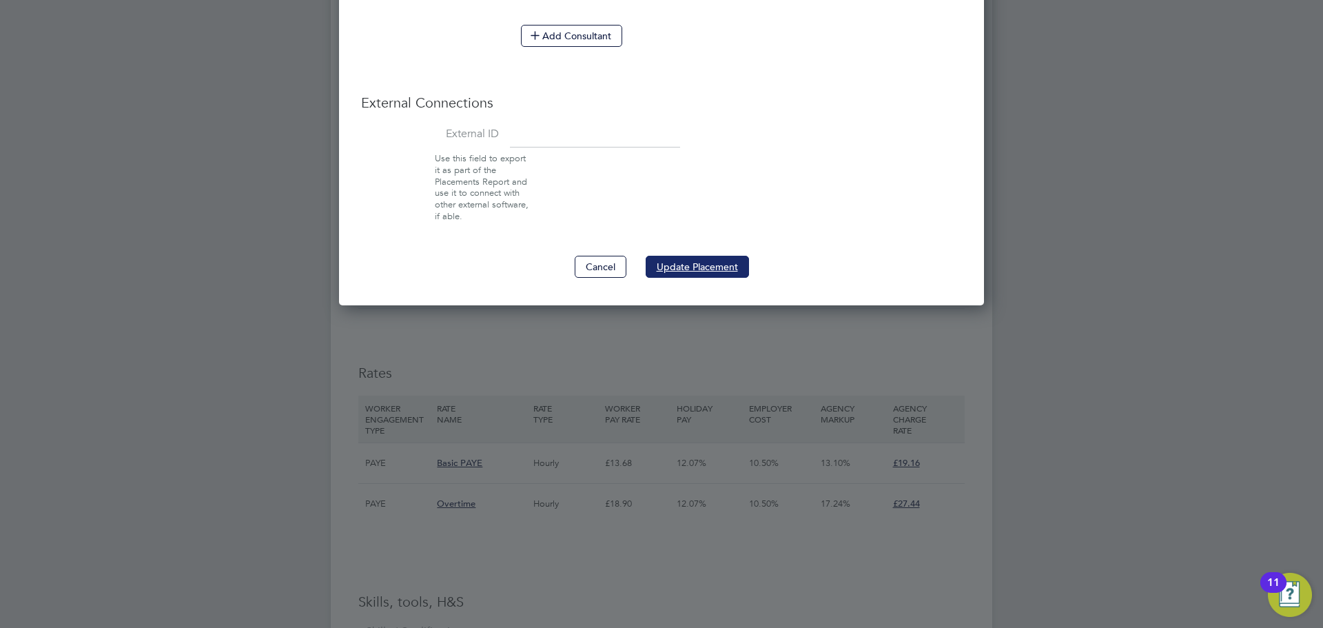
click at [703, 256] on button "Update Placement" at bounding box center [697, 267] width 103 height 22
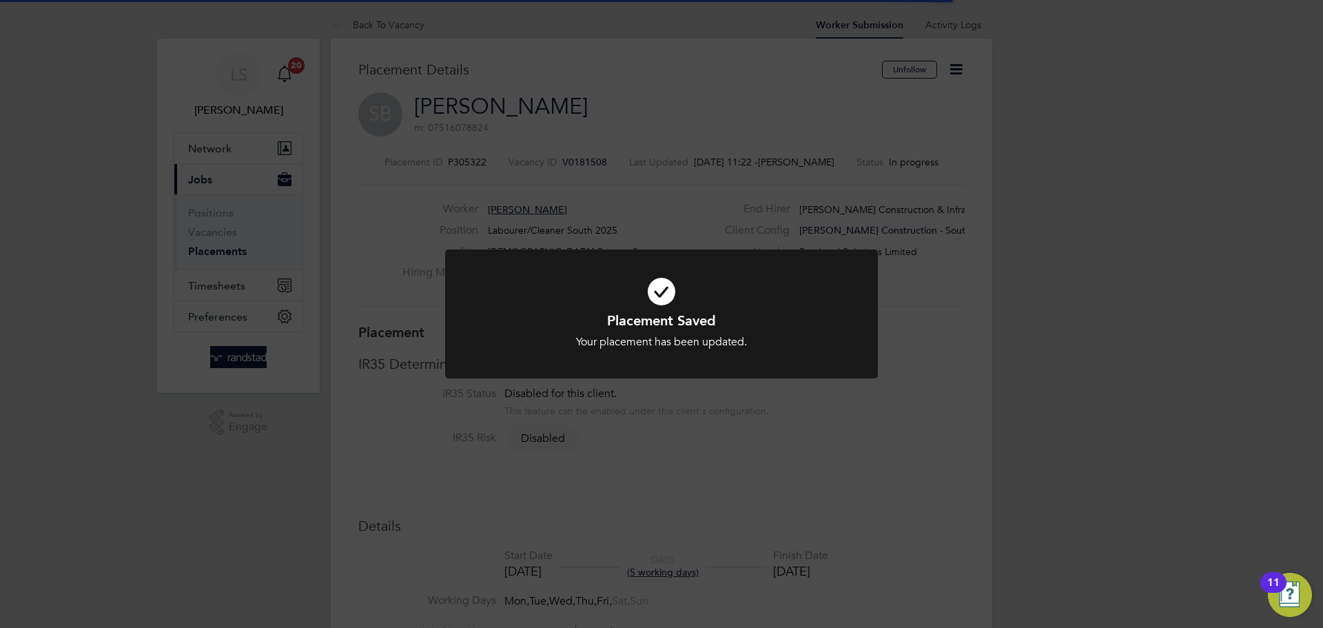
click at [703, 255] on div at bounding box center [661, 314] width 433 height 129
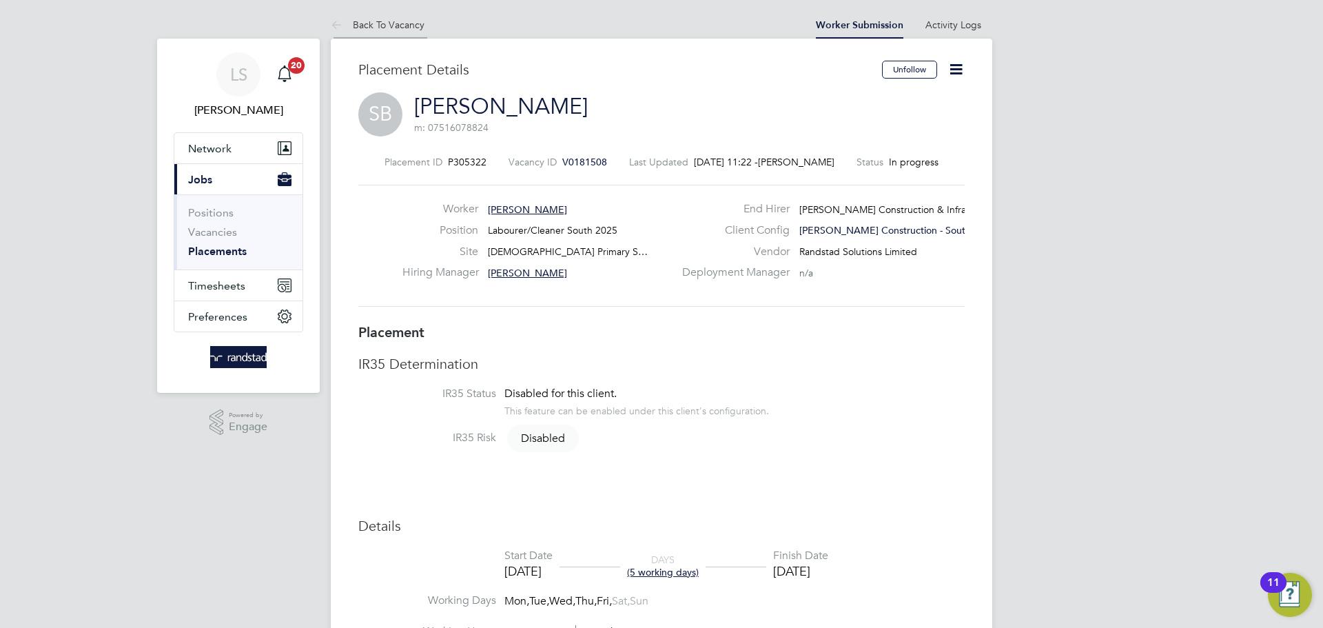
click at [331, 20] on icon at bounding box center [339, 25] width 17 height 17
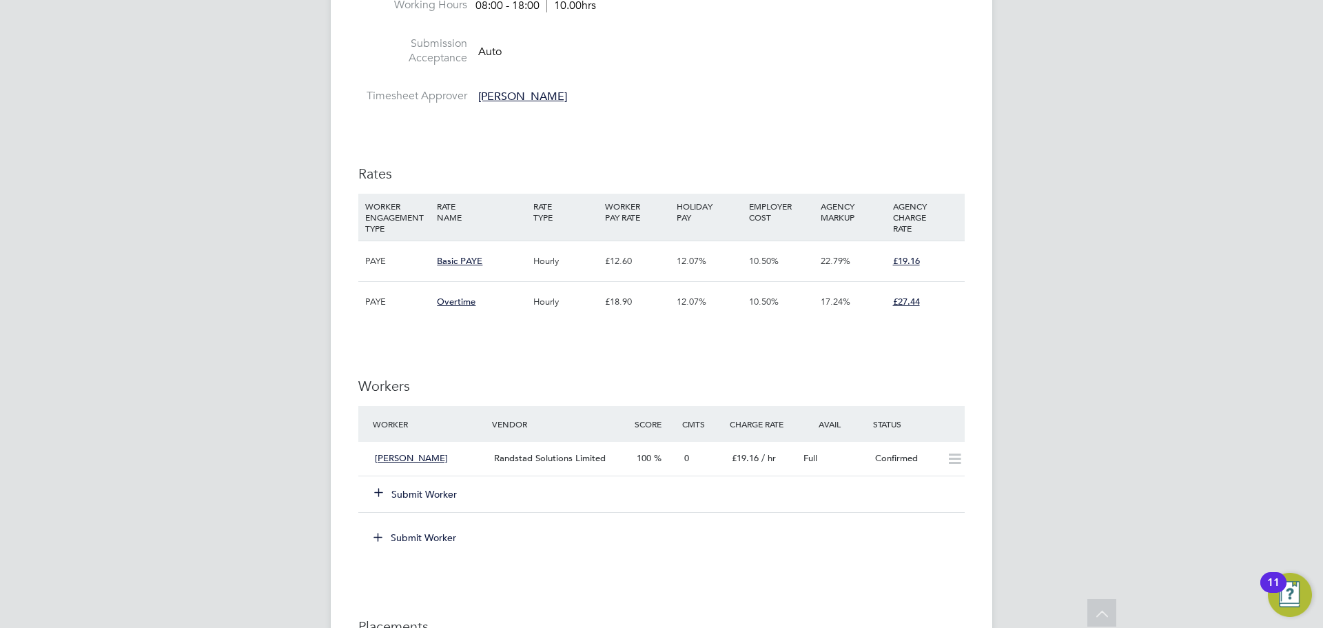
click at [374, 497] on icon at bounding box center [379, 492] width 10 height 10
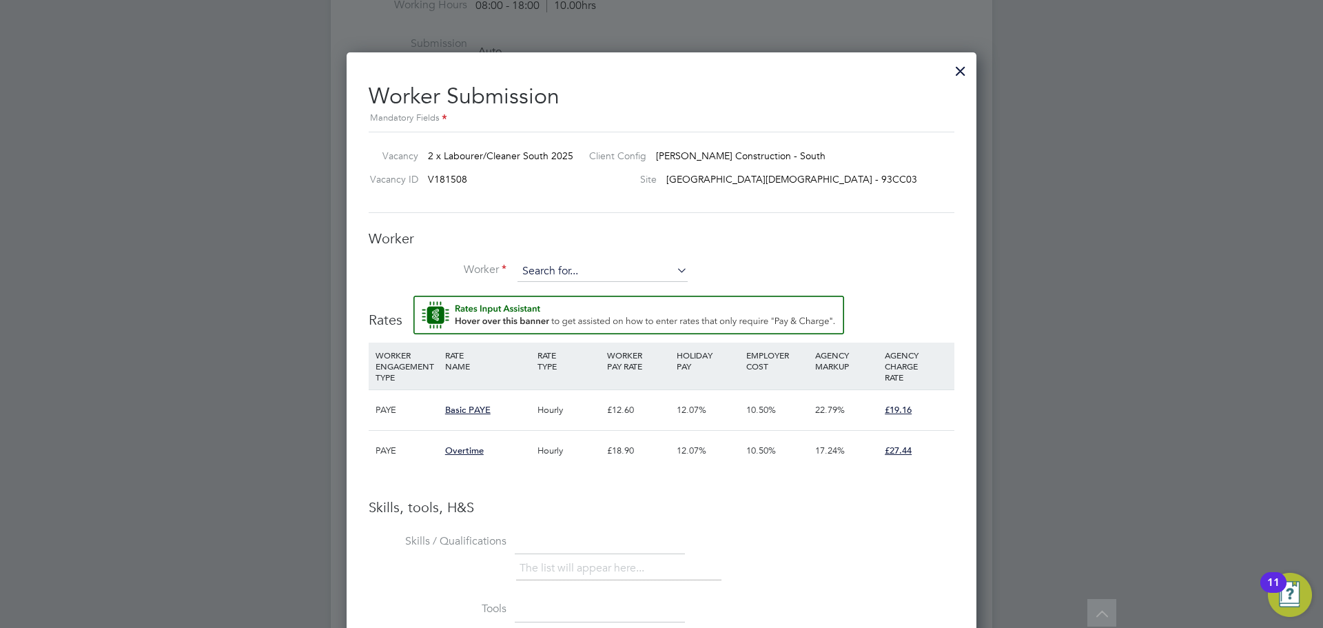
click at [654, 272] on input at bounding box center [603, 271] width 170 height 21
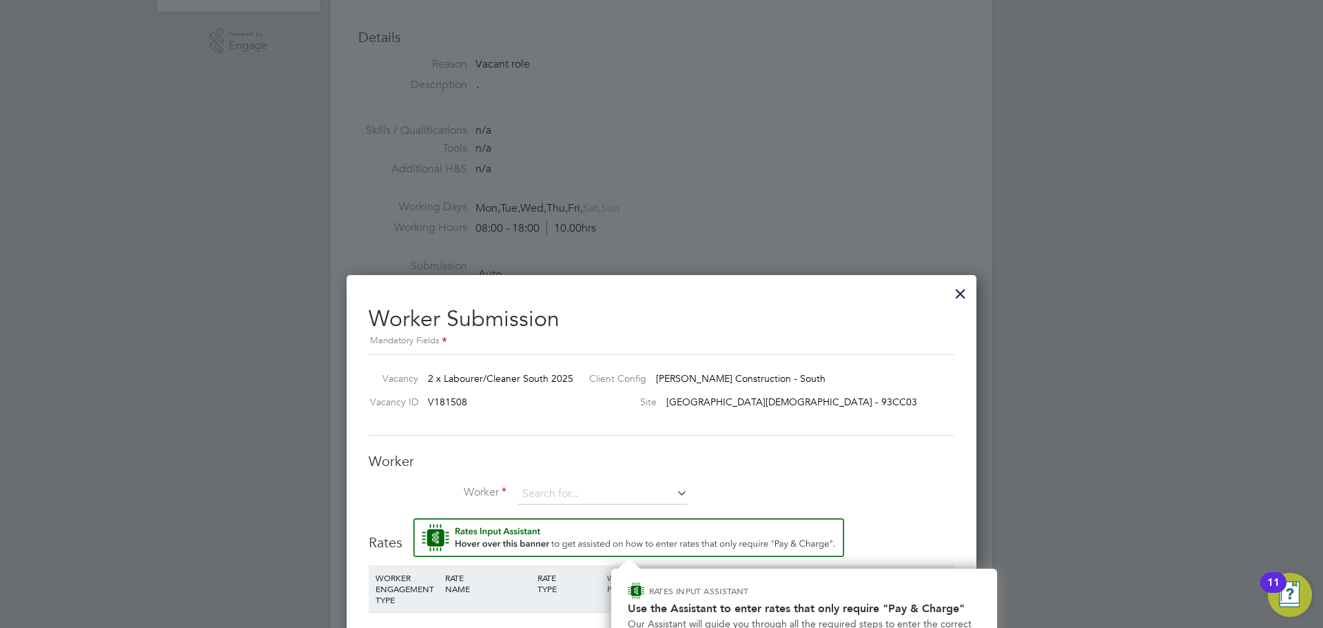
scroll to position [384, 0]
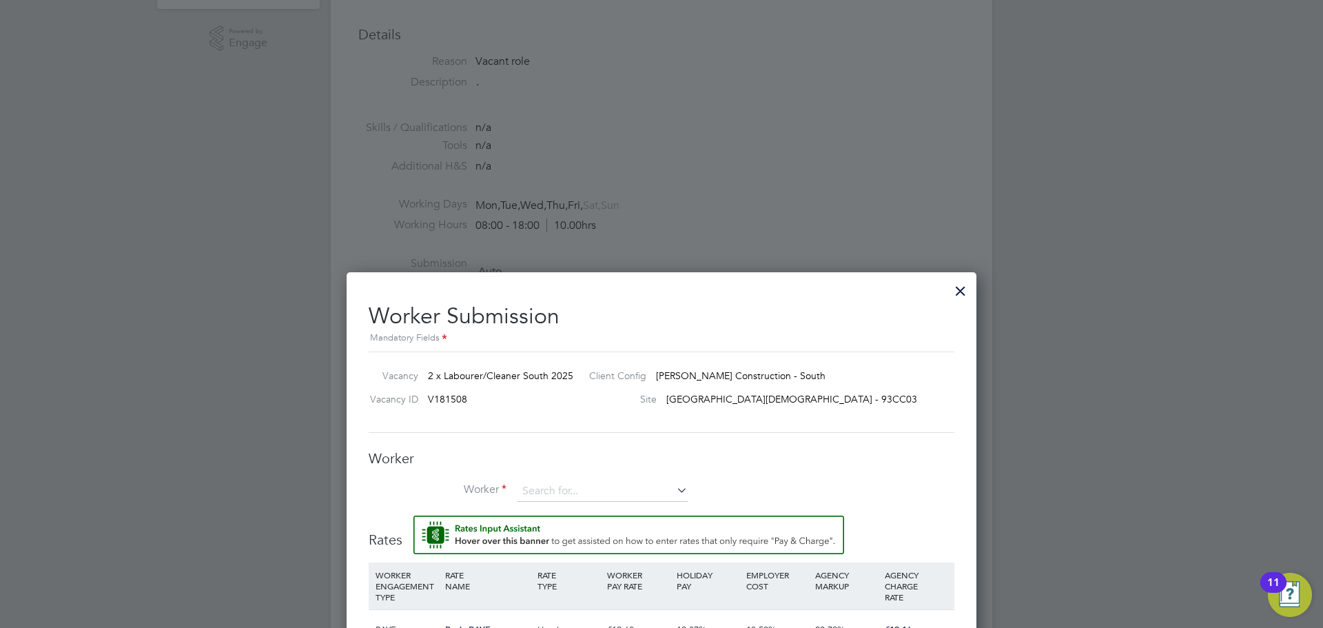
click at [960, 291] on div at bounding box center [960, 287] width 25 height 25
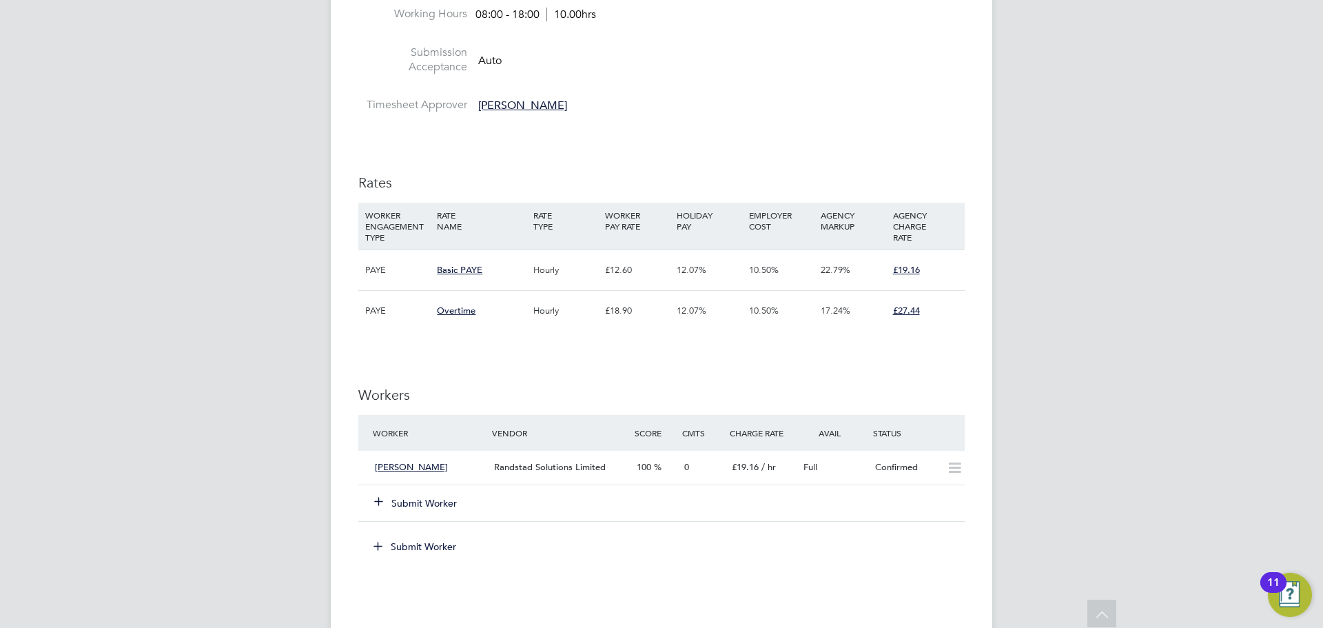
scroll to position [604, 0]
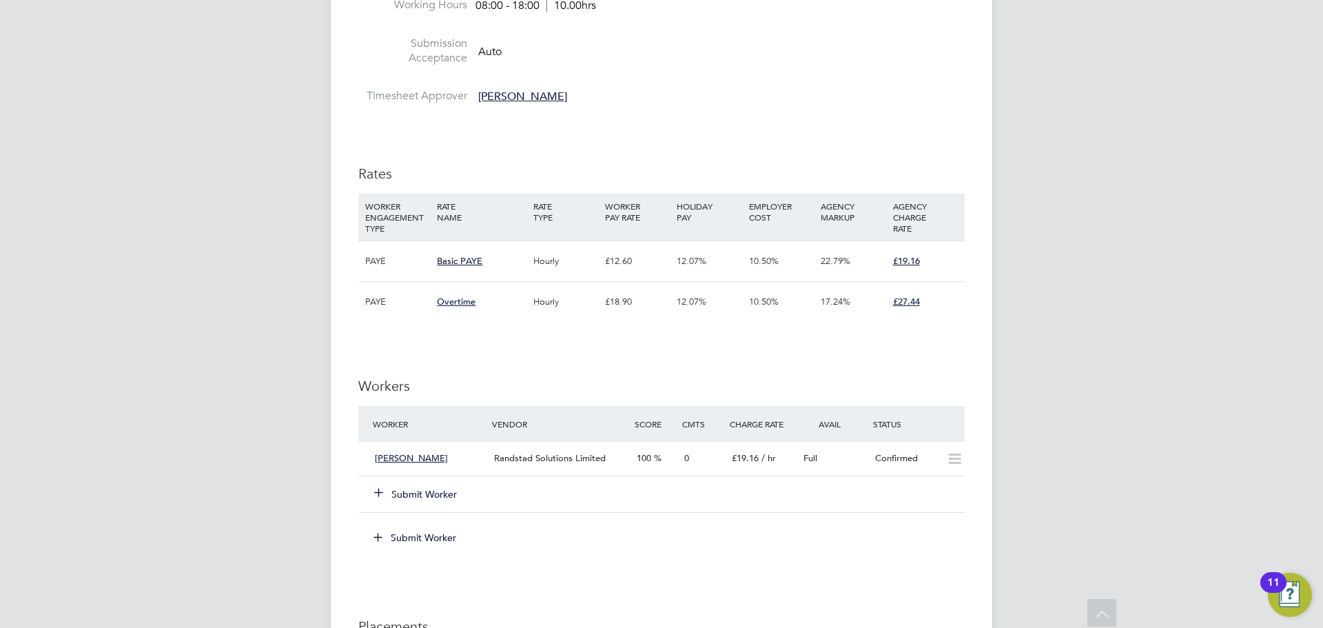
click at [449, 490] on button "Submit Worker" at bounding box center [416, 494] width 83 height 14
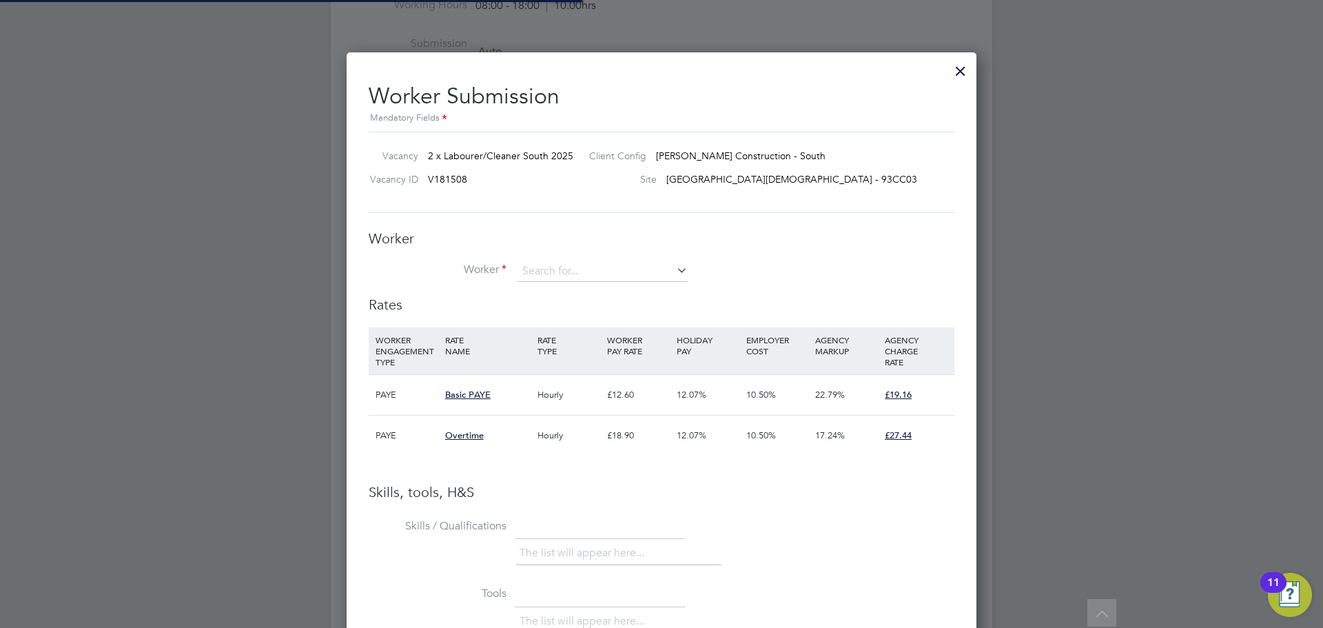
scroll to position [41, 94]
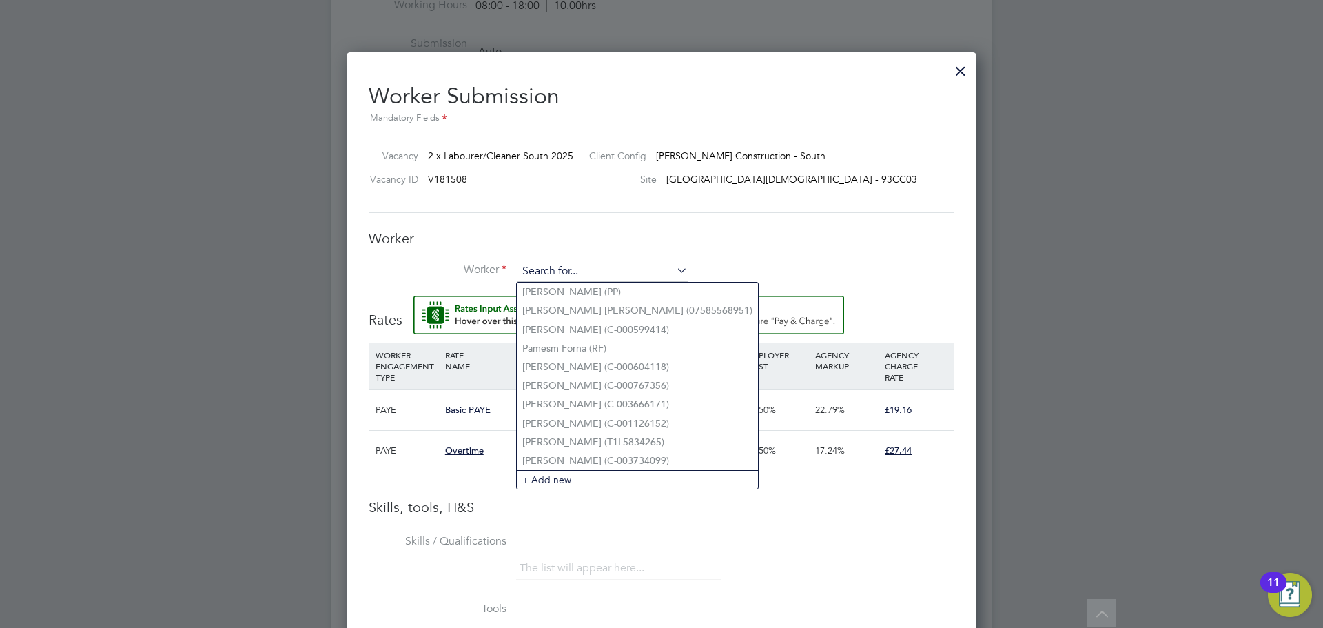
click at [558, 278] on input at bounding box center [603, 271] width 170 height 21
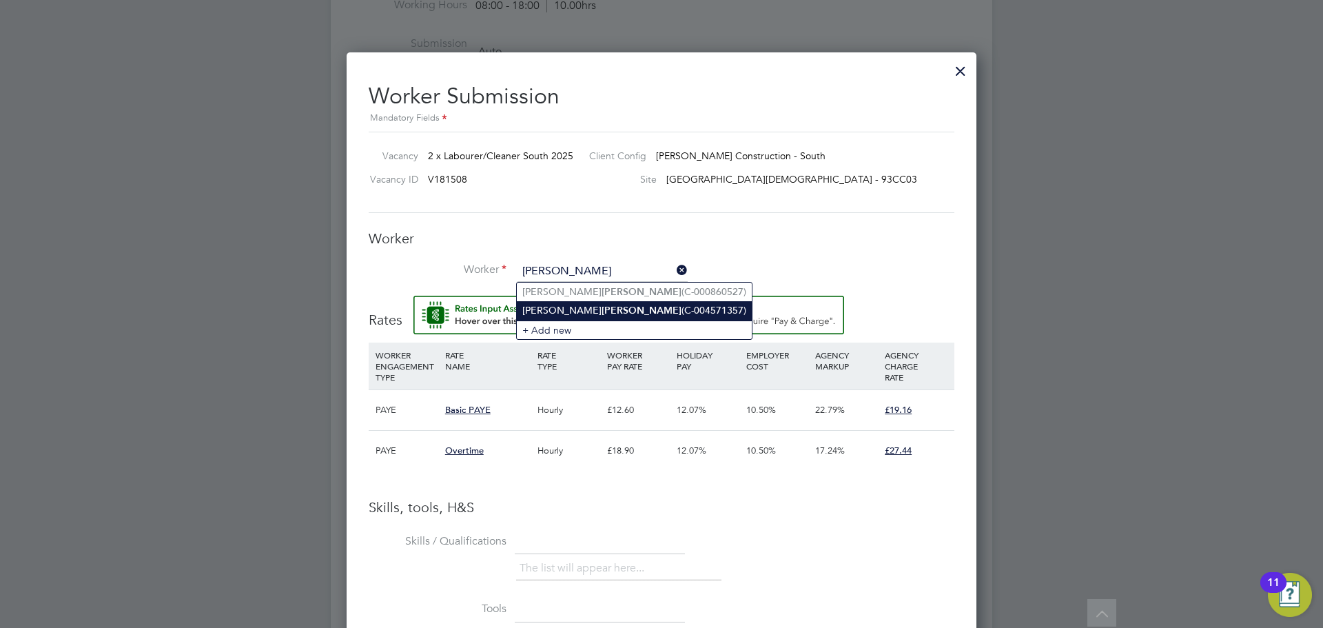
click at [602, 313] on b "[PERSON_NAME]" at bounding box center [642, 311] width 80 height 12
type input "[PERSON_NAME] (C-004571357)"
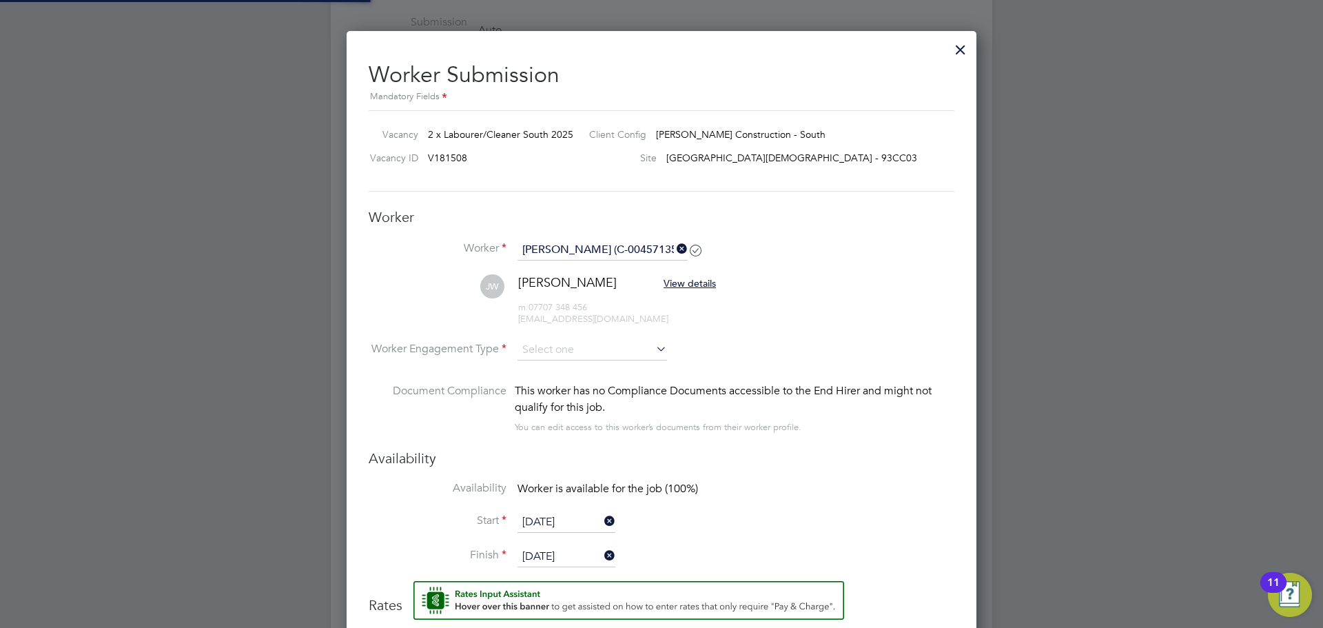
scroll to position [7, 7]
click at [552, 359] on input at bounding box center [593, 350] width 150 height 21
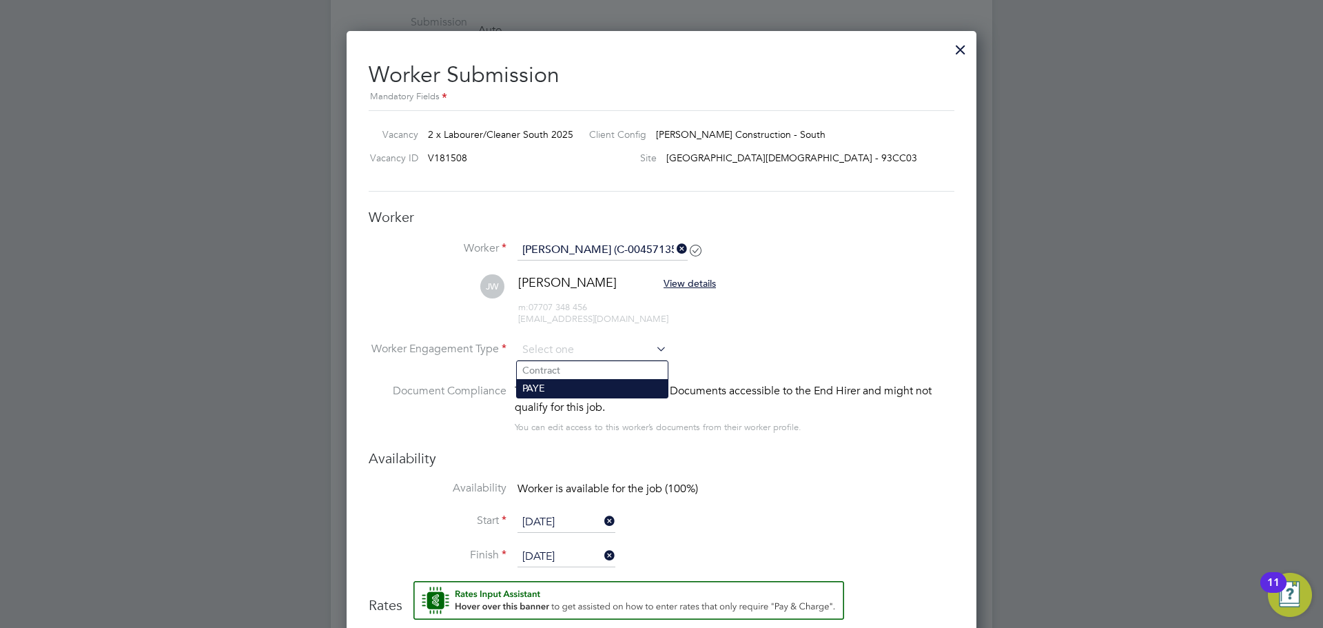
click at [521, 388] on li "PAYE" at bounding box center [592, 388] width 151 height 18
type input "PAYE"
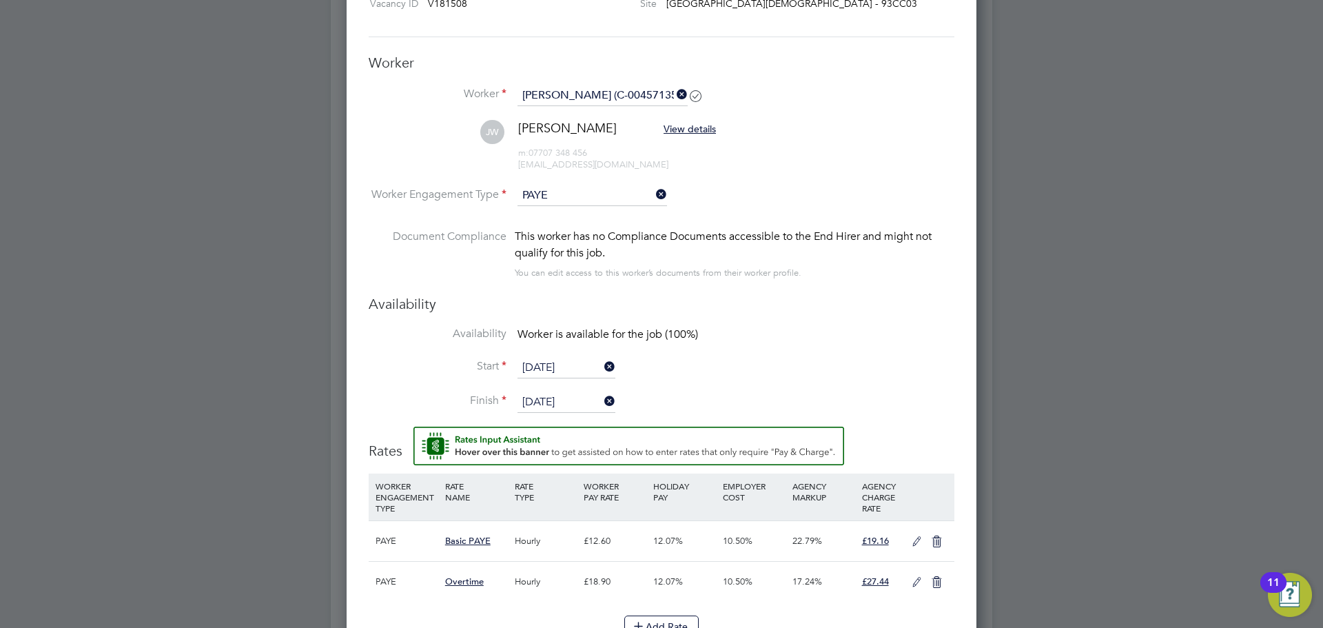
scroll to position [1020, 0]
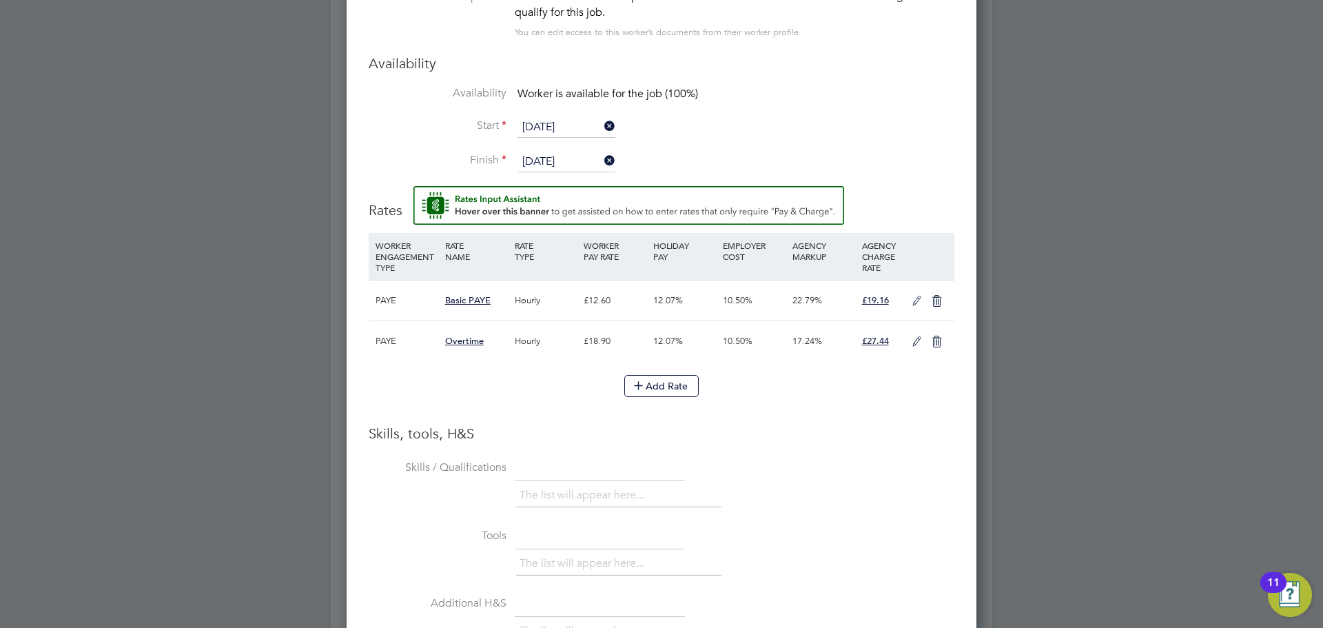
click at [913, 297] on icon at bounding box center [916, 301] width 17 height 11
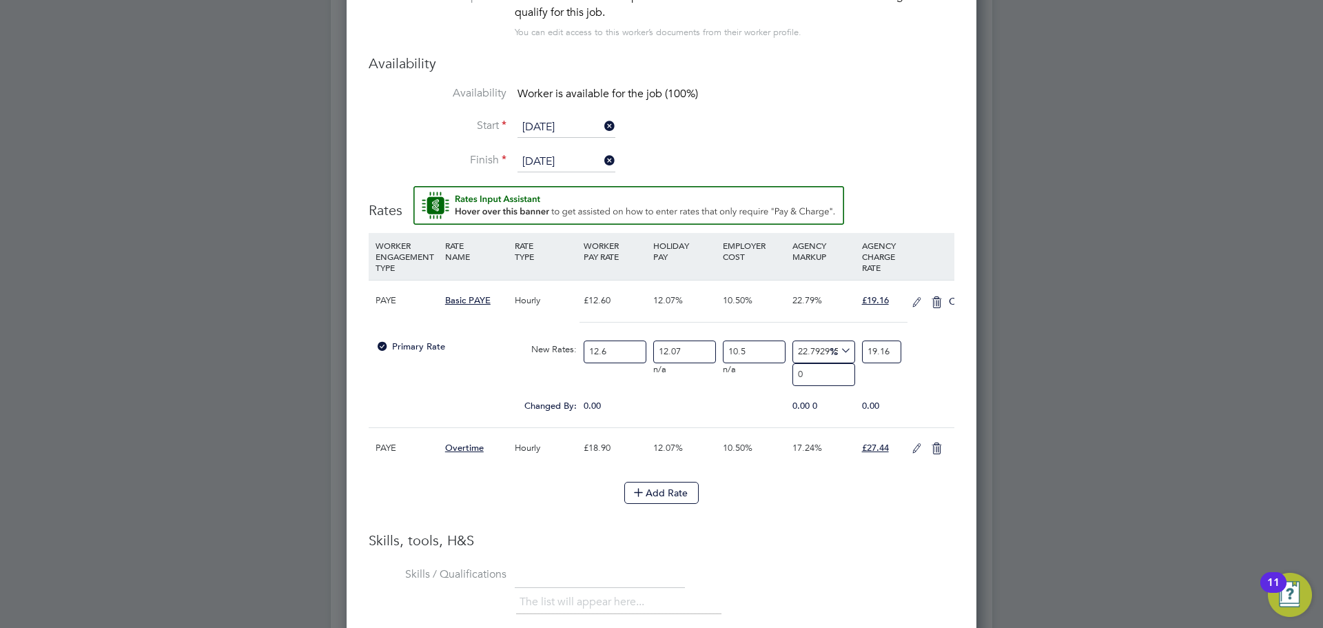
scroll to position [7, 7]
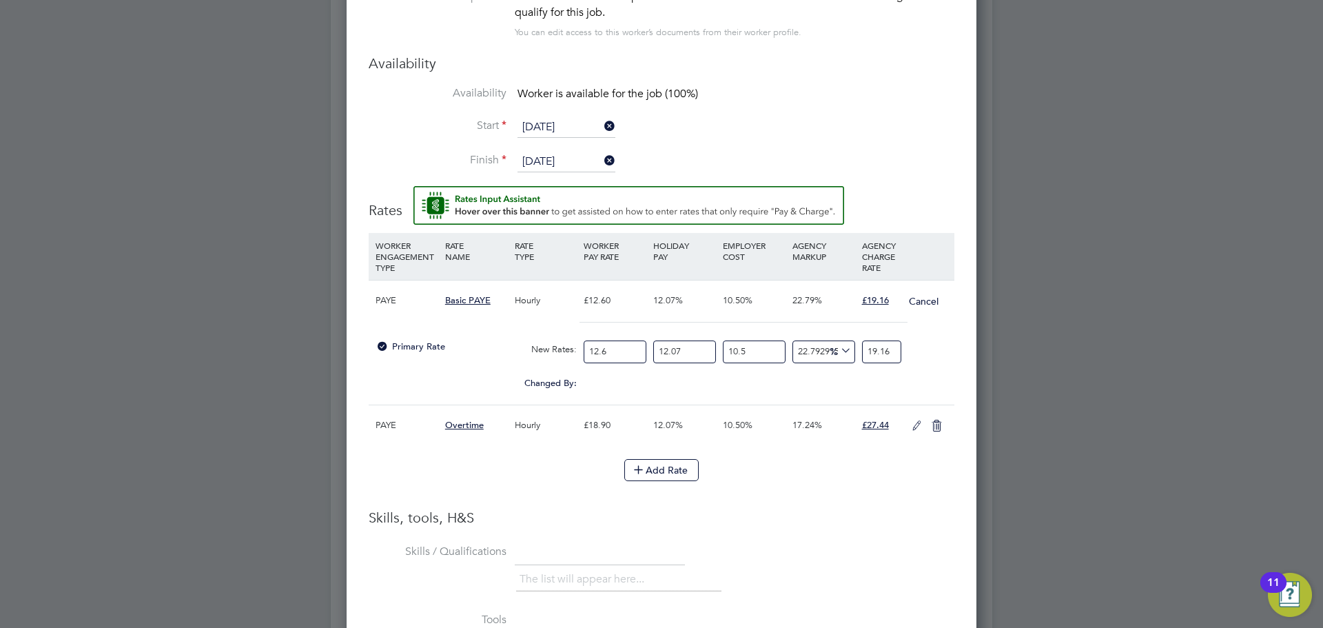
click at [607, 357] on input "12.6" at bounding box center [615, 351] width 63 height 23
click at [598, 355] on input "12.6" at bounding box center [615, 351] width 63 height 23
type input "1"
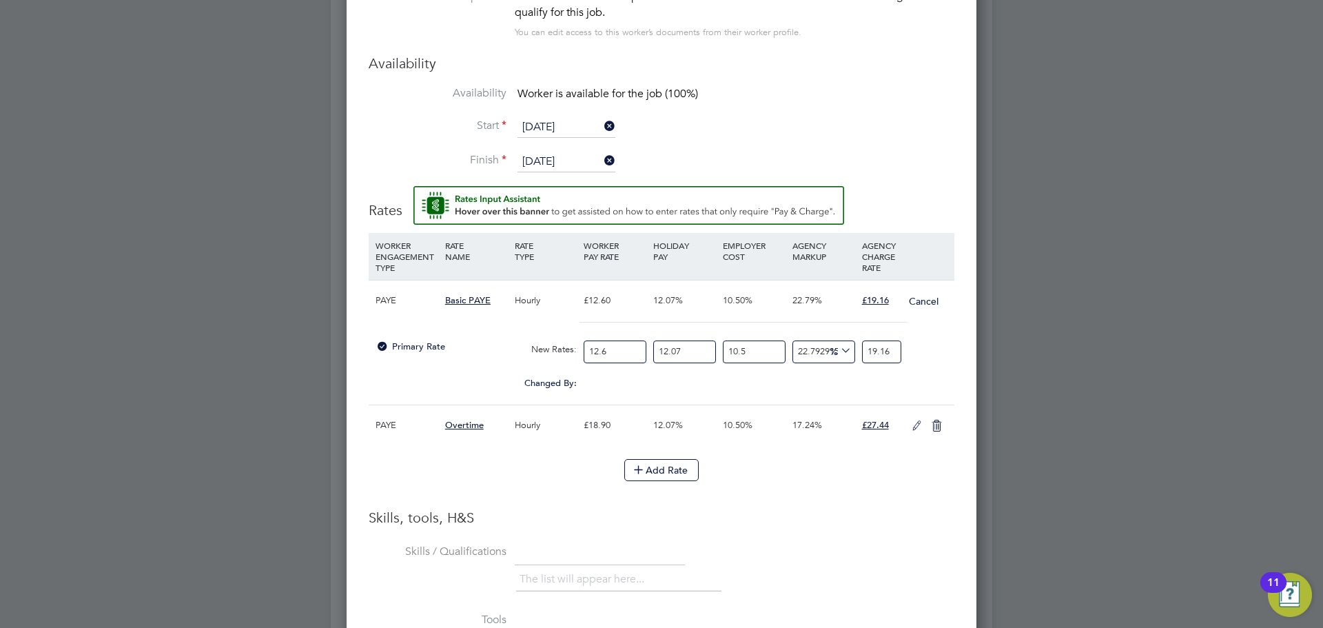
type input "1.5206349206349206"
type input "13"
type input "19.76825396825397"
type input "13.6"
type input "20.680634920634922"
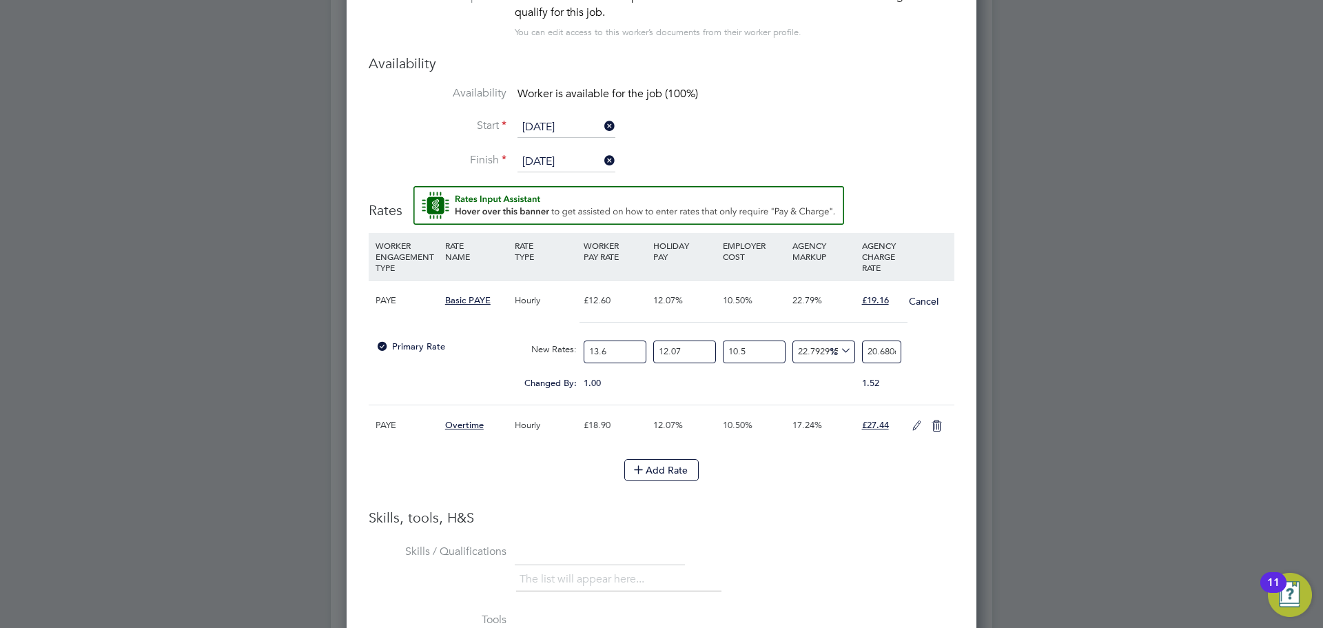
type input "13.68"
type input "20.802285714285713"
type input "13.68"
click at [872, 357] on input "20.802285714285713" at bounding box center [881, 351] width 39 height 23
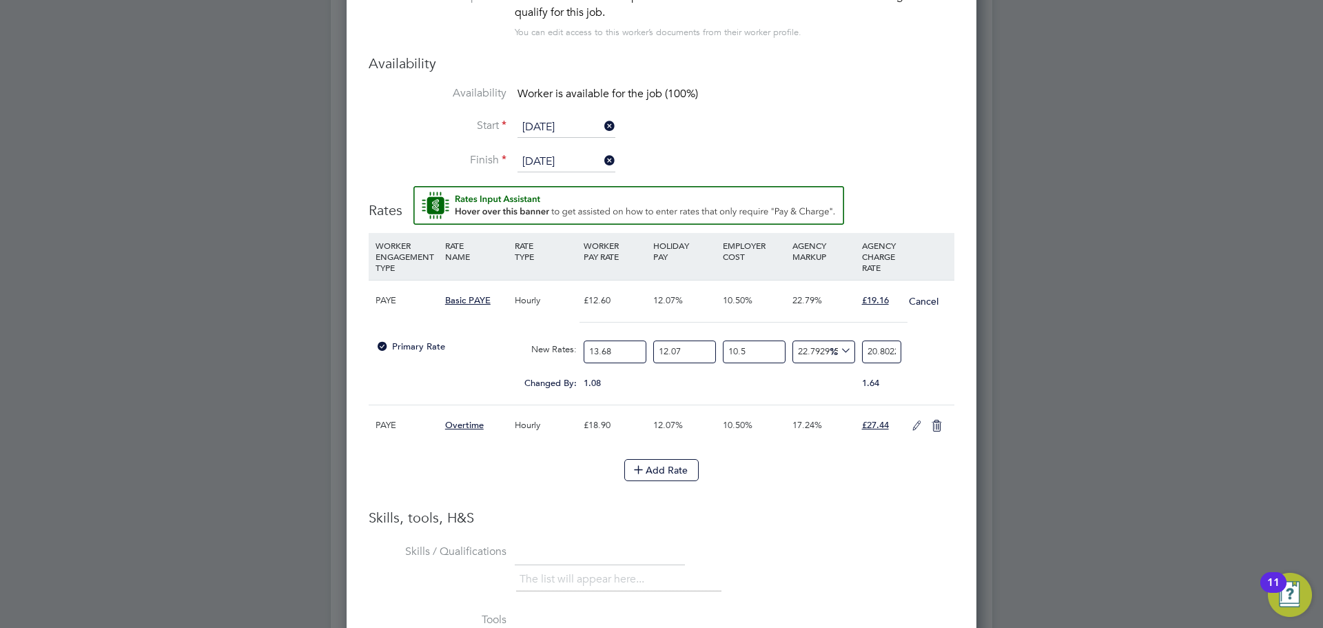
type input "-94.09714313131876"
type input "1"
type input "12.154280504943694"
type input "19"
type input "12.744566191811819"
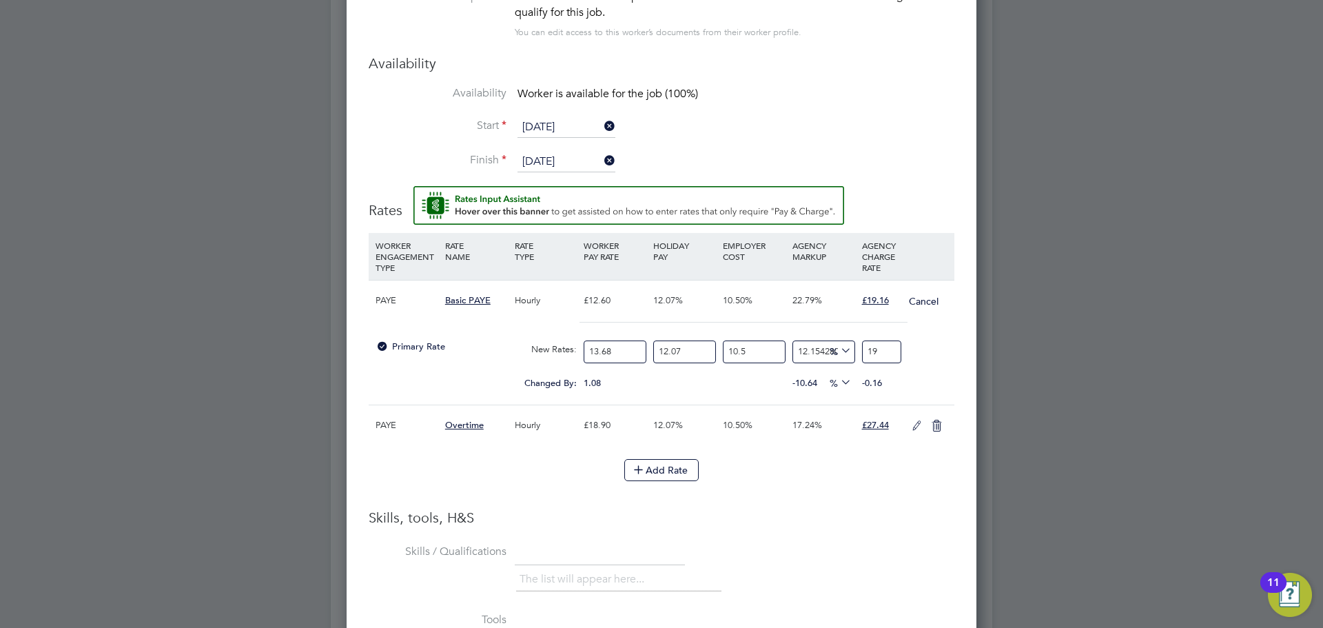
type input "19.1"
type input "13.098737603932692"
type input "19.16"
click at [870, 480] on div "Add Rate" at bounding box center [662, 470] width 586 height 22
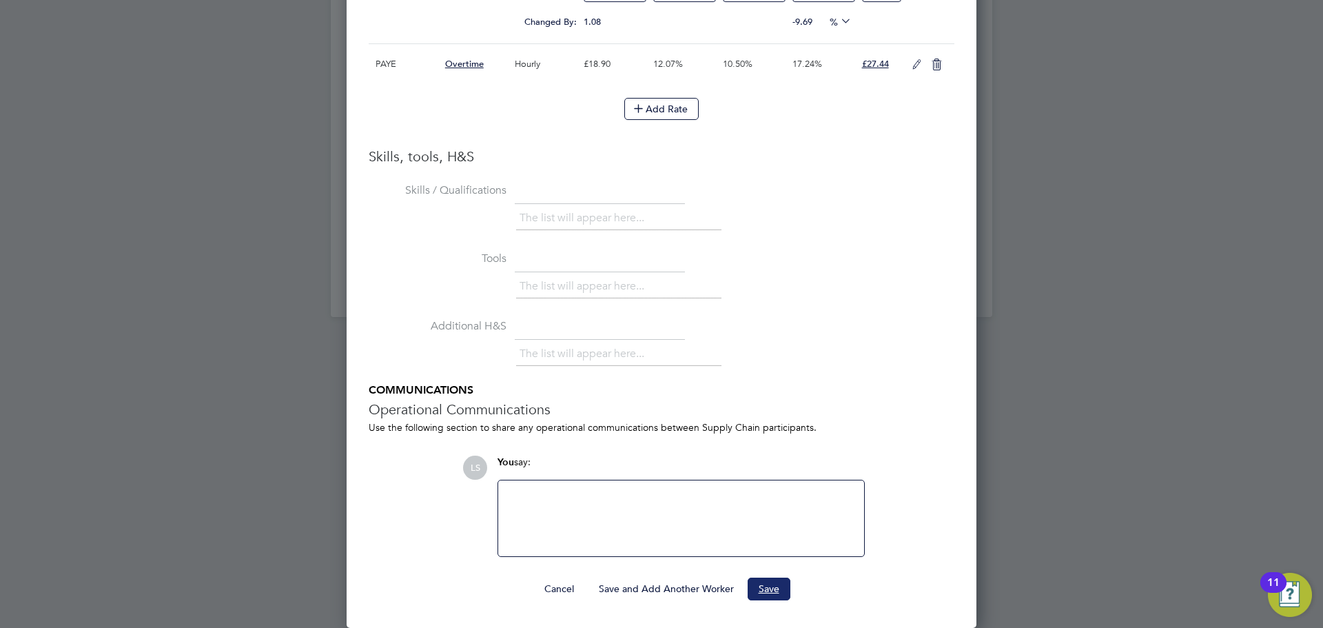
click at [758, 579] on button "Save" at bounding box center [769, 589] width 43 height 22
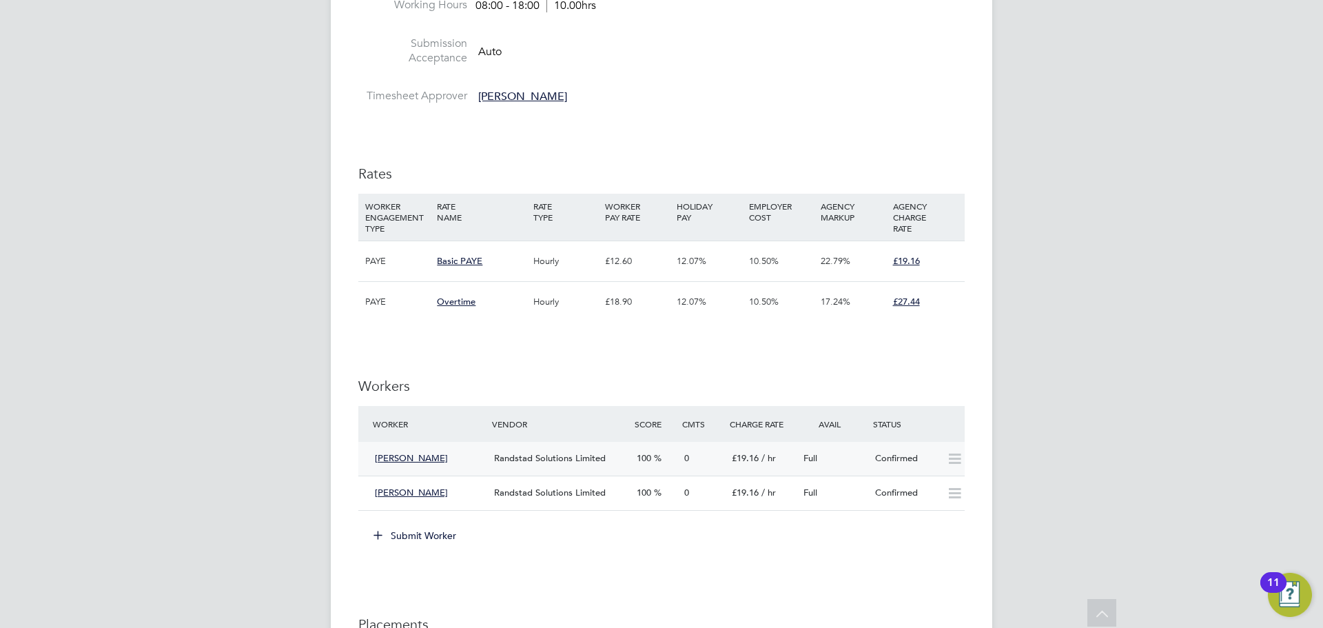
click at [489, 454] on div "Randstad Solutions Limited" at bounding box center [560, 458] width 143 height 23
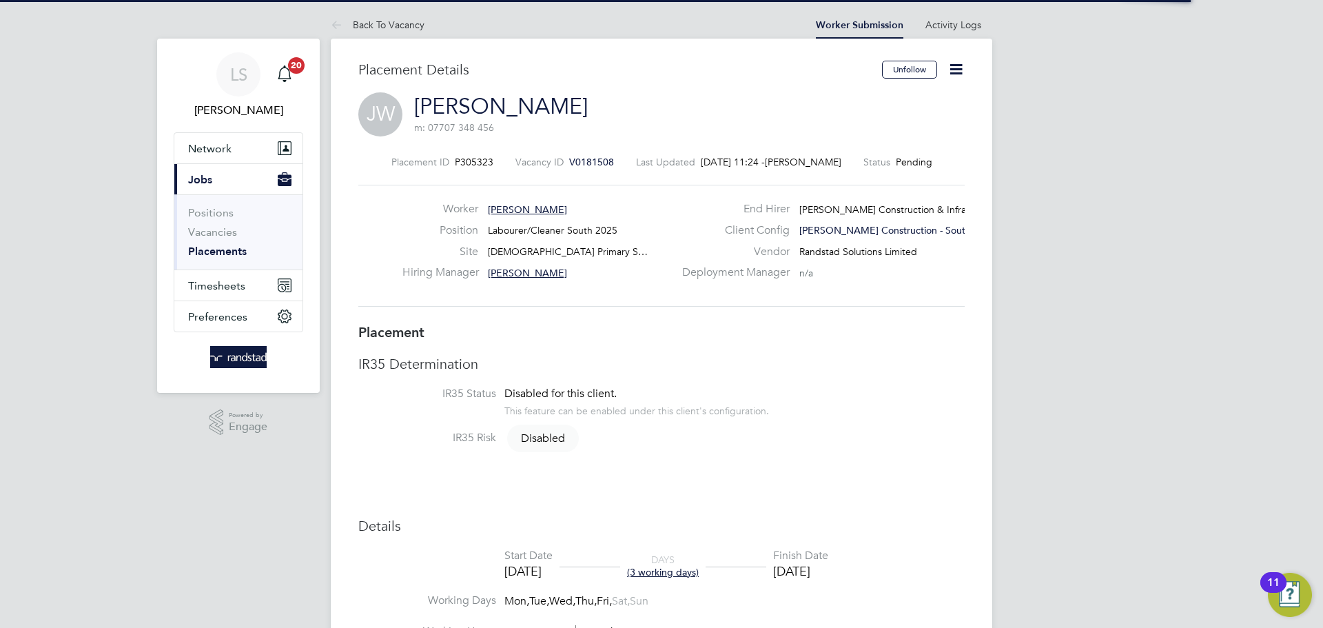
click at [962, 65] on icon at bounding box center [956, 69] width 17 height 17
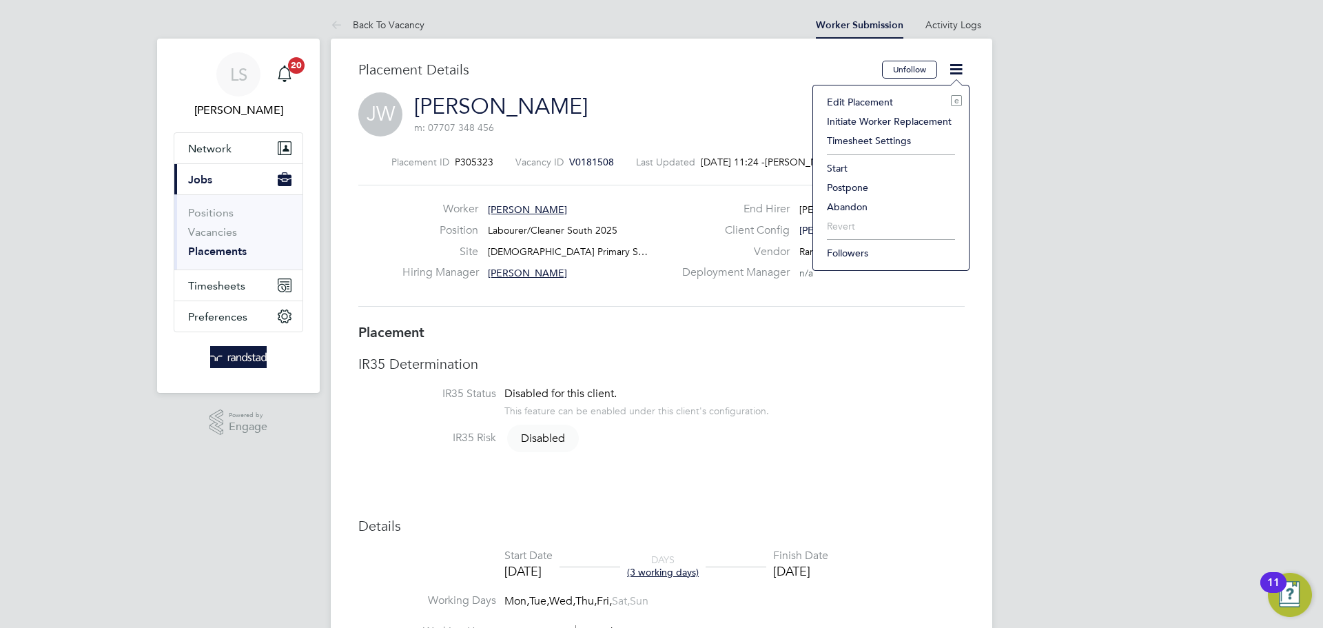
click at [844, 167] on li "Start" at bounding box center [891, 168] width 142 height 19
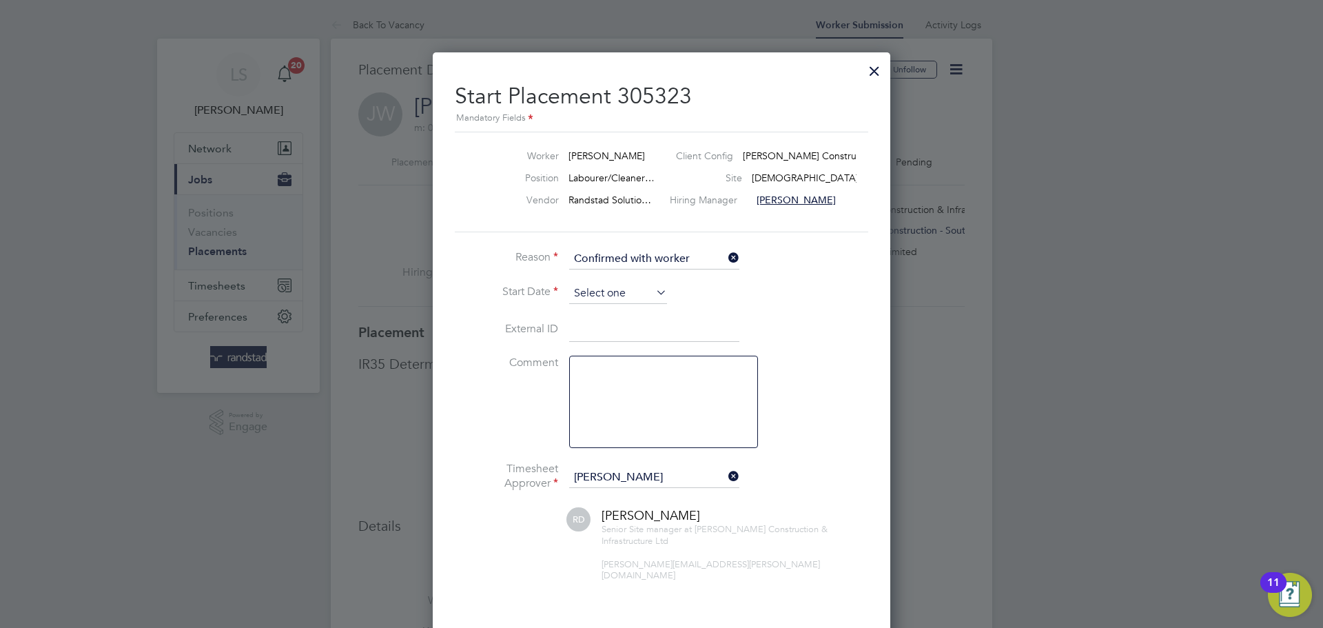
click at [579, 290] on input at bounding box center [618, 293] width 98 height 21
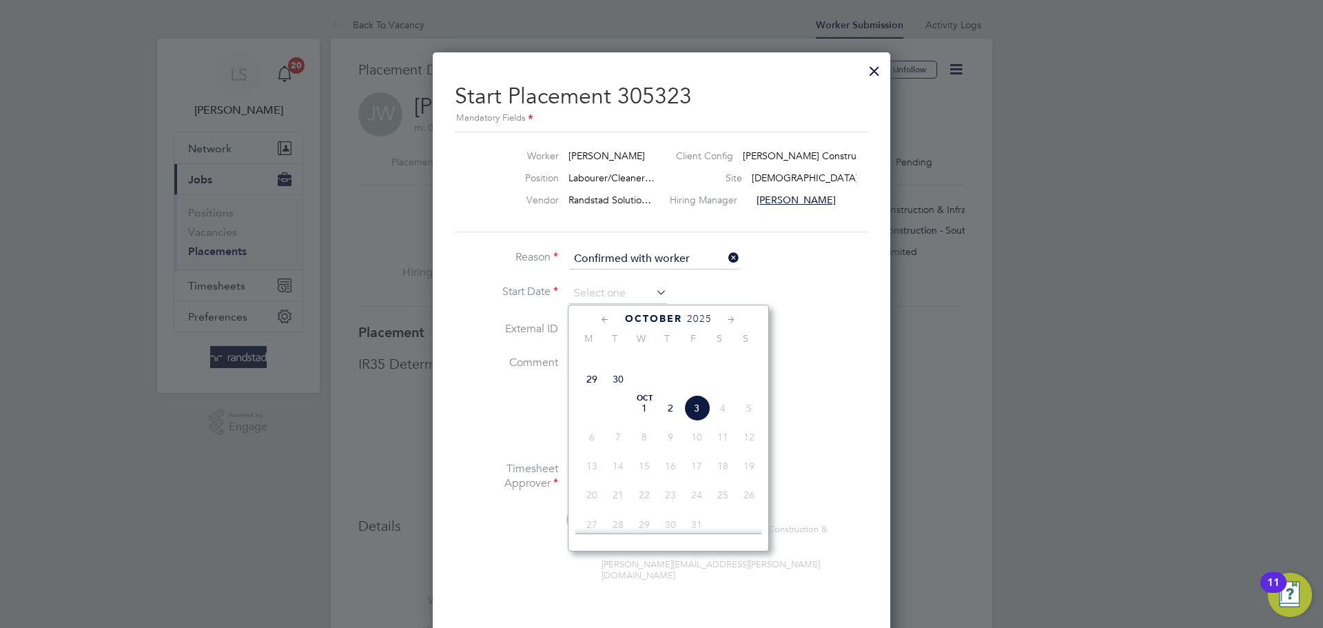
click at [593, 392] on span "29" at bounding box center [592, 379] width 26 height 26
type input "[DATE]"
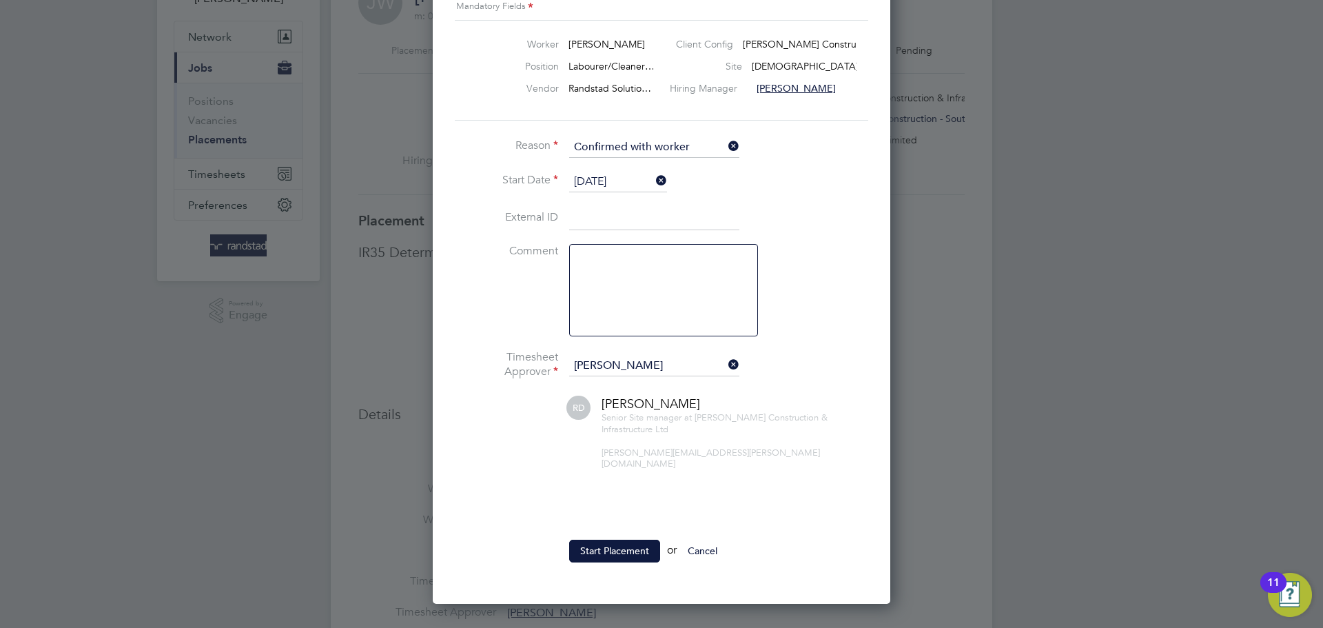
click at [616, 540] on button "Start Placement" at bounding box center [614, 551] width 91 height 22
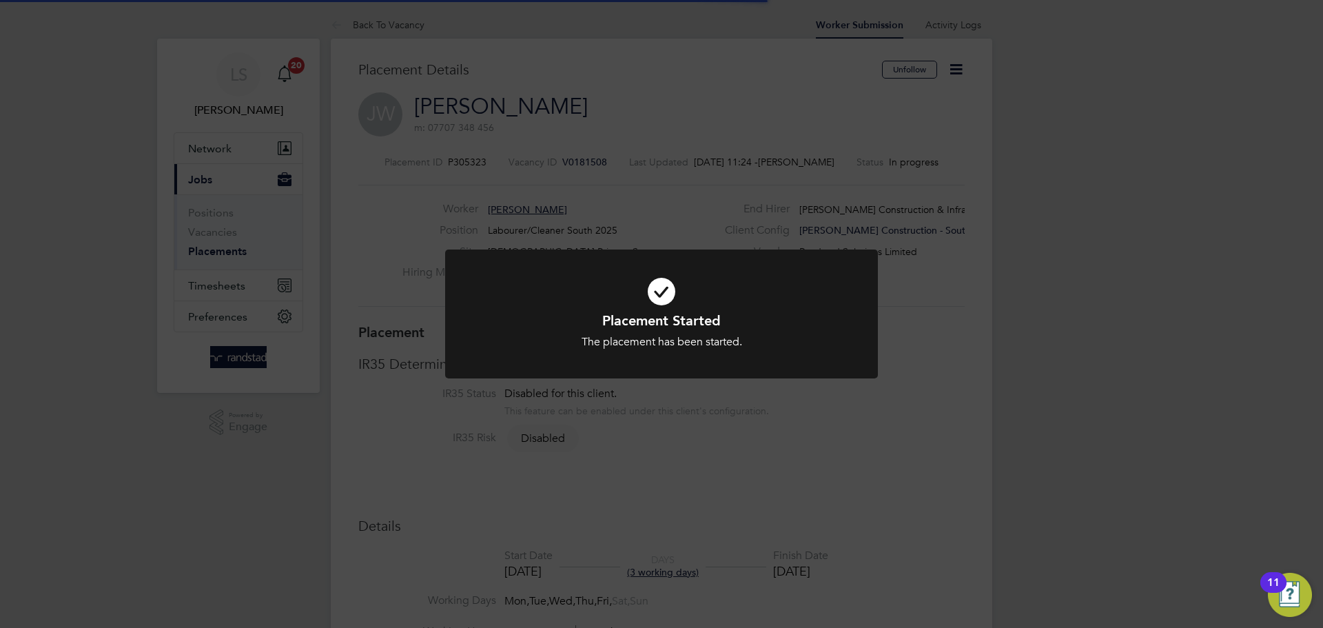
click at [611, 340] on div "The placement has been started." at bounding box center [661, 342] width 358 height 14
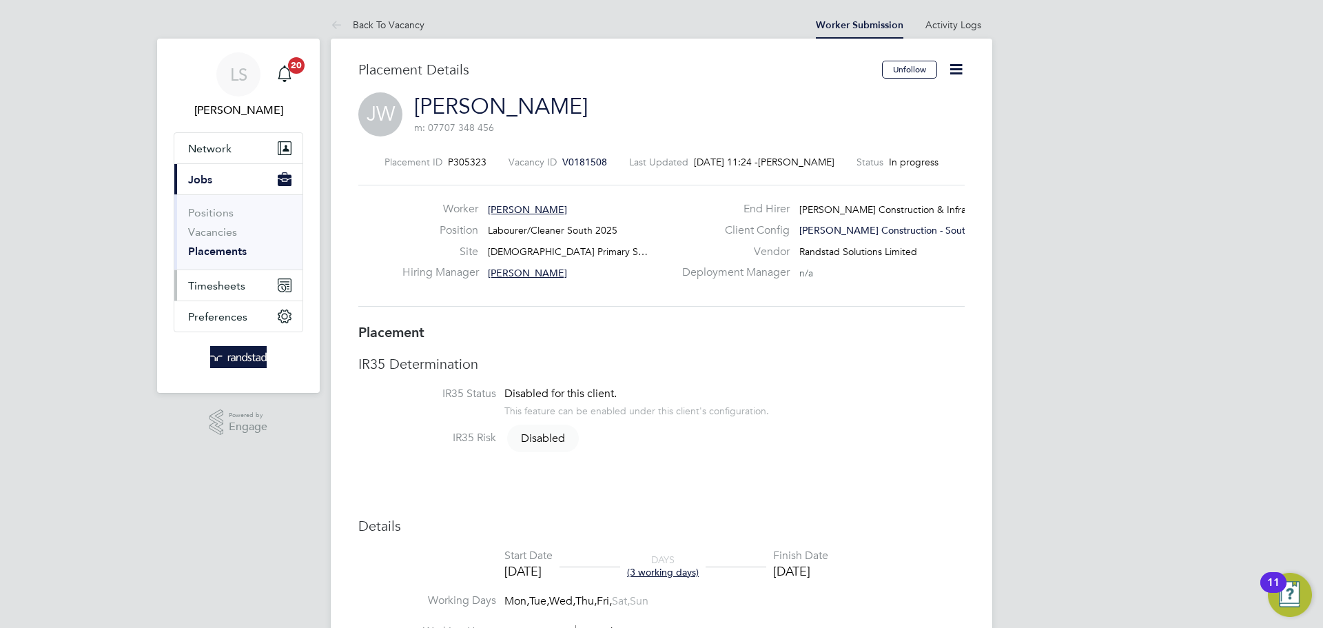
click at [242, 285] on span "Timesheets" at bounding box center [216, 285] width 57 height 13
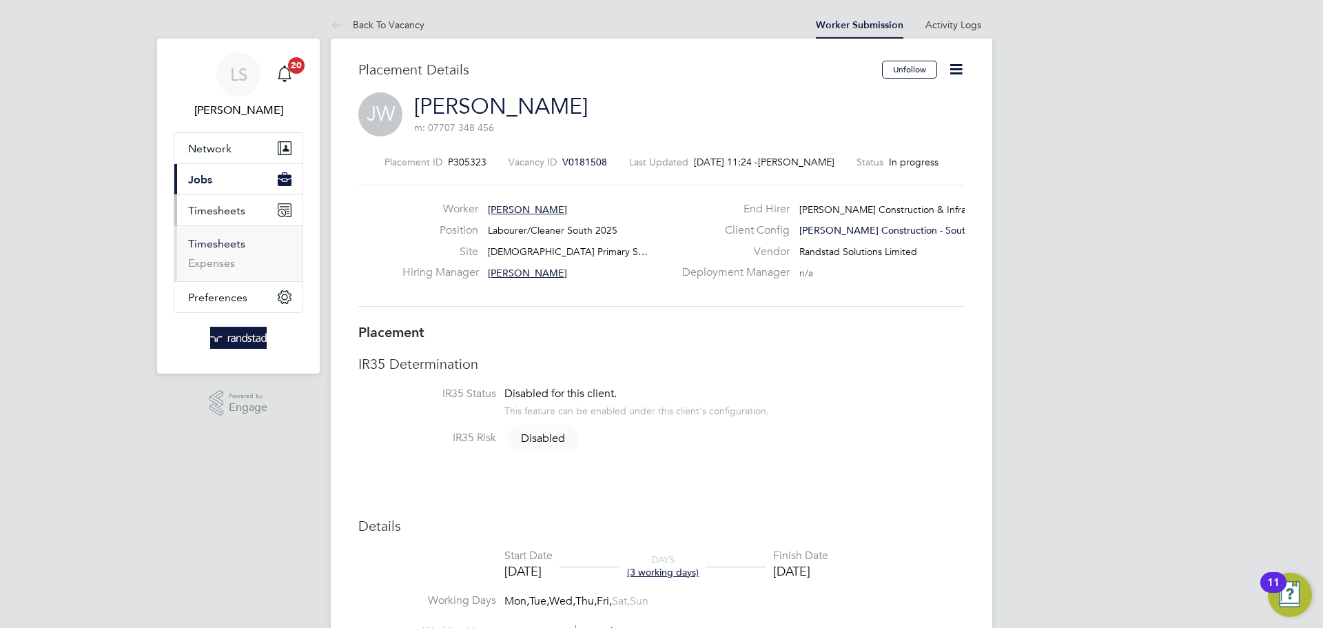
click at [204, 249] on link "Timesheets" at bounding box center [216, 243] width 57 height 13
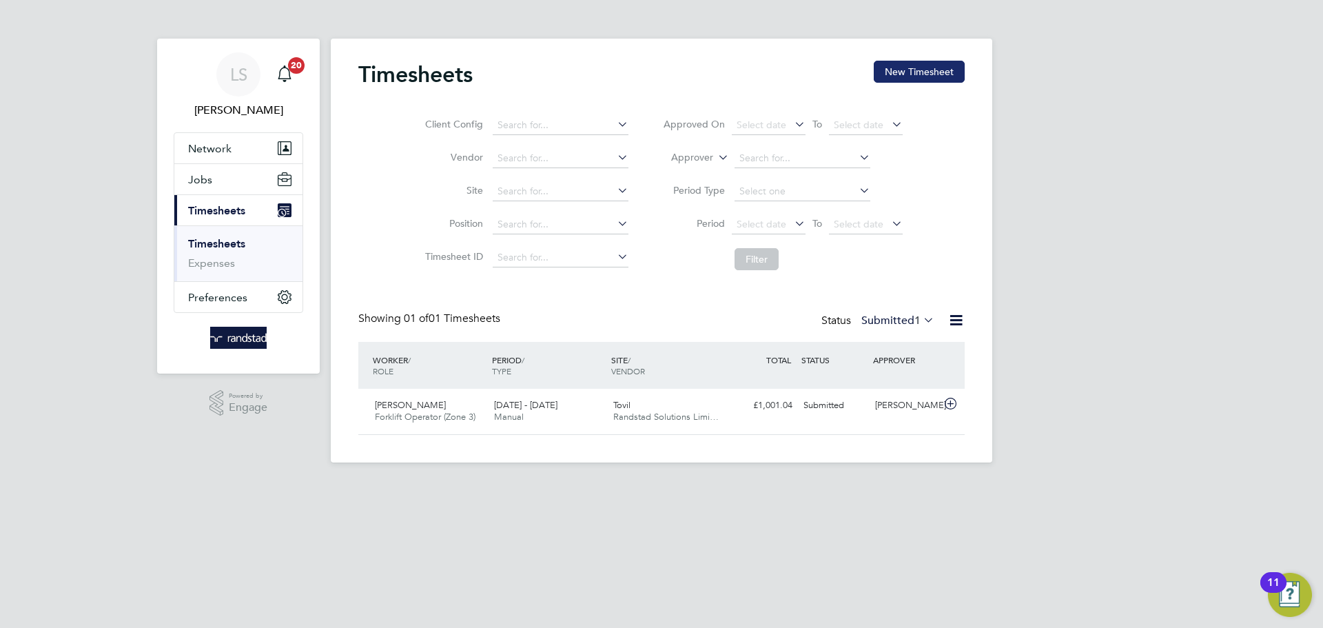
click at [929, 81] on button "New Timesheet" at bounding box center [919, 72] width 91 height 22
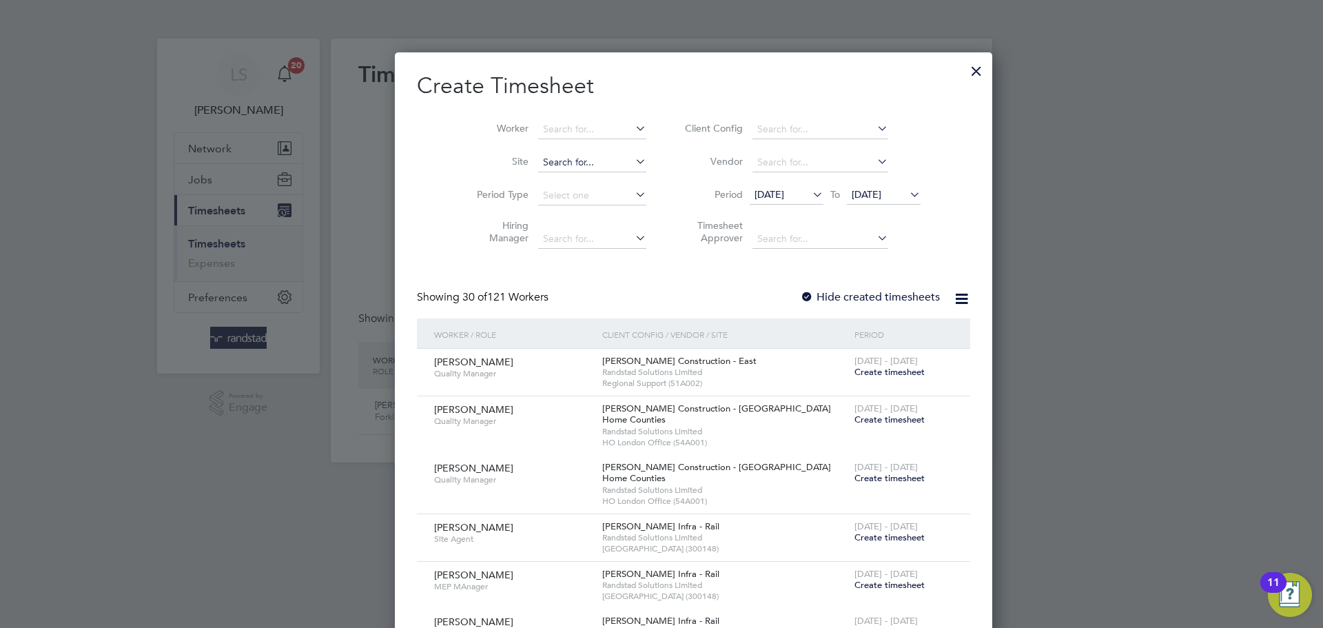
click at [538, 154] on input at bounding box center [592, 162] width 108 height 19
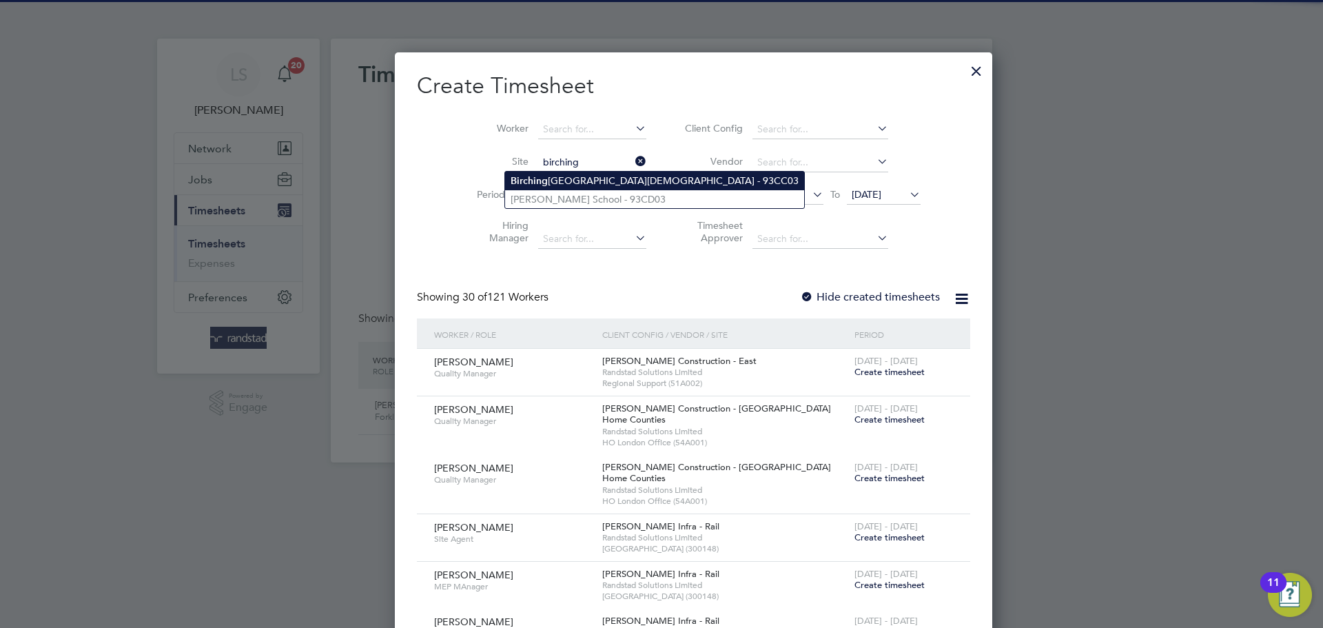
click at [565, 179] on li "[GEOGRAPHIC_DATA][DEMOGRAPHIC_DATA] - 93CC03" at bounding box center [654, 181] width 299 height 19
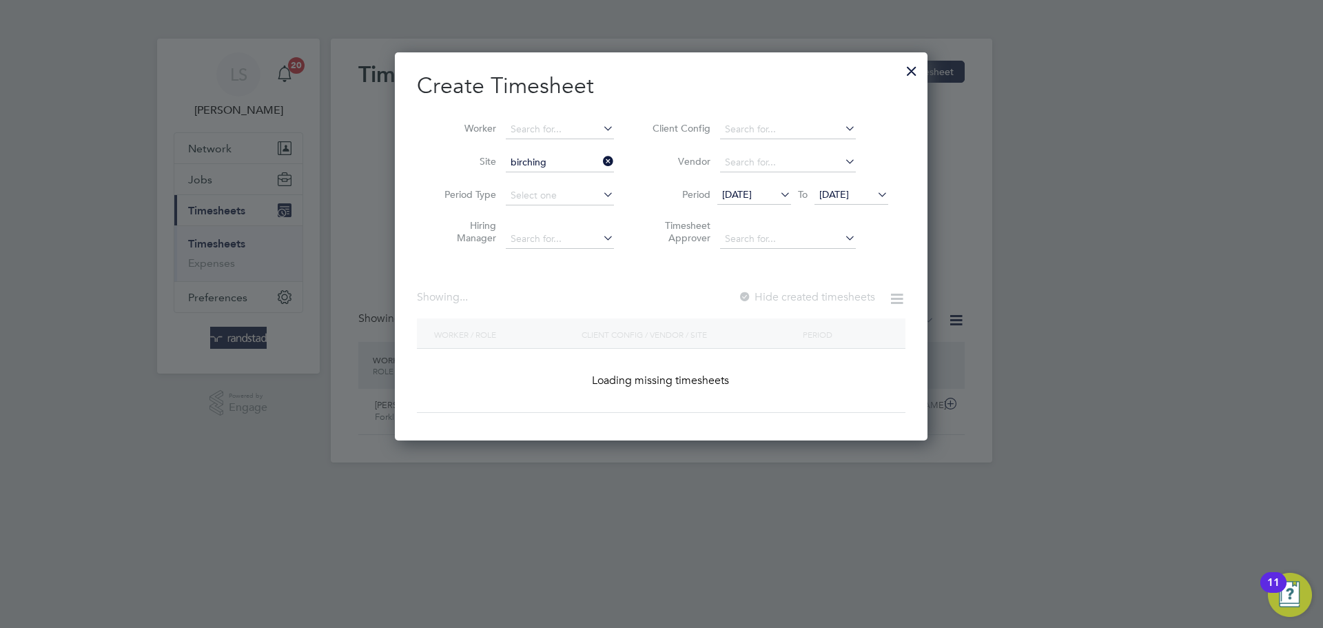
type input "[GEOGRAPHIC_DATA][DEMOGRAPHIC_DATA] - 93CC03"
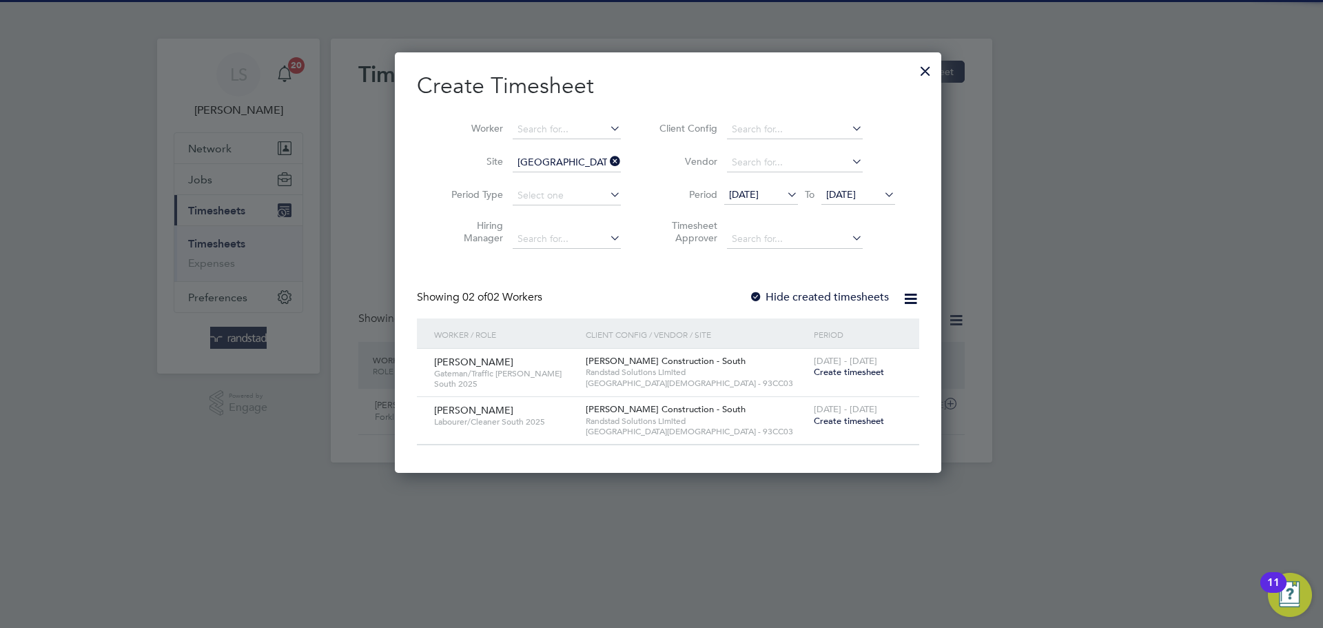
click at [749, 291] on div at bounding box center [756, 298] width 14 height 14
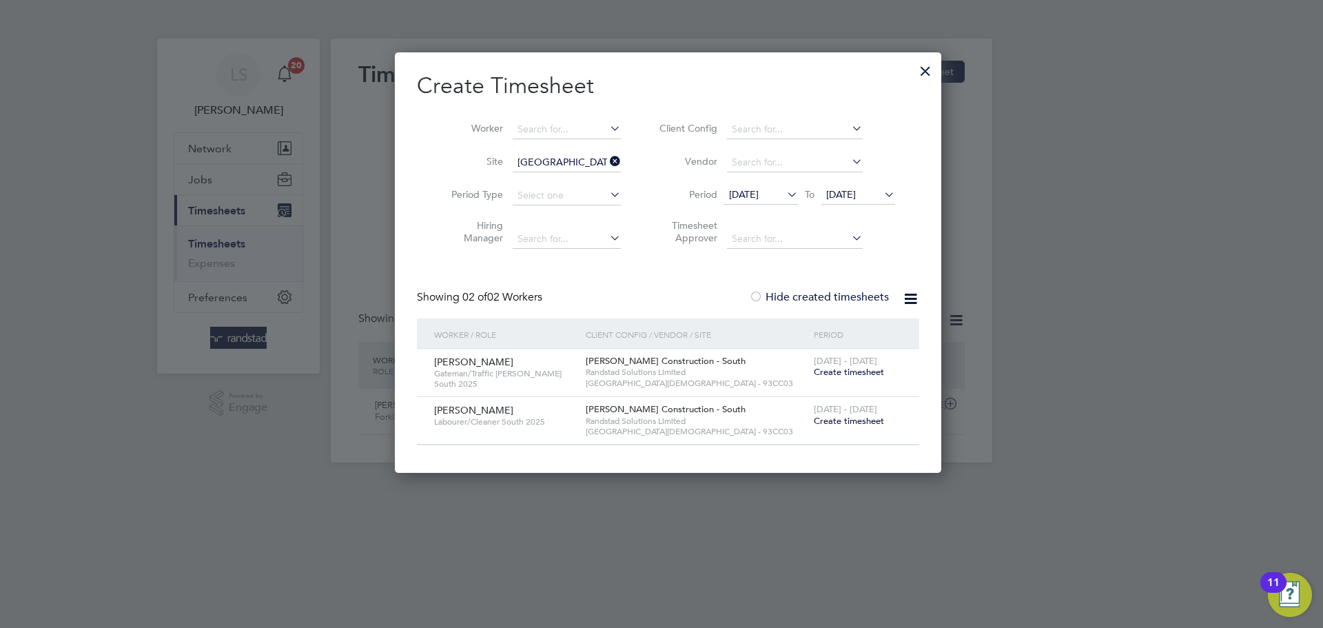
click at [853, 192] on span "[DATE]" at bounding box center [841, 194] width 30 height 12
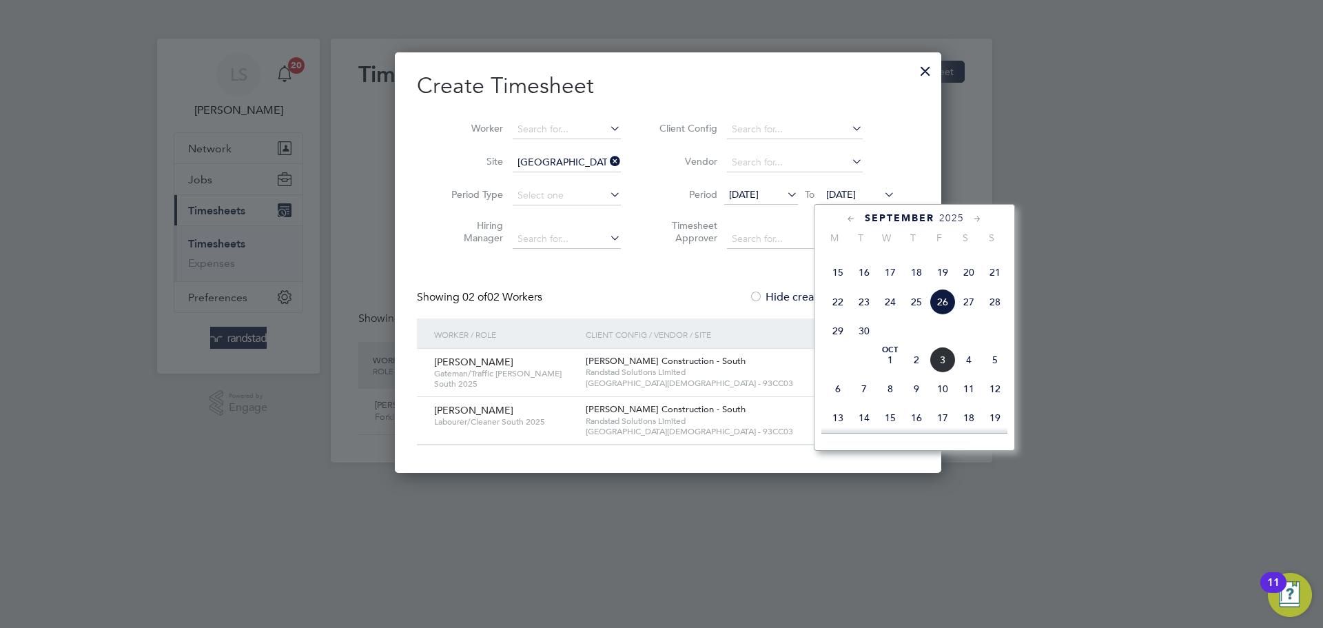
click at [933, 373] on span "3" at bounding box center [943, 360] width 26 height 26
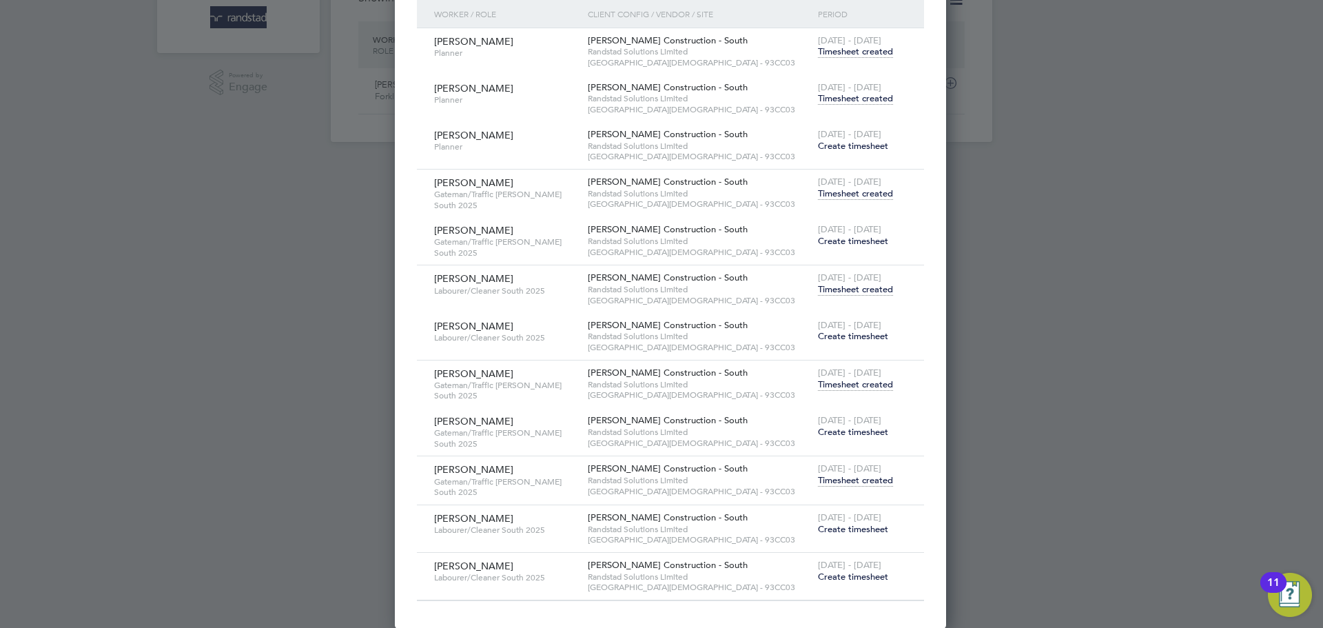
click at [842, 530] on span "Create timesheet" at bounding box center [853, 529] width 70 height 12
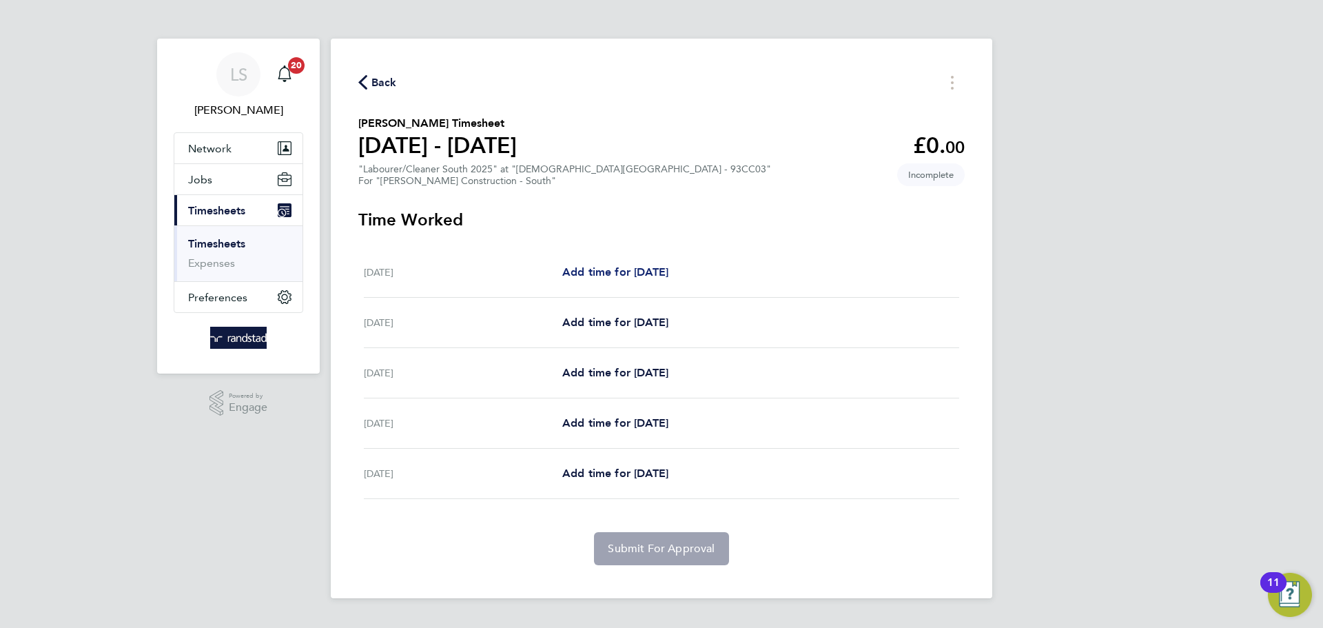
click at [638, 277] on span "Add time for [DATE]" at bounding box center [615, 271] width 106 height 13
select select "60"
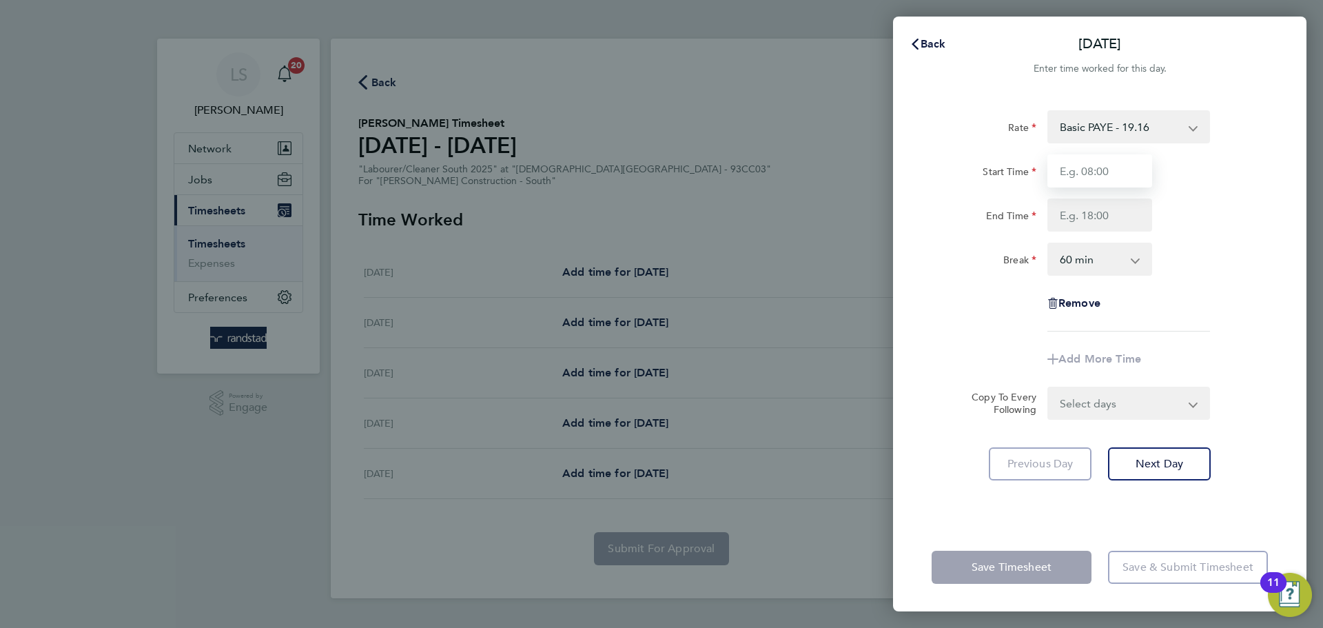
click at [1117, 170] on input "Start Time" at bounding box center [1100, 170] width 105 height 33
type input "07:30"
click at [1110, 205] on input "End Time" at bounding box center [1100, 215] width 105 height 33
type input "16:30"
click at [1102, 258] on select "0 min 15 min 30 min 45 min 60 min 75 min 90 min" at bounding box center [1091, 259] width 85 height 30
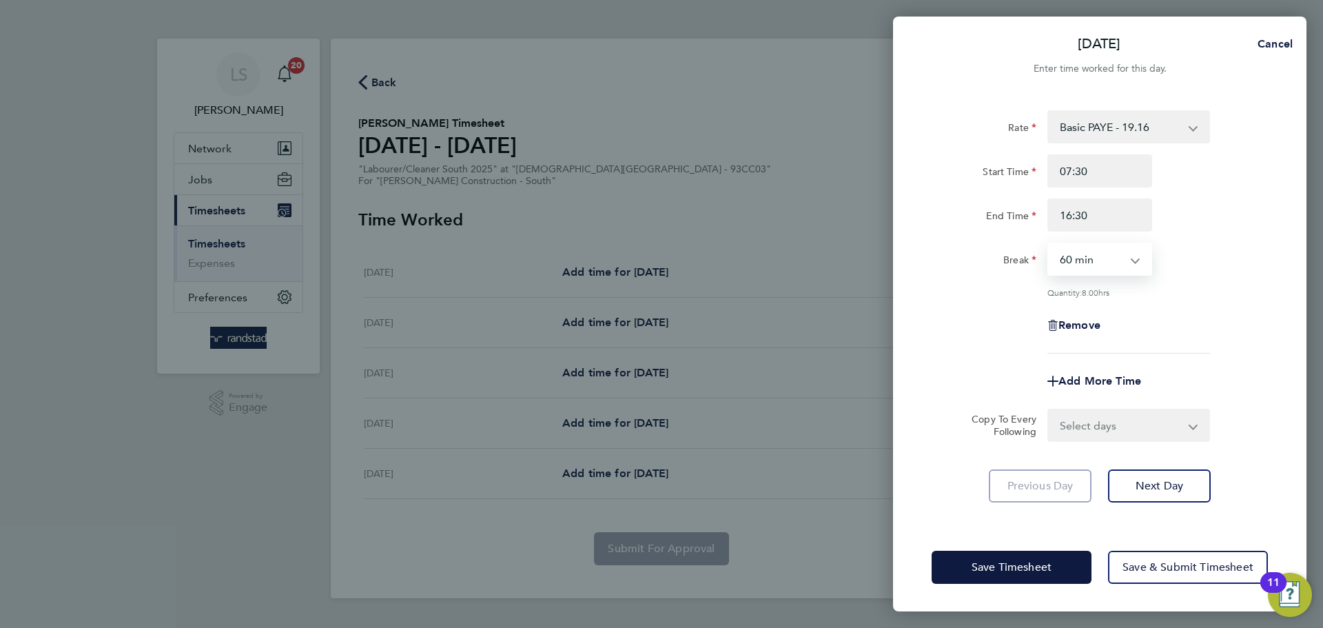
select select "0"
click at [1049, 244] on select "0 min 15 min 30 min 45 min 60 min 75 min 90 min" at bounding box center [1091, 259] width 85 height 30
click at [1087, 426] on select "Select days Day [DATE] [DATE] [DATE] [DATE]" at bounding box center [1121, 425] width 145 height 30
click at [1064, 418] on select "Select days Day [DATE] [DATE] [DATE] [DATE]" at bounding box center [1121, 425] width 145 height 30
select select "DAY"
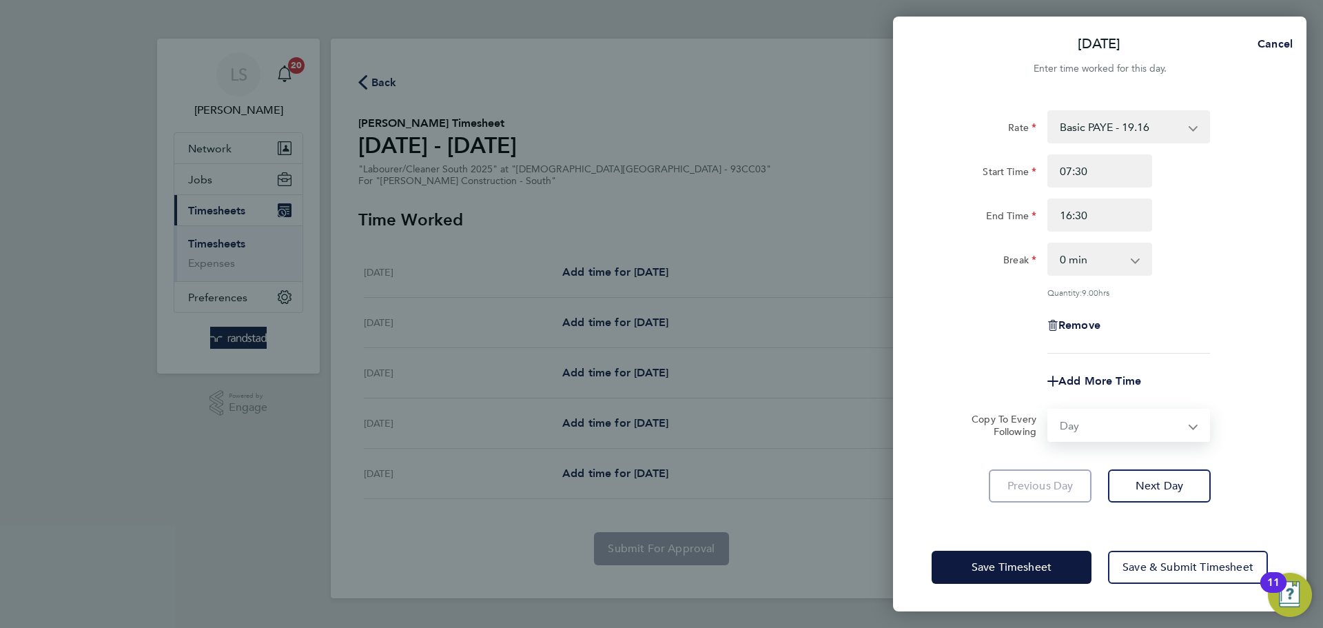
click at [1049, 410] on select "Select days Day [DATE] [DATE] [DATE] [DATE]" at bounding box center [1121, 425] width 145 height 30
select select "[DATE]"
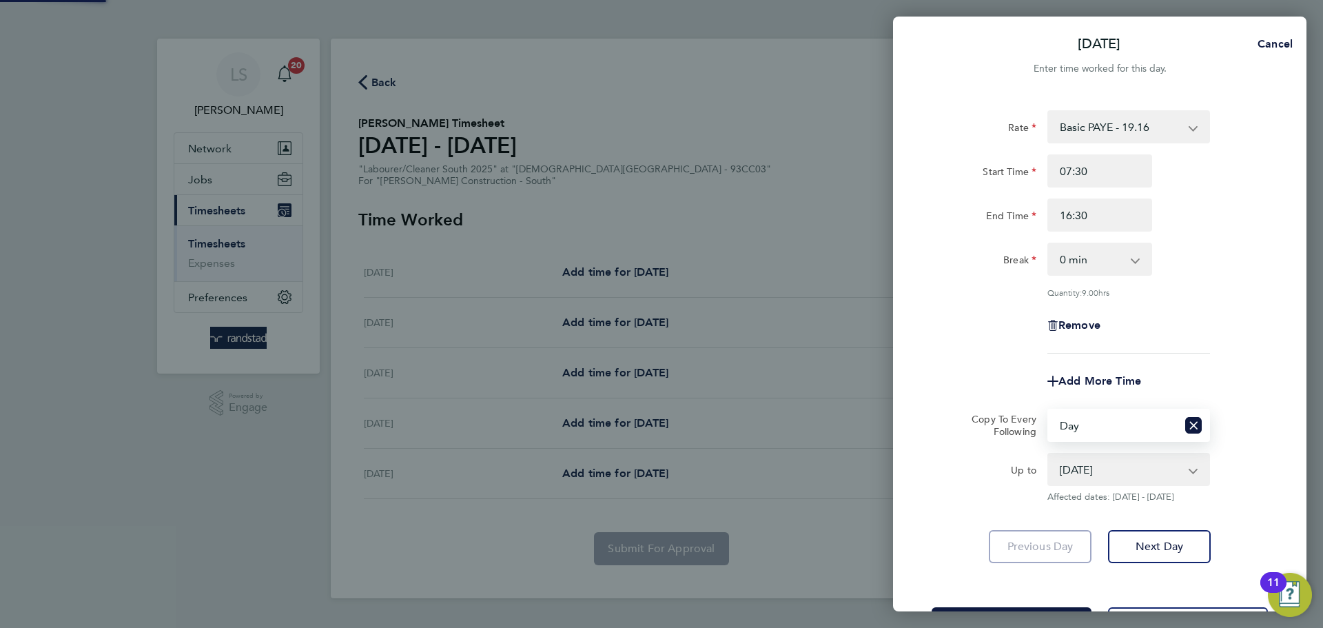
scroll to position [55, 0]
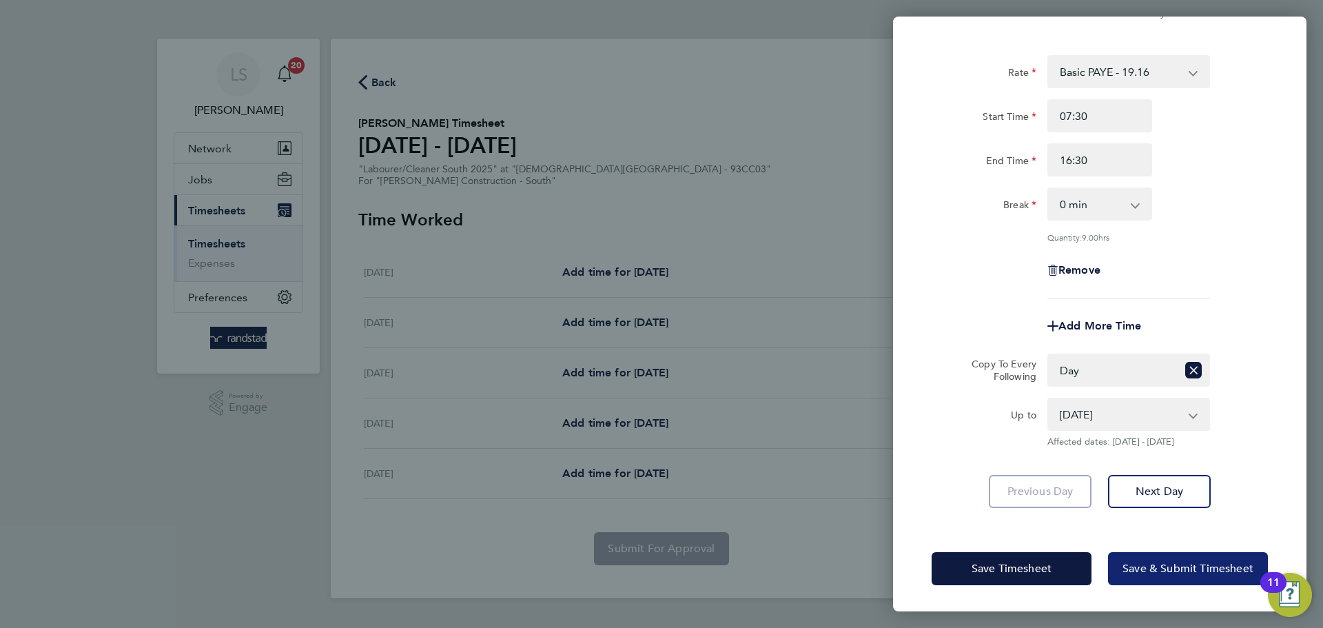
click at [1126, 556] on button "Save & Submit Timesheet" at bounding box center [1188, 568] width 160 height 33
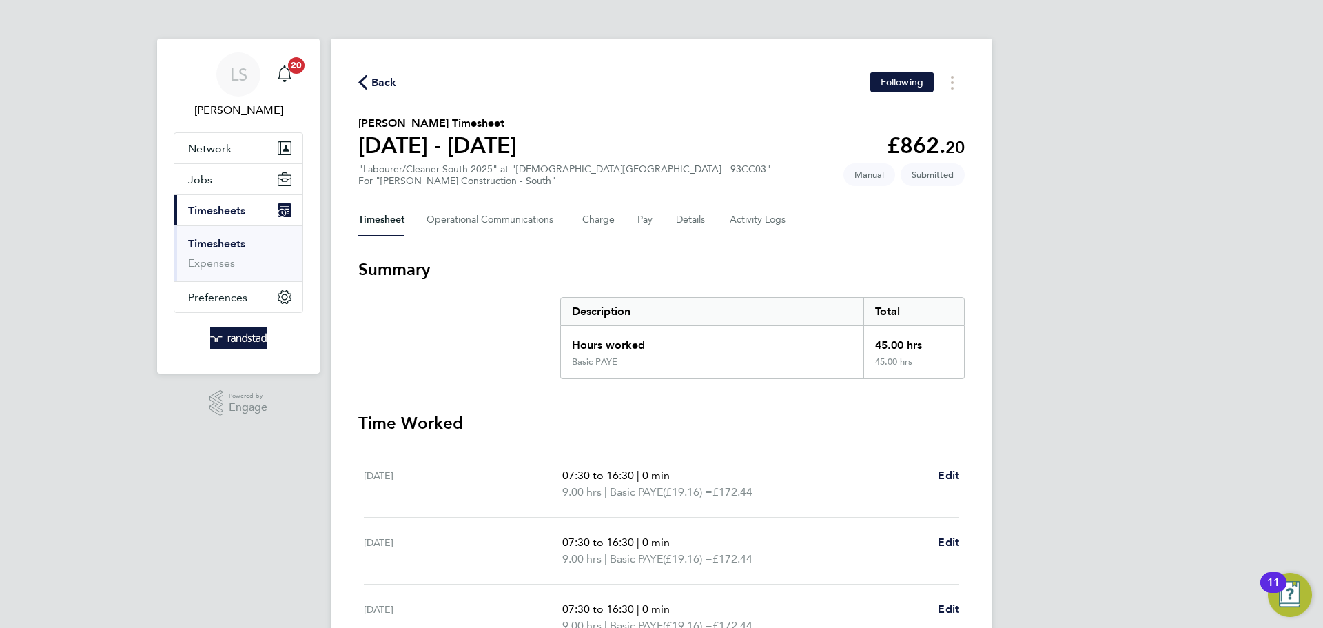
click at [629, 217] on div "Timesheet Operational Communications Charge Pay Details Activity Logs" at bounding box center [661, 219] width 607 height 33
click at [638, 215] on button "Pay" at bounding box center [646, 219] width 17 height 33
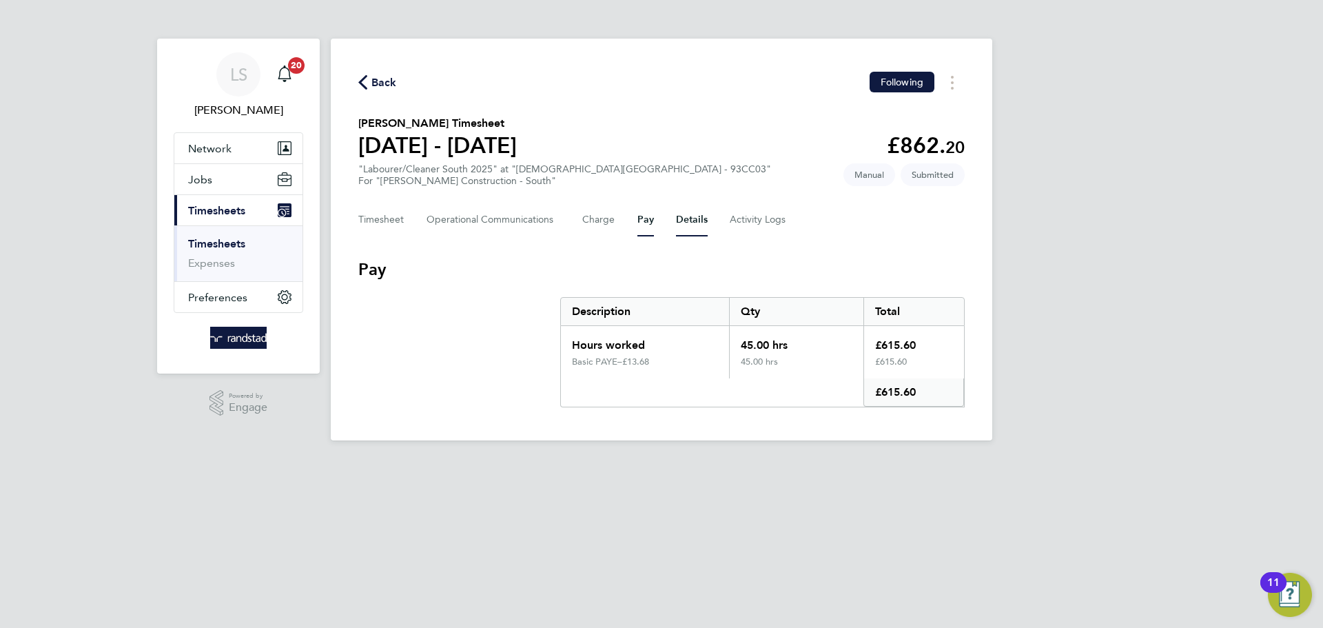
click at [693, 223] on button "Details" at bounding box center [692, 219] width 32 height 33
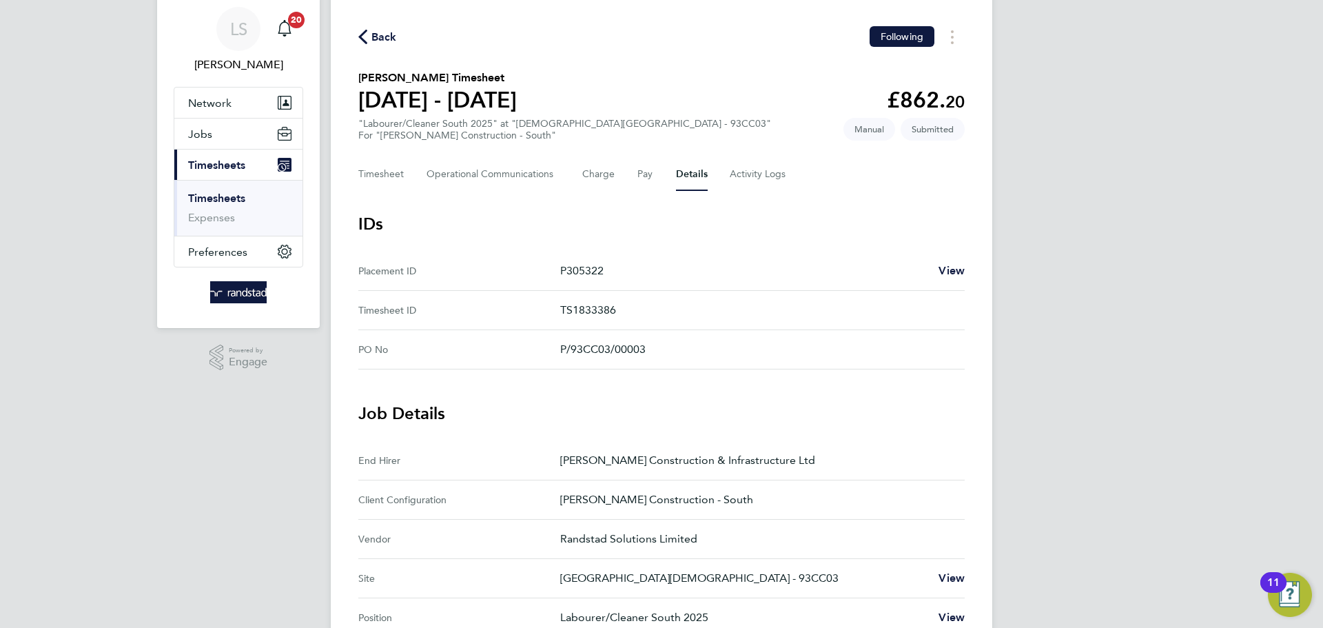
scroll to position [36, 0]
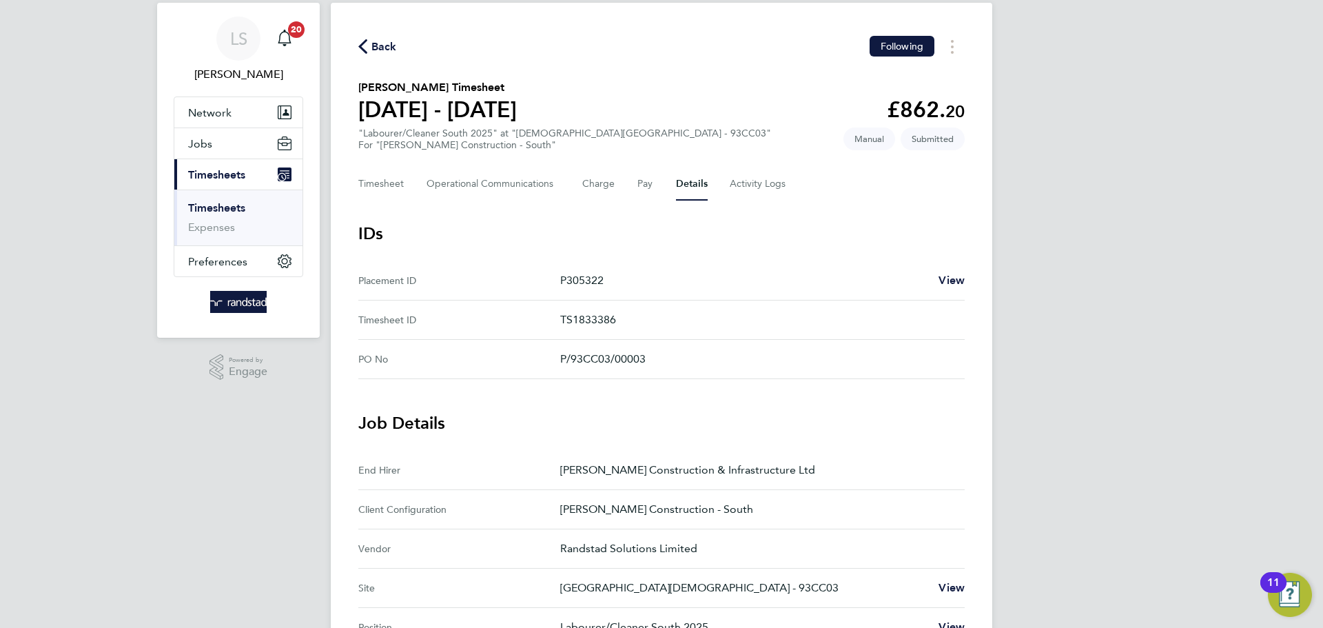
click at [374, 45] on span "Back" at bounding box center [385, 47] width 26 height 17
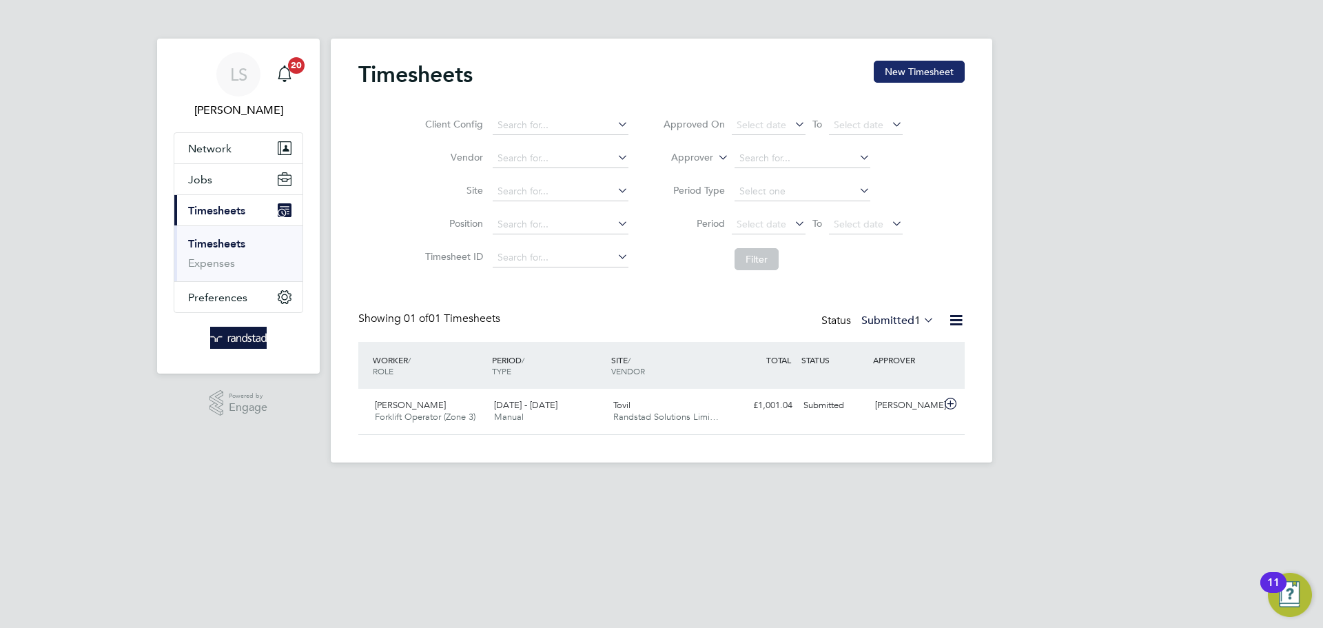
click at [875, 79] on button "New Timesheet" at bounding box center [919, 72] width 91 height 22
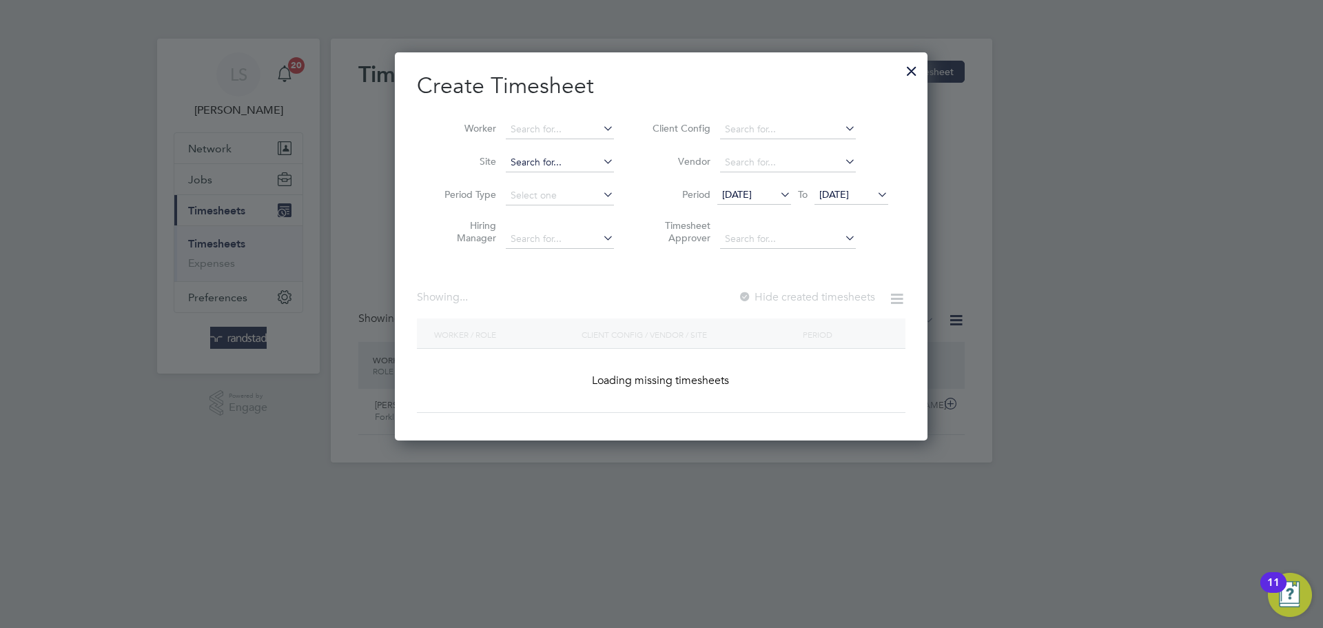
click at [541, 163] on input at bounding box center [560, 162] width 108 height 19
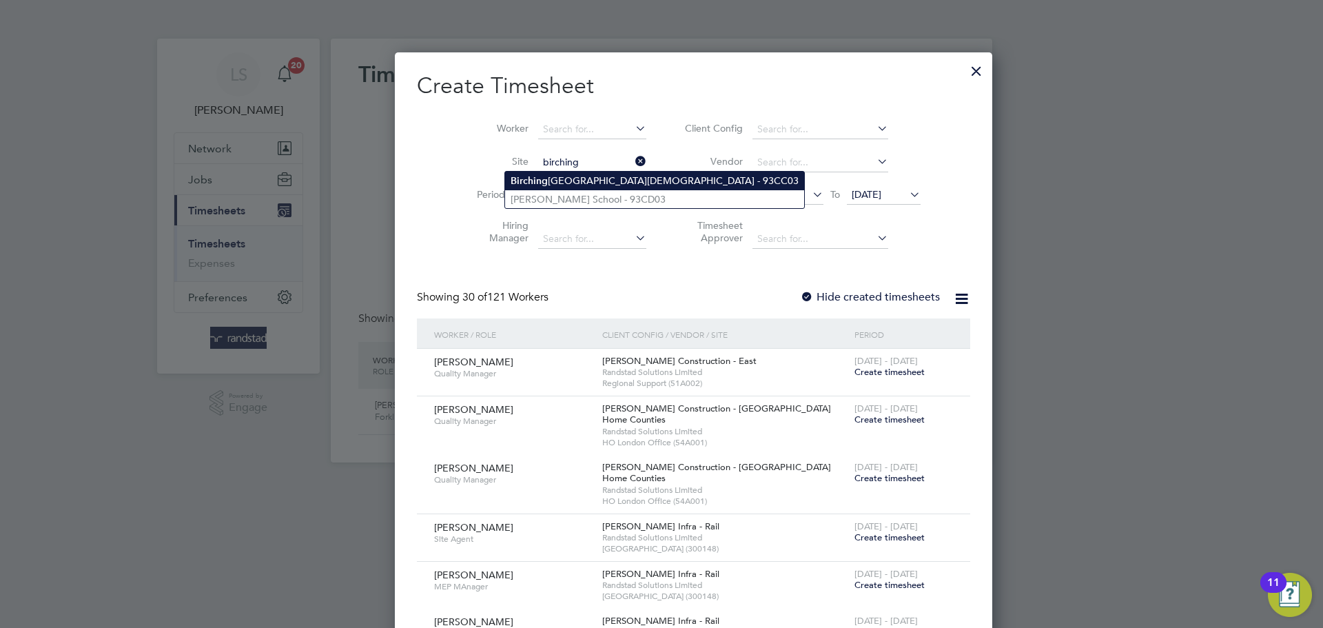
click at [533, 180] on b "Birching" at bounding box center [529, 181] width 37 height 12
type input "[GEOGRAPHIC_DATA][DEMOGRAPHIC_DATA] - 93CC03"
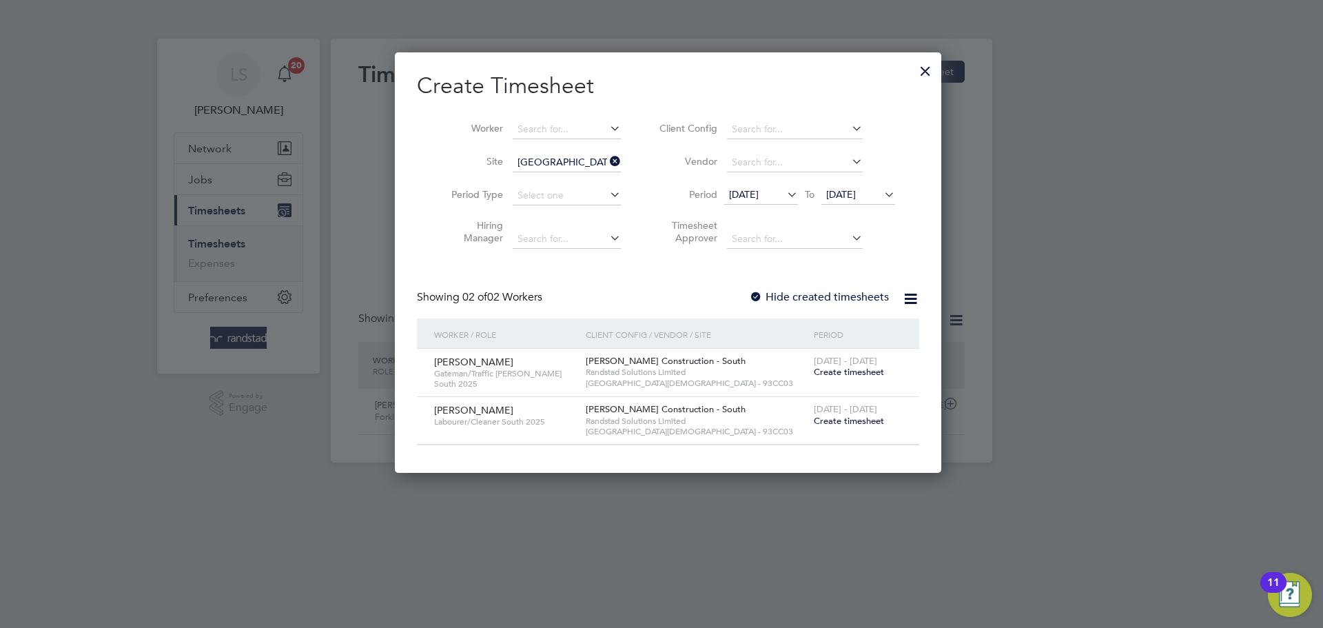
click at [778, 296] on label "Hide created timesheets" at bounding box center [819, 297] width 140 height 14
click at [856, 193] on span "[DATE]" at bounding box center [841, 194] width 30 height 12
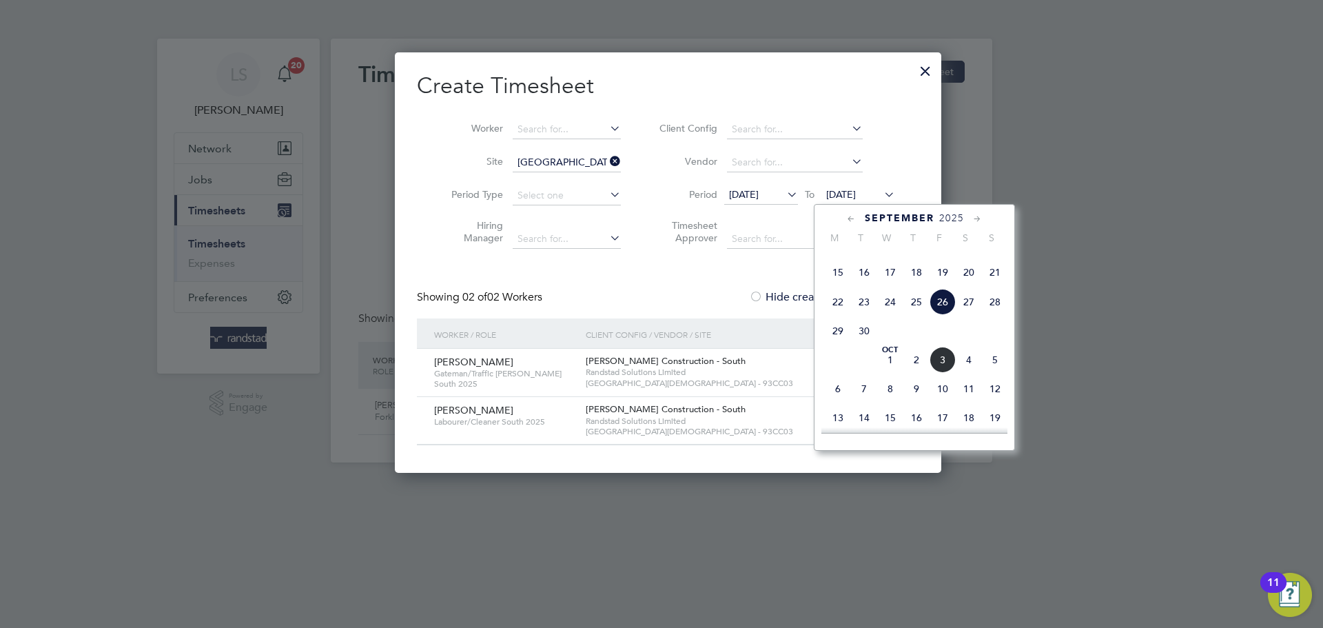
click at [940, 373] on span "3" at bounding box center [943, 360] width 26 height 26
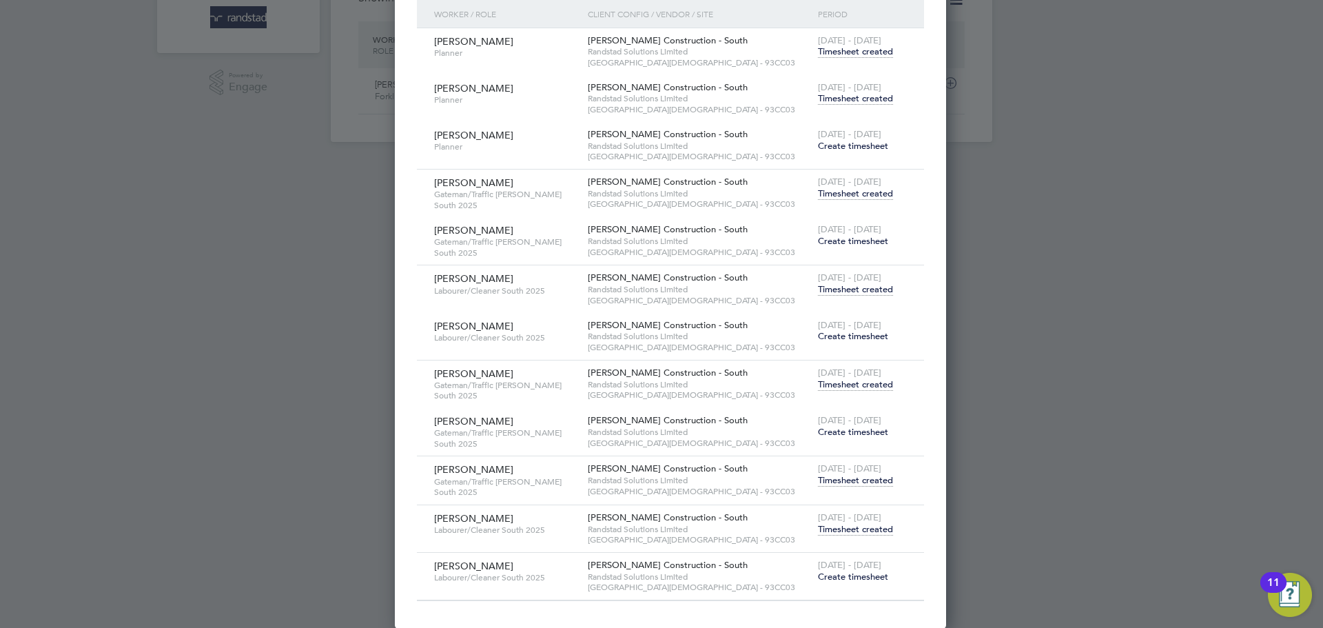
click at [822, 580] on span "Create timesheet" at bounding box center [853, 577] width 70 height 12
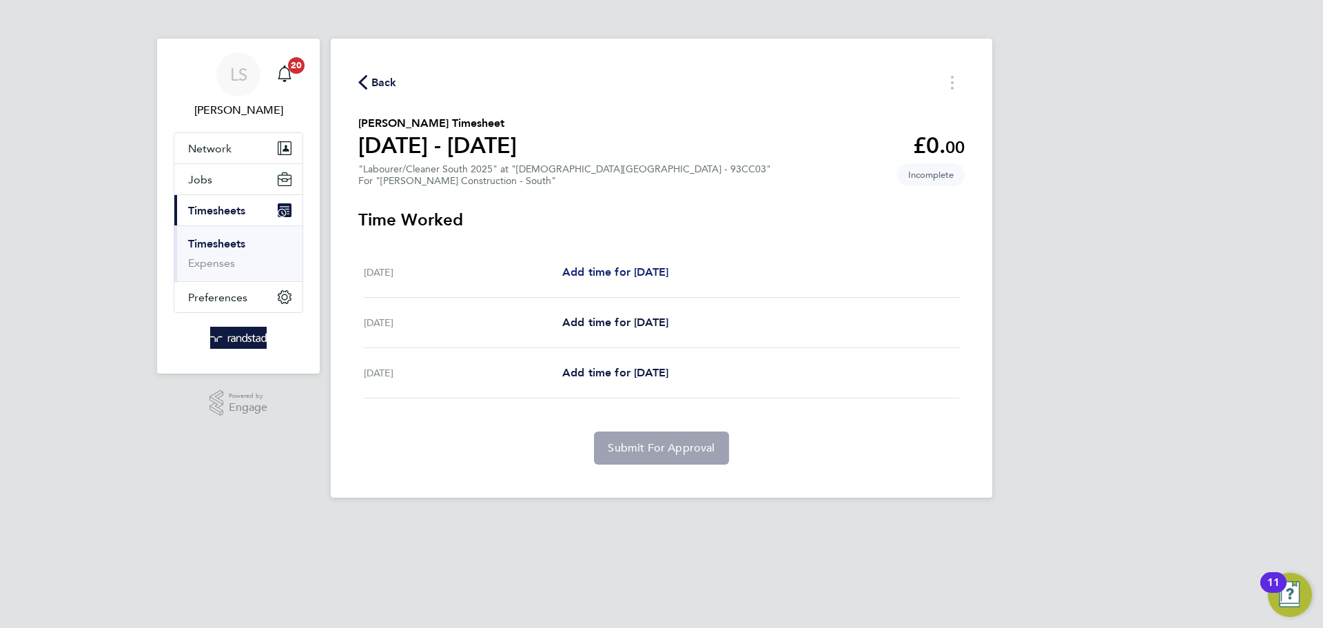
click at [598, 264] on link "Add time for [DATE]" at bounding box center [615, 272] width 106 height 17
select select "60"
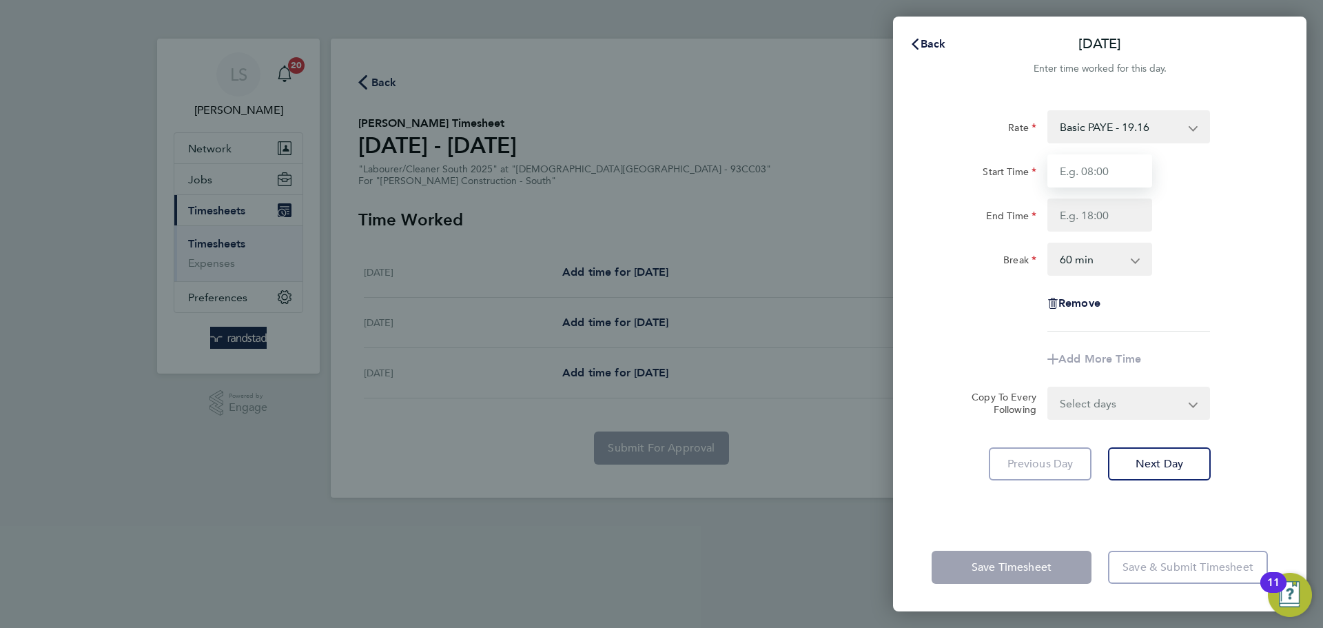
click at [1084, 168] on input "Start Time" at bounding box center [1100, 170] width 105 height 33
type input "07:30"
click at [1104, 221] on input "End Time" at bounding box center [1100, 215] width 105 height 33
type input "16:30"
click at [1097, 258] on select "0 min 15 min 30 min 45 min 60 min 75 min 90 min" at bounding box center [1091, 259] width 85 height 30
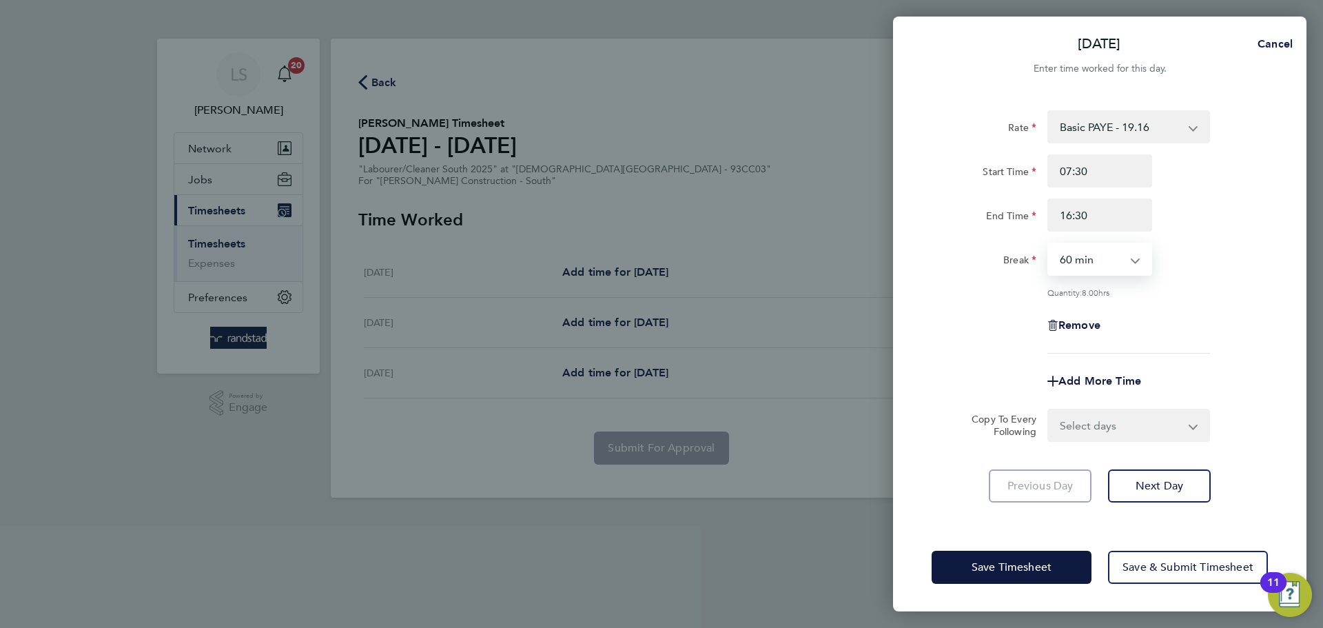
select select "0"
click at [1049, 244] on select "0 min 15 min 30 min 45 min 60 min 75 min 90 min" at bounding box center [1091, 259] width 85 height 30
click at [1093, 440] on div "Rate Basic PAYE - 19.16 Overtime - 27.44 Start Time 07:30 End Time 16:30 Break …" at bounding box center [1100, 308] width 414 height 429
click at [1089, 432] on select "Select days Day [DATE] [DATE]" at bounding box center [1121, 425] width 145 height 30
select select "DAY"
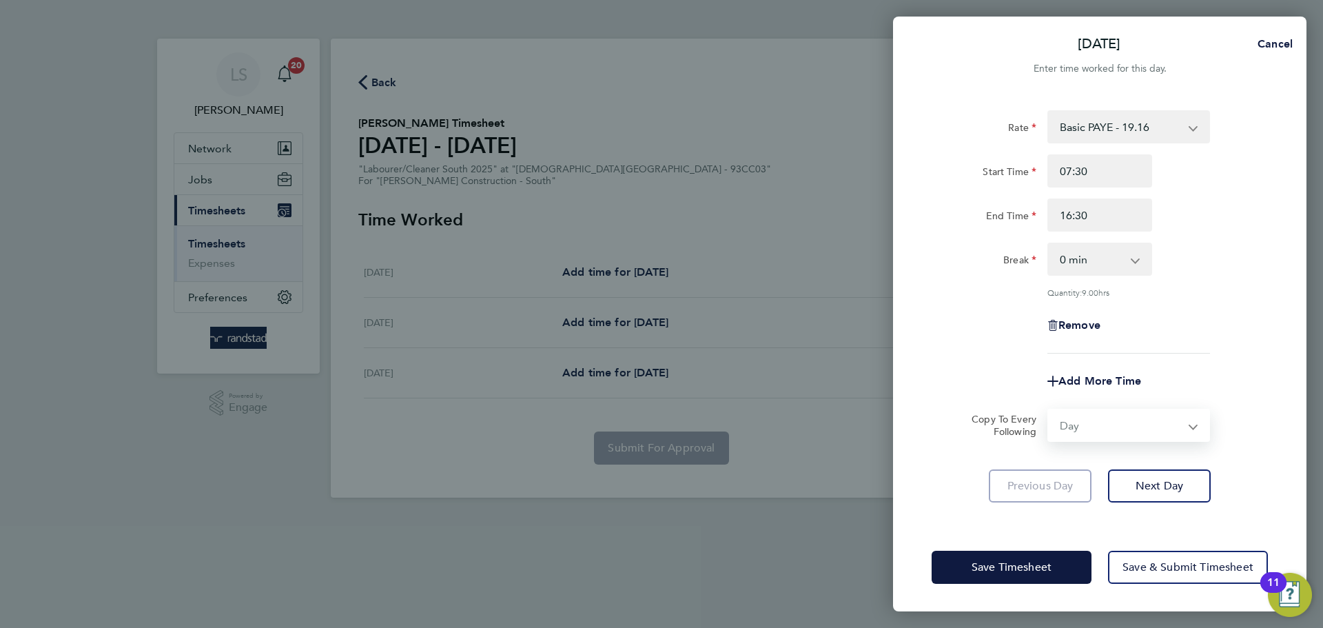
click at [1049, 410] on select "Select days Day [DATE] [DATE]" at bounding box center [1121, 425] width 145 height 30
select select "[DATE]"
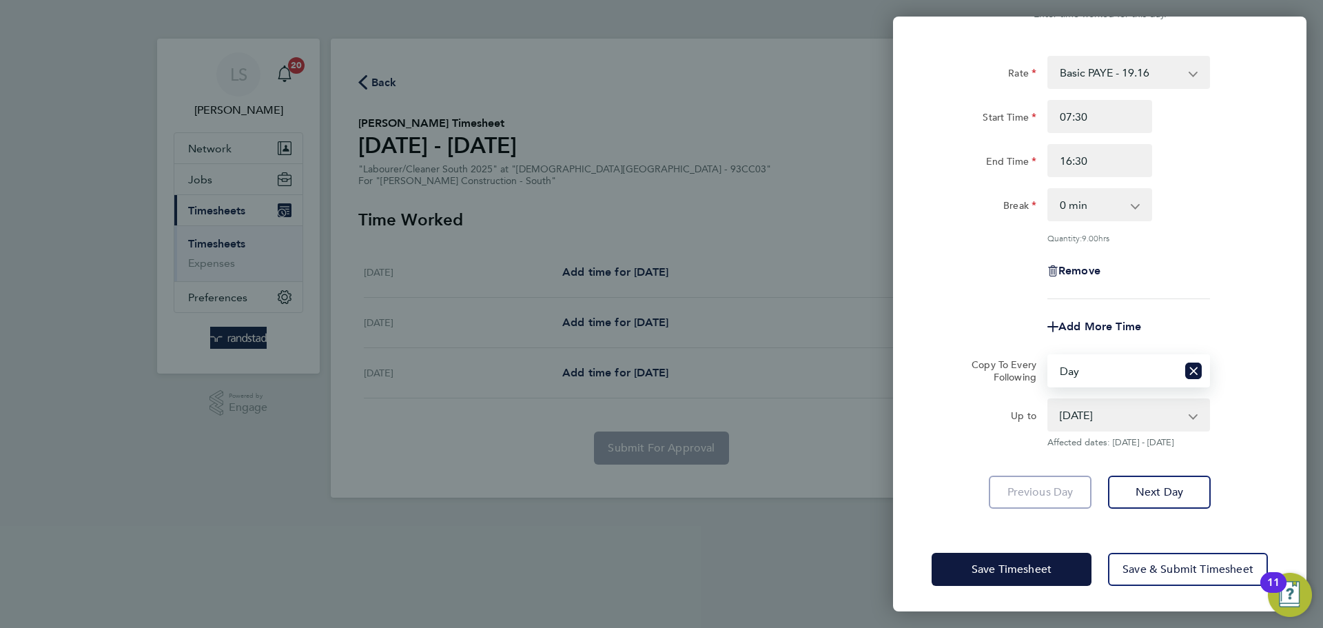
scroll to position [55, 0]
click at [1045, 573] on span "Save Timesheet" at bounding box center [1012, 569] width 80 height 14
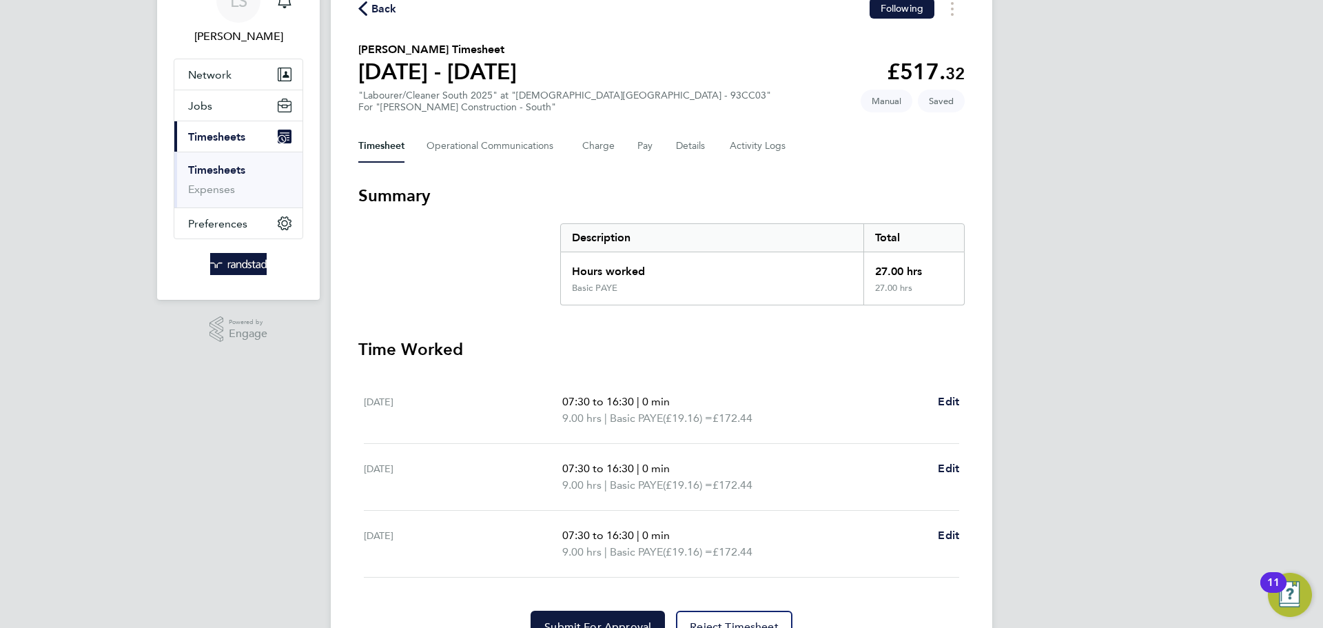
scroll to position [76, 0]
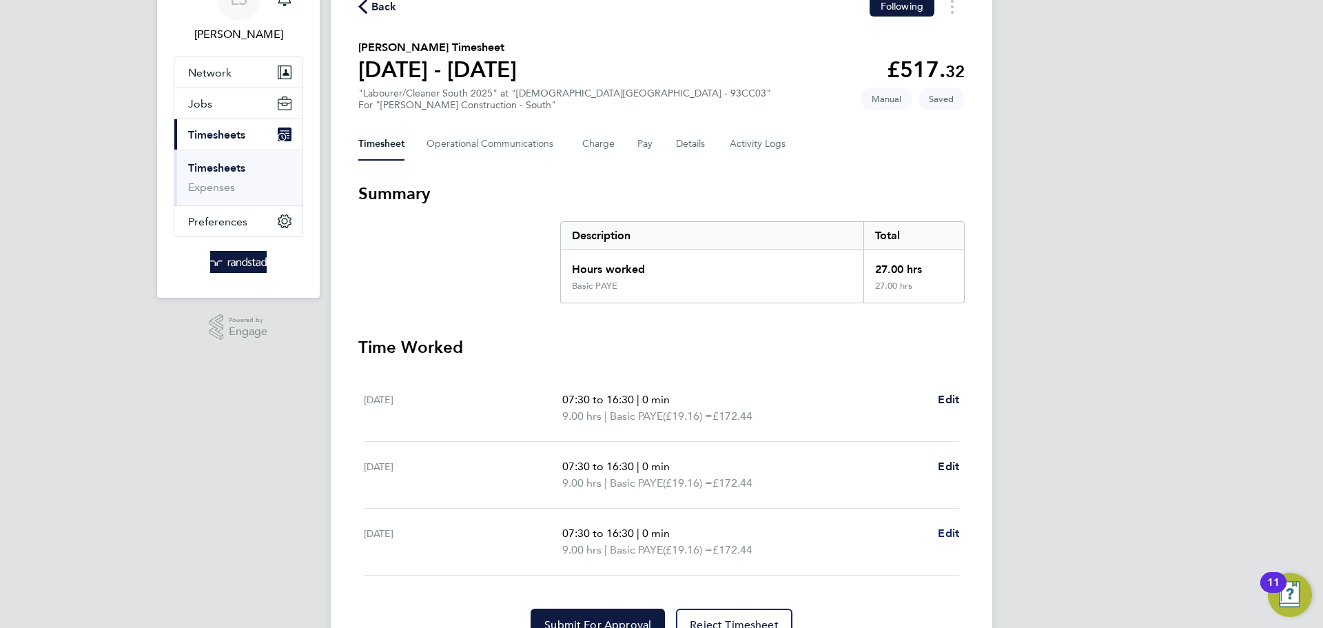
click at [939, 527] on span "Edit" at bounding box center [948, 533] width 21 height 13
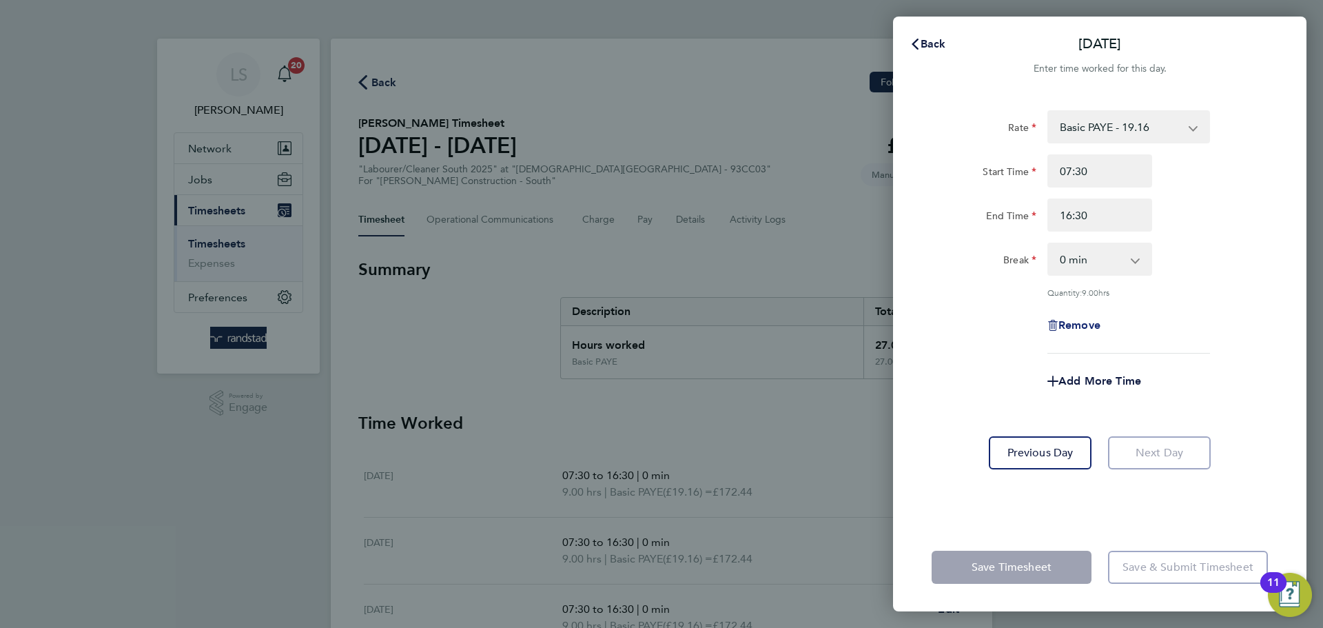
click at [1082, 323] on span "Remove" at bounding box center [1080, 324] width 42 height 13
select select "null"
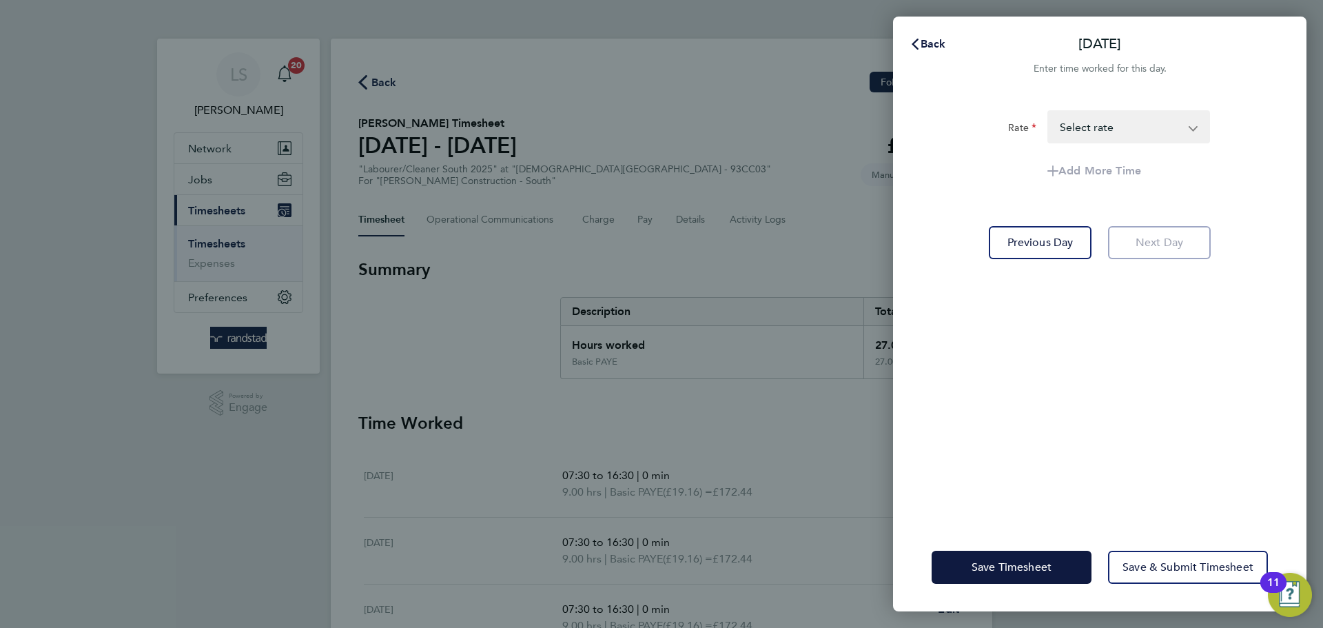
click at [1076, 125] on select "Overtime - 27.44 Basic PAYE - 19.16 Select rate" at bounding box center [1120, 127] width 143 height 30
click at [1015, 565] on span "Save Timesheet" at bounding box center [1012, 567] width 80 height 14
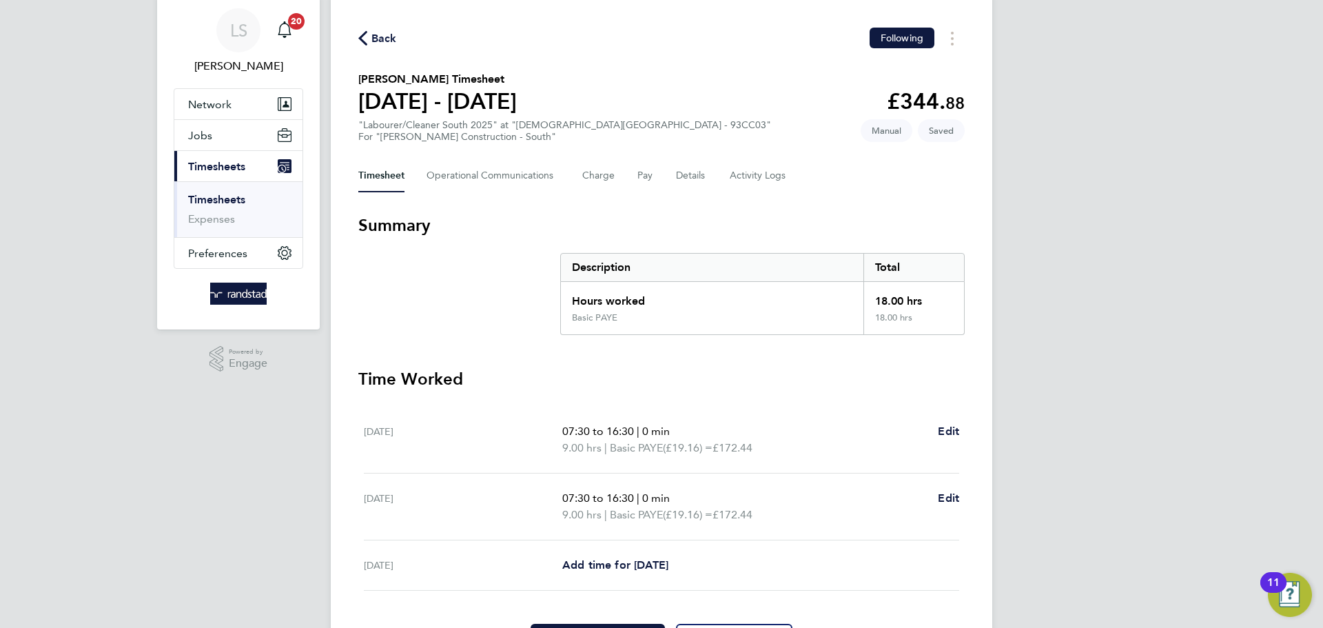
scroll to position [128, 0]
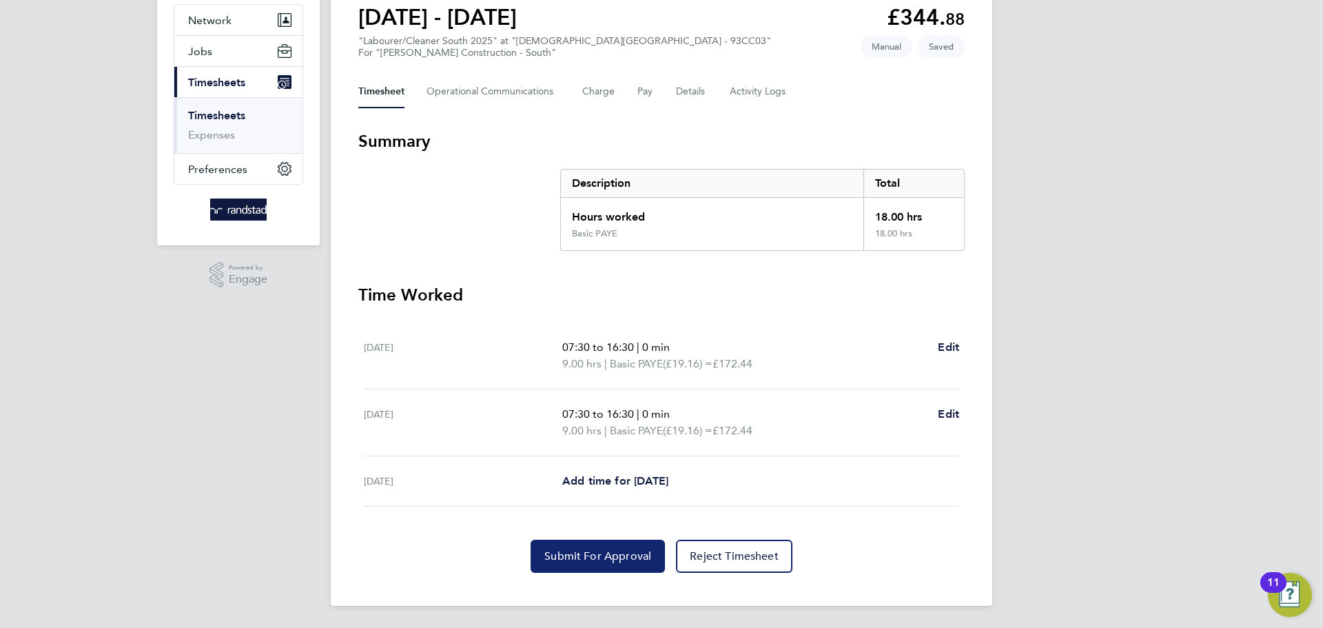
click at [568, 547] on button "Submit For Approval" at bounding box center [598, 556] width 134 height 33
